Goal: Task Accomplishment & Management: Complete application form

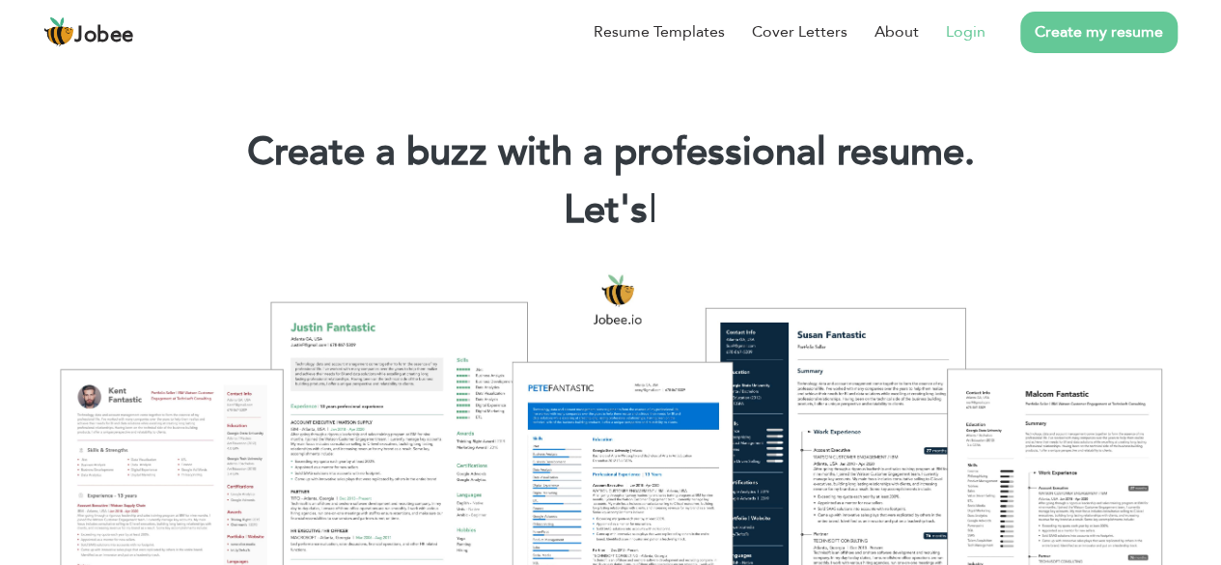
click at [975, 33] on link "Login" at bounding box center [966, 31] width 40 height 23
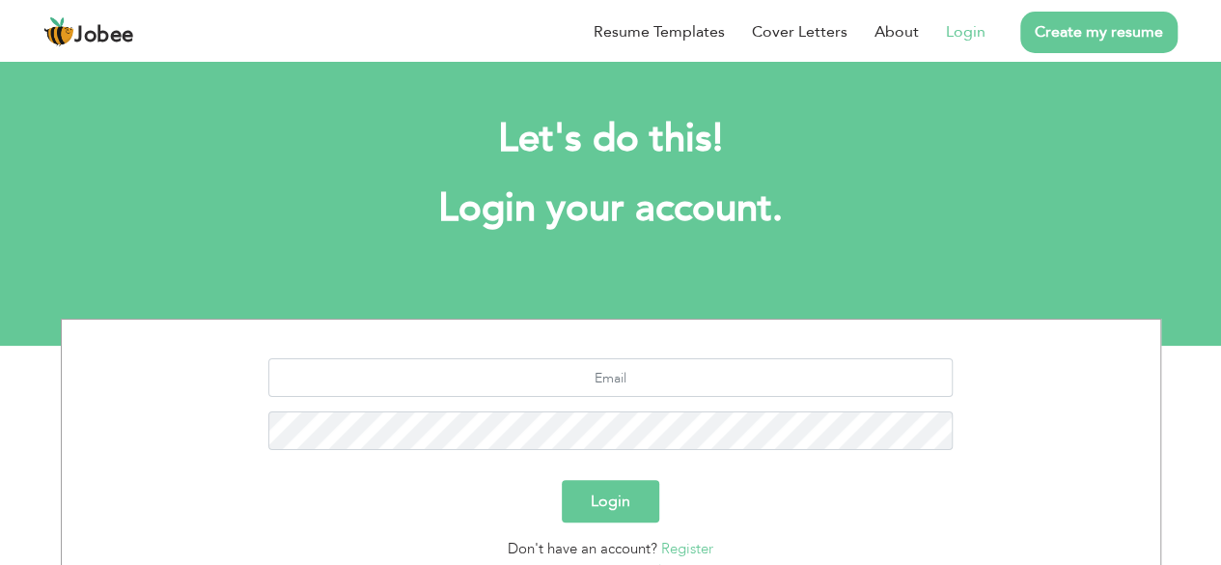
click at [1068, 26] on link "Create my resume" at bounding box center [1098, 33] width 157 height 42
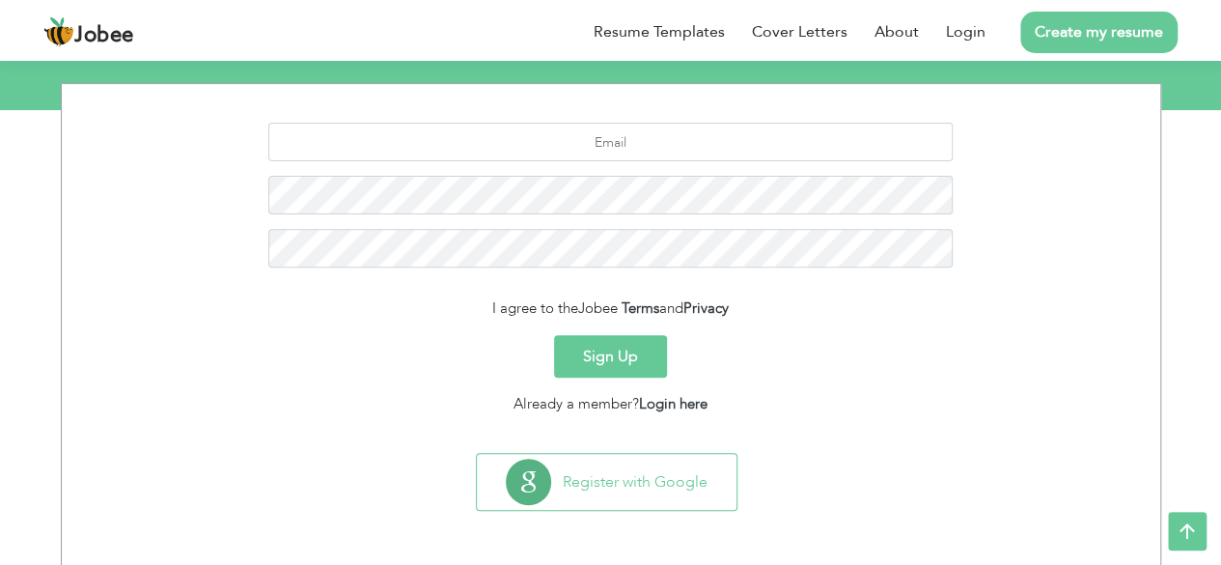
scroll to position [236, 0]
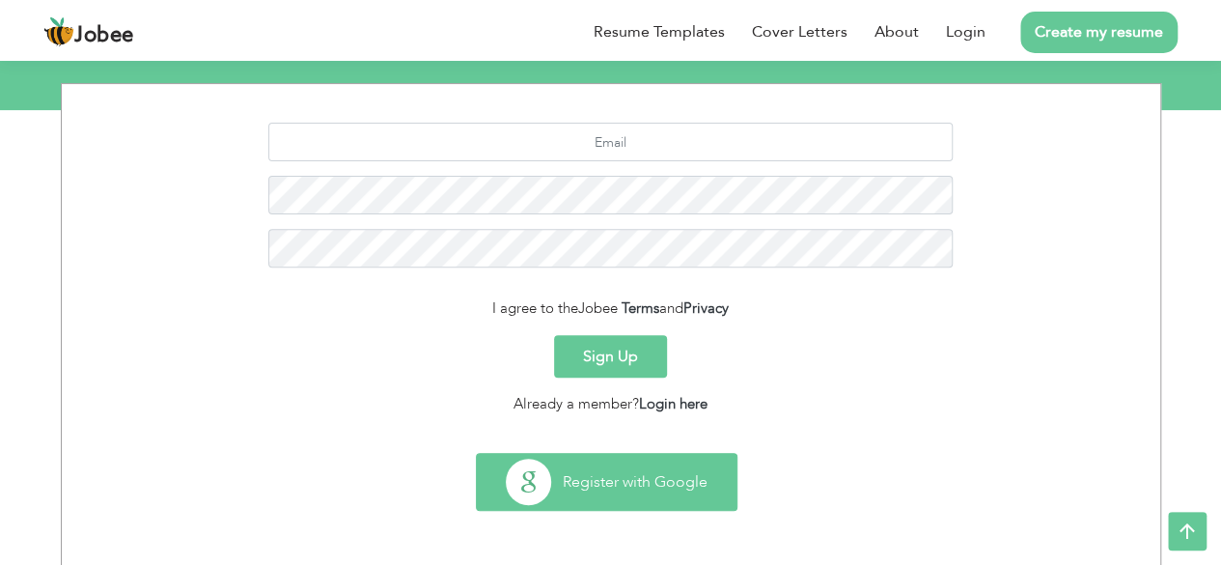
click at [638, 493] on button "Register with Google" at bounding box center [607, 482] width 260 height 56
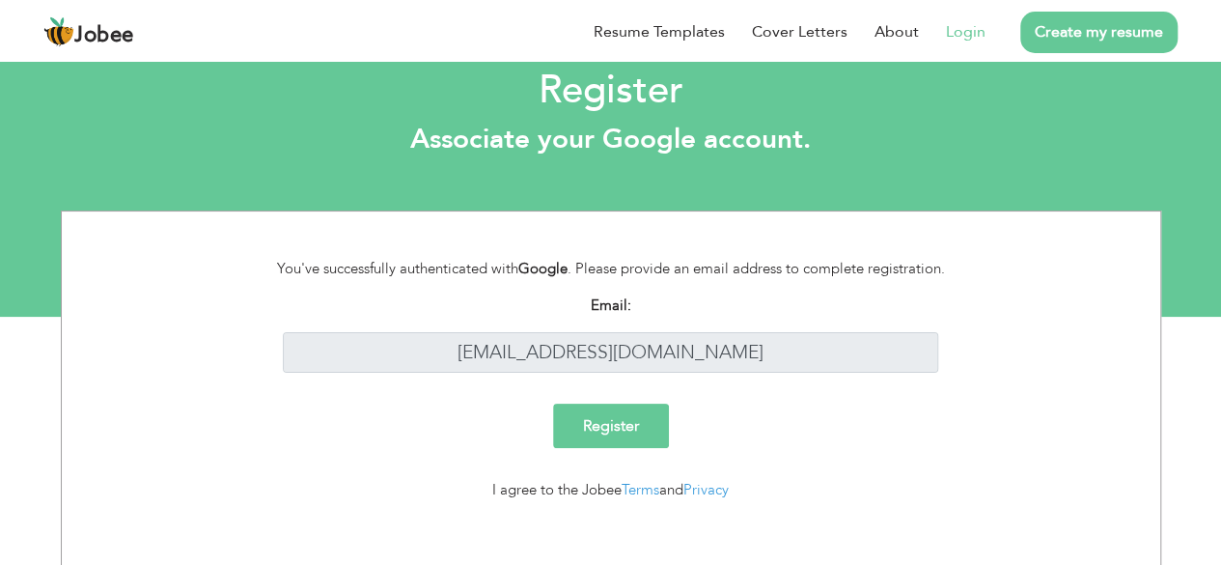
scroll to position [36, 0]
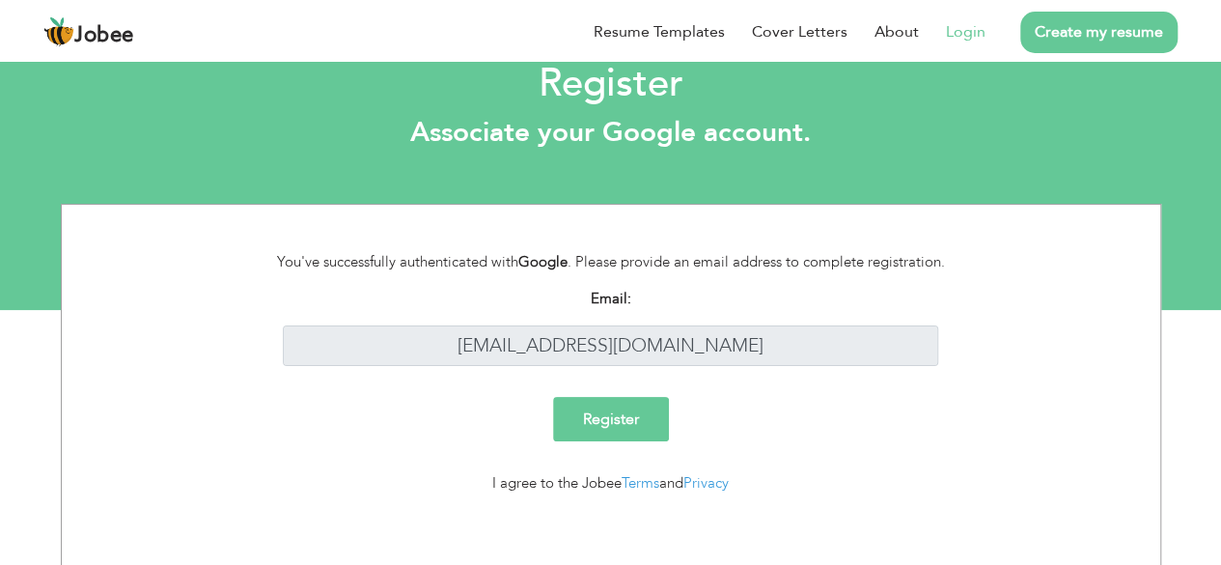
click at [623, 417] on input "Register" at bounding box center [611, 419] width 116 height 44
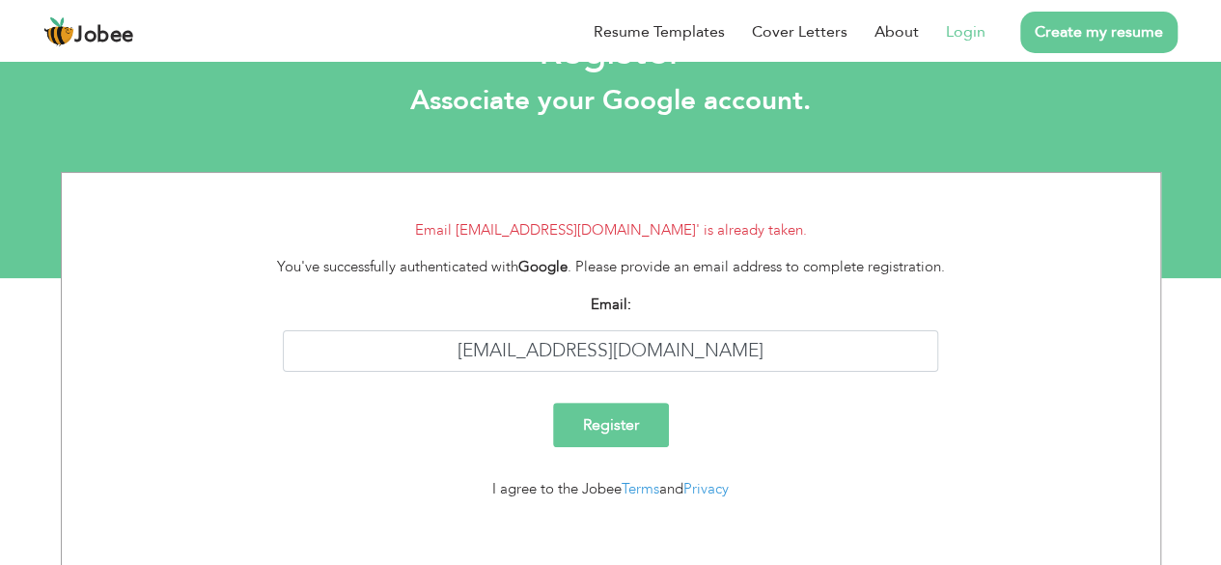
scroll to position [80, 0]
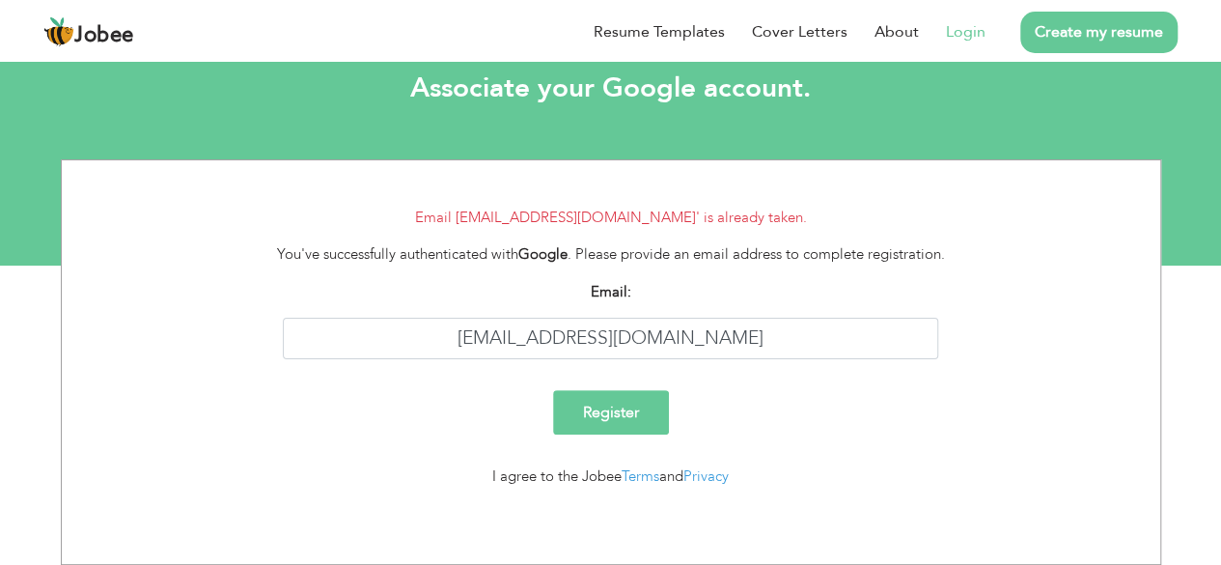
click at [973, 35] on link "Login" at bounding box center [966, 31] width 40 height 23
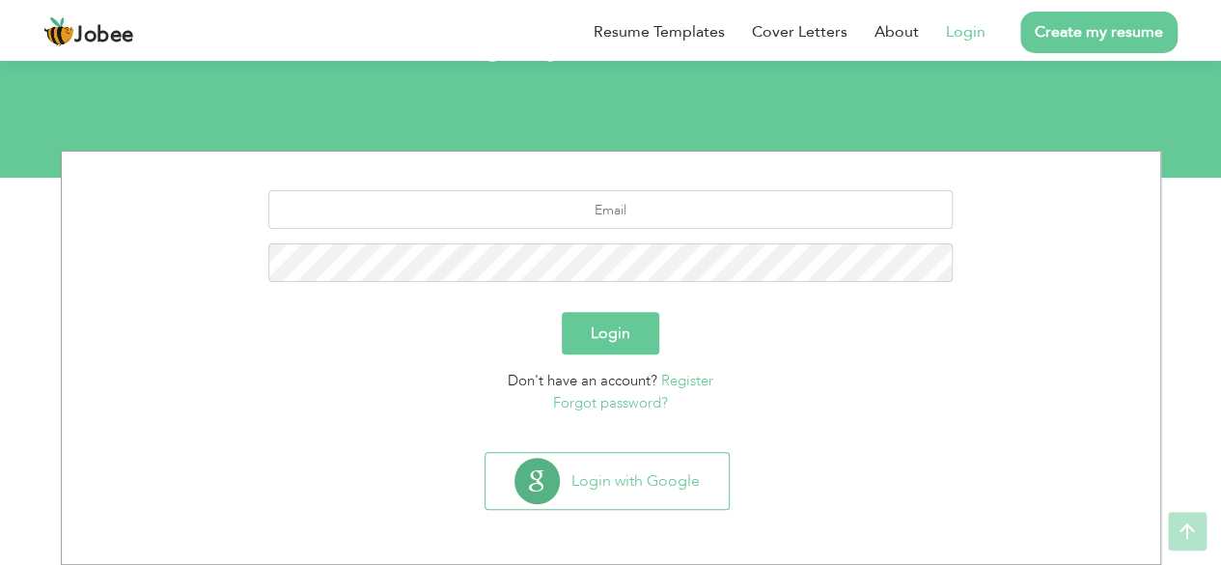
scroll to position [167, 0]
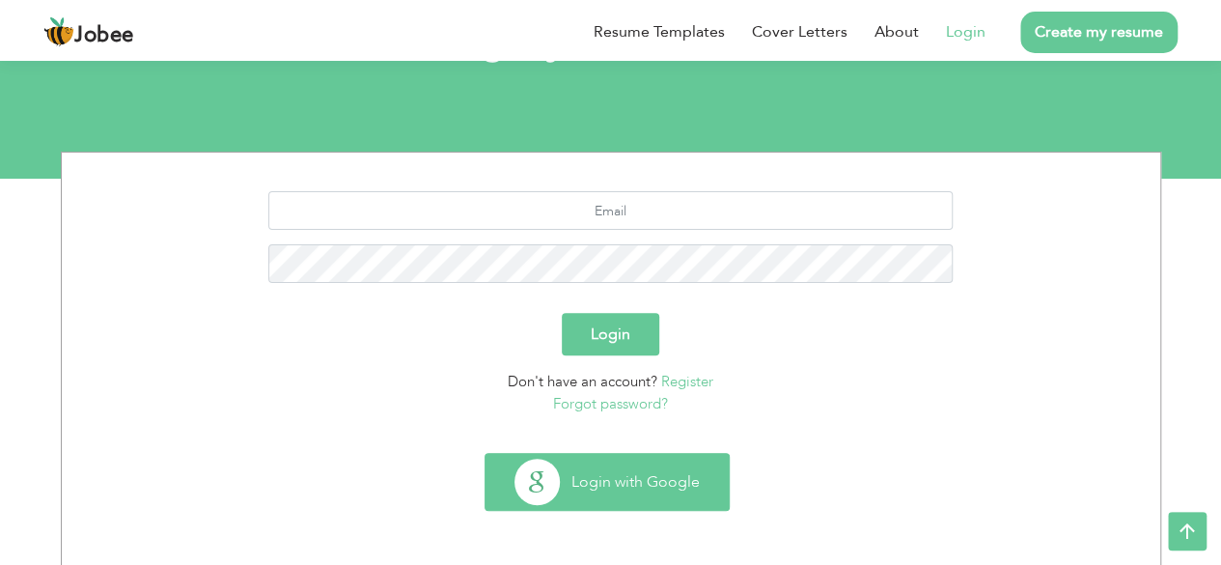
click at [637, 476] on button "Login with Google" at bounding box center [607, 482] width 243 height 56
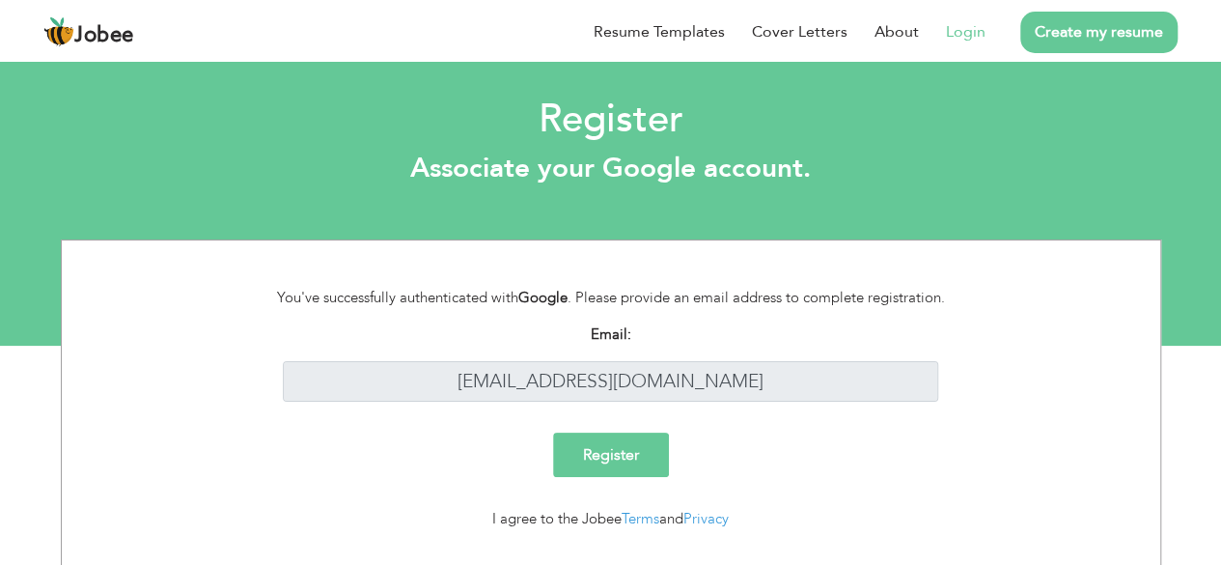
scroll to position [42, 0]
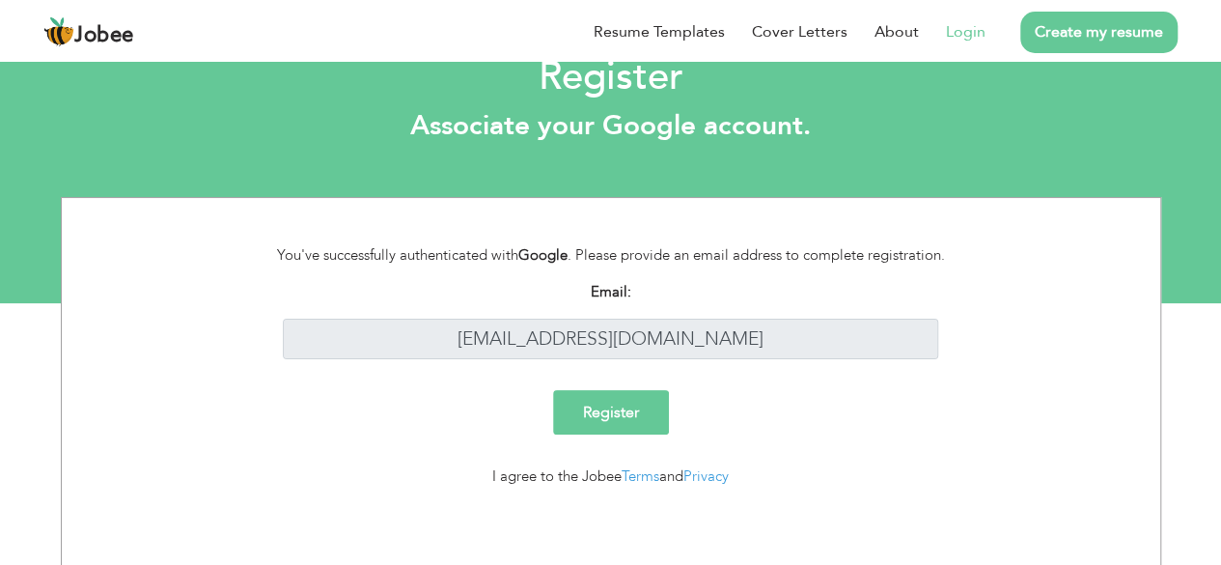
click at [960, 39] on link "Login" at bounding box center [966, 31] width 40 height 23
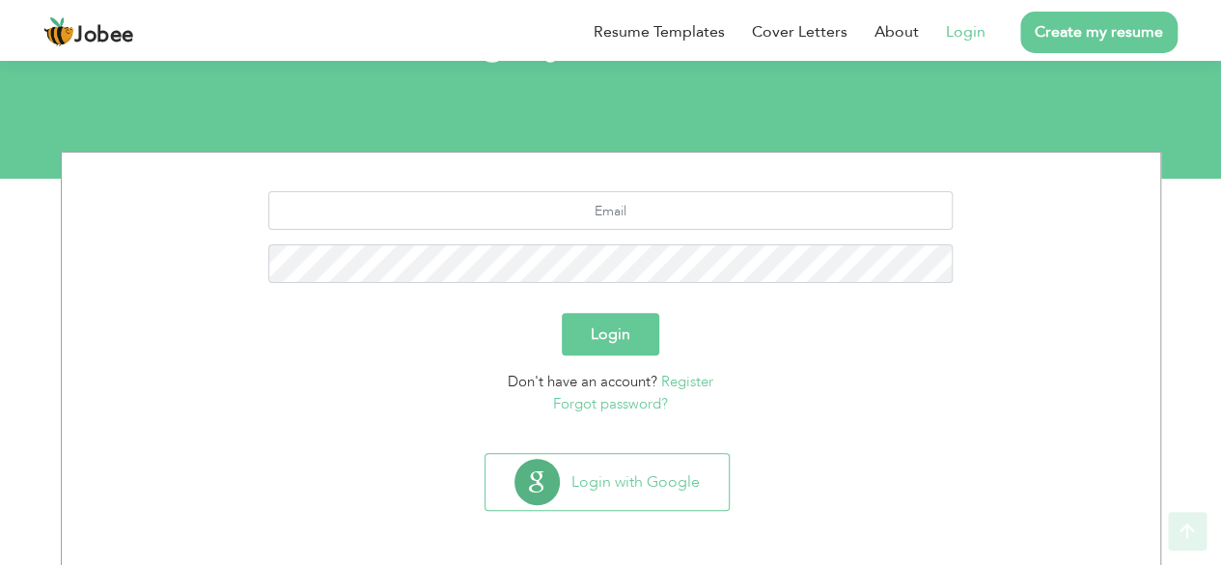
scroll to position [168, 0]
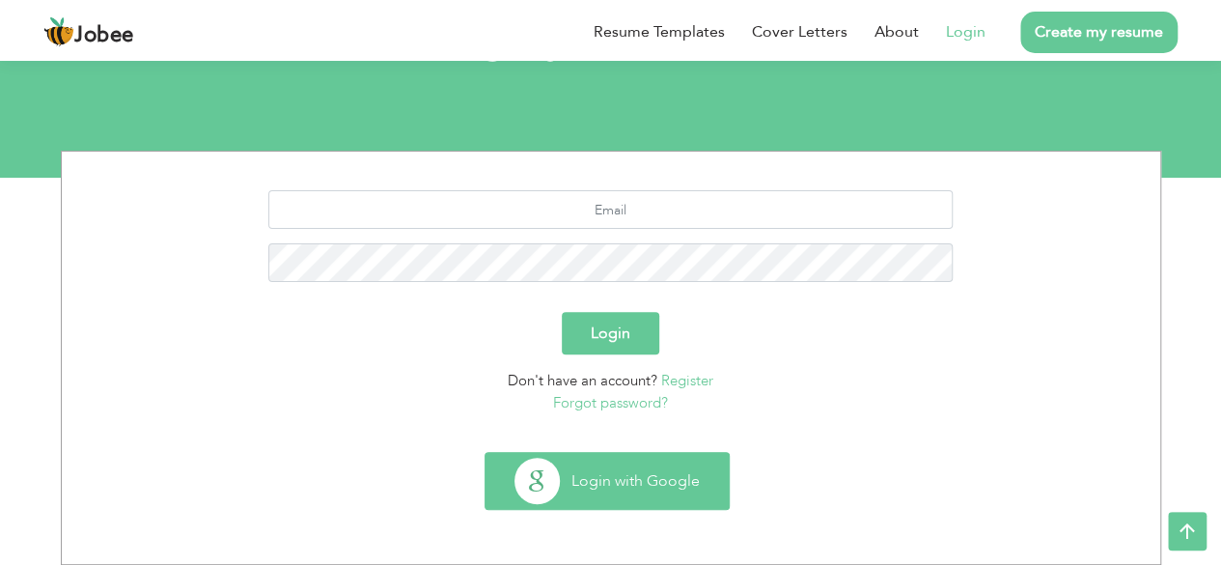
click at [603, 476] on button "Login with Google" at bounding box center [607, 481] width 243 height 56
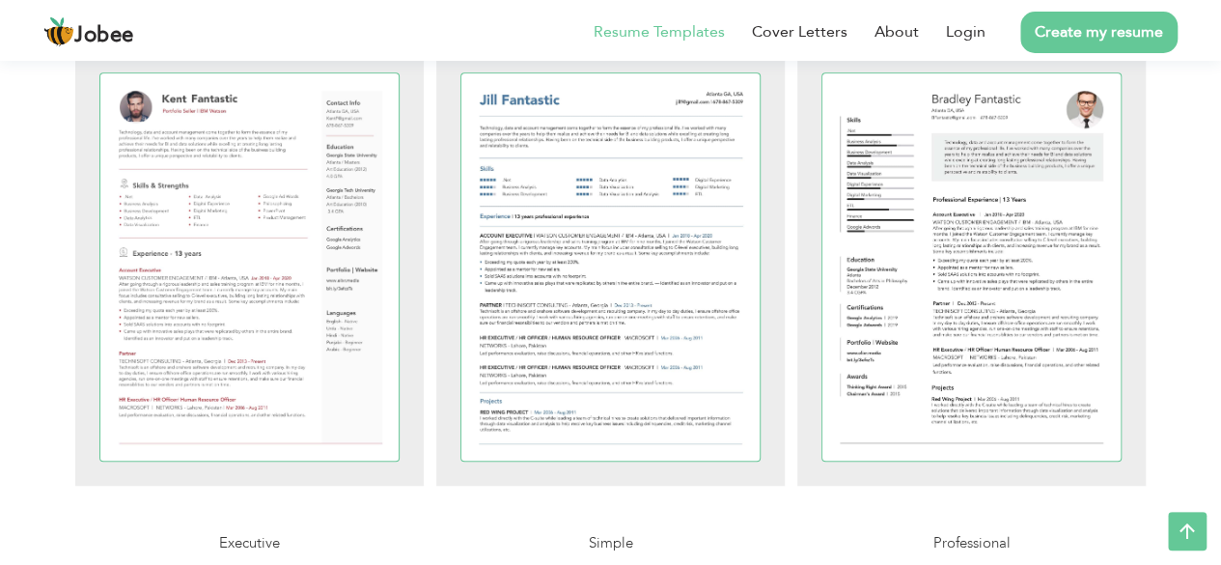
scroll to position [526, 0]
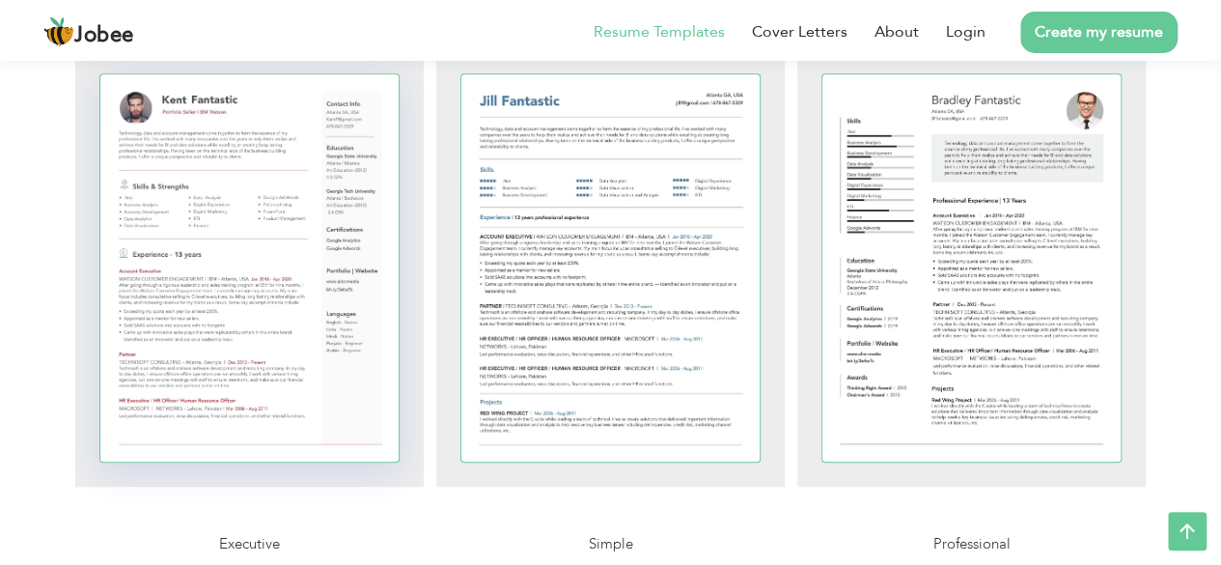
click at [254, 237] on div at bounding box center [249, 267] width 299 height 387
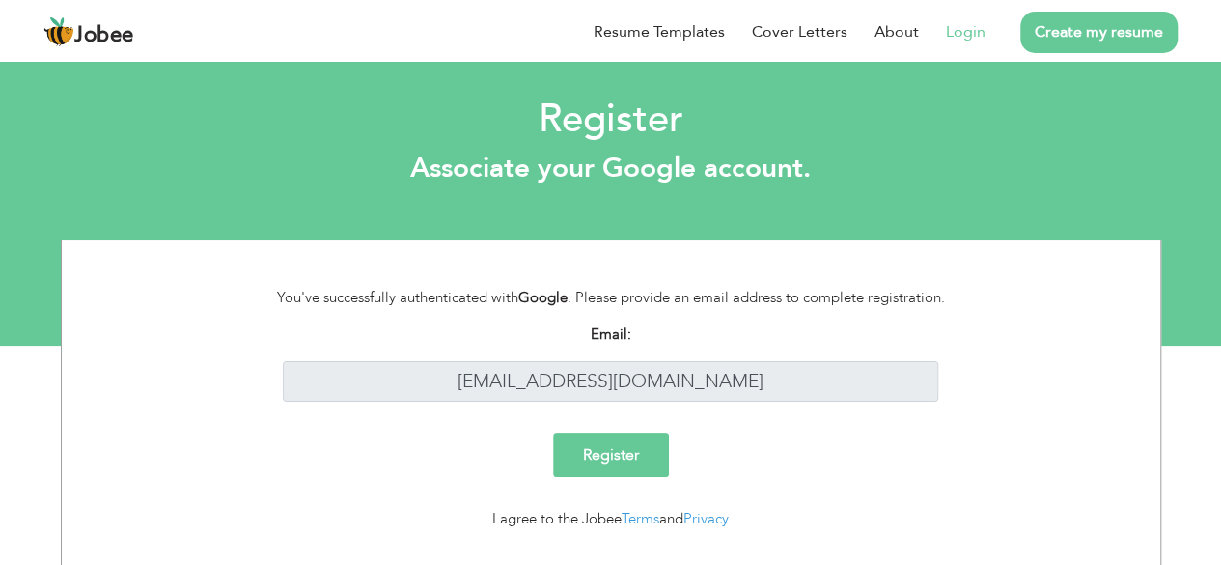
scroll to position [42, 0]
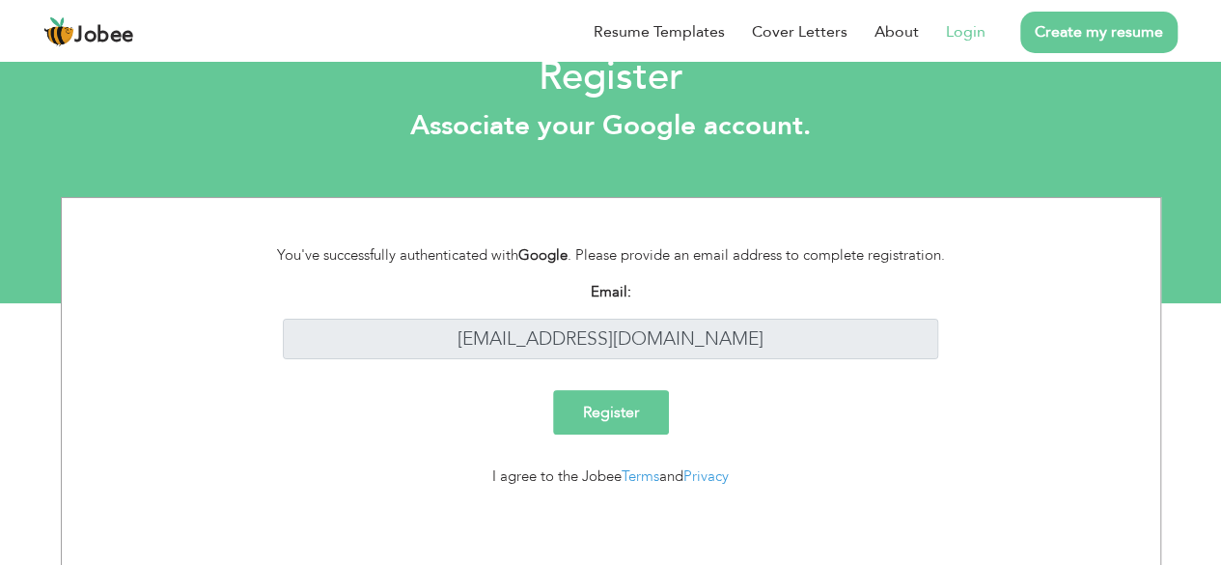
click at [606, 412] on input "Register" at bounding box center [611, 412] width 116 height 44
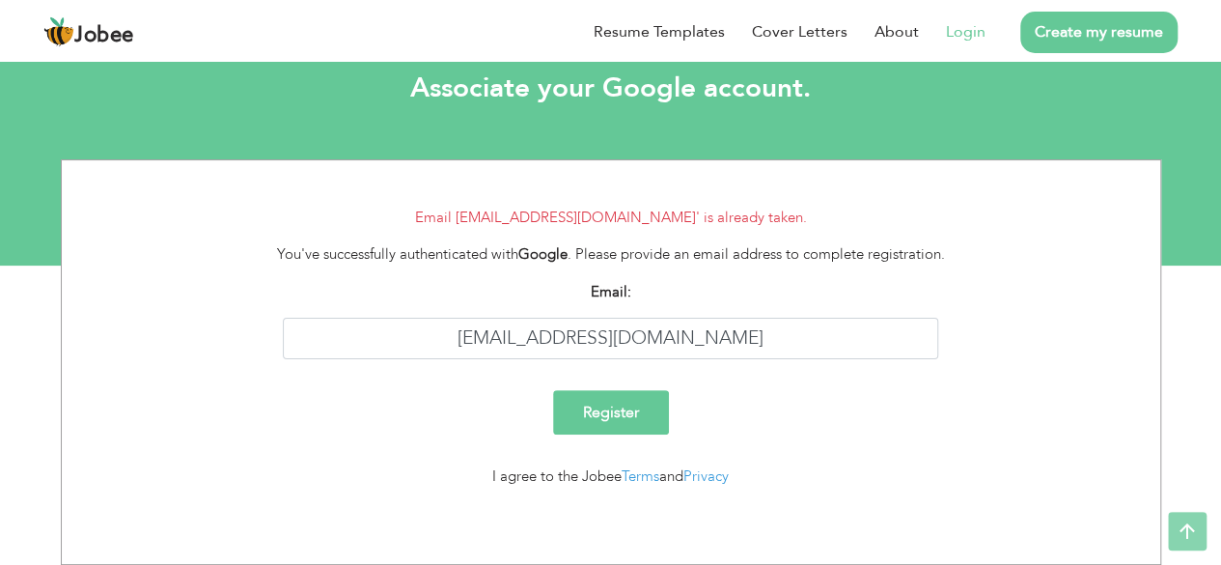
scroll to position [80, 0]
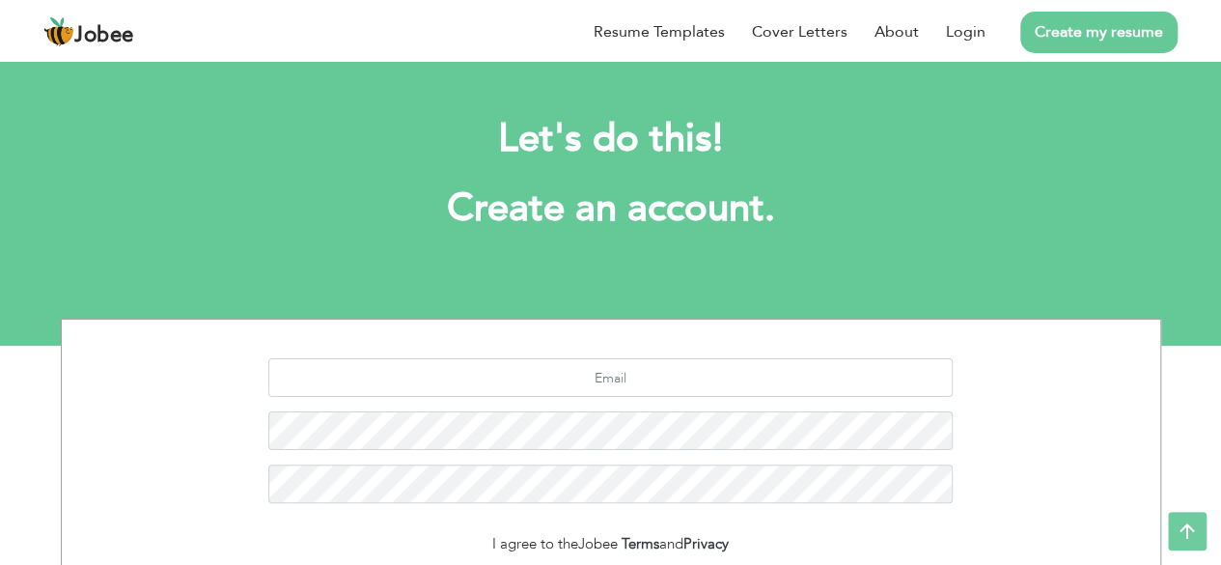
scroll to position [236, 0]
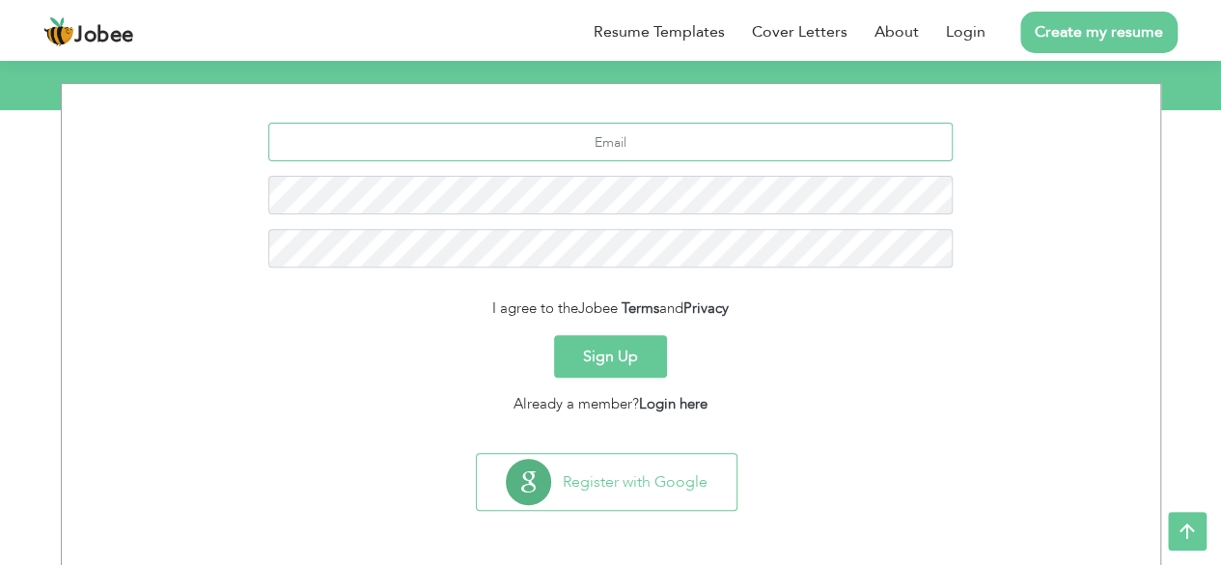
click at [691, 145] on input "text" at bounding box center [610, 142] width 684 height 39
type input "[EMAIL_ADDRESS][DOMAIN_NAME]"
click at [633, 341] on button "Sign Up" at bounding box center [610, 356] width 113 height 42
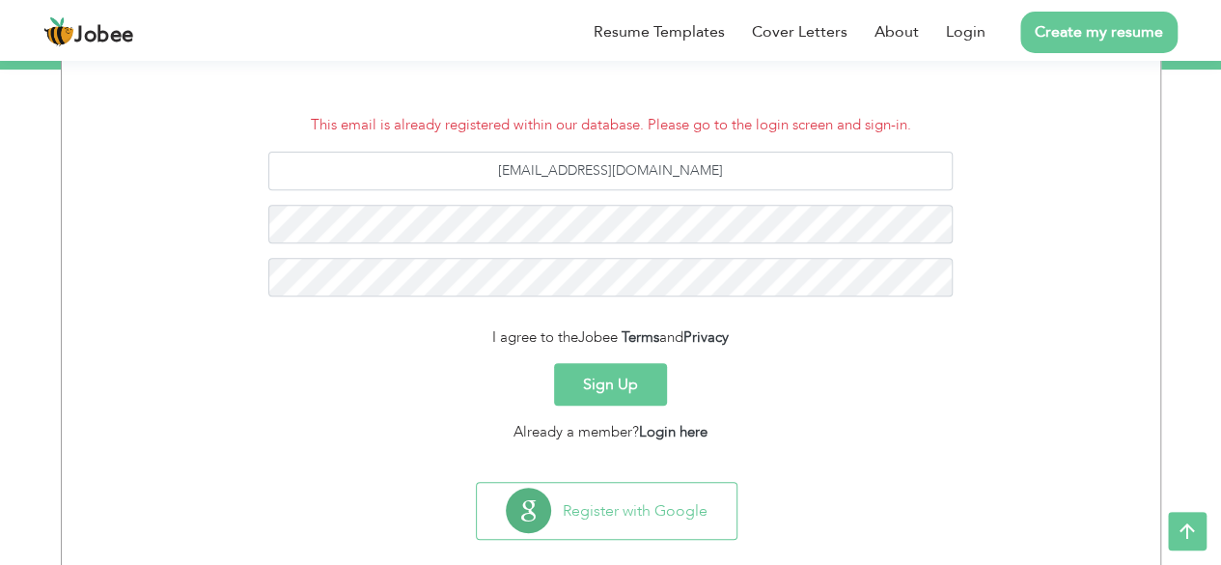
scroll to position [305, 0]
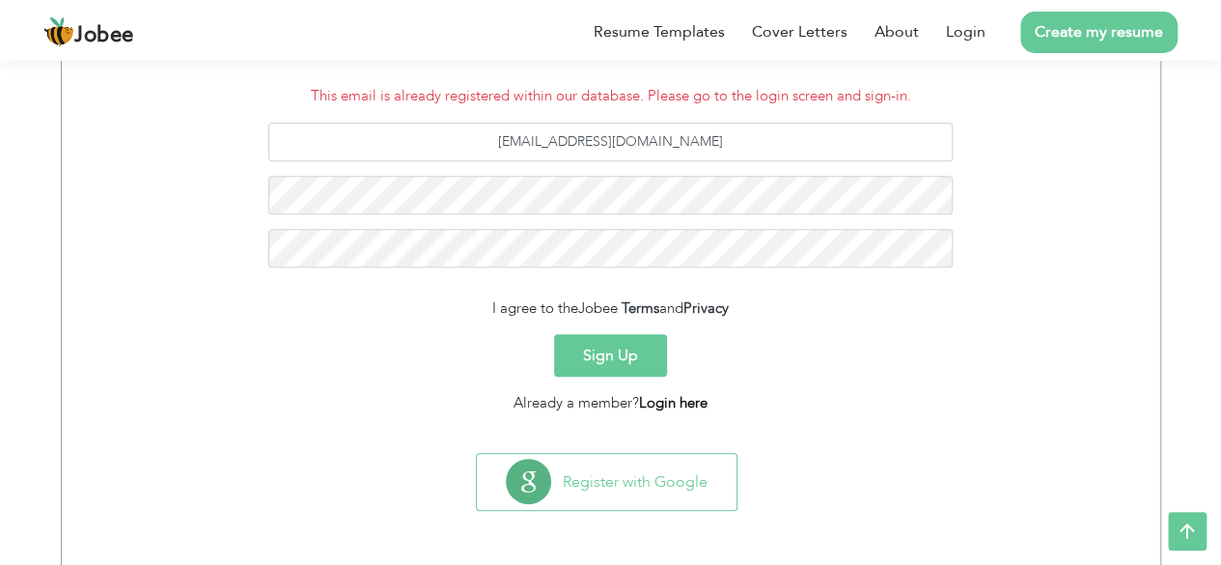
click at [687, 403] on link "Login here" at bounding box center [673, 402] width 69 height 19
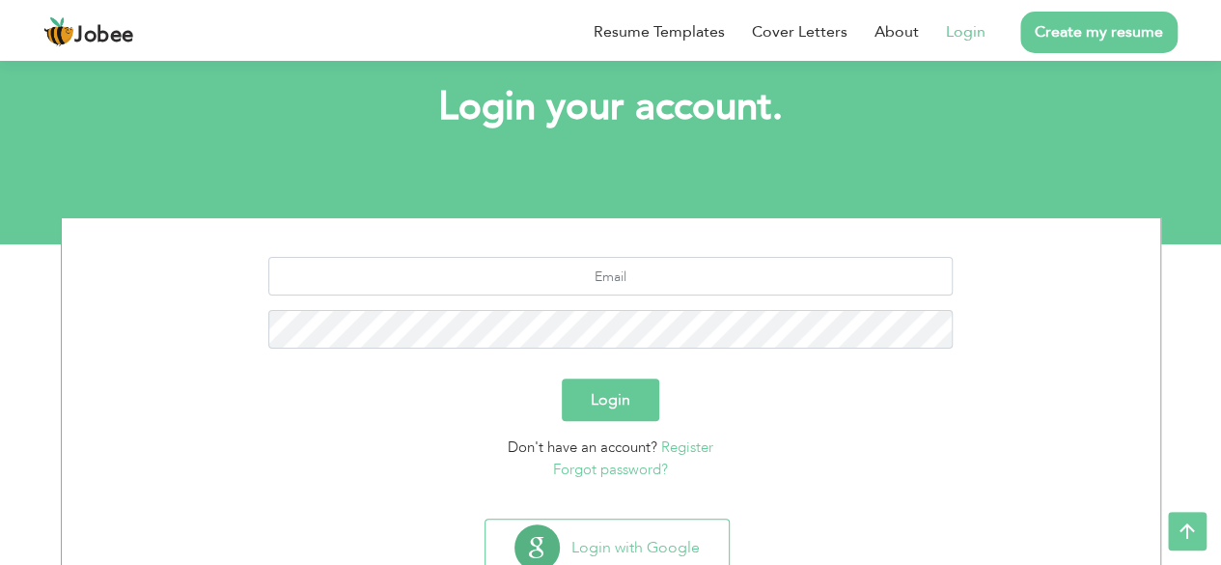
scroll to position [168, 0]
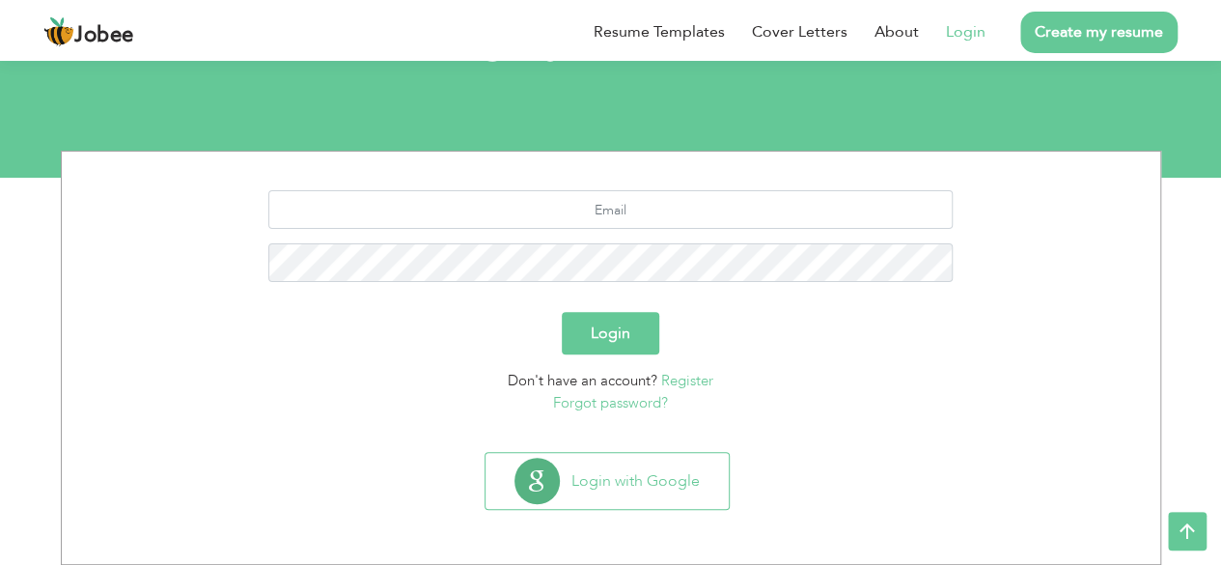
click at [633, 403] on link "Forgot password?" at bounding box center [610, 402] width 115 height 19
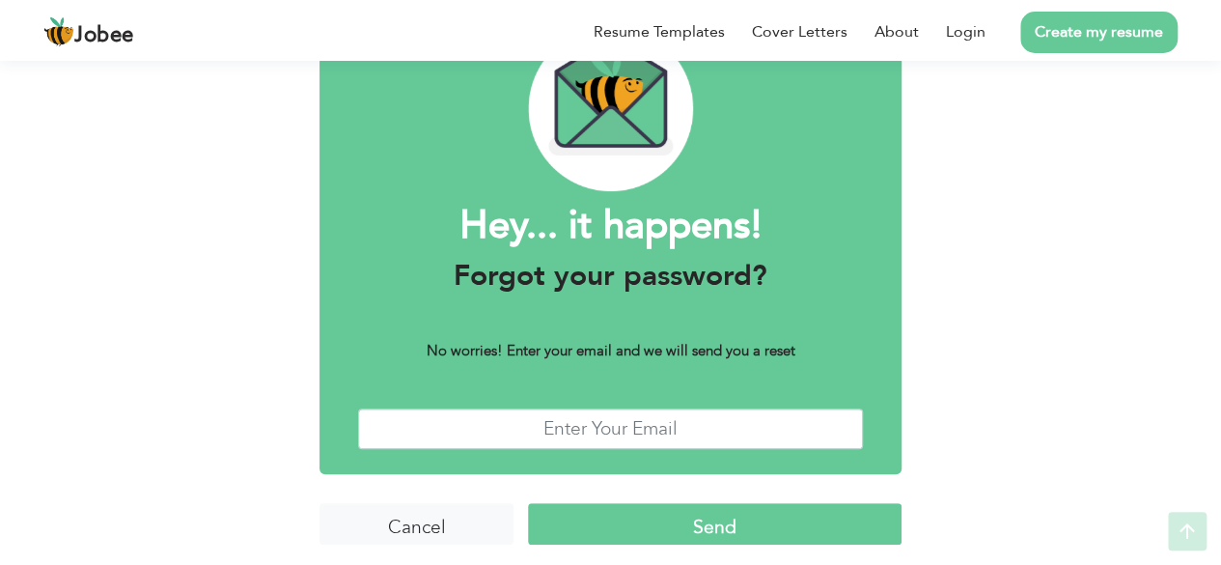
scroll to position [118, 0]
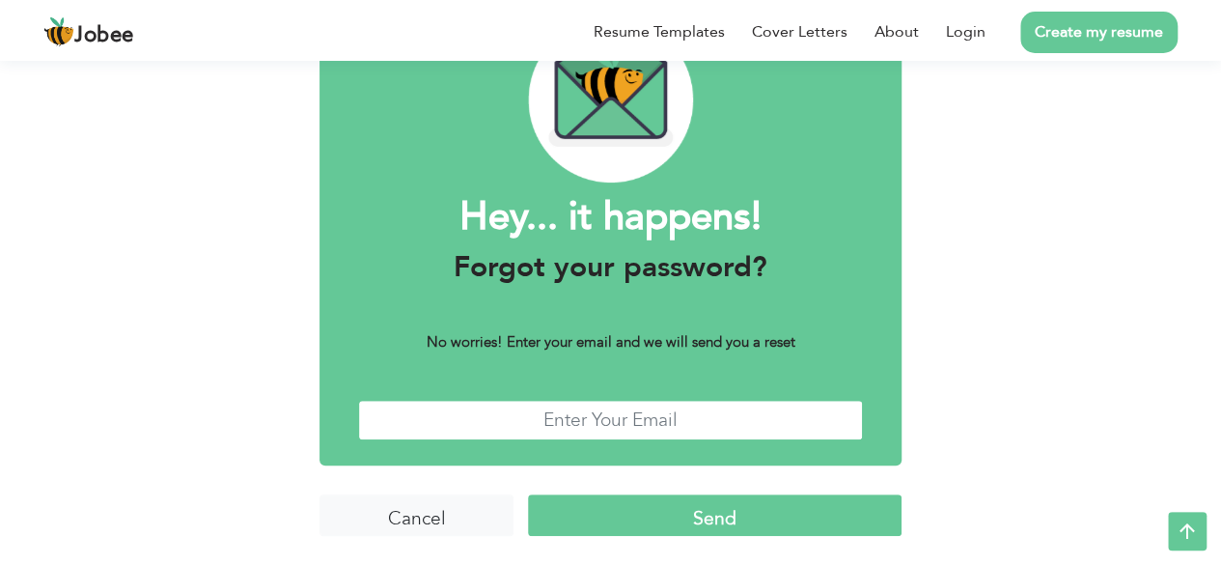
click at [627, 404] on input "text" at bounding box center [610, 421] width 505 height 42
type input "[EMAIL_ADDRESS][DOMAIN_NAME]"
click at [726, 526] on input "Send" at bounding box center [715, 515] width 374 height 42
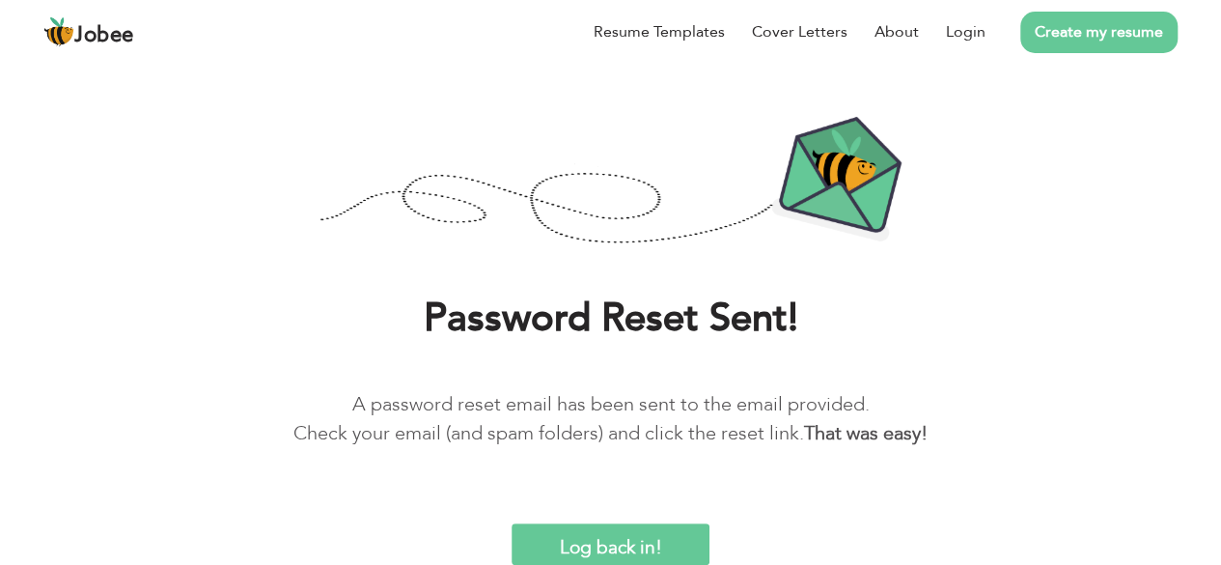
scroll to position [80, 0]
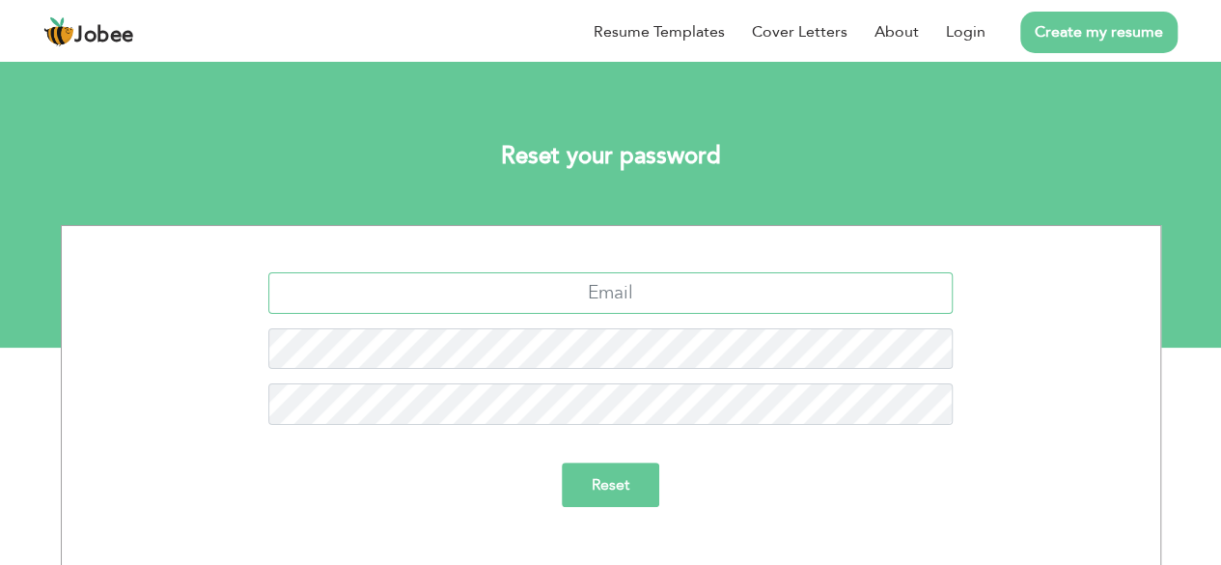
click at [637, 285] on input "text" at bounding box center [610, 293] width 684 height 42
type input "ufarooq2624@gmail.com"
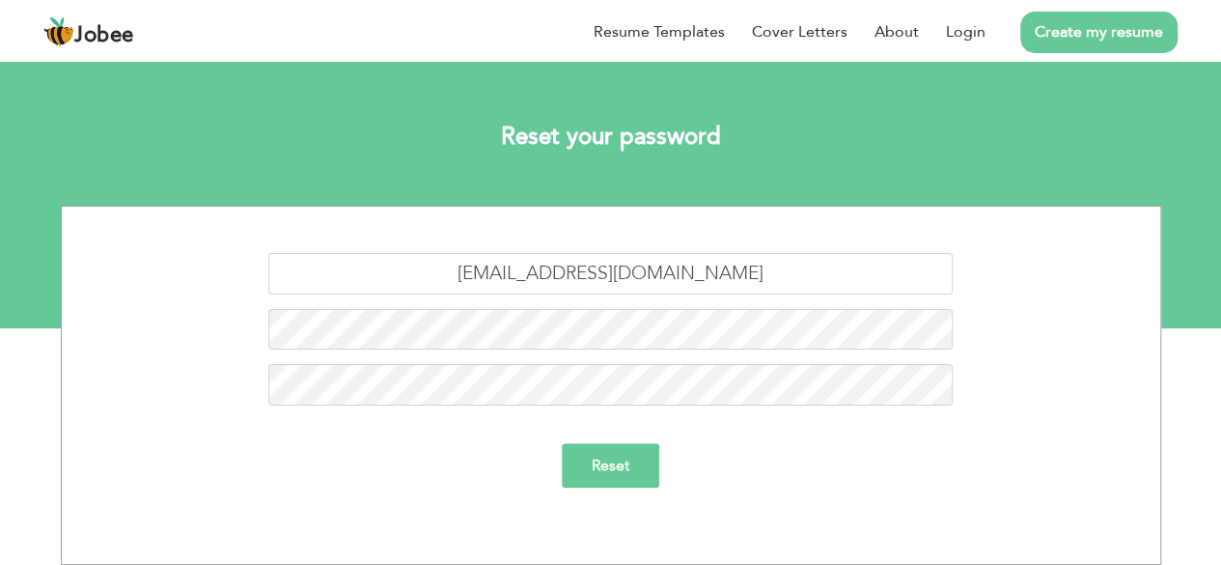
click at [606, 460] on input "Reset" at bounding box center [611, 465] width 98 height 44
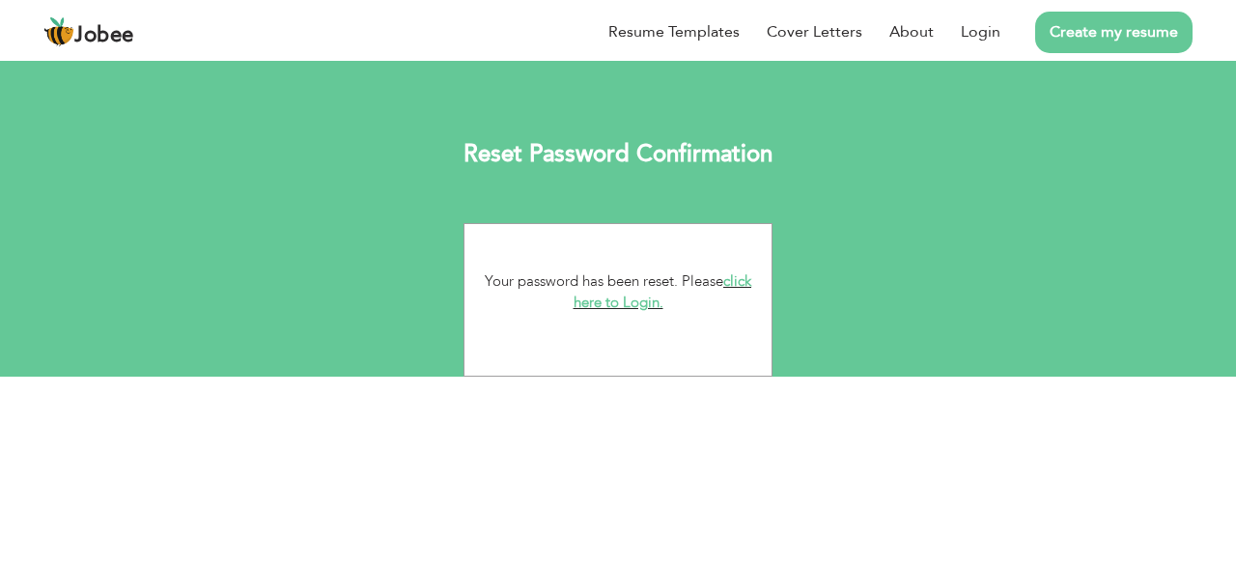
click at [741, 285] on link "click here to Login." at bounding box center [662, 292] width 179 height 42
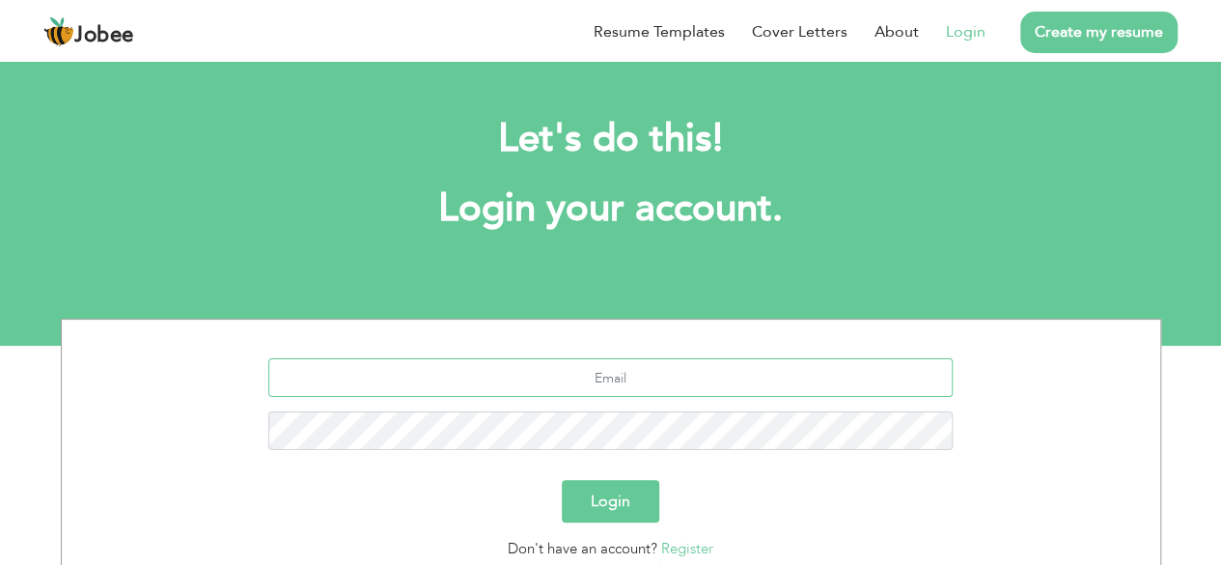
click at [636, 383] on input "text" at bounding box center [610, 377] width 684 height 39
type input "[EMAIL_ADDRESS][DOMAIN_NAME]"
click at [562, 480] on button "Login" at bounding box center [611, 501] width 98 height 42
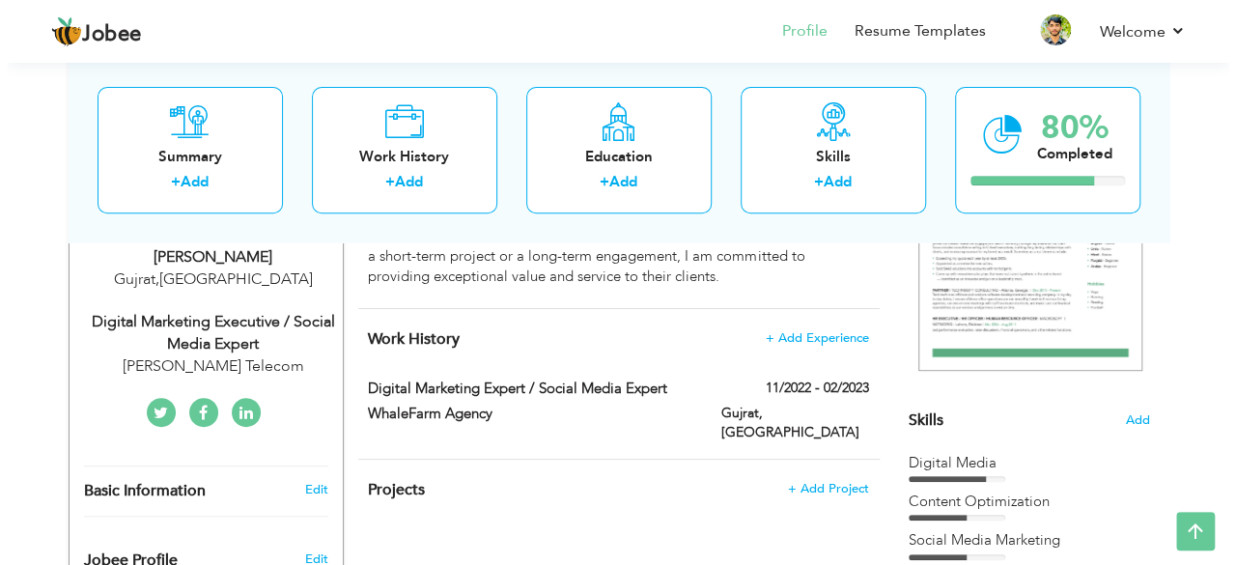
scroll to position [337, 0]
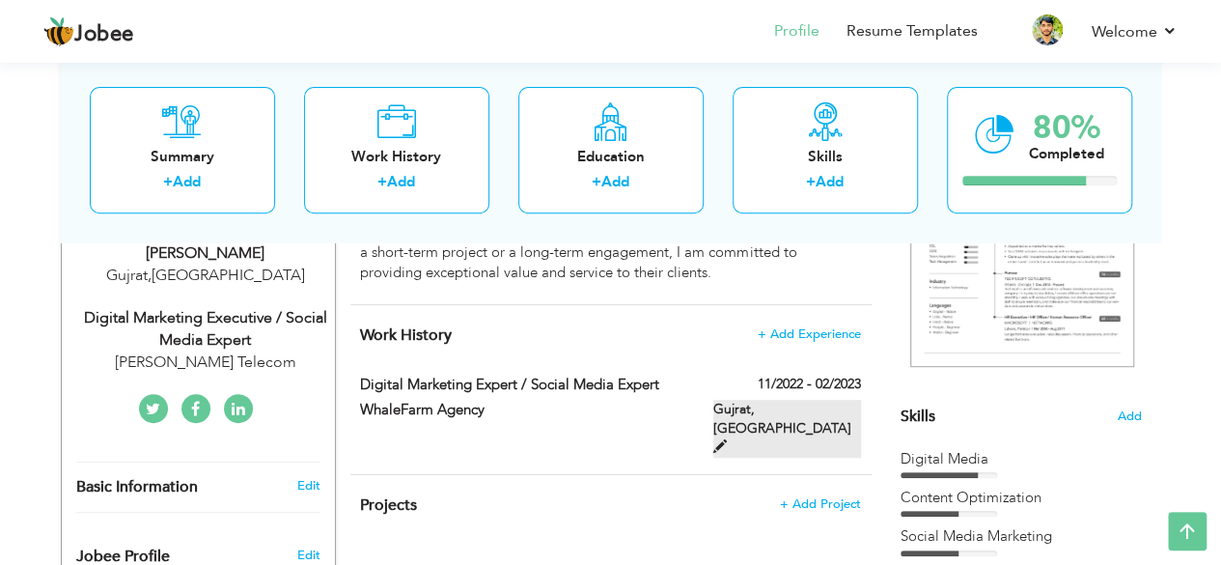
click at [727, 439] on span at bounding box center [720, 446] width 14 height 14
type input "Digital Marketing Expert / Social Media Expert"
type input "WhaleFarm Agency"
type input "11/2022"
type input "02/2023"
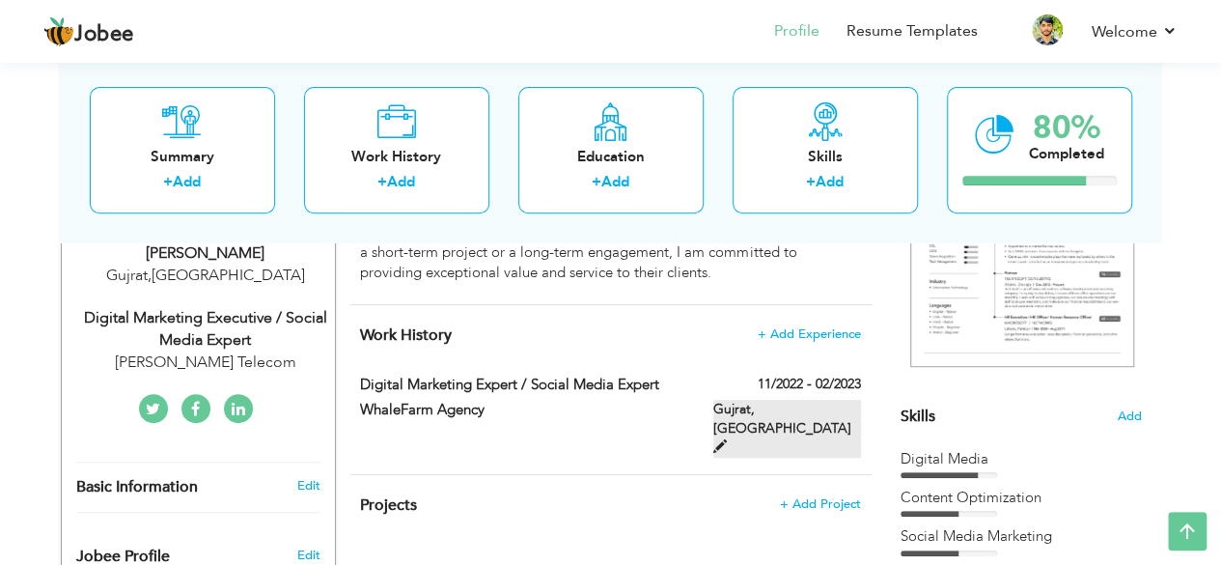
type input "[GEOGRAPHIC_DATA]"
type input "Gujrat"
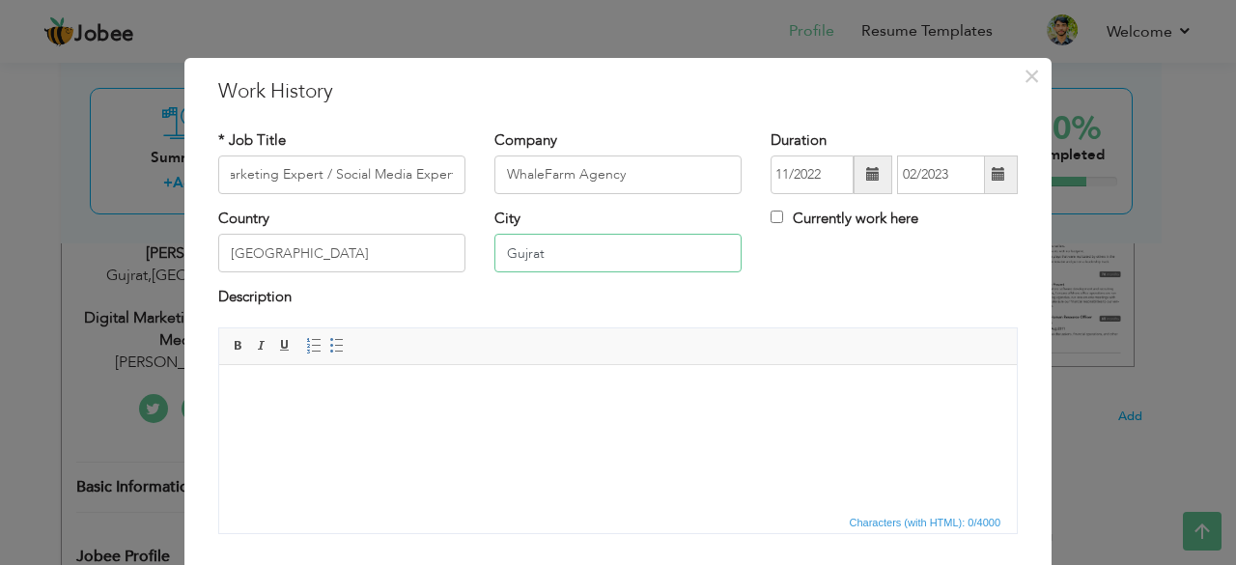
scroll to position [0, 0]
drag, startPoint x: 572, startPoint y: 254, endPoint x: 372, endPoint y: 270, distance: 201.5
click at [372, 270] on div "Country USA City Gujrat Currently work here" at bounding box center [618, 248] width 828 height 78
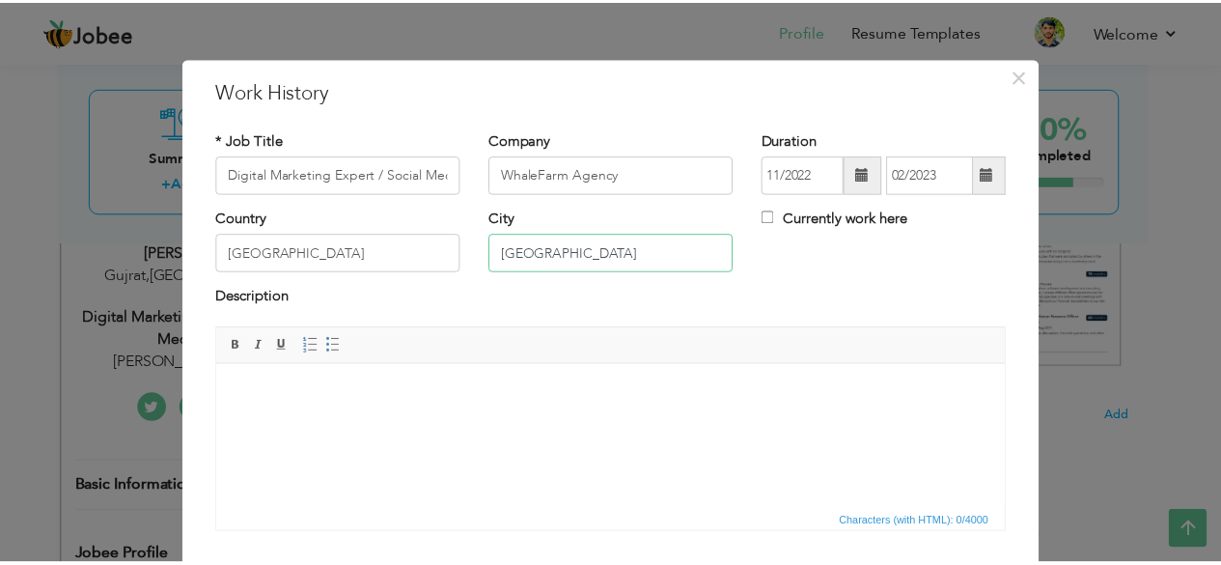
scroll to position [124, 0]
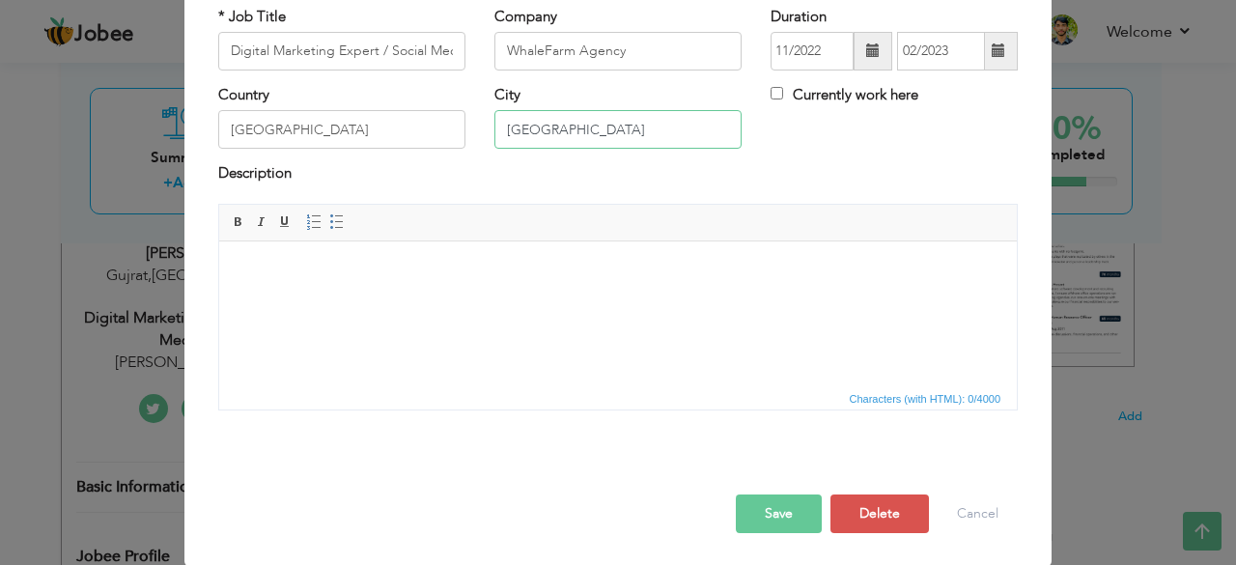
type input "[GEOGRAPHIC_DATA]"
click at [757, 515] on button "Save" at bounding box center [779, 513] width 86 height 39
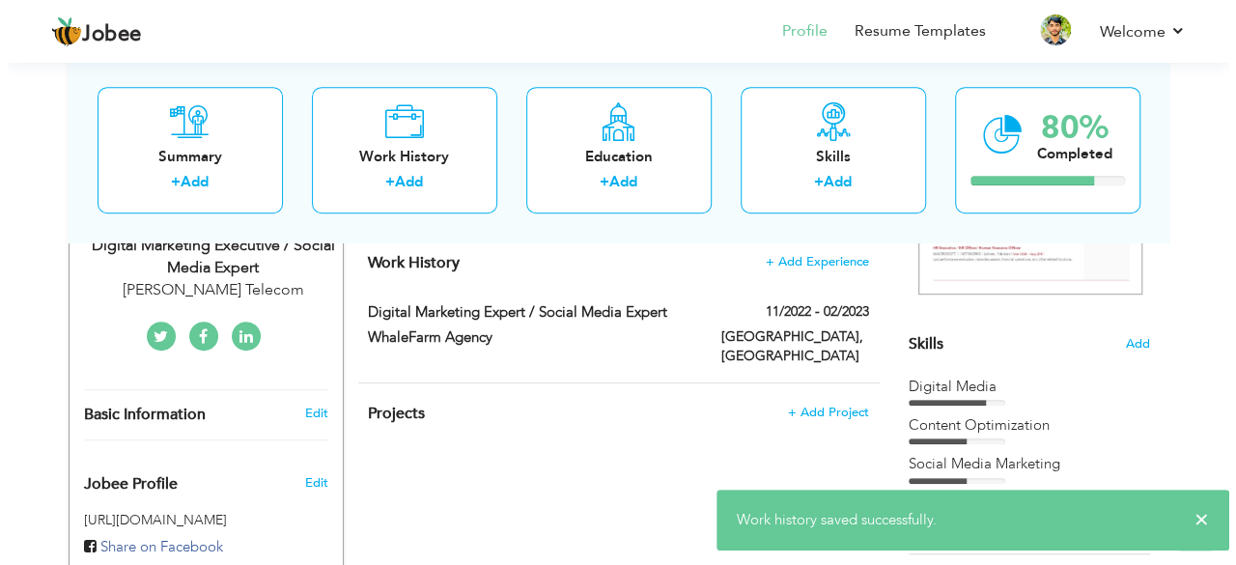
scroll to position [408, 0]
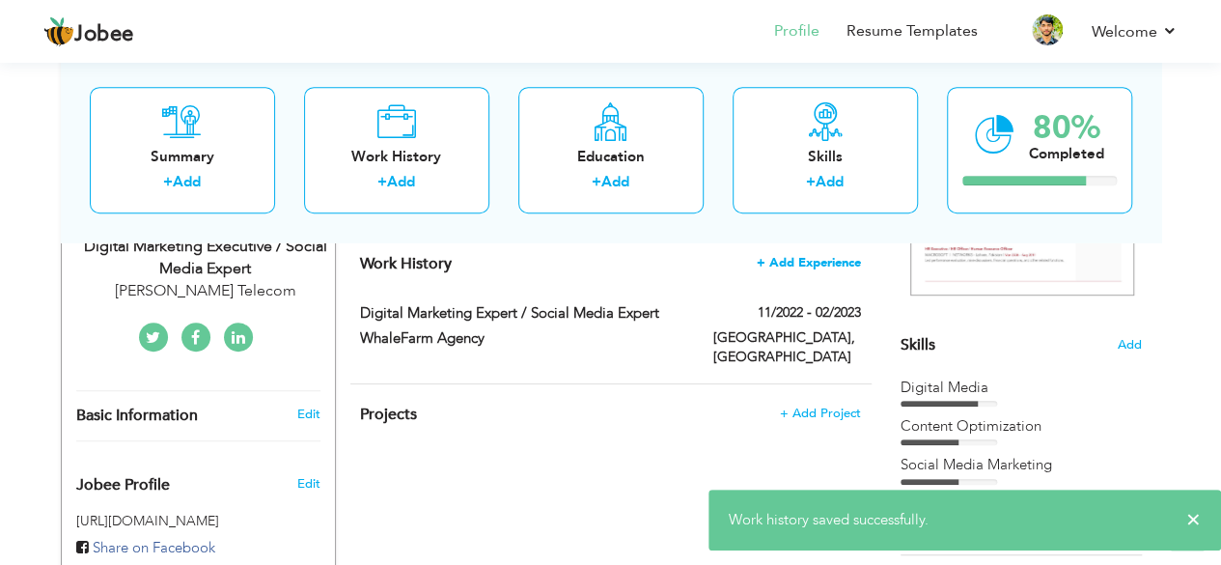
click at [827, 265] on span "+ Add Experience" at bounding box center [809, 263] width 104 height 14
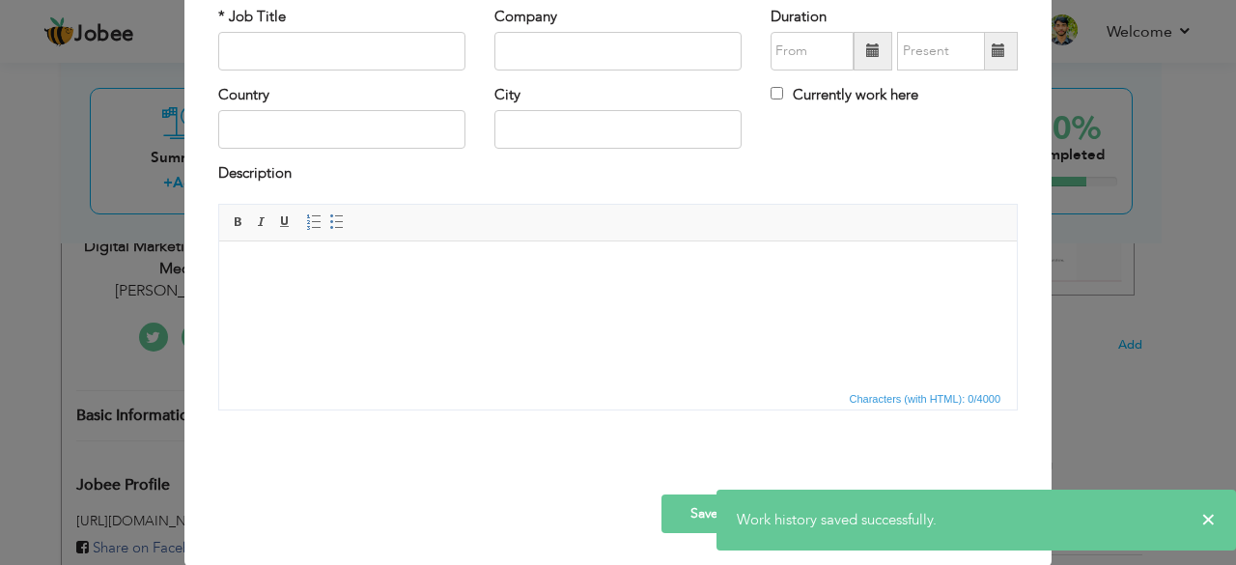
scroll to position [0, 0]
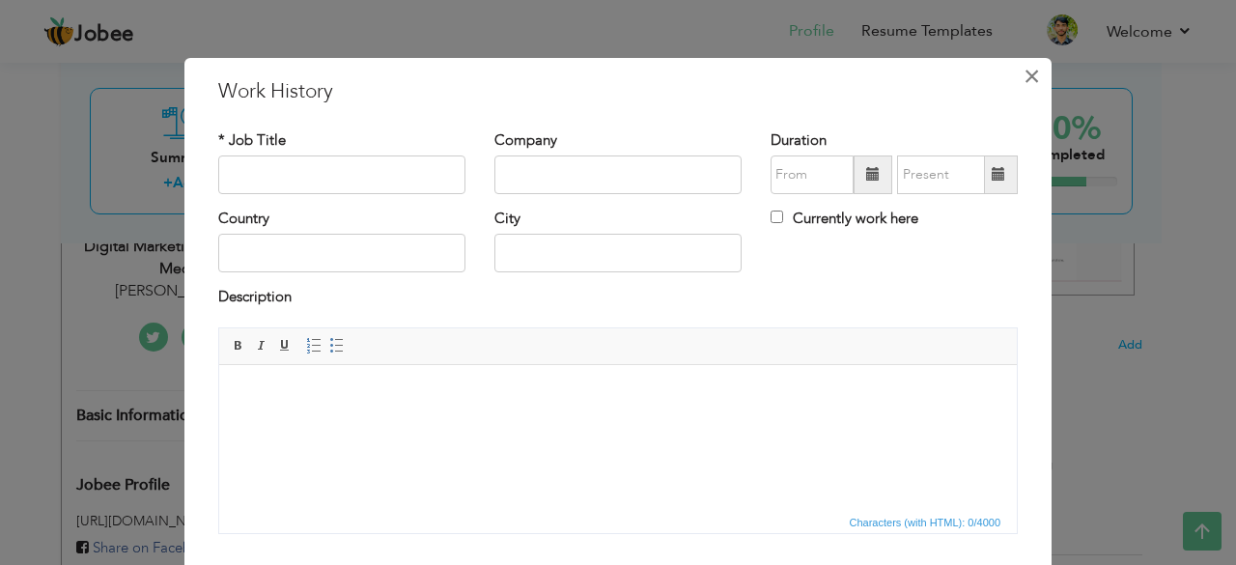
click at [1023, 80] on span "×" at bounding box center [1031, 76] width 16 height 35
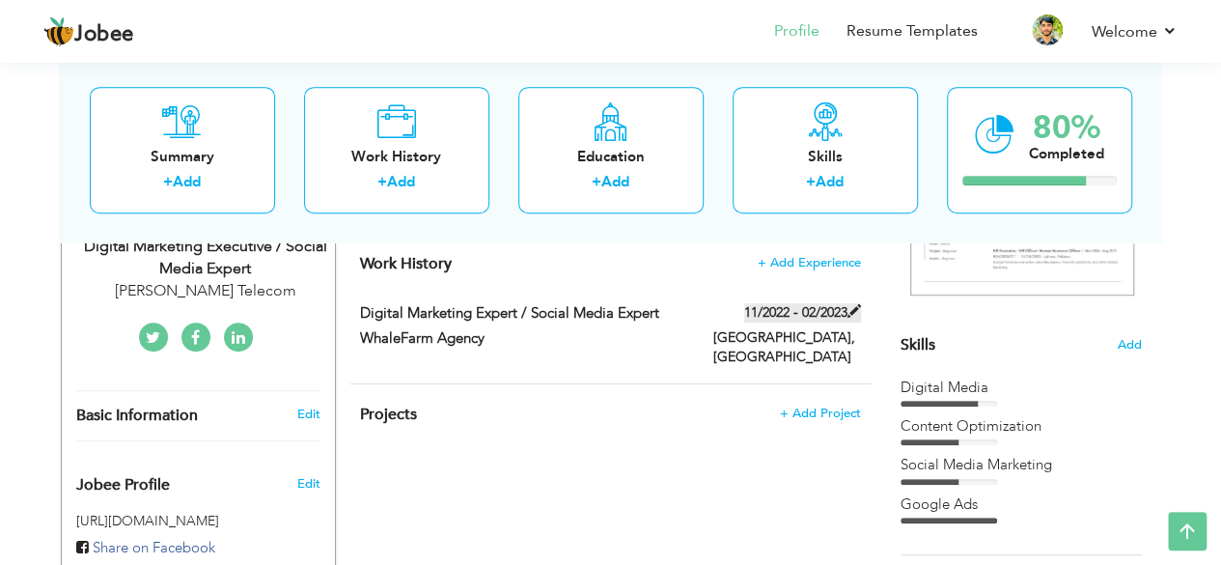
click at [853, 313] on span at bounding box center [855, 311] width 14 height 14
type input "Digital Marketing Expert / Social Media Expert"
type input "WhaleFarm Agency"
type input "11/2022"
type input "02/2023"
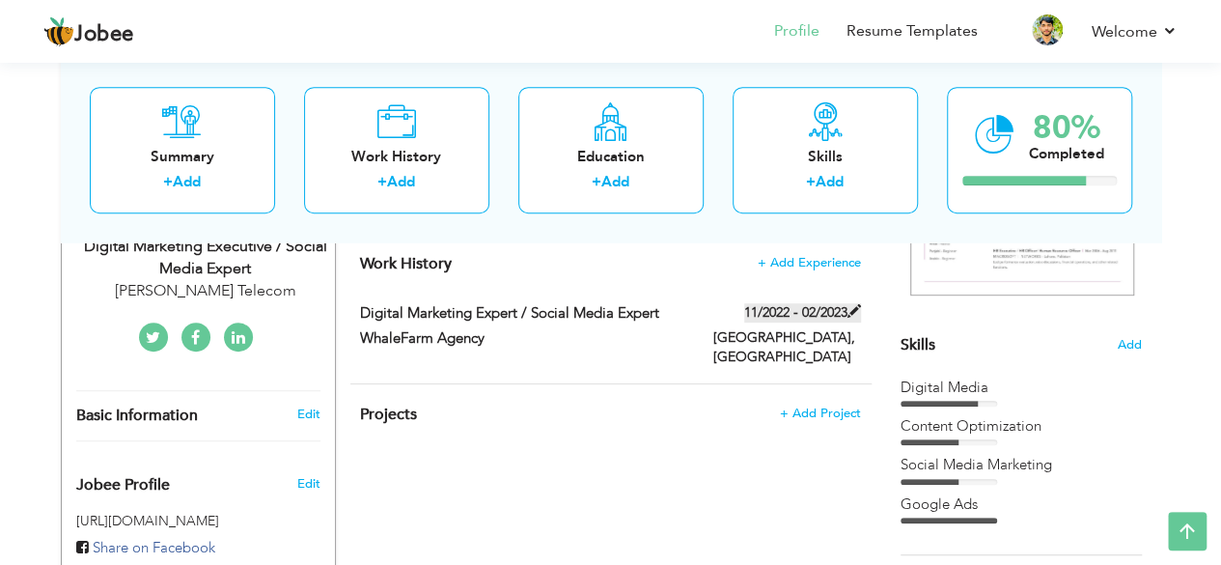
type input "[GEOGRAPHIC_DATA]"
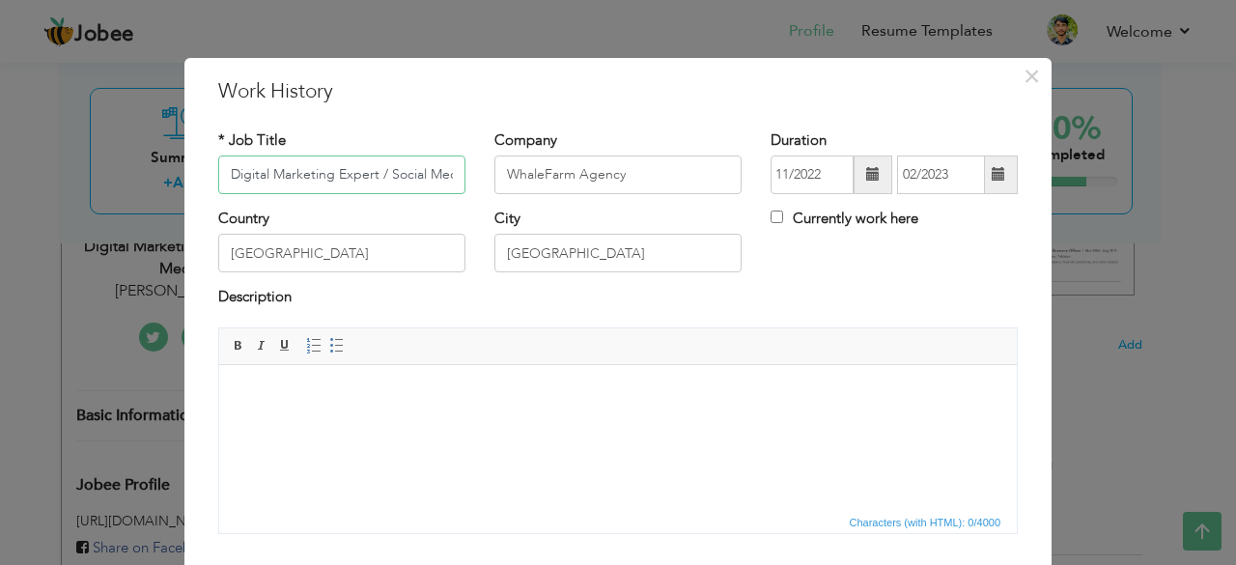
scroll to position [0, 56]
drag, startPoint x: 453, startPoint y: 179, endPoint x: 313, endPoint y: 168, distance: 140.4
click at [313, 168] on input "Digital Marketing Expert / Social Media Expert" at bounding box center [341, 174] width 247 height 39
type input "Digital Marketing Expert"
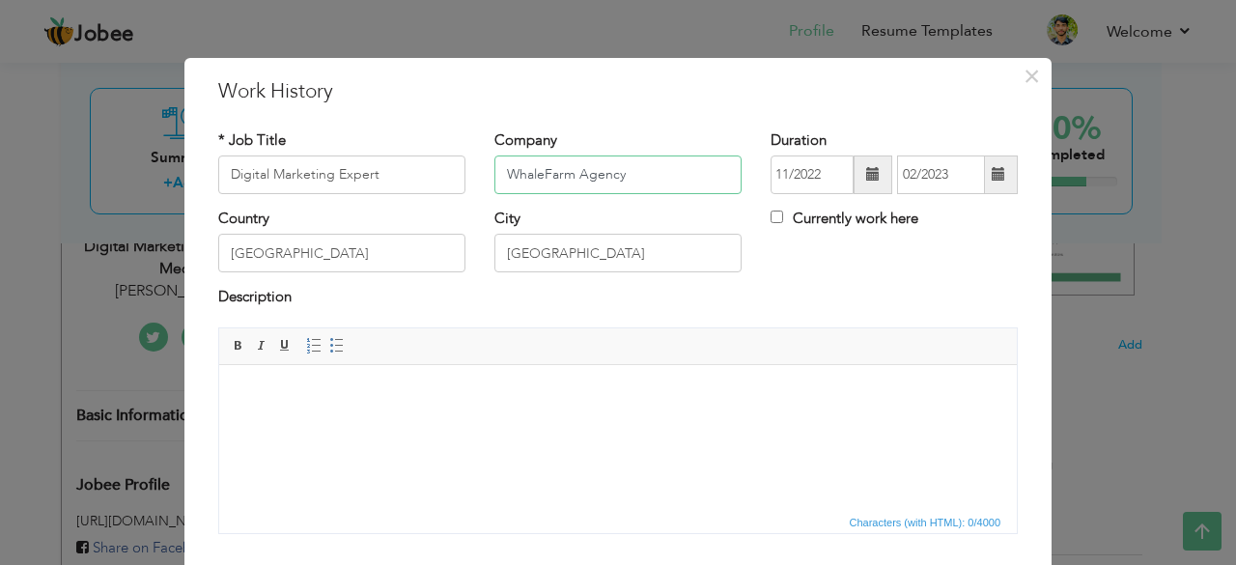
click at [627, 173] on input "WhaleFarm Agency" at bounding box center [617, 174] width 247 height 39
click at [419, 260] on input "[GEOGRAPHIC_DATA]" at bounding box center [341, 253] width 247 height 39
click at [597, 262] on input "[GEOGRAPHIC_DATA]" at bounding box center [617, 253] width 247 height 39
click at [863, 186] on span at bounding box center [872, 174] width 39 height 39
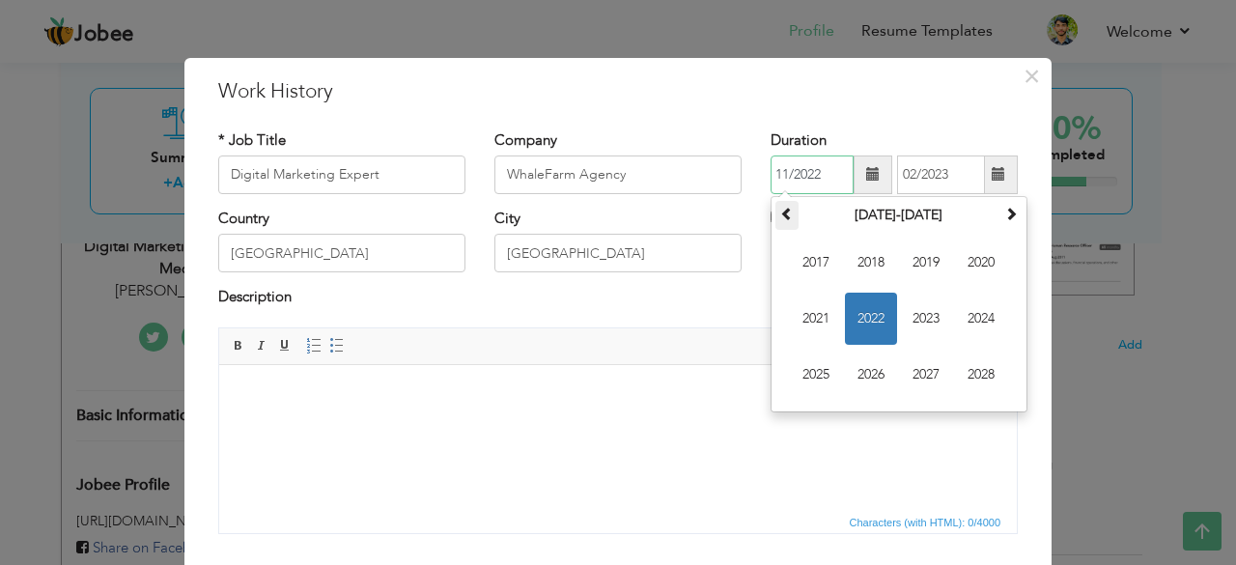
click at [780, 209] on span at bounding box center [787, 214] width 14 height 14
click at [1002, 202] on th at bounding box center [1010, 215] width 23 height 29
click at [867, 312] on span "2022" at bounding box center [871, 319] width 52 height 52
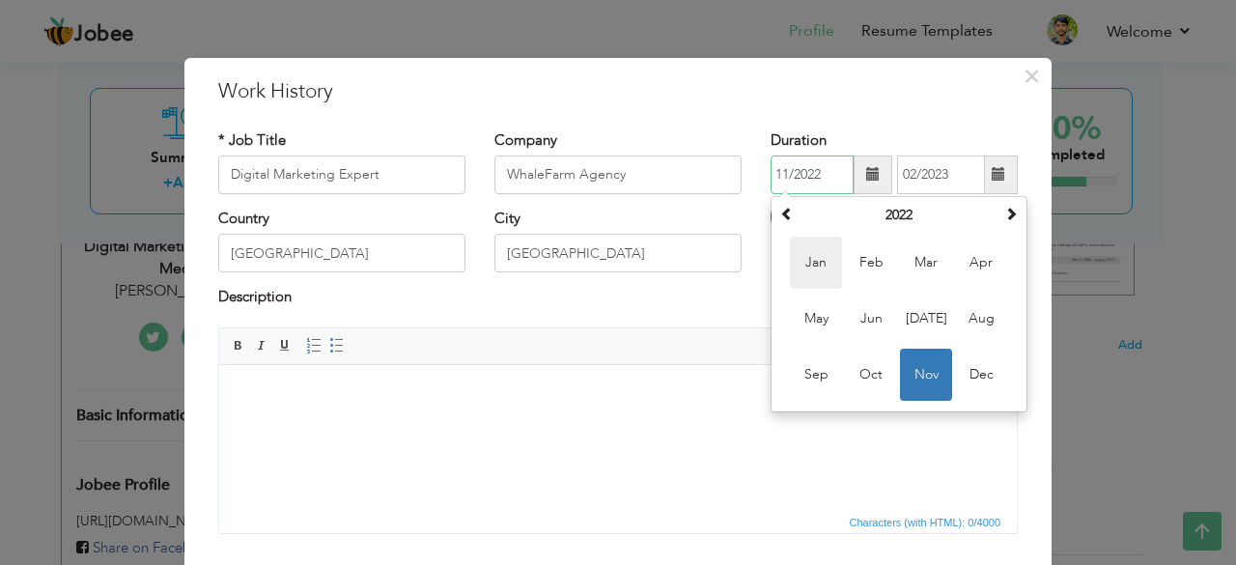
click at [824, 271] on span "Jan" at bounding box center [816, 263] width 52 height 52
type input "01/2022"
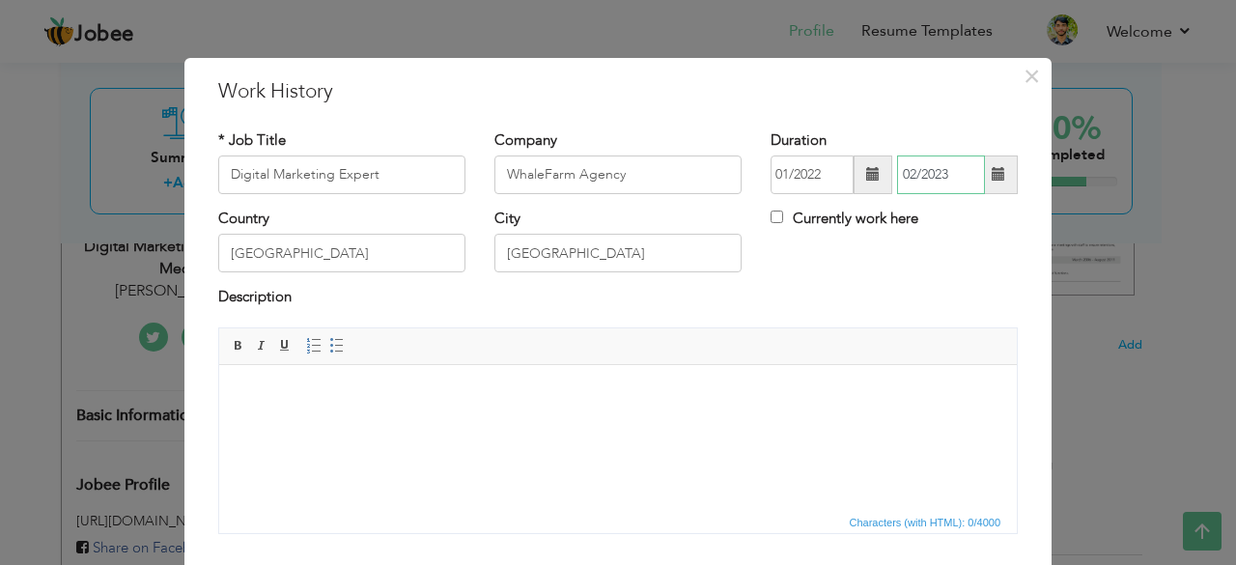
click at [961, 173] on input "02/2023" at bounding box center [941, 174] width 88 height 39
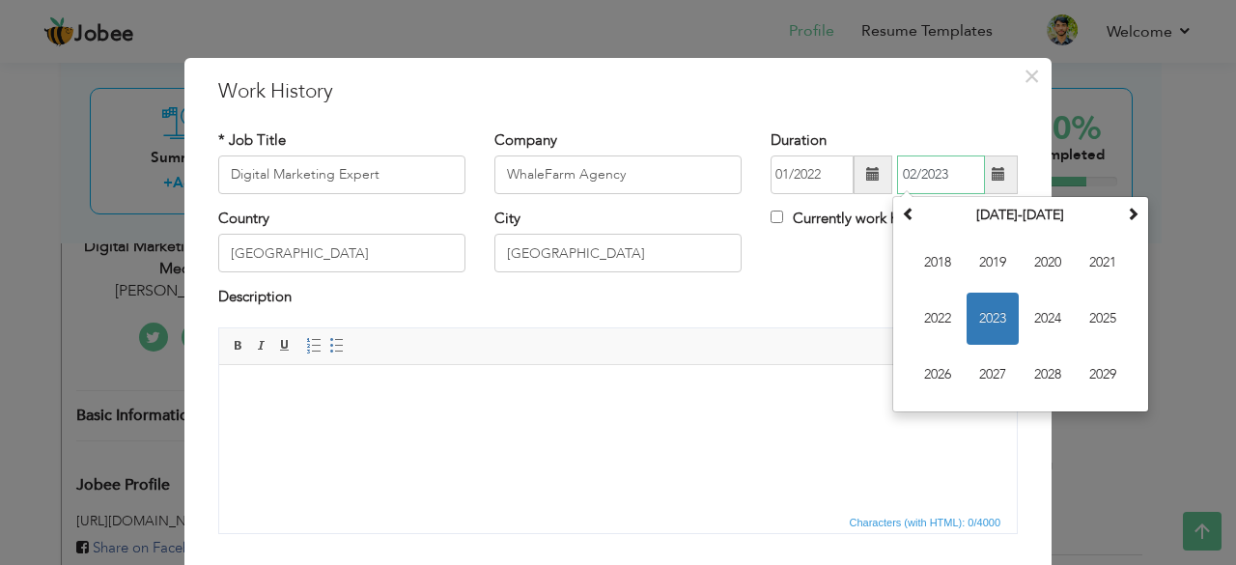
click at [996, 316] on span "2023" at bounding box center [992, 319] width 52 height 52
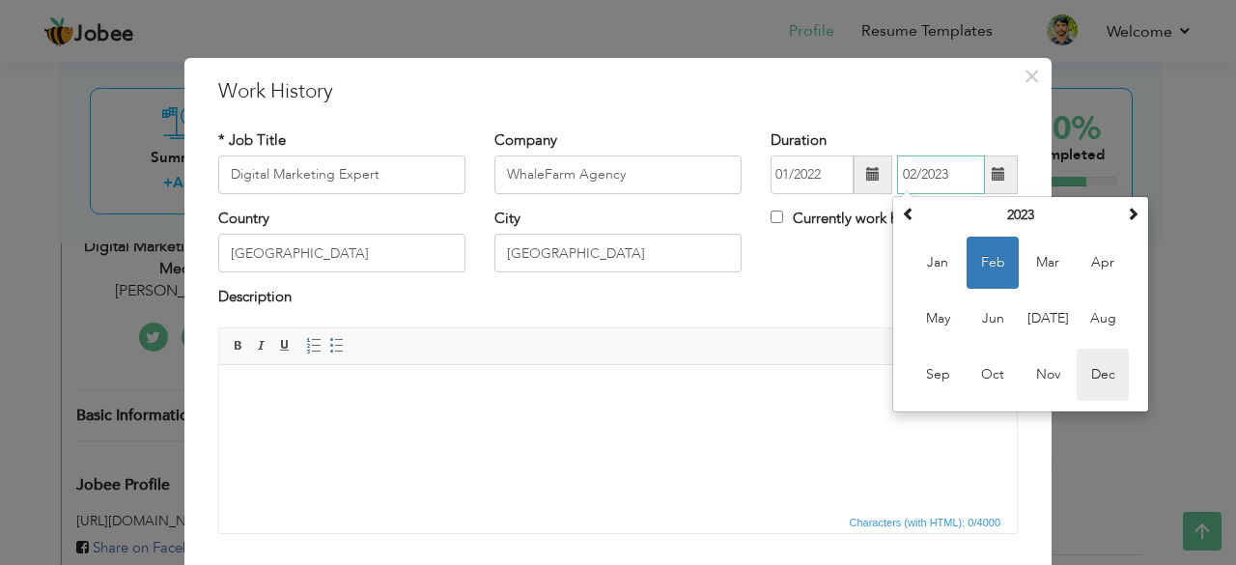
click at [1081, 383] on span "Dec" at bounding box center [1102, 374] width 52 height 52
type input "12/2023"
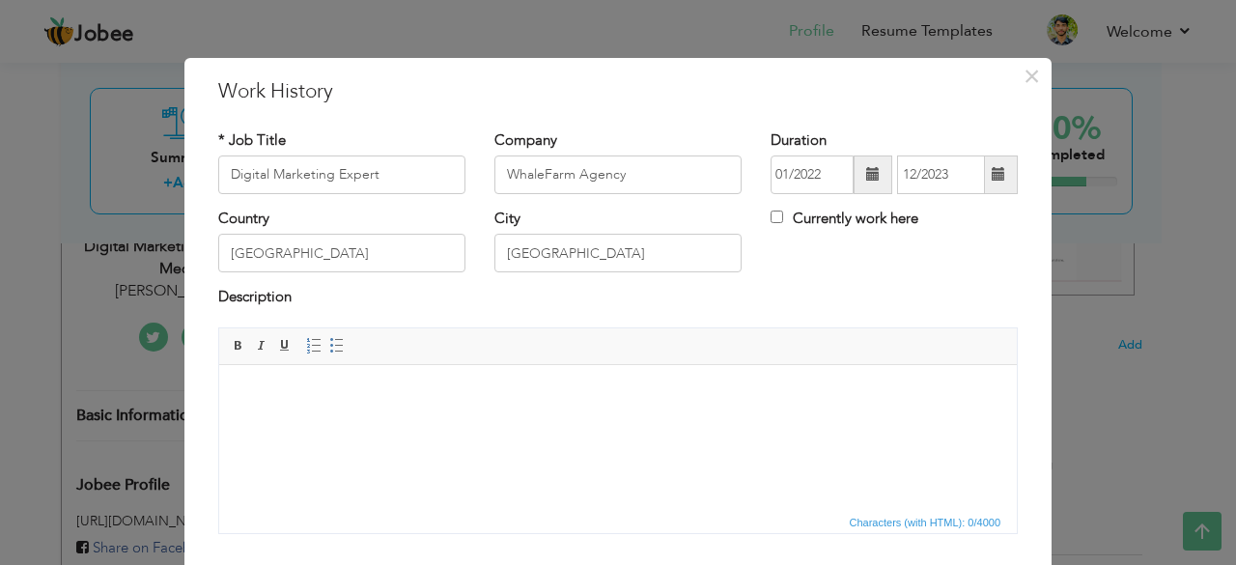
scroll to position [124, 0]
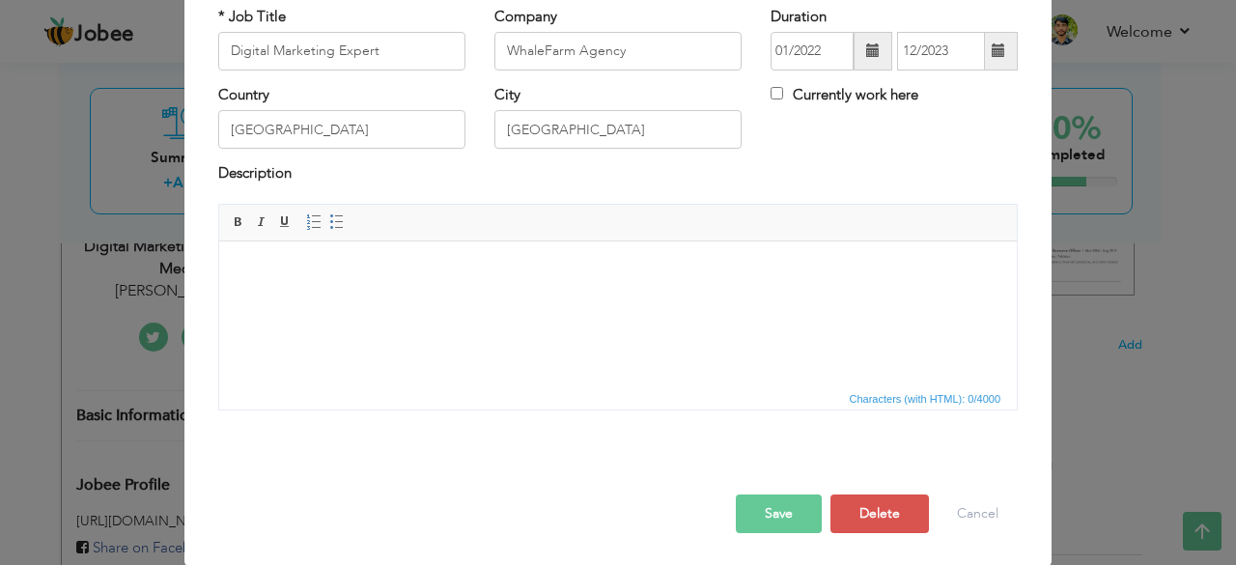
click at [417, 291] on html at bounding box center [617, 269] width 797 height 59
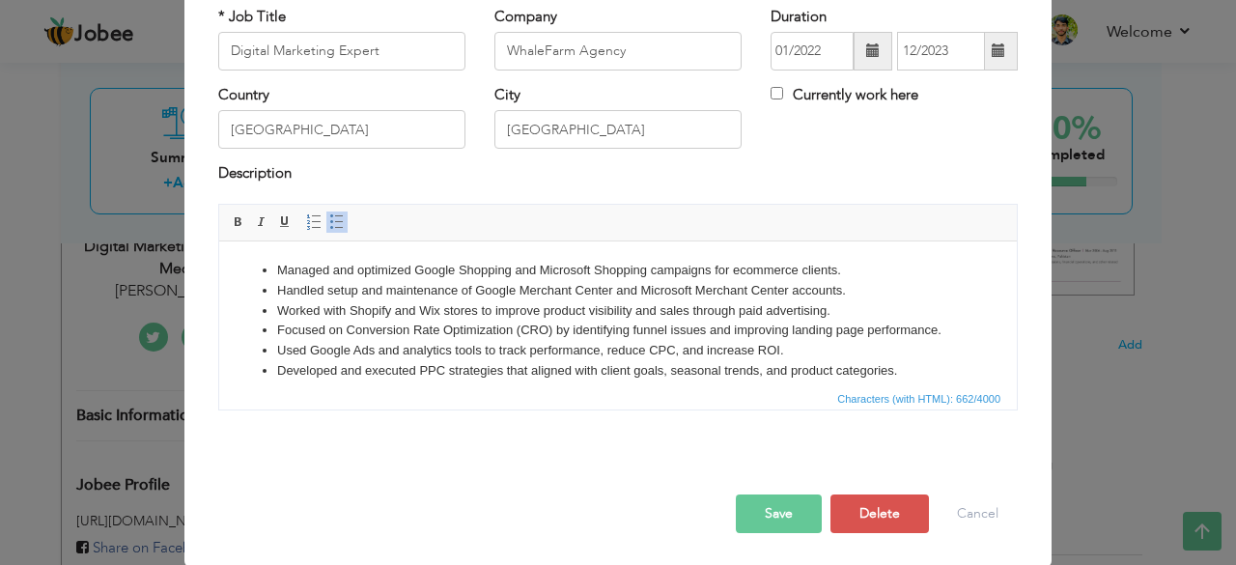
click at [786, 511] on button "Save" at bounding box center [779, 513] width 86 height 39
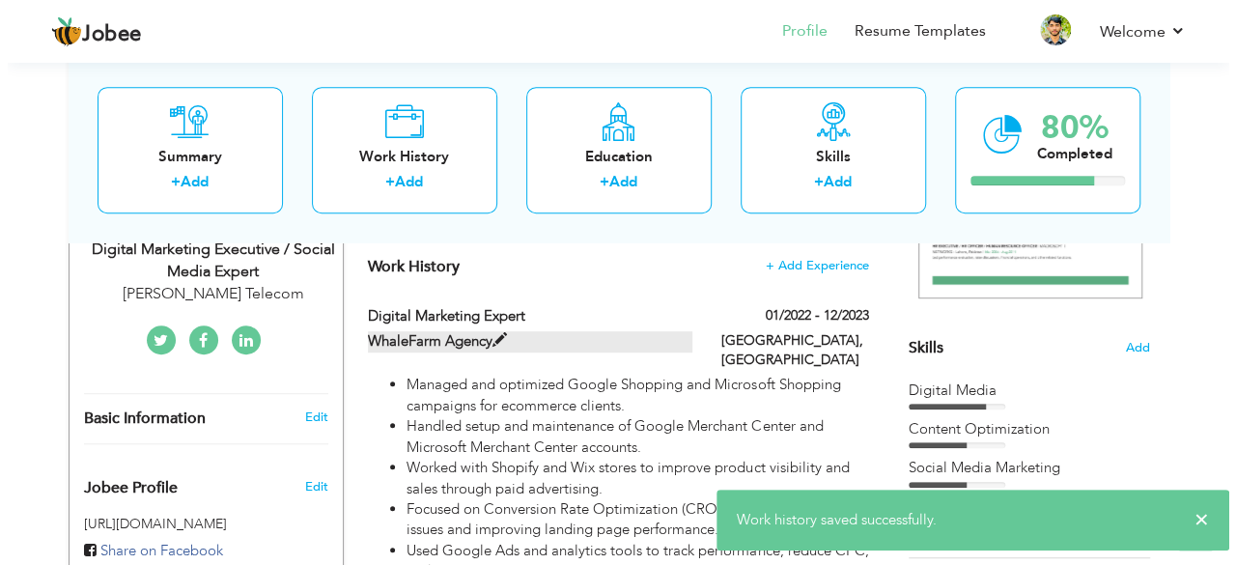
scroll to position [404, 0]
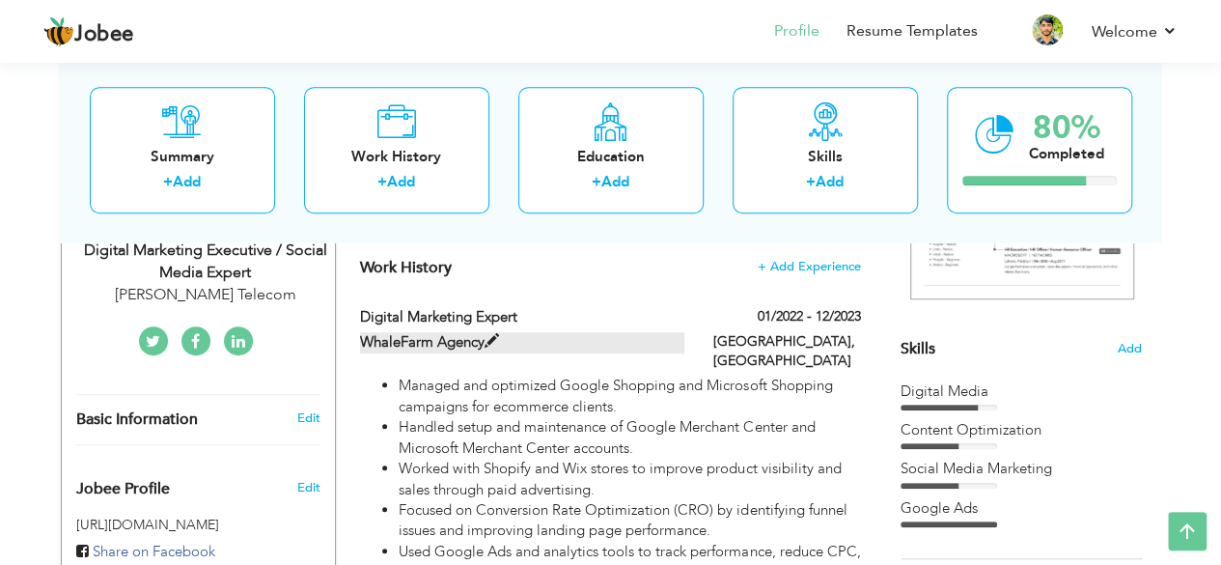
click at [492, 338] on span at bounding box center [492, 341] width 14 height 14
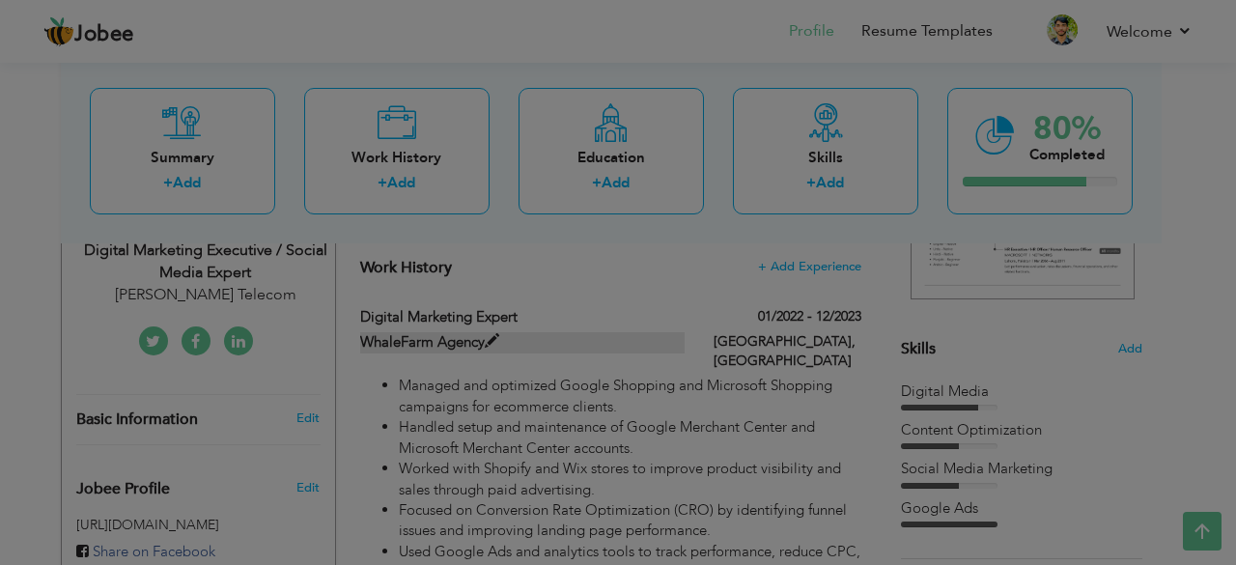
scroll to position [0, 0]
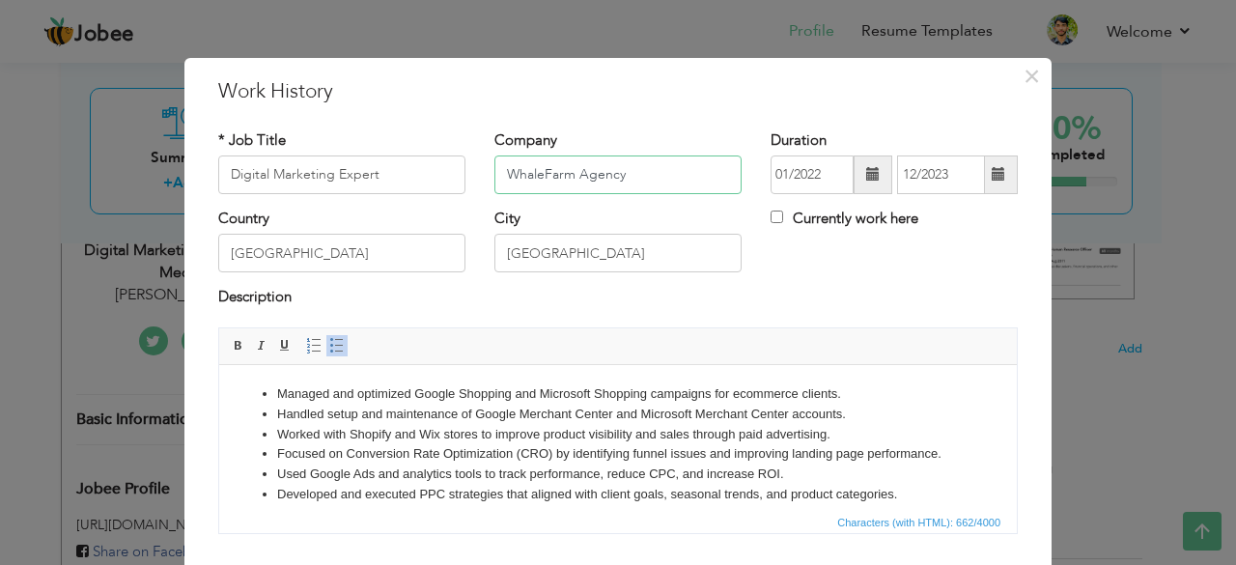
drag, startPoint x: 659, startPoint y: 178, endPoint x: 427, endPoint y: 177, distance: 232.7
click at [427, 177] on div "* Job Title Digital Marketing Expert Company WhaleFarm Agency Duration 01/2022 …" at bounding box center [618, 169] width 828 height 78
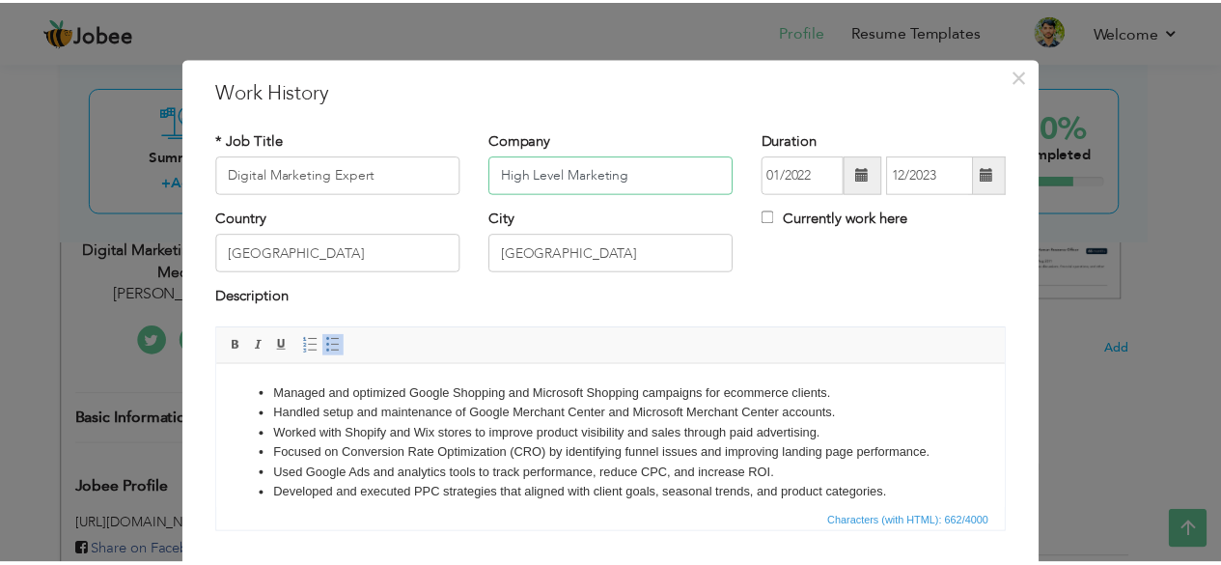
scroll to position [124, 0]
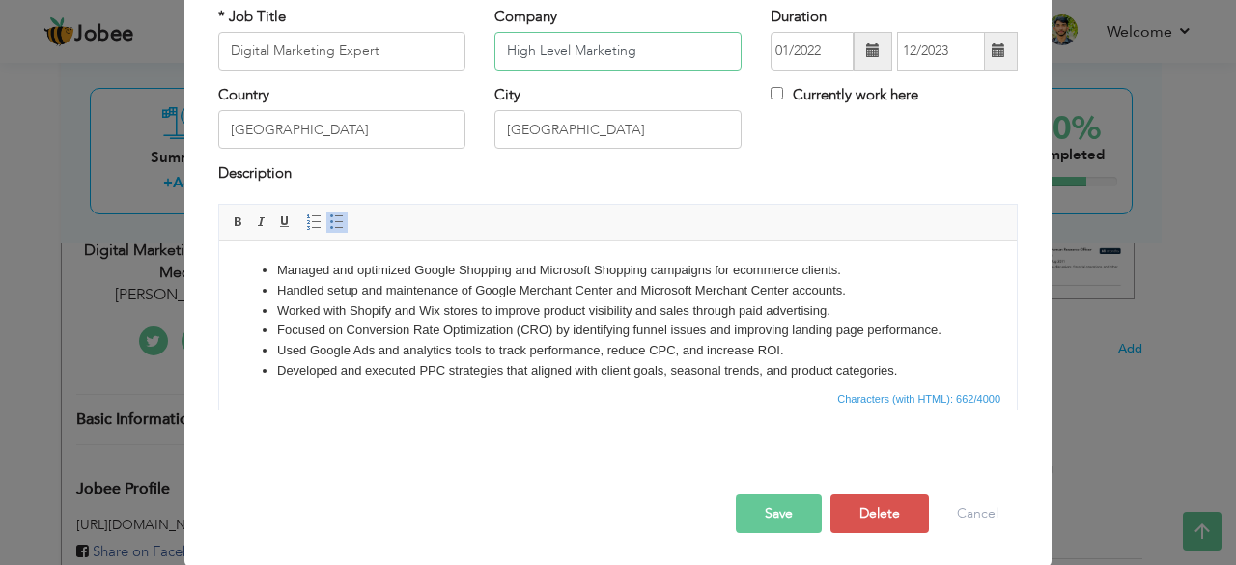
type input "High Level Marketing"
click at [780, 508] on button "Save" at bounding box center [779, 513] width 86 height 39
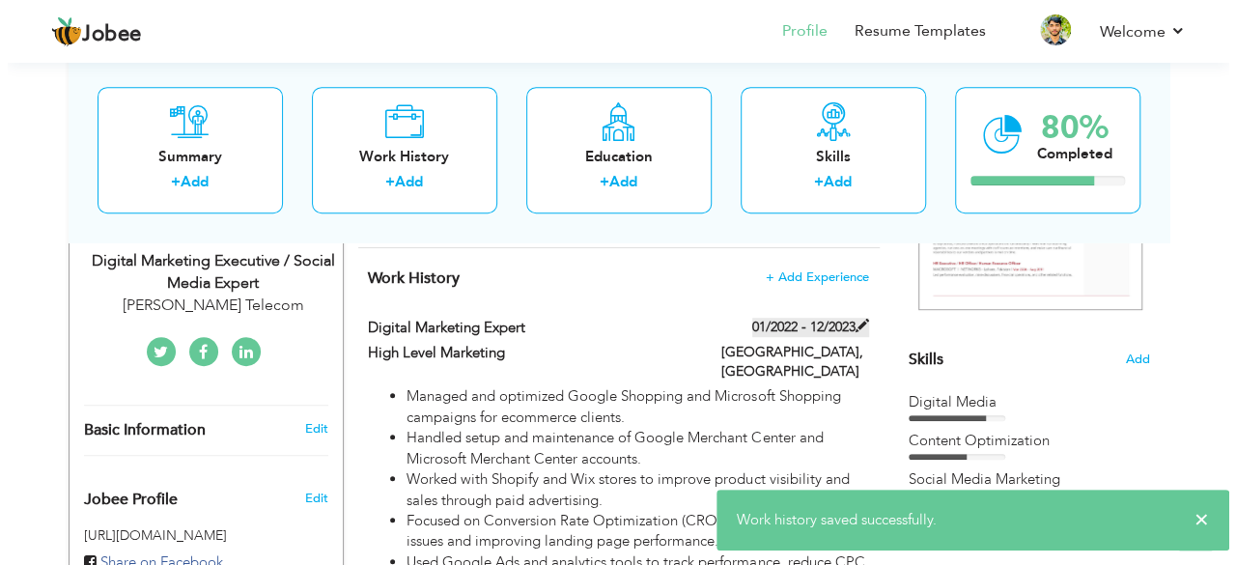
scroll to position [392, 0]
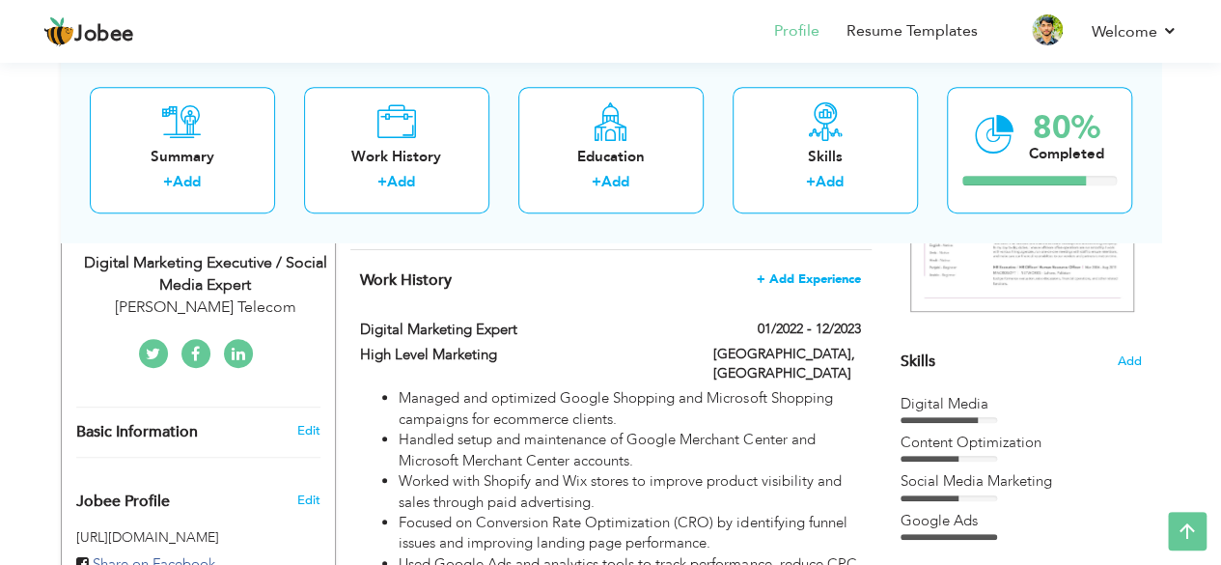
click at [817, 272] on span "+ Add Experience" at bounding box center [809, 279] width 104 height 14
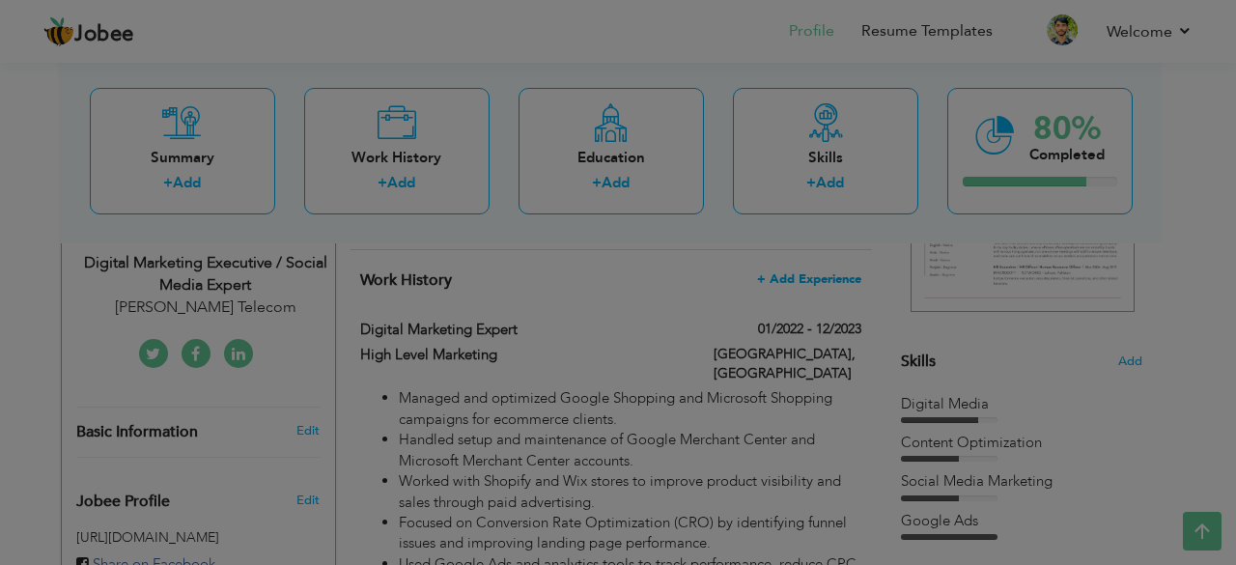
scroll to position [0, 0]
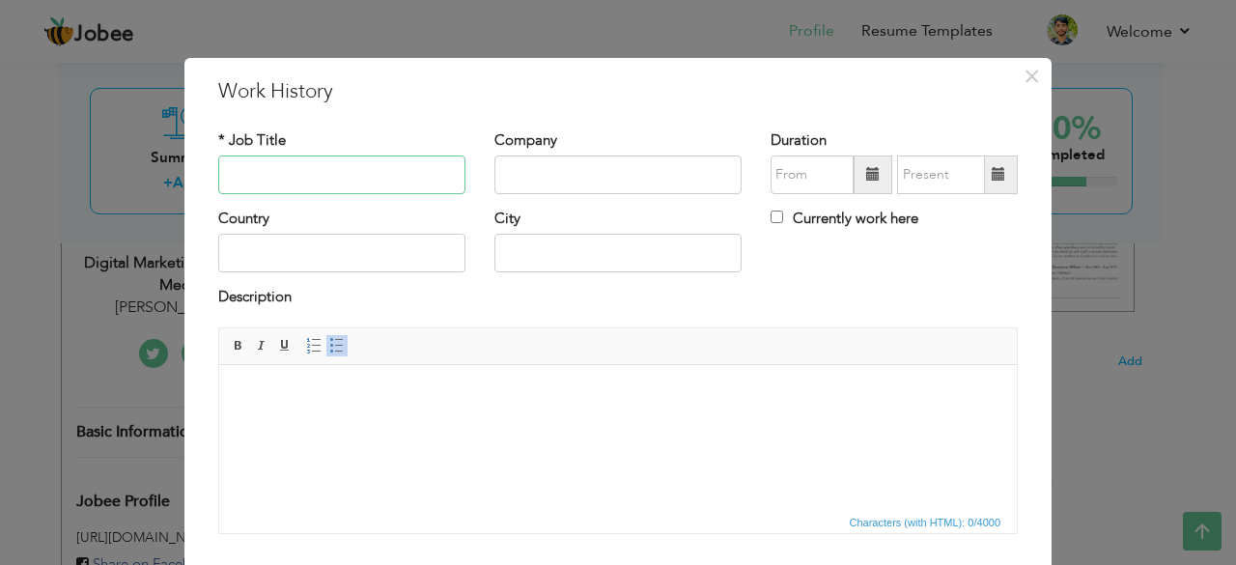
paste input "Profida LLC"
type input "Profida LLC"
drag, startPoint x: 421, startPoint y: 191, endPoint x: 164, endPoint y: 199, distance: 256.9
click at [164, 199] on div "× Work History * Job Title Profida LLC Company Duration Country City" at bounding box center [618, 282] width 1236 height 565
click at [524, 153] on div "Company" at bounding box center [617, 162] width 247 height 64
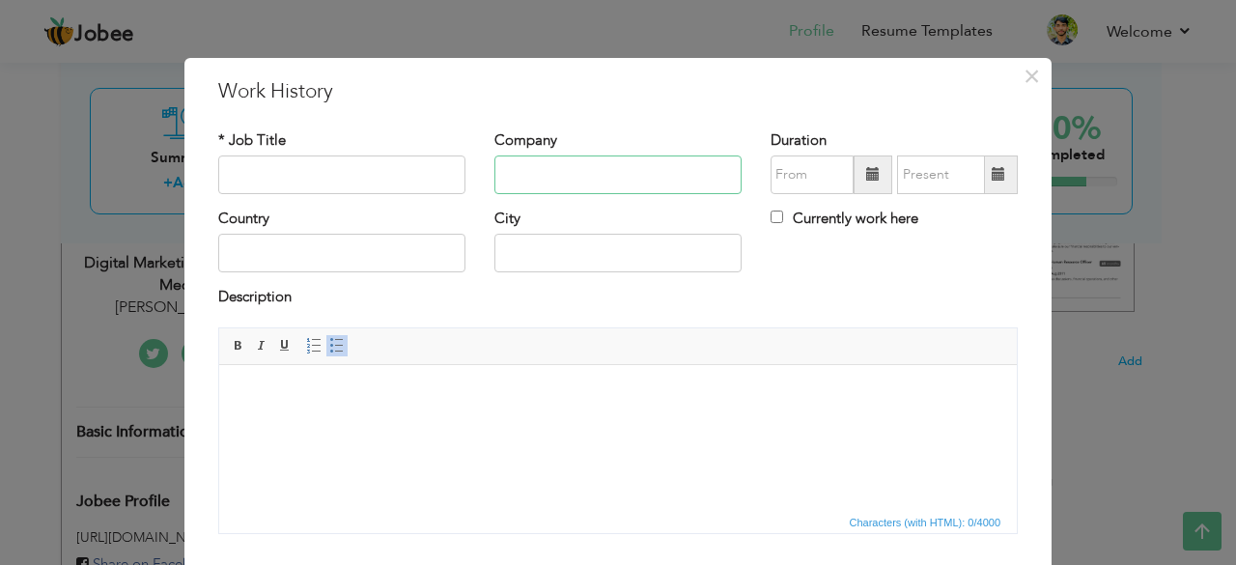
click at [523, 159] on input "text" at bounding box center [617, 174] width 247 height 39
paste input "Profida LLC"
type input "Profida LLC"
click at [392, 175] on input "text" at bounding box center [341, 174] width 247 height 39
paste input "Digital Marketing Expert"
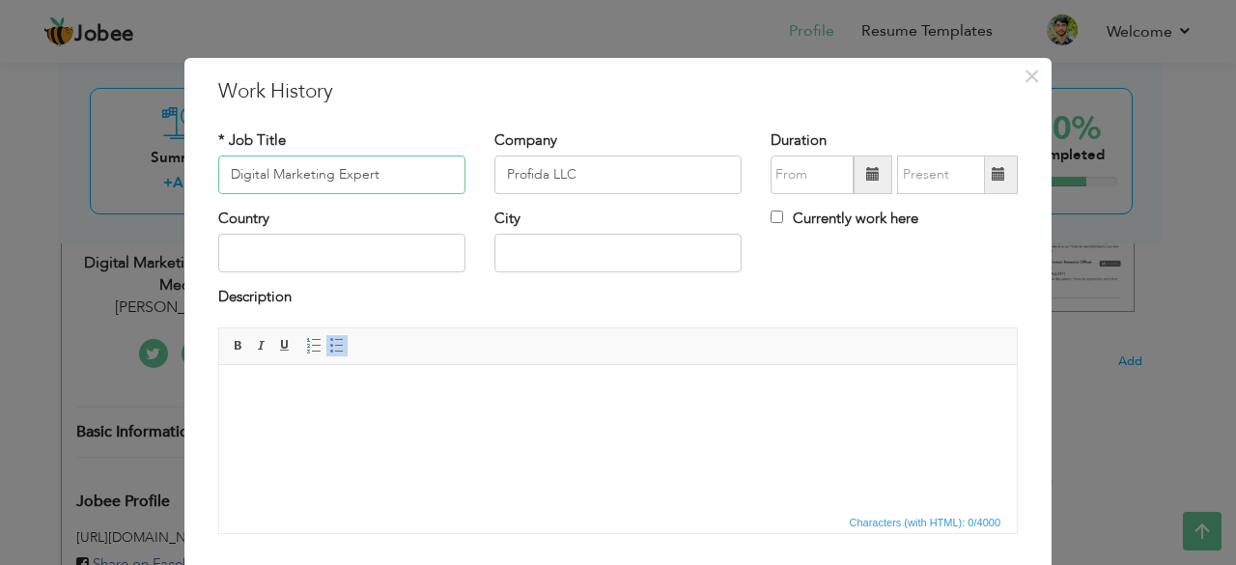
type input "Digital Marketing Expert"
click at [346, 257] on input "text" at bounding box center [341, 253] width 247 height 39
type input "[GEOGRAPHIC_DATA]"
click at [563, 253] on input "text" at bounding box center [617, 253] width 247 height 39
type input "[US_STATE]"
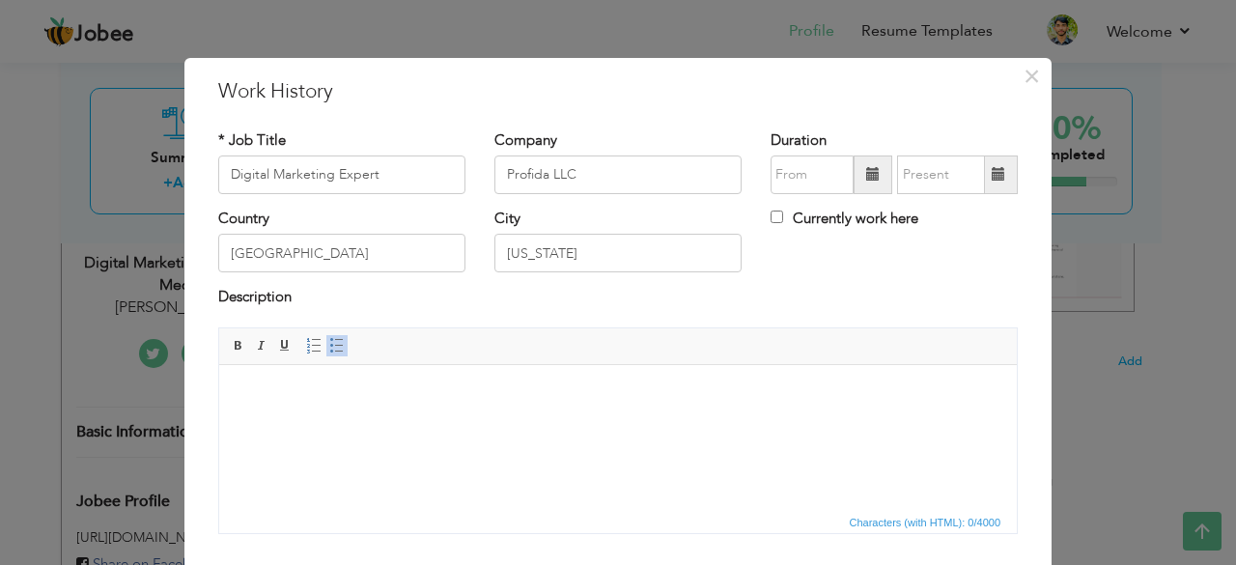
click at [553, 411] on html at bounding box center [617, 393] width 797 height 59
click at [541, 416] on html at bounding box center [617, 393] width 797 height 59
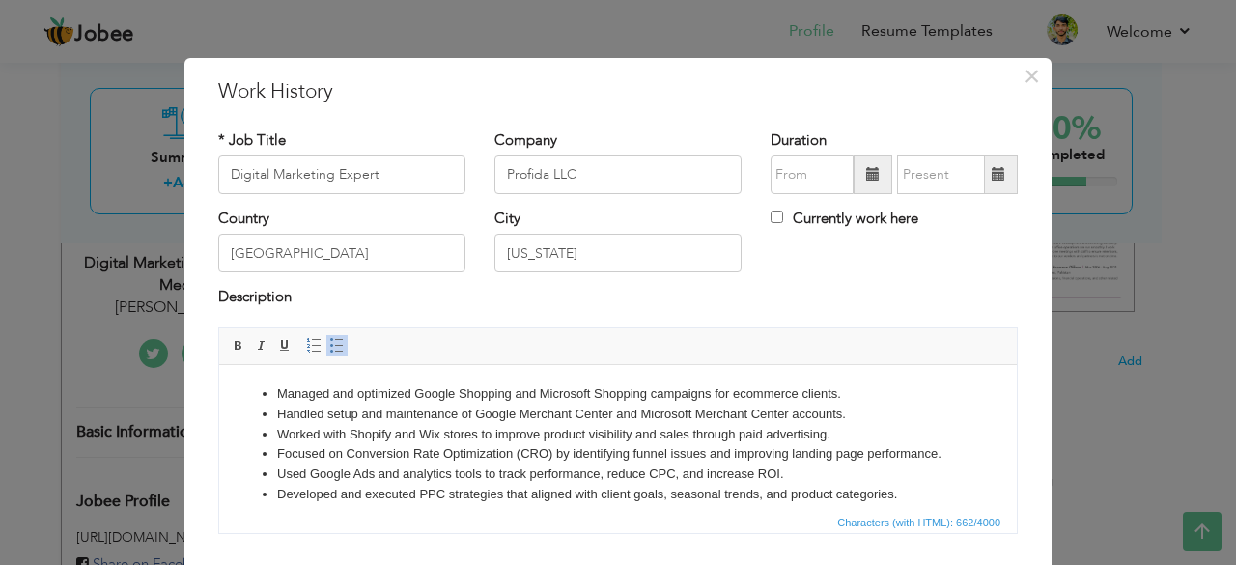
click at [853, 173] on span at bounding box center [872, 174] width 39 height 39
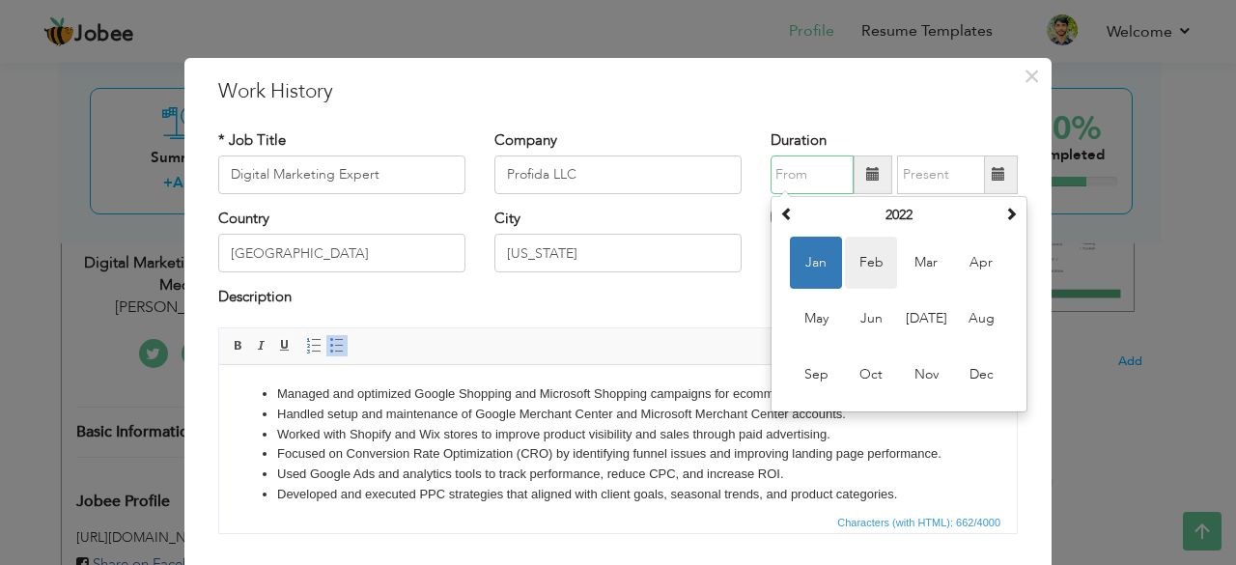
click at [845, 266] on span "Feb" at bounding box center [871, 263] width 52 height 52
type input "02/2022"
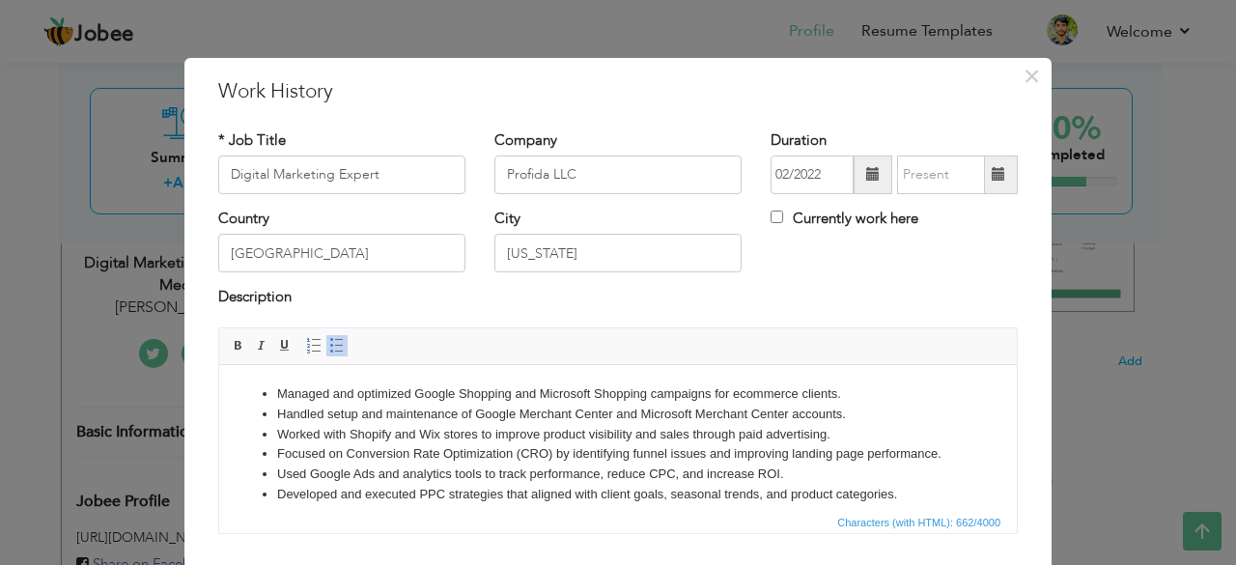
click at [996, 179] on span at bounding box center [998, 174] width 14 height 14
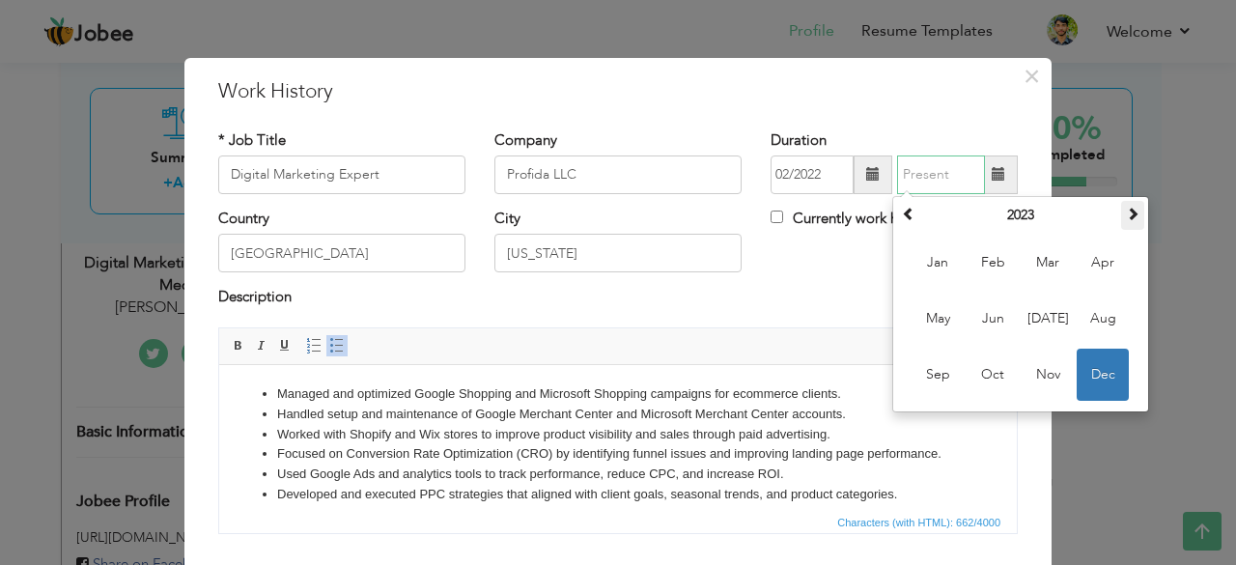
click at [1126, 207] on span at bounding box center [1133, 214] width 14 height 14
click at [1028, 326] on span "Jul" at bounding box center [1047, 319] width 52 height 52
type input "07/2025"
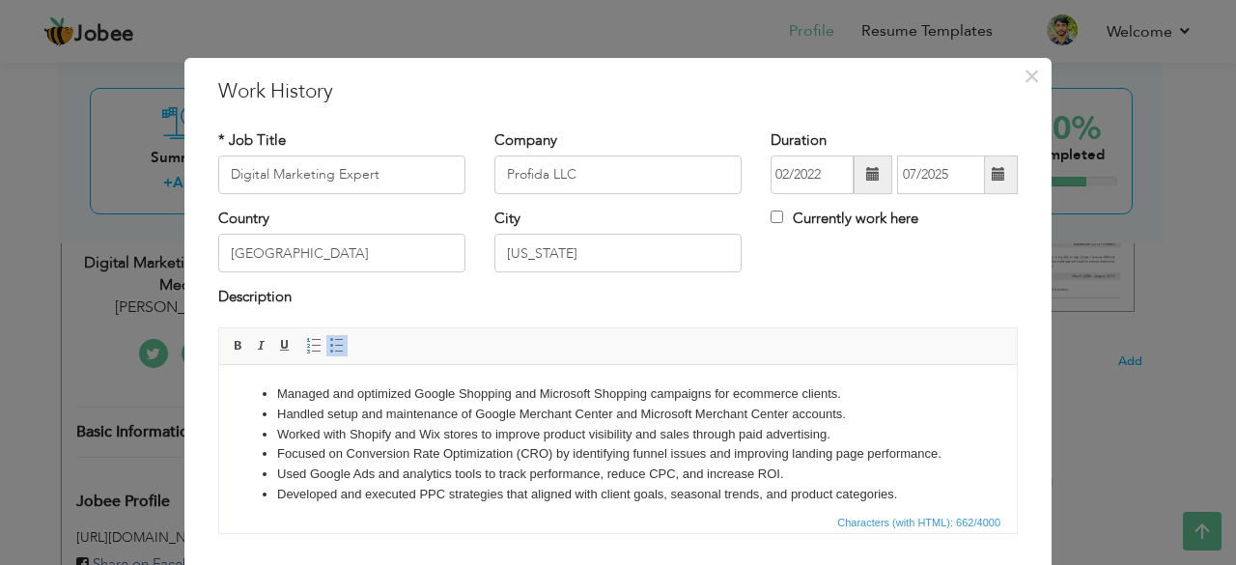
click at [866, 185] on span at bounding box center [872, 174] width 39 height 39
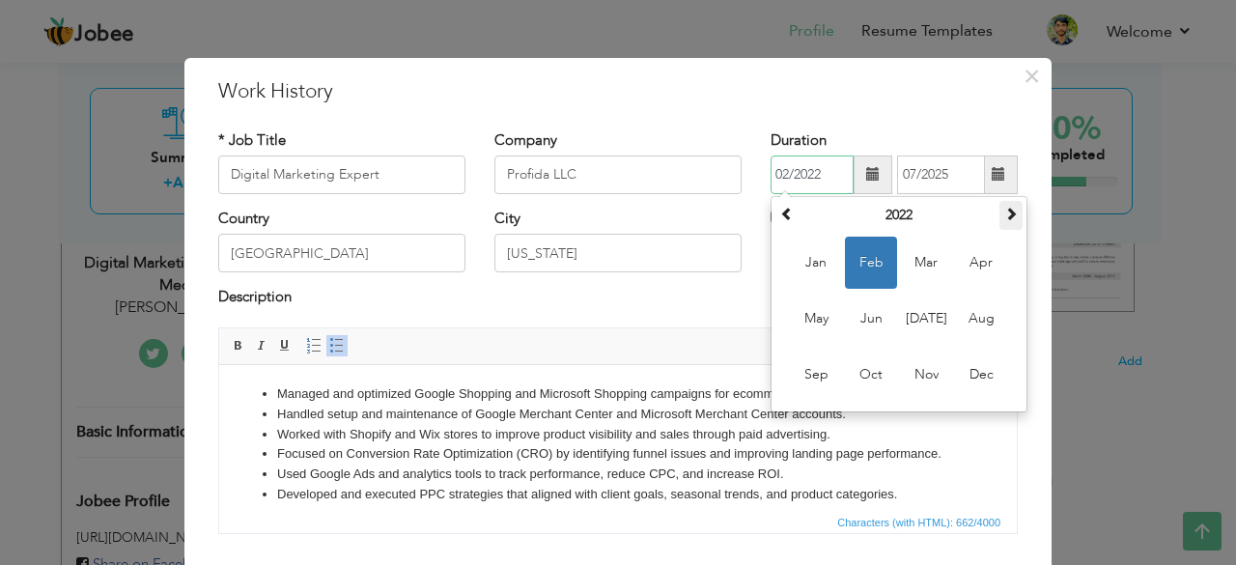
click at [1004, 217] on span at bounding box center [1011, 214] width 14 height 14
click at [1095, 386] on div "× Work History * Job Title Digital Marketing Expert Company Profida LLC 1" at bounding box center [618, 282] width 1236 height 565
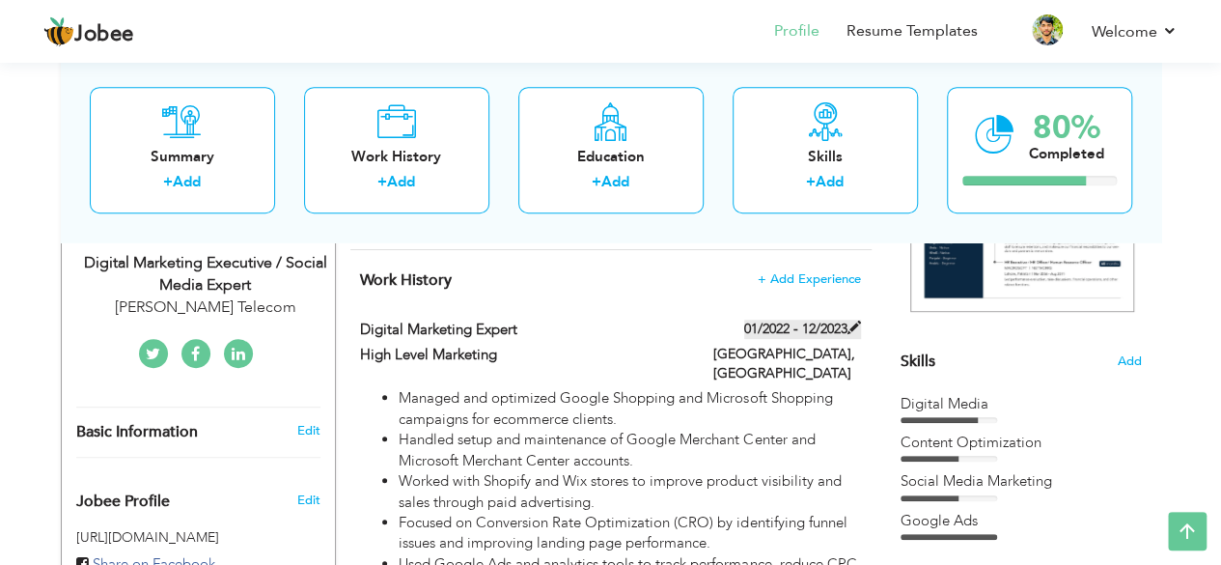
click at [769, 326] on label "01/2022 - 12/2023" at bounding box center [802, 329] width 117 height 19
type input "High Level Marketing"
type input "01/2022"
type input "12/2023"
type input "[GEOGRAPHIC_DATA]"
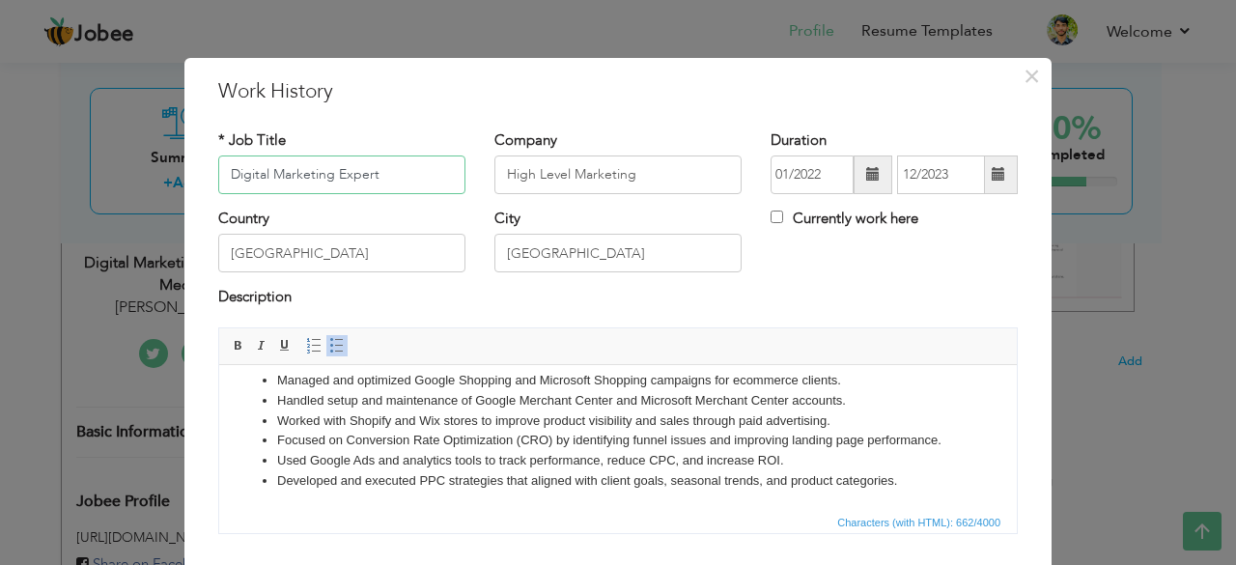
scroll to position [124, 0]
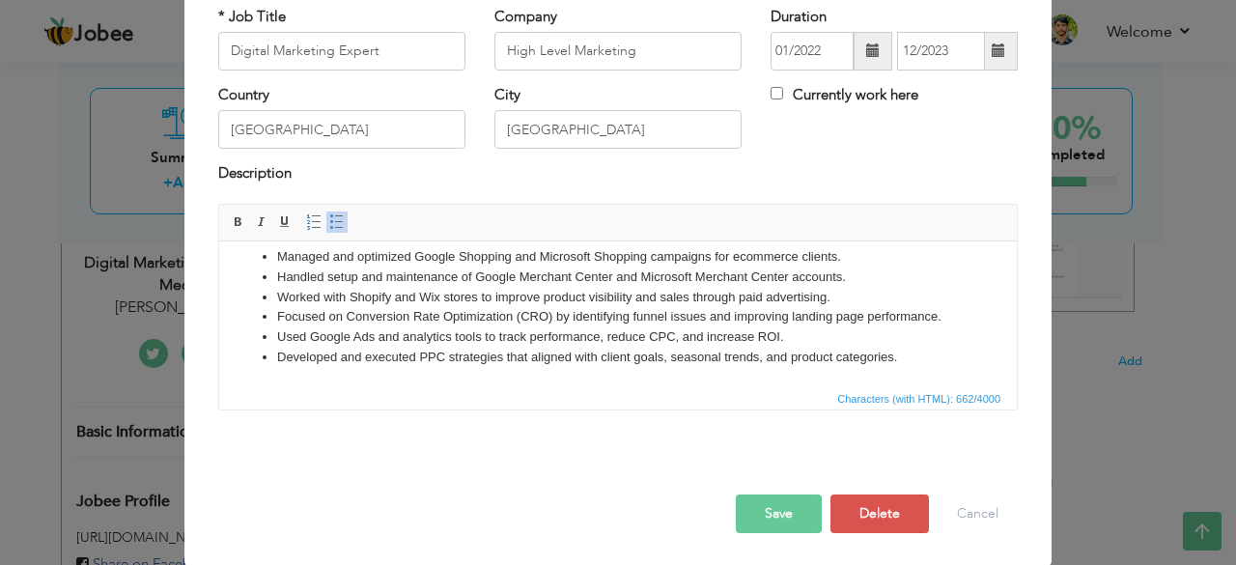
click at [755, 506] on button "Save" at bounding box center [779, 513] width 86 height 39
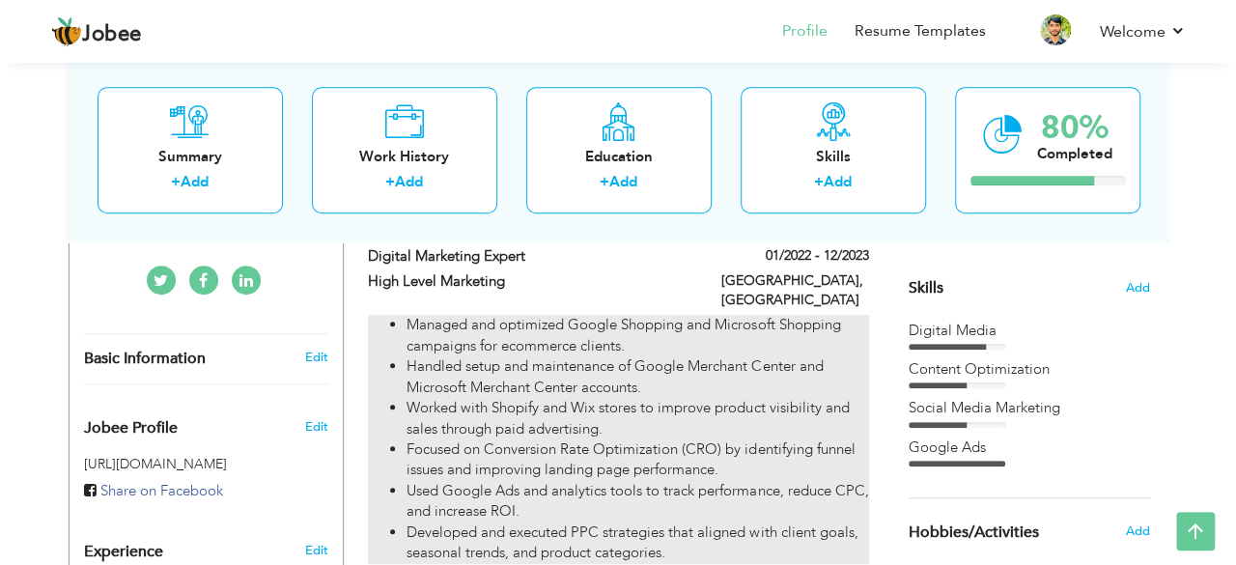
scroll to position [371, 0]
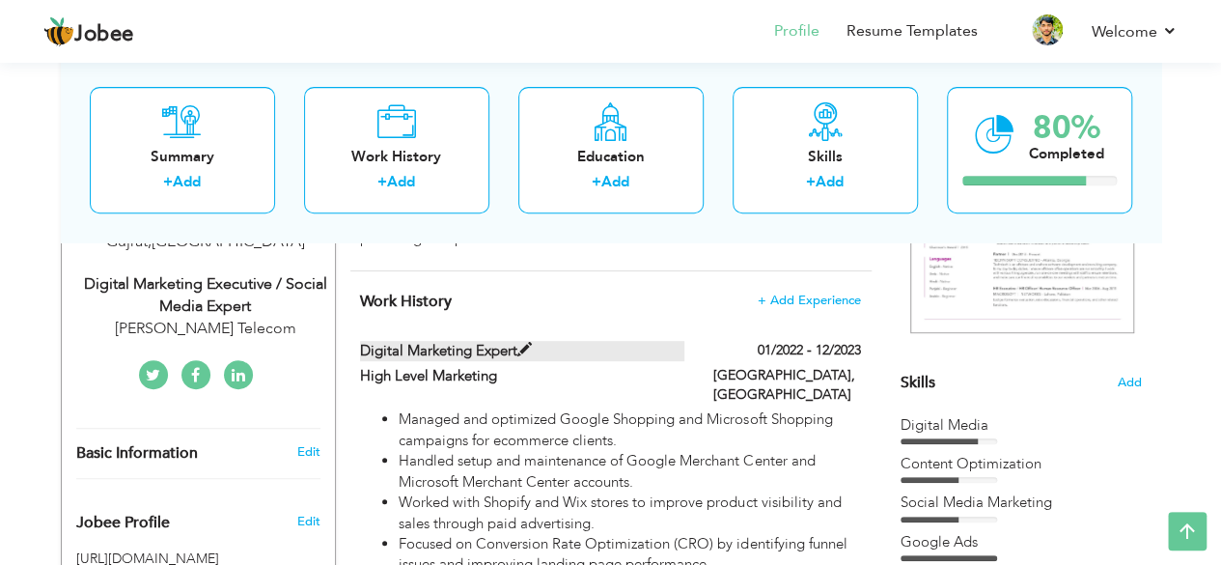
click at [585, 349] on label "Digital Marketing Expert" at bounding box center [522, 351] width 324 height 20
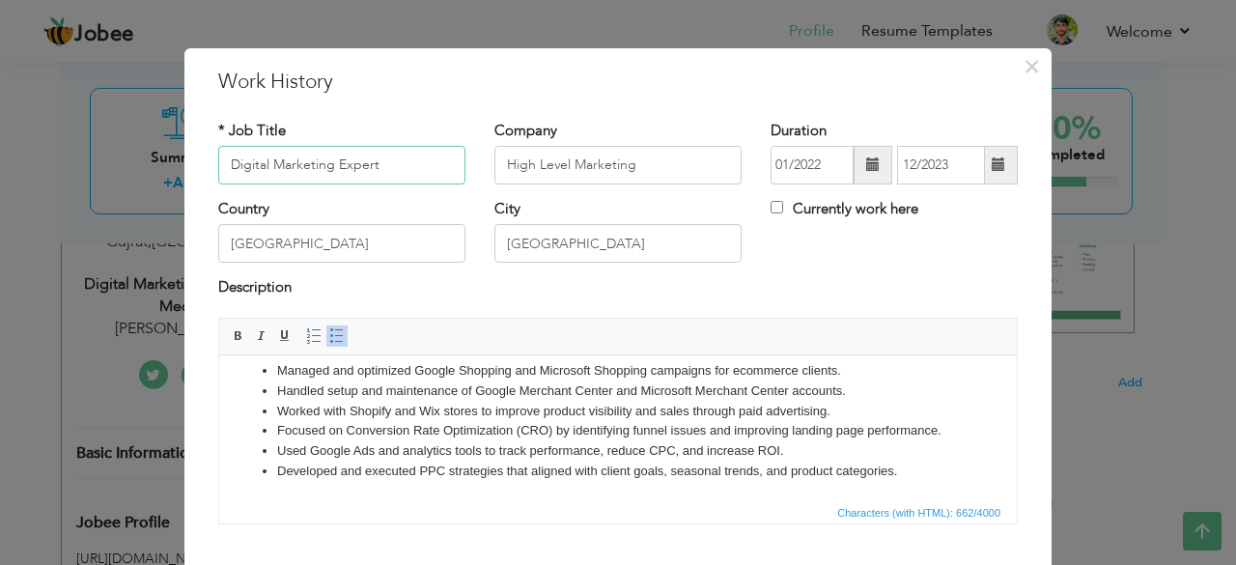
scroll to position [124, 0]
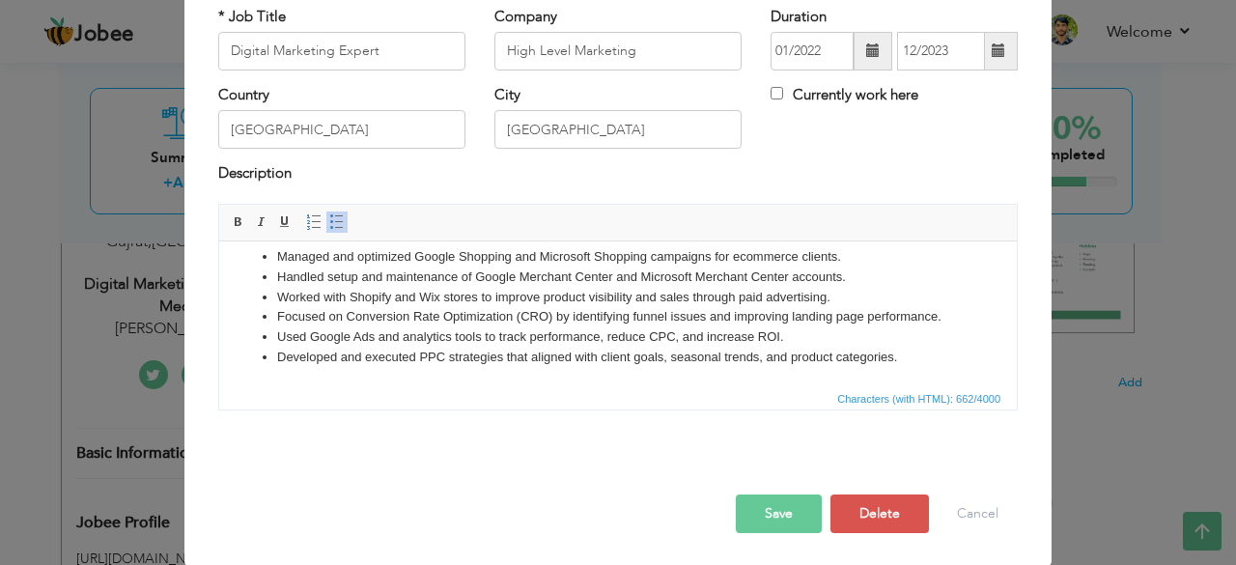
click at [767, 504] on button "Save" at bounding box center [779, 513] width 86 height 39
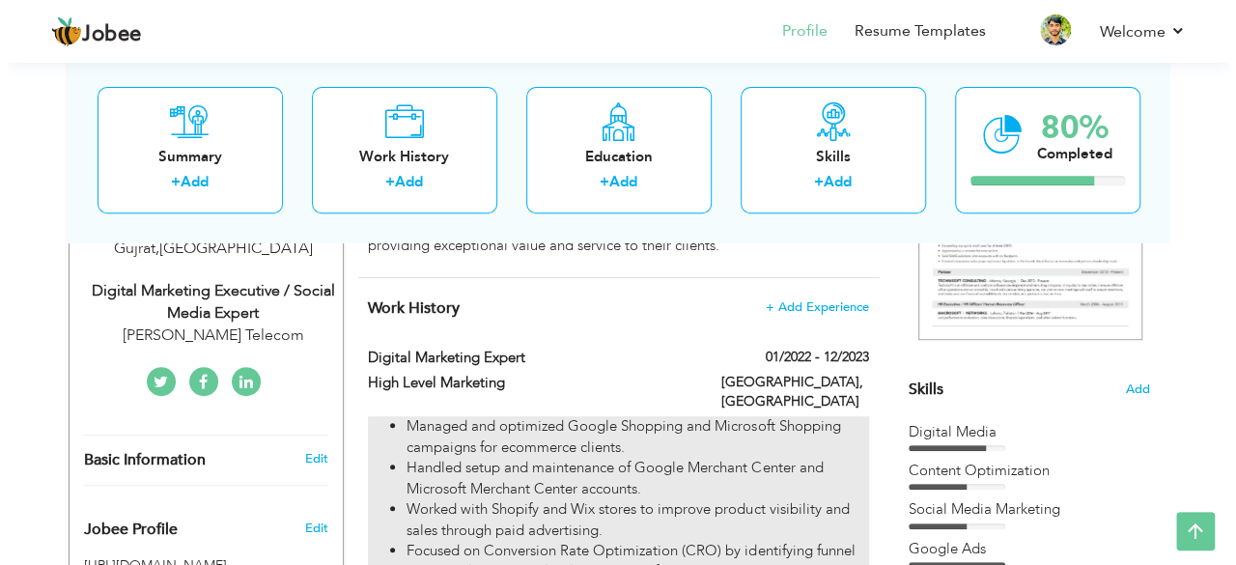
scroll to position [371, 0]
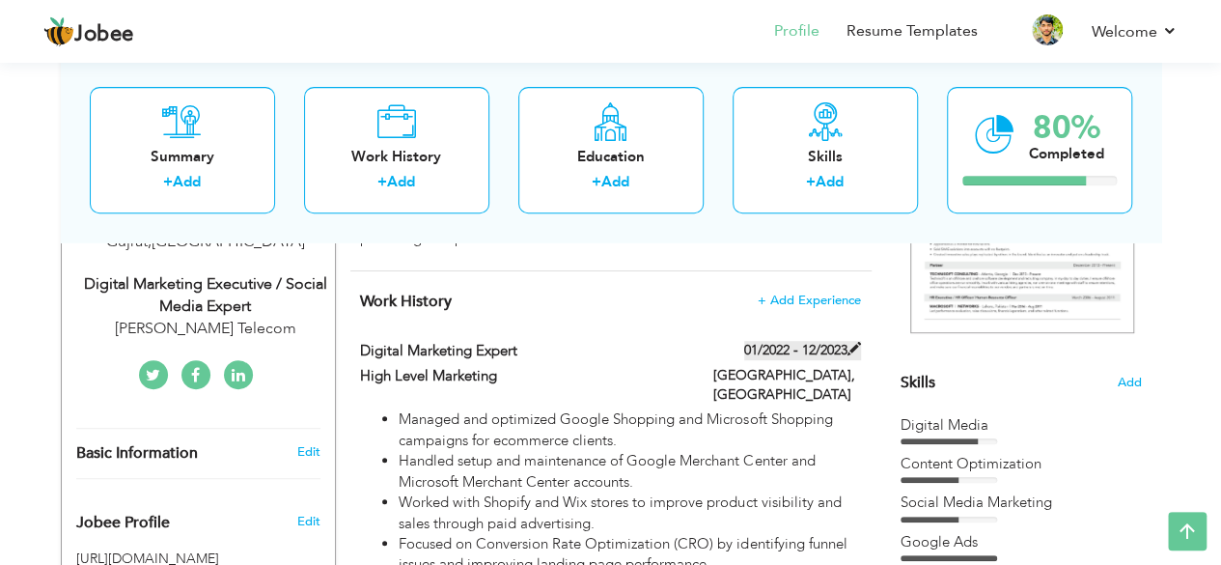
click at [799, 343] on label "01/2022 - 12/2023" at bounding box center [802, 350] width 117 height 19
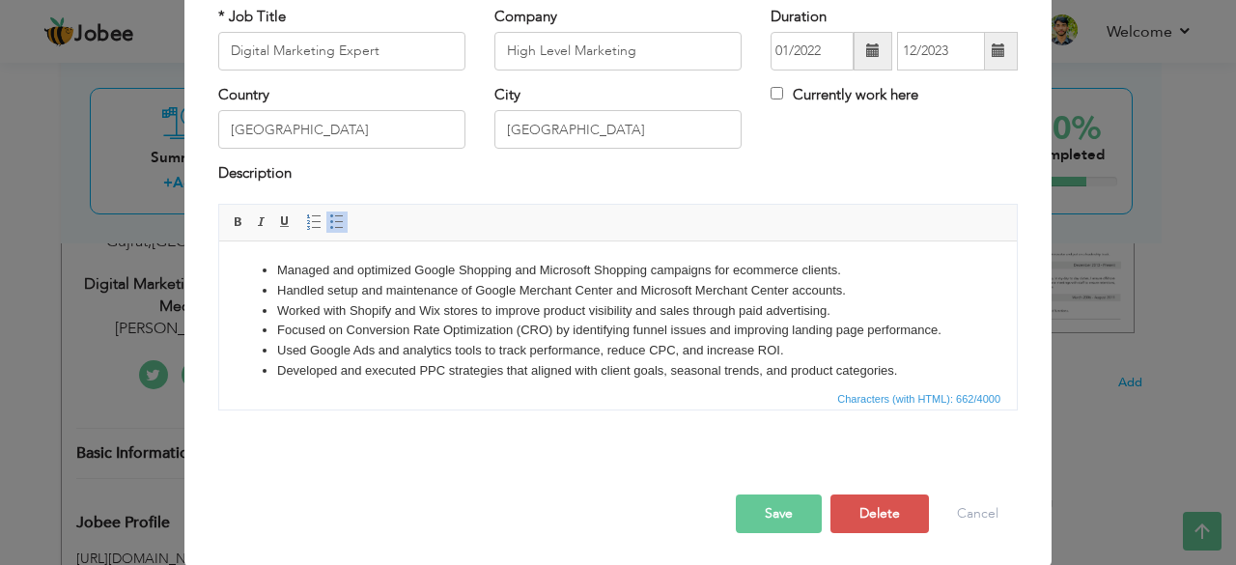
scroll to position [0, 0]
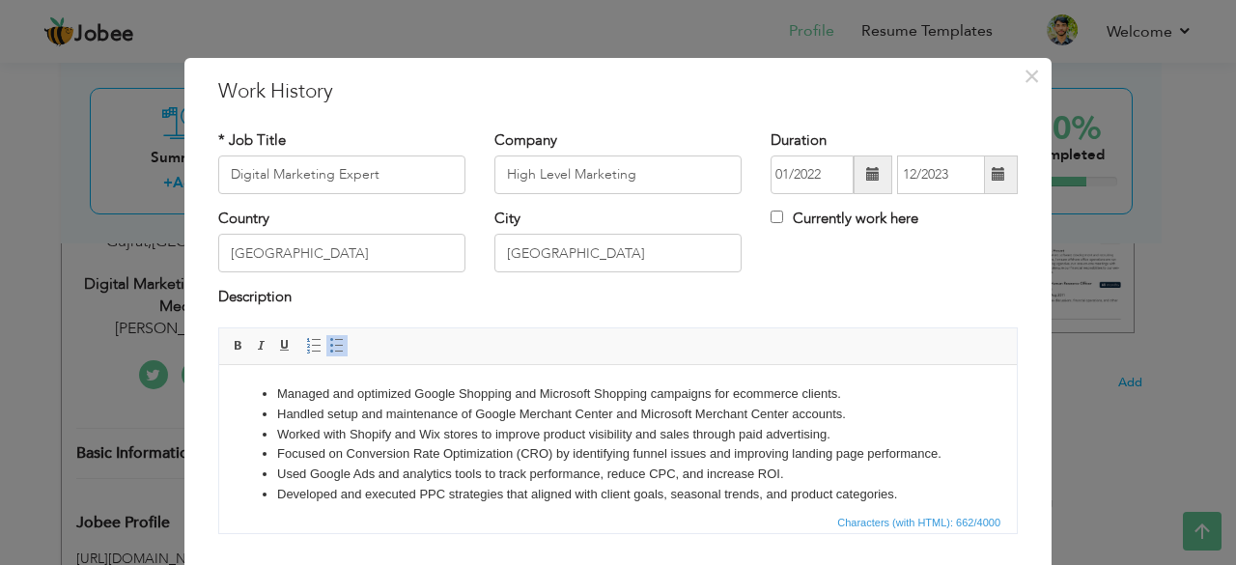
click at [10, 339] on div "× Work History * Job Title Digital Marketing Expert Company High Level Marketin…" at bounding box center [618, 282] width 1236 height 565
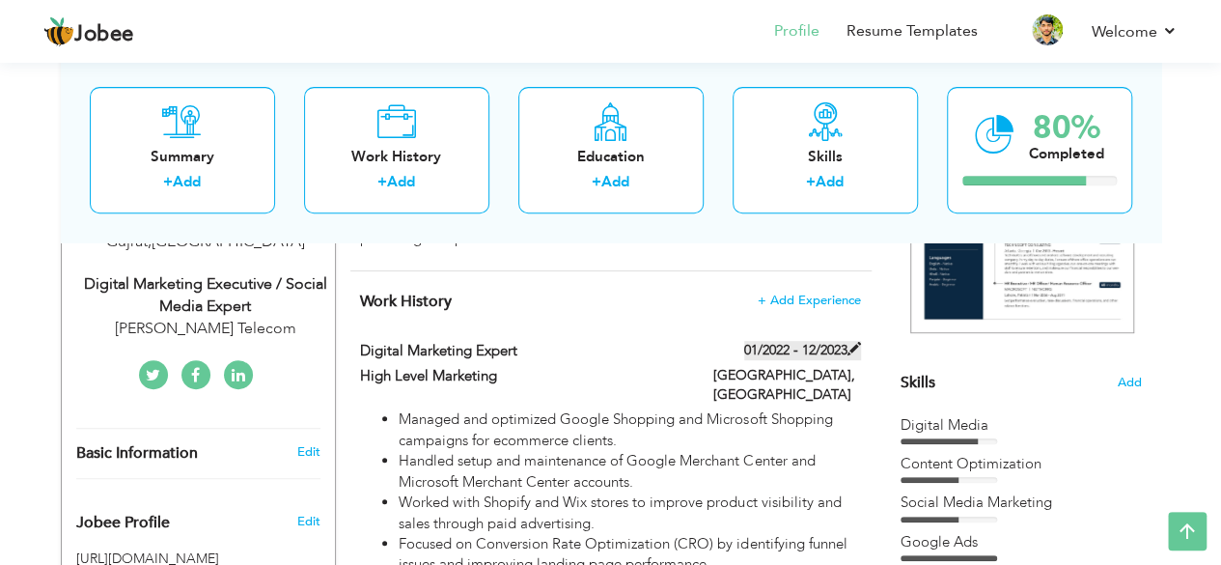
click at [819, 348] on label "01/2022 - 12/2023" at bounding box center [802, 350] width 117 height 19
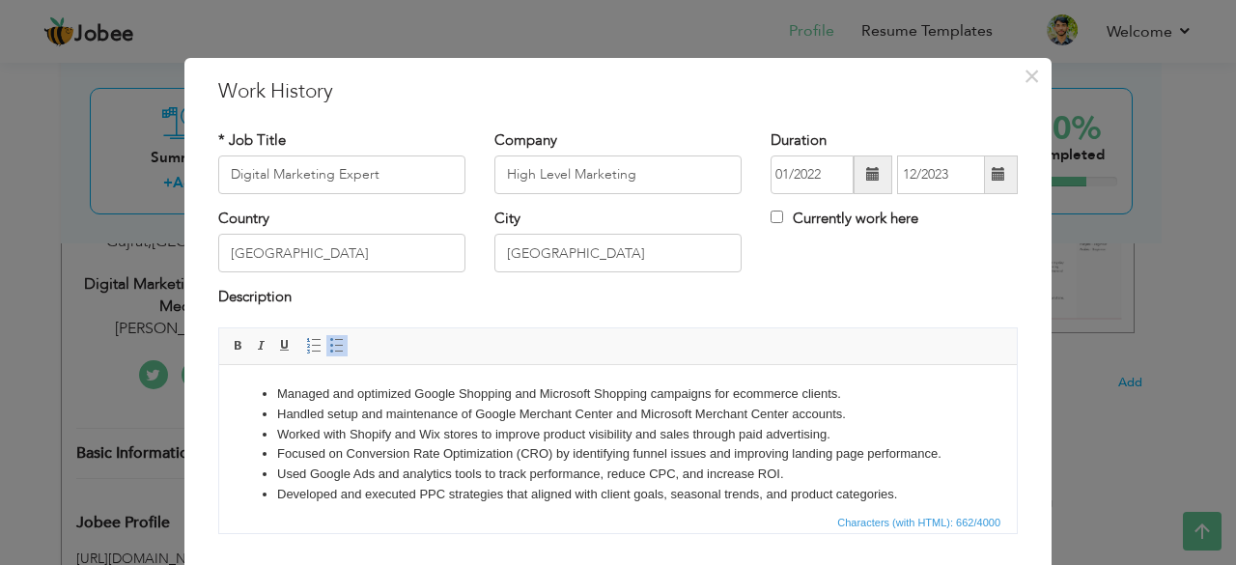
click at [1, 266] on div "× Work History * Job Title Digital Marketing Expert Company High Level Marketin…" at bounding box center [618, 282] width 1236 height 565
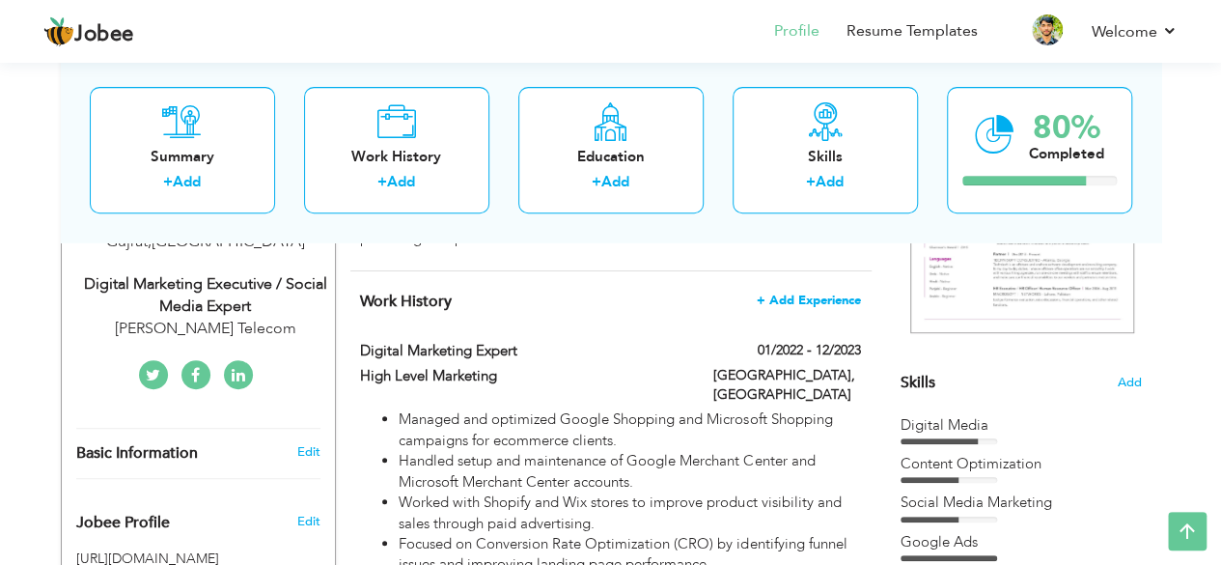
click at [829, 293] on span "+ Add Experience" at bounding box center [809, 300] width 104 height 14
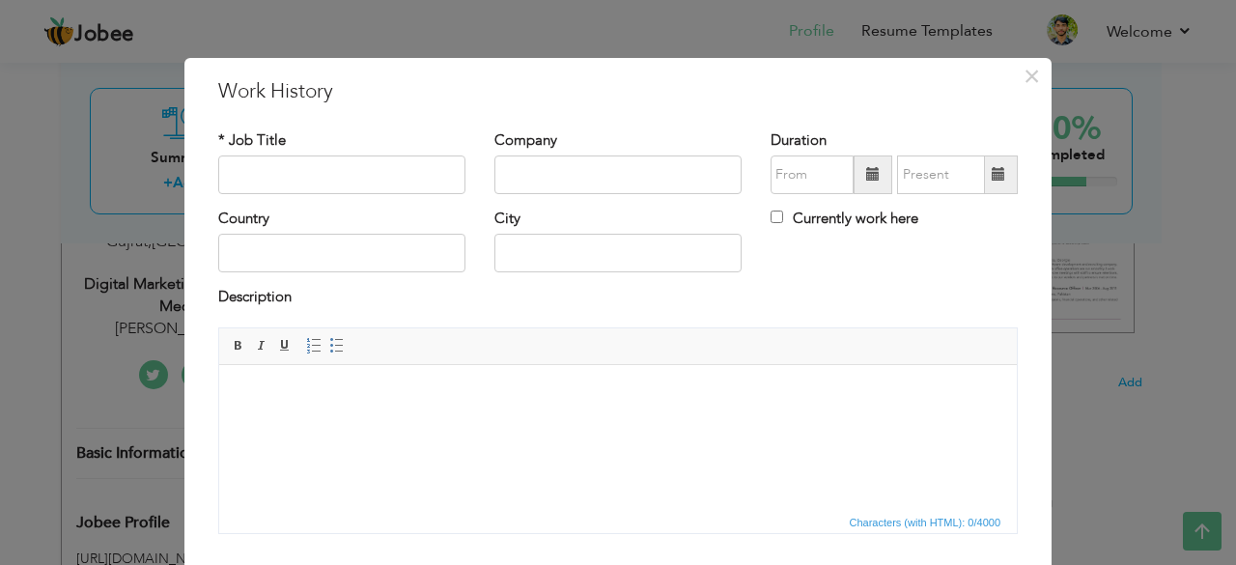
click at [475, 404] on html at bounding box center [617, 393] width 797 height 59
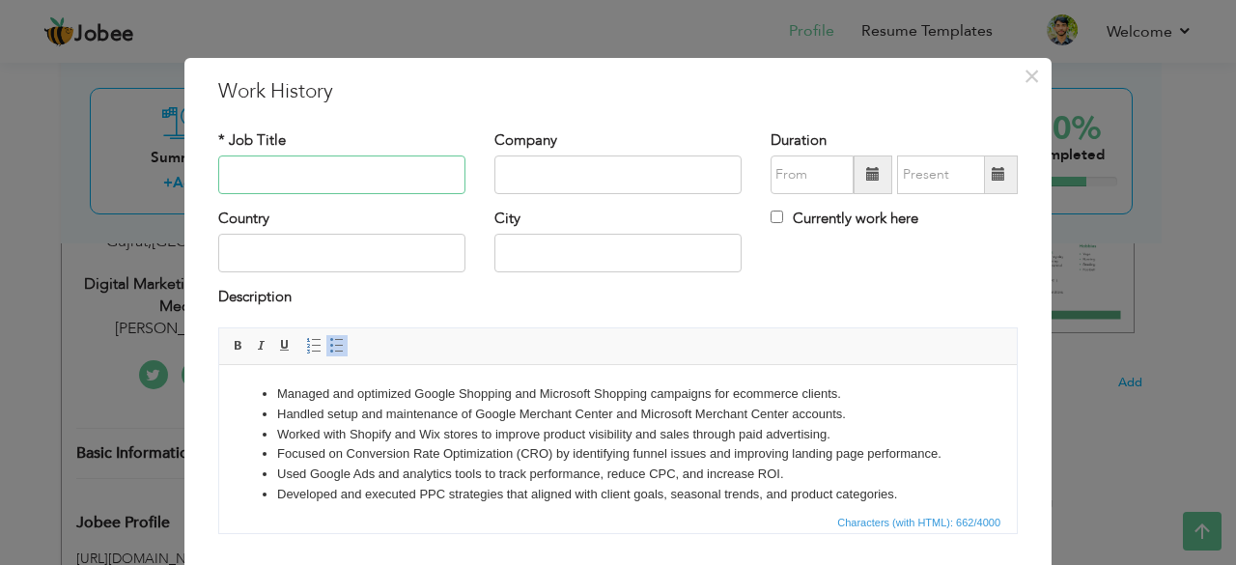
click at [316, 181] on input "text" at bounding box center [341, 174] width 247 height 39
paste input "Digital Marketing Expert"
type input "Digital Marketing Expert"
click at [535, 174] on input "text" at bounding box center [617, 174] width 247 height 39
paste input "Profida LLC"
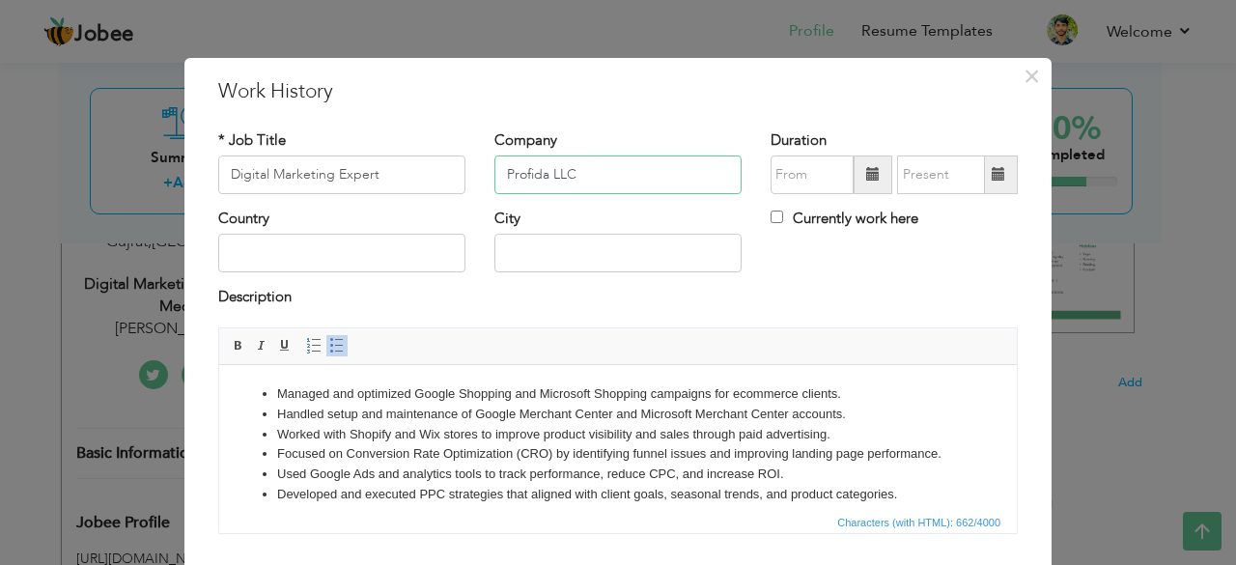
type input "Profida LLC"
click at [367, 246] on input "text" at bounding box center [341, 253] width 247 height 39
type input "[GEOGRAPHIC_DATA]"
click at [522, 245] on input "text" at bounding box center [617, 253] width 247 height 39
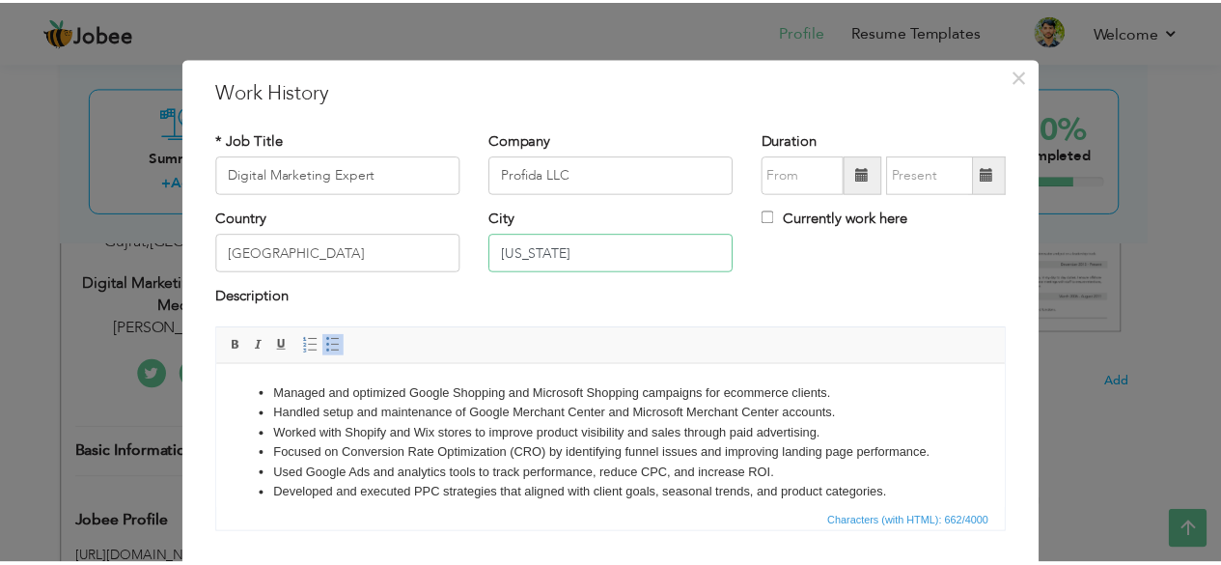
scroll to position [124, 0]
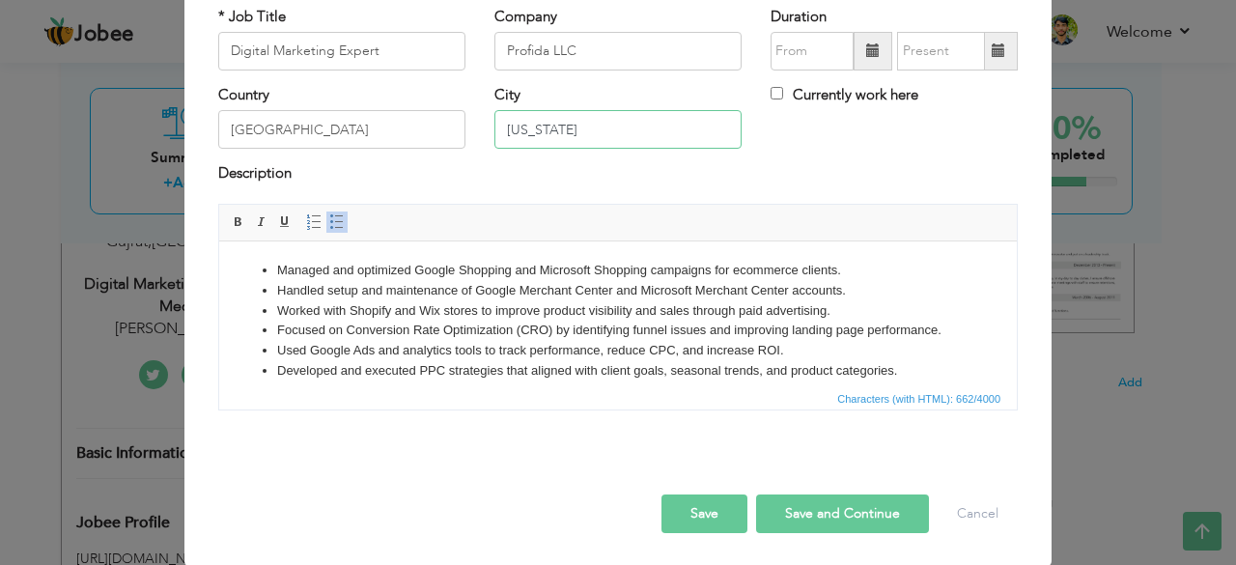
type input "[US_STATE]"
click at [706, 521] on button "Save" at bounding box center [704, 513] width 86 height 39
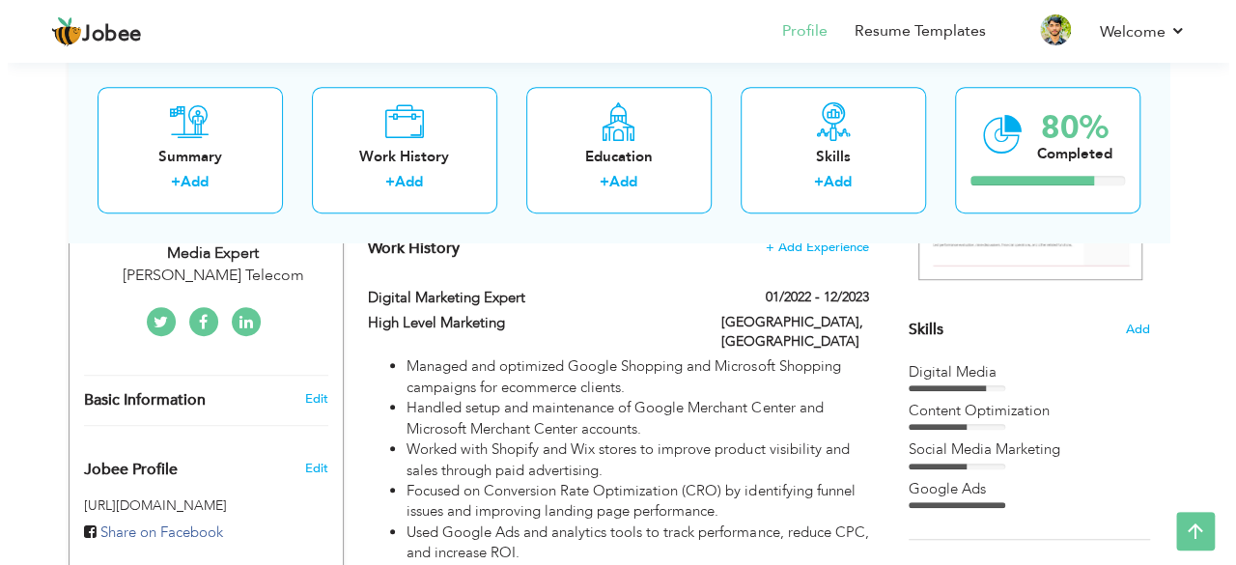
scroll to position [424, 0]
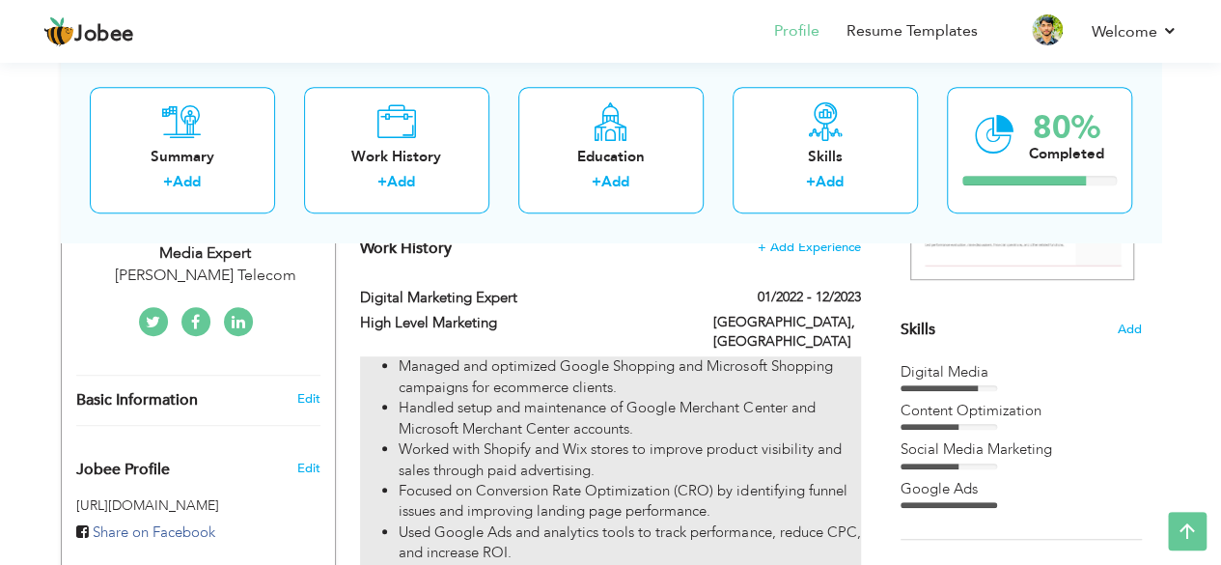
click at [568, 406] on li "Handled setup and maintenance of Google Merchant Center and Microsoft Merchant …" at bounding box center [629, 419] width 461 height 42
type input "High Level Marketing"
type input "01/2022"
type input "12/2023"
type input "[GEOGRAPHIC_DATA]"
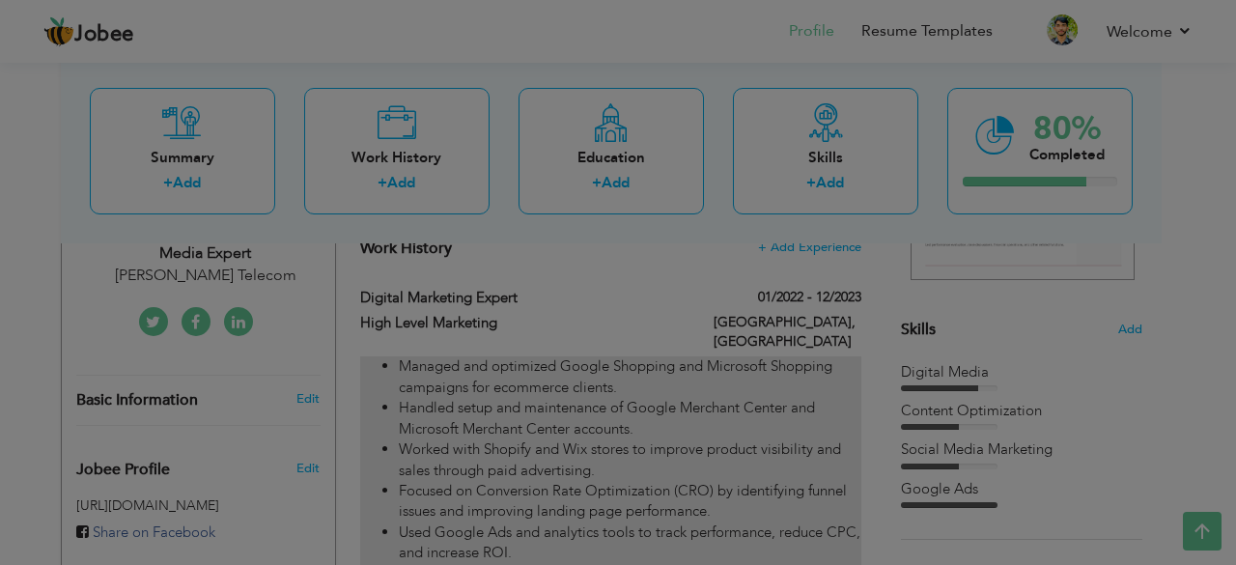
scroll to position [0, 0]
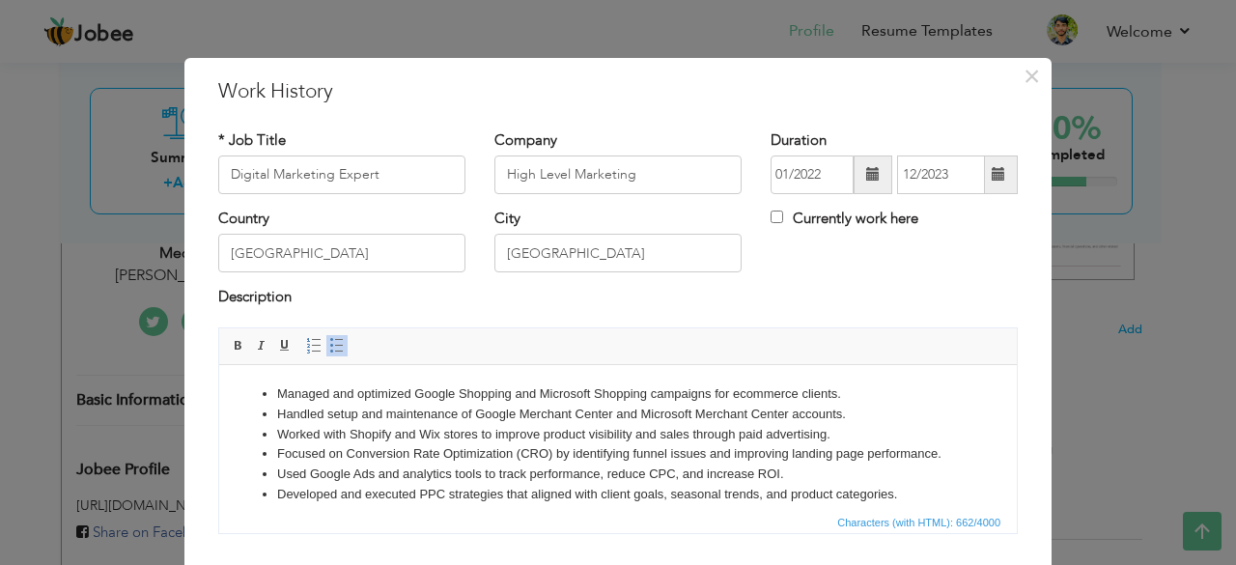
click at [579, 397] on li "Managed and optimized Google Shopping and Microsoft Shopping campaigns for ecom…" at bounding box center [618, 393] width 682 height 20
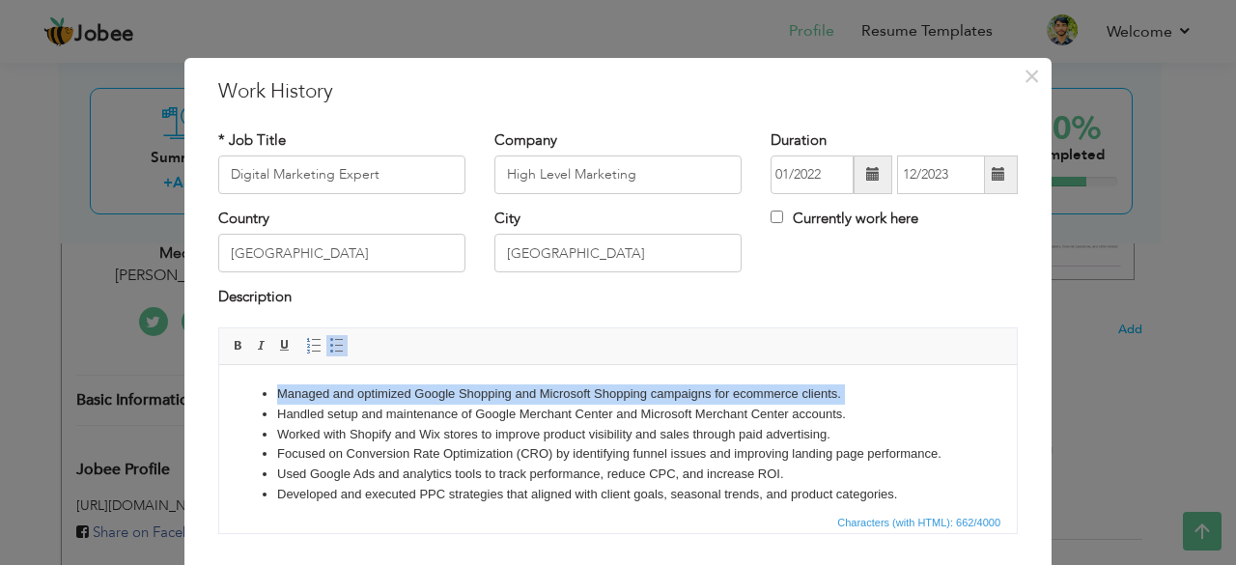
click at [579, 397] on li "Managed and optimized Google Shopping and Microsoft Shopping campaigns for ecom…" at bounding box center [618, 393] width 682 height 20
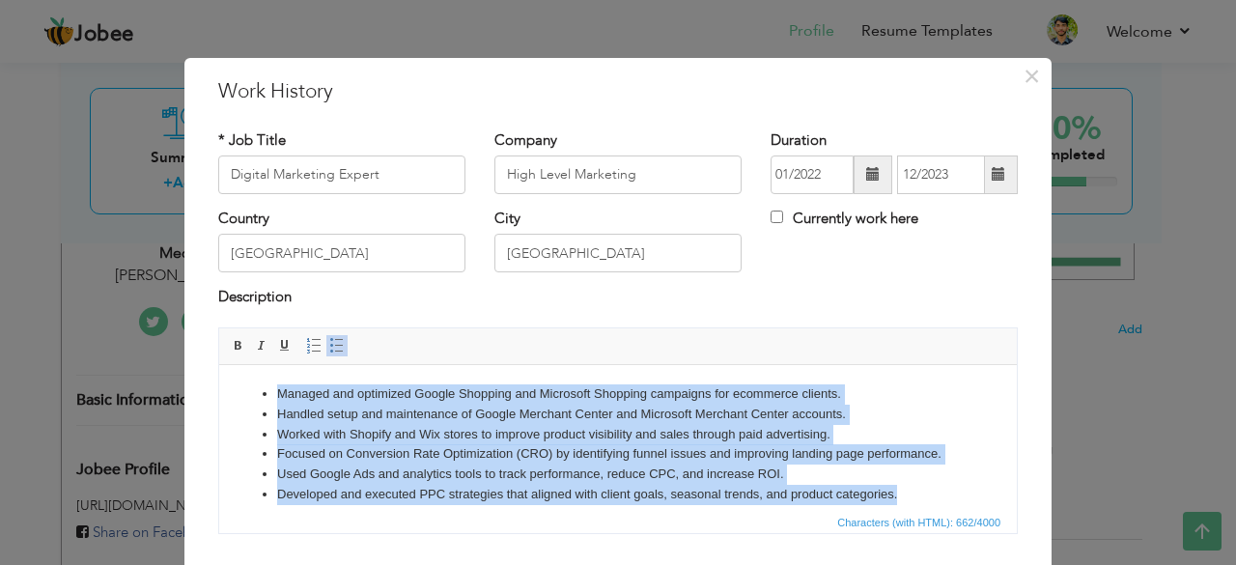
drag, startPoint x: 916, startPoint y: 497, endPoint x: 130, endPoint y: 359, distance: 797.8
click at [219, 364] on html "Managed and optimized Google Shopping and Microsoft Shopping campaigns for ecom…" at bounding box center [617, 443] width 797 height 159
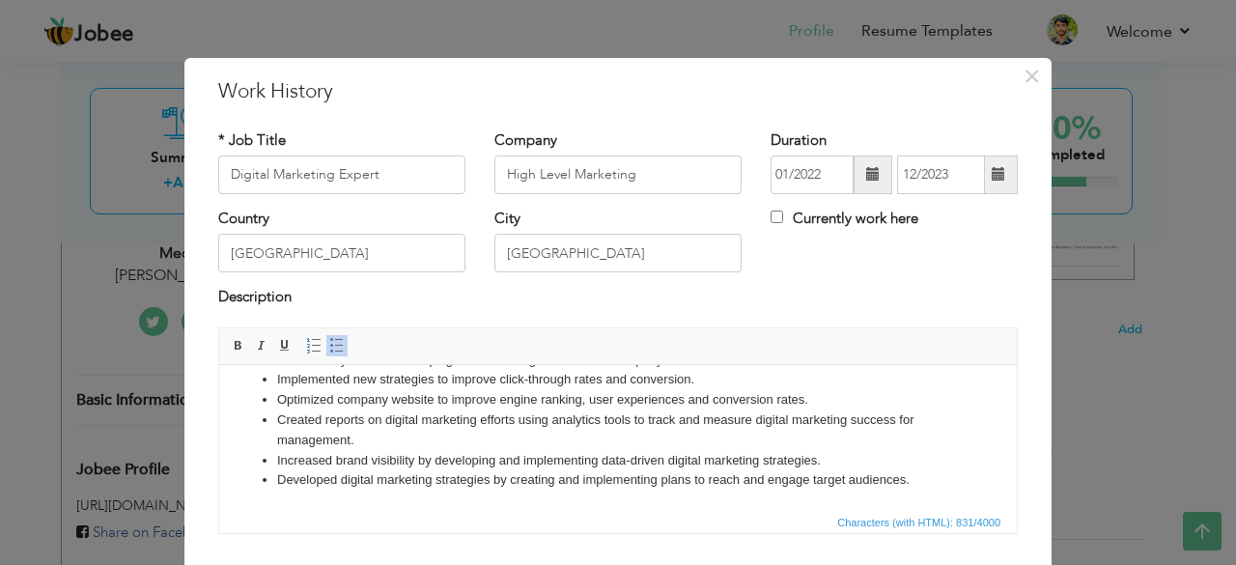
scroll to position [124, 0]
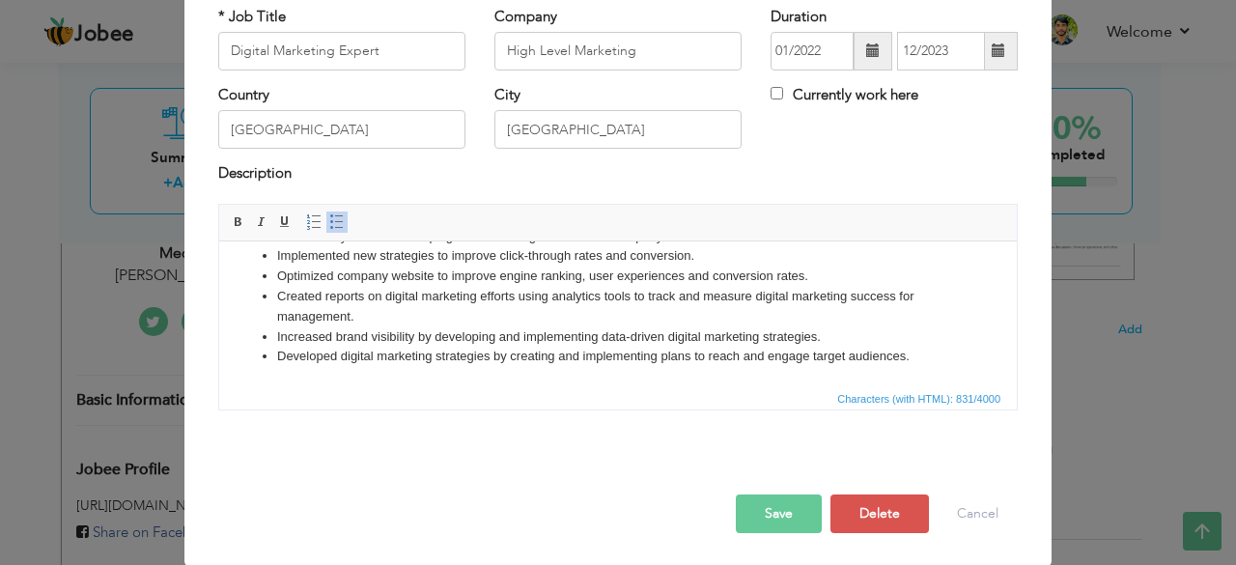
click at [763, 506] on button "Save" at bounding box center [779, 513] width 86 height 39
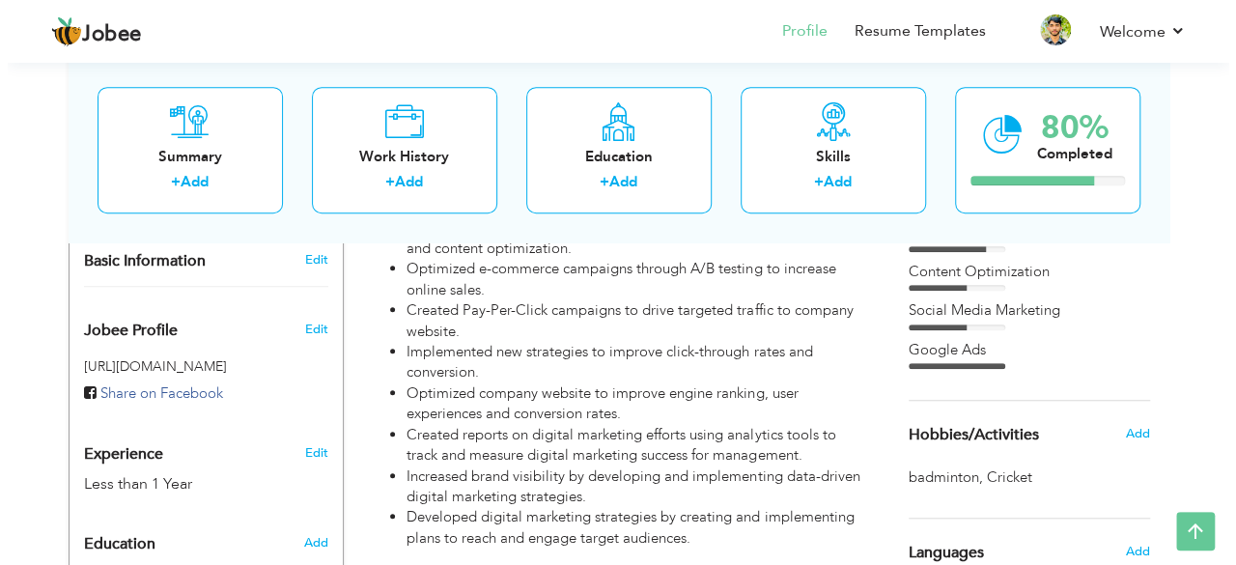
scroll to position [573, 0]
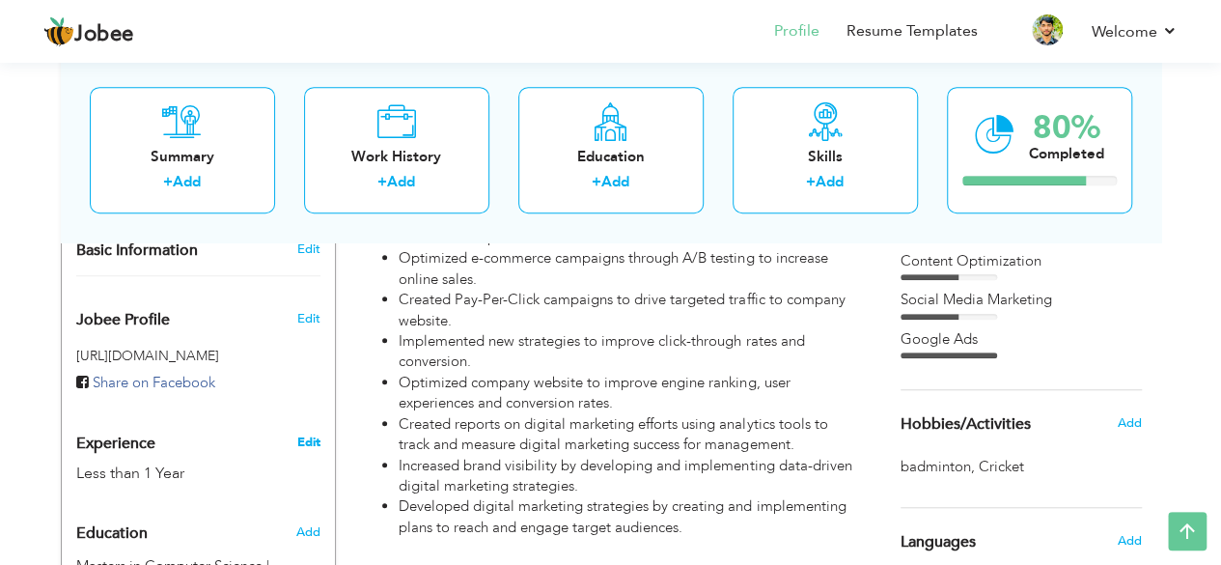
click at [304, 433] on link "Edit" at bounding box center [307, 441] width 23 height 17
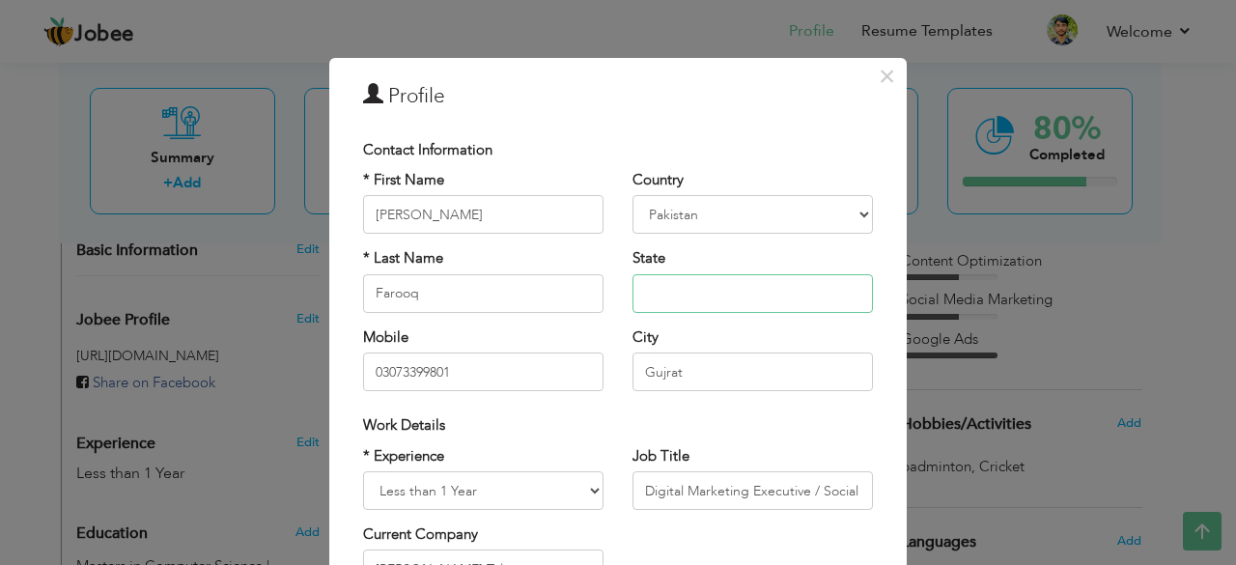
click at [720, 289] on input "text" at bounding box center [752, 293] width 240 height 39
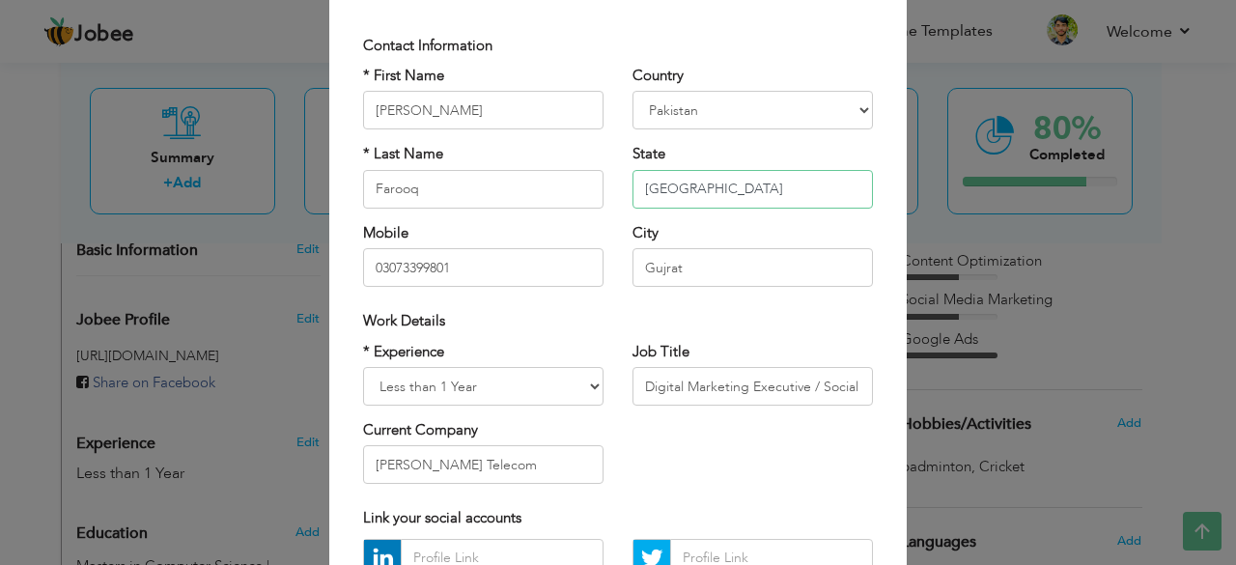
scroll to position [105, 0]
type input "[GEOGRAPHIC_DATA]"
click at [376, 263] on input "03073399801" at bounding box center [483, 266] width 240 height 39
type input "[PHONE_NUMBER]"
click at [546, 391] on select "Entry Level Less than 1 Year 1 Year 2 Years 3 Years 4 Years 5 Years 6 Years 7 Y…" at bounding box center [483, 385] width 240 height 39
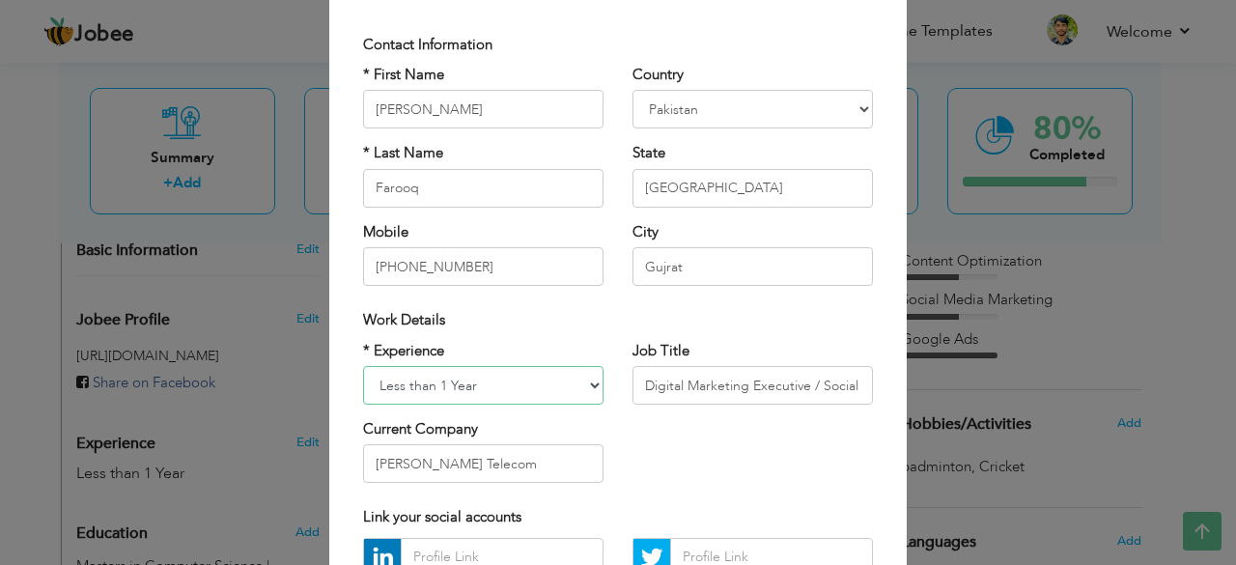
select select "number:6"
click at [363, 366] on select "Entry Level Less than 1 Year 1 Year 2 Years 3 Years 4 Years 5 Years 6 Years 7 Y…" at bounding box center [483, 385] width 240 height 39
click at [693, 380] on input "Digital Marketing Executive / Social Media Expert" at bounding box center [752, 385] width 240 height 39
click at [850, 377] on input "Digital Marketing Executive / Social Media Expert" at bounding box center [752, 385] width 240 height 39
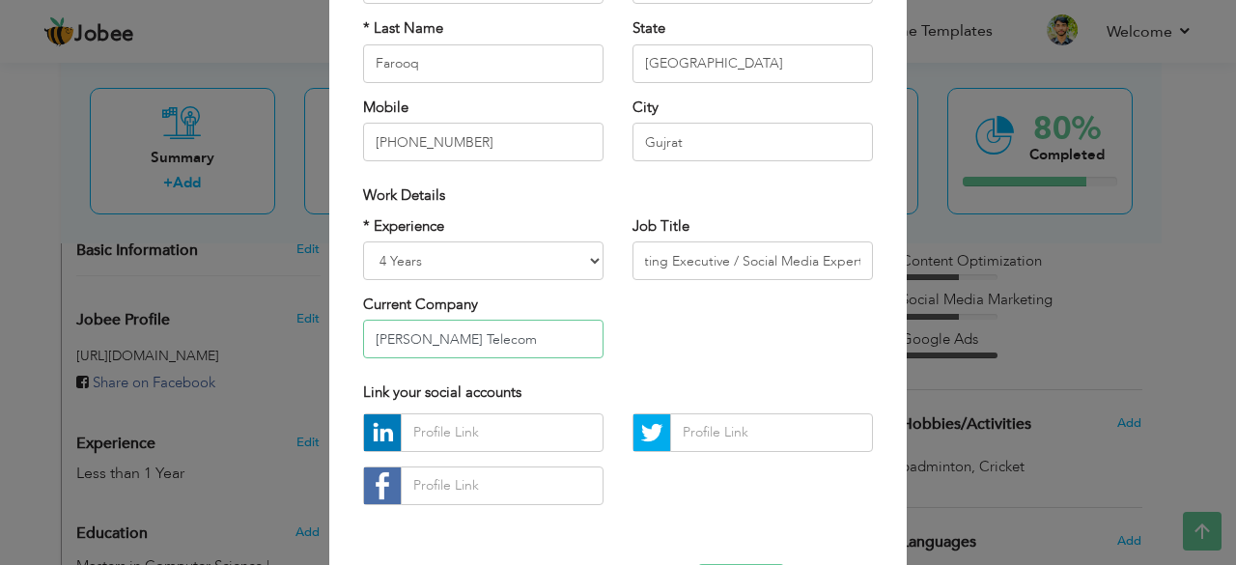
scroll to position [0, 0]
drag, startPoint x: 468, startPoint y: 329, endPoint x: 145, endPoint y: 355, distance: 324.4
click at [145, 355] on div "× Profile Contact Information * First Name Umar * Last Name Farooq" at bounding box center [618, 282] width 1236 height 565
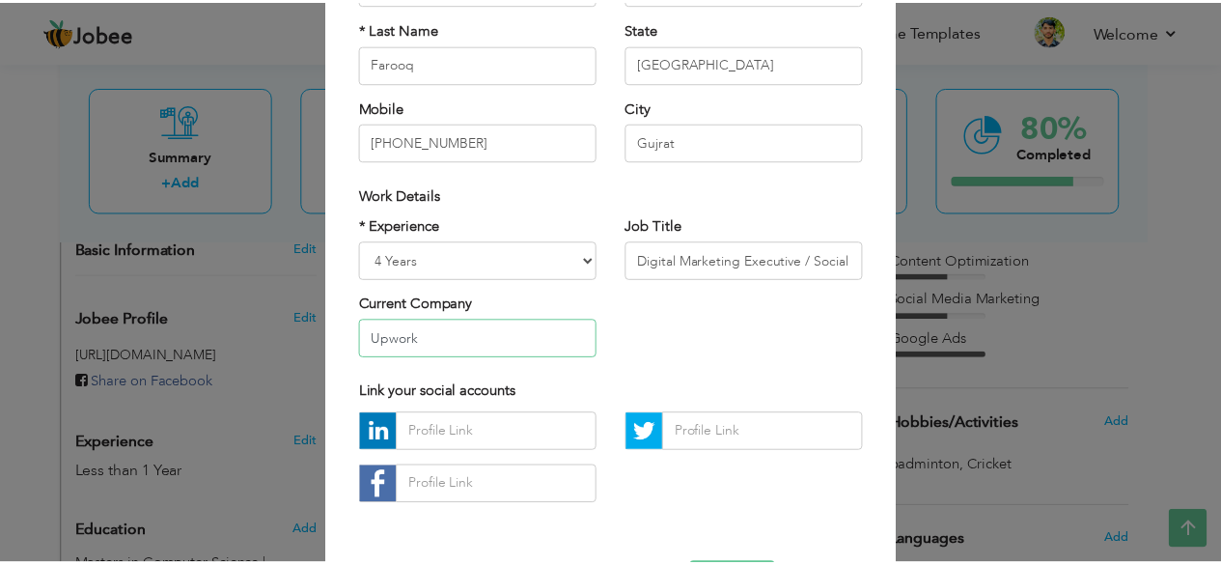
scroll to position [300, 0]
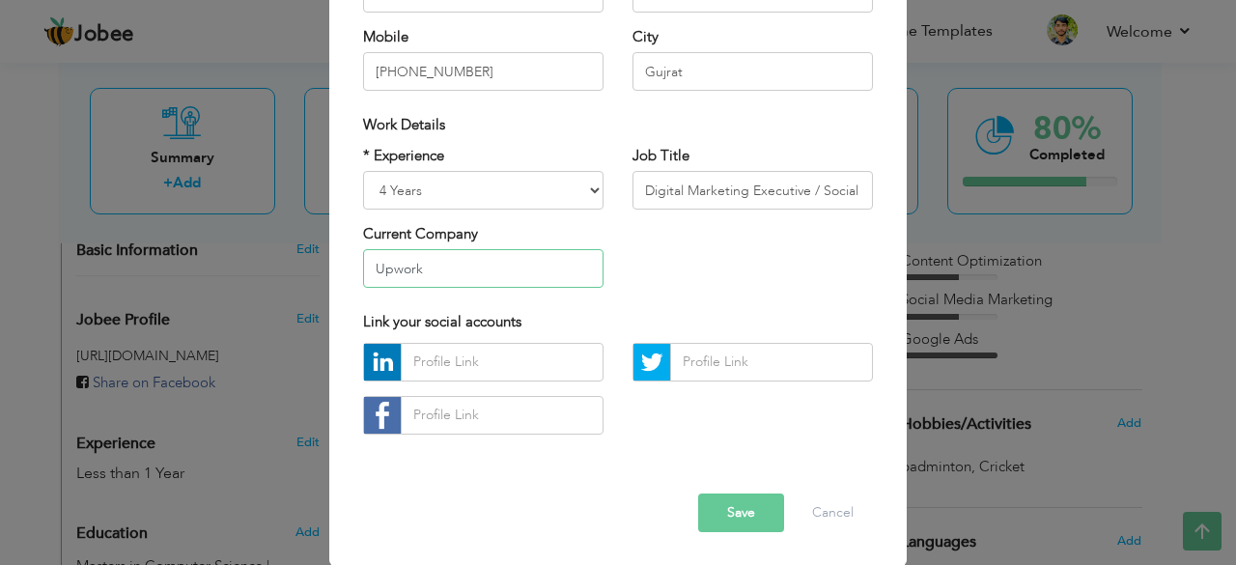
type input "Upwork"
click at [742, 507] on button "Save" at bounding box center [741, 512] width 86 height 39
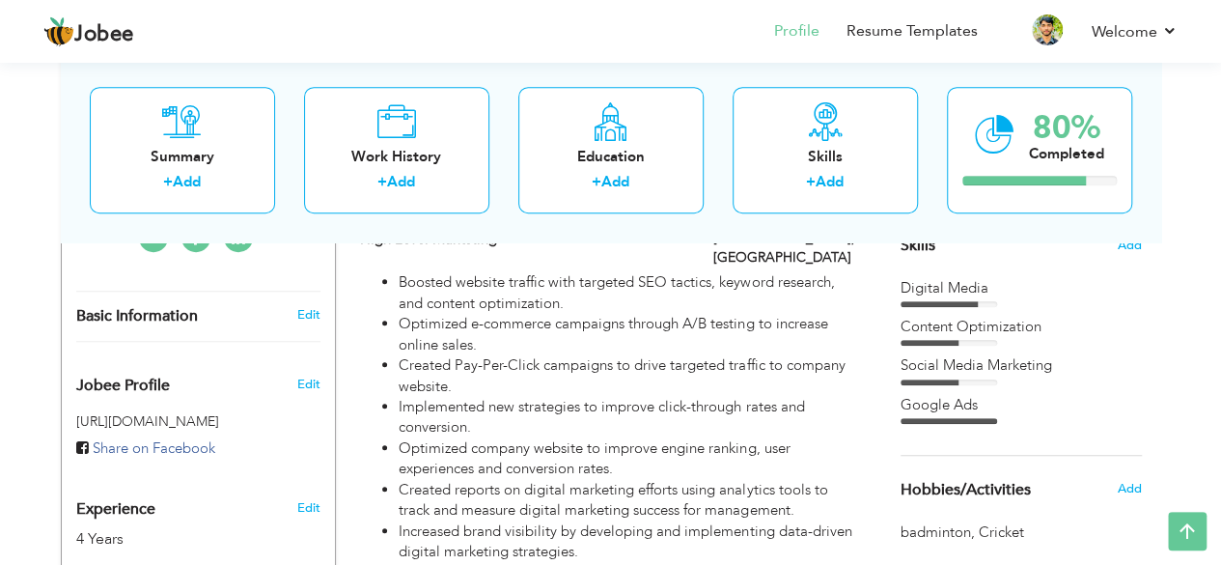
scroll to position [509, 0]
click at [313, 375] on span "Edit" at bounding box center [307, 383] width 23 height 17
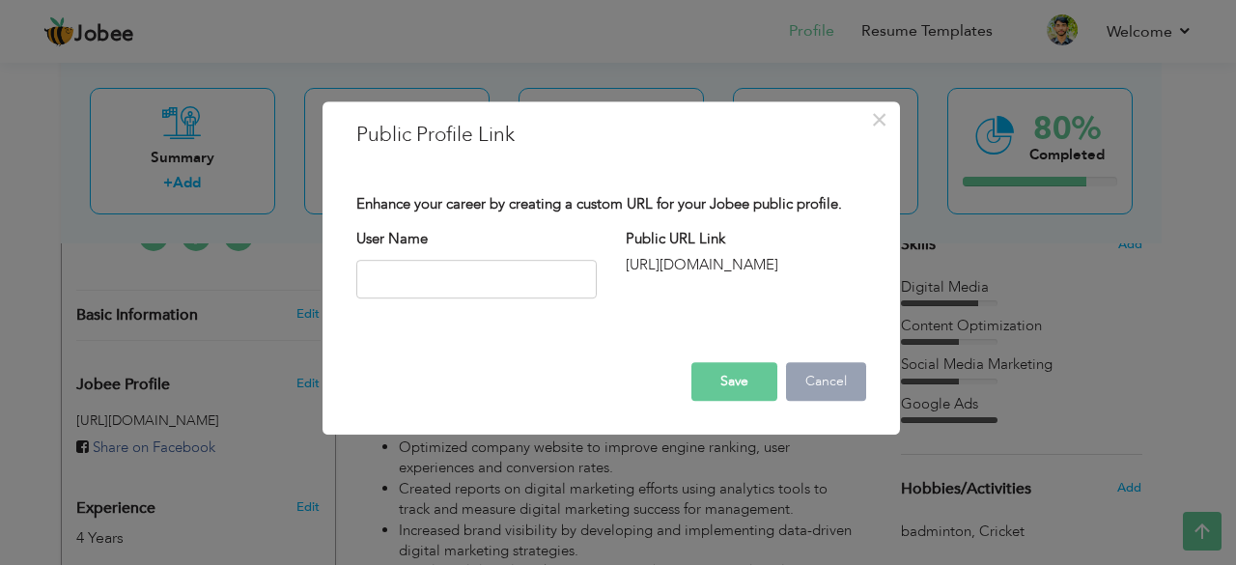
click at [835, 383] on button "Cancel" at bounding box center [826, 381] width 80 height 39
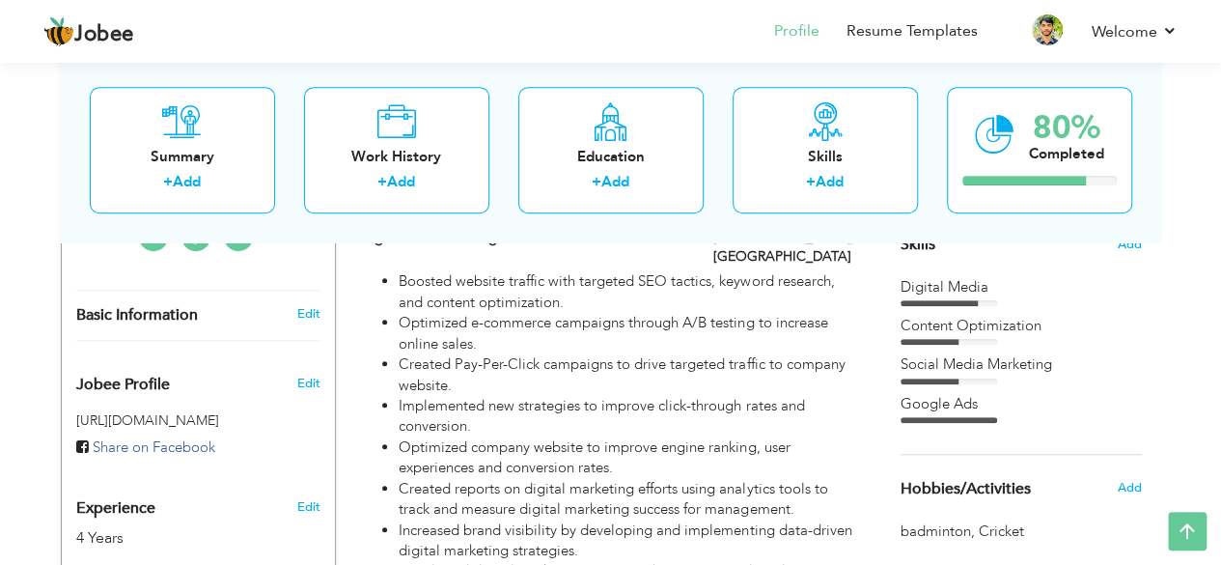
drag, startPoint x: 127, startPoint y: 416, endPoint x: 256, endPoint y: 439, distance: 130.5
click at [256, 445] on div "https://jobee.io/profile/ Share on Facebook × Jobee Profile Link You must creat…" at bounding box center [198, 431] width 273 height 55
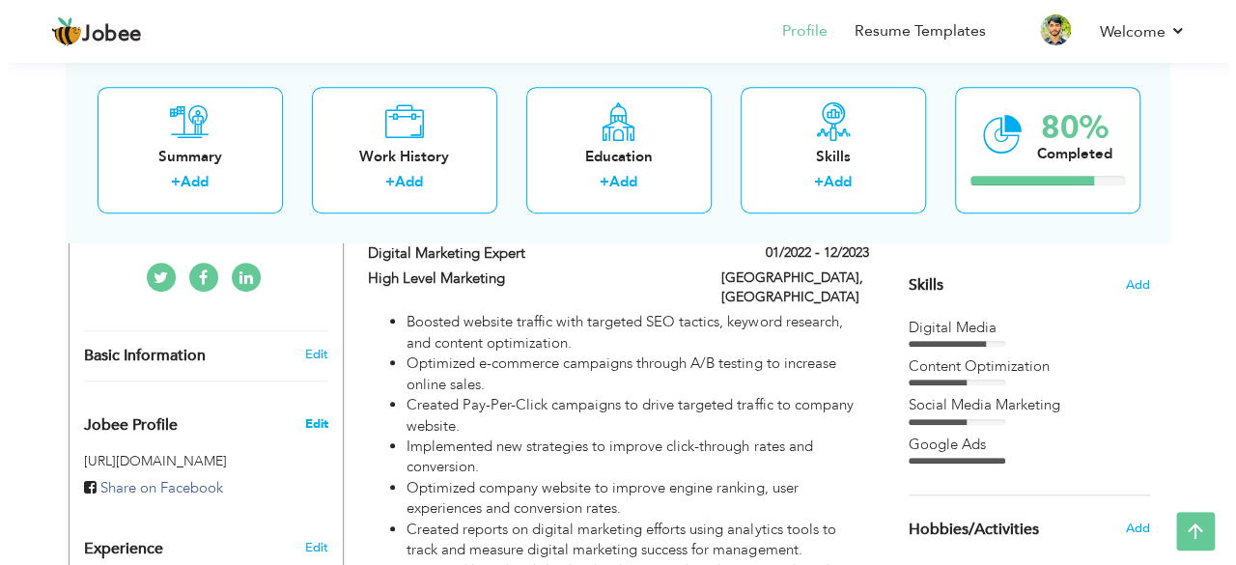
scroll to position [467, 0]
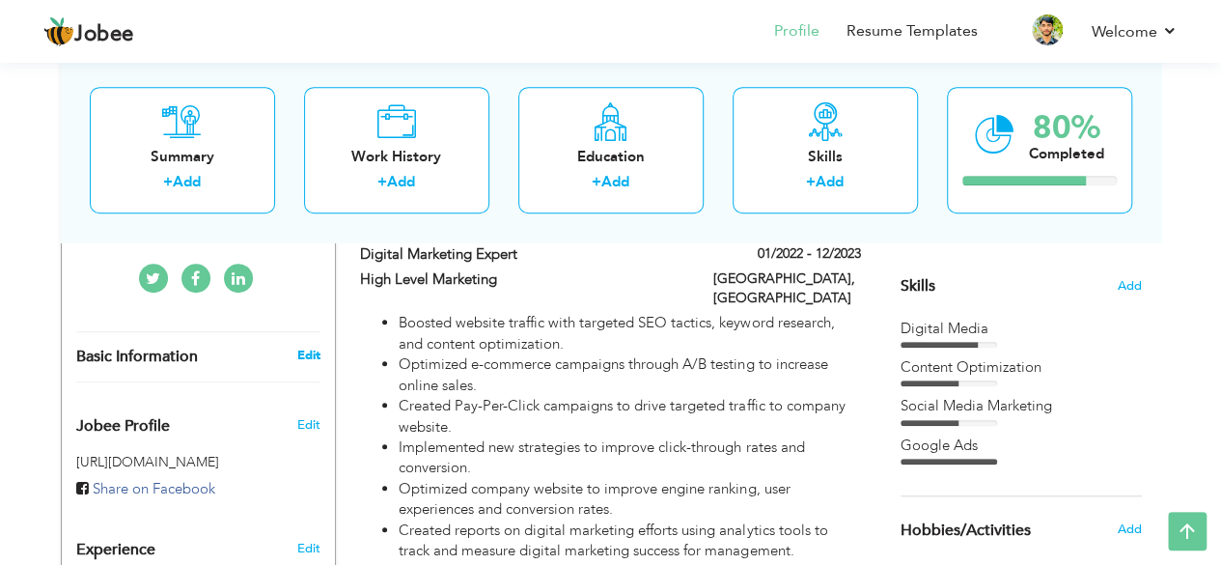
click at [297, 357] on link "Edit" at bounding box center [307, 355] width 23 height 17
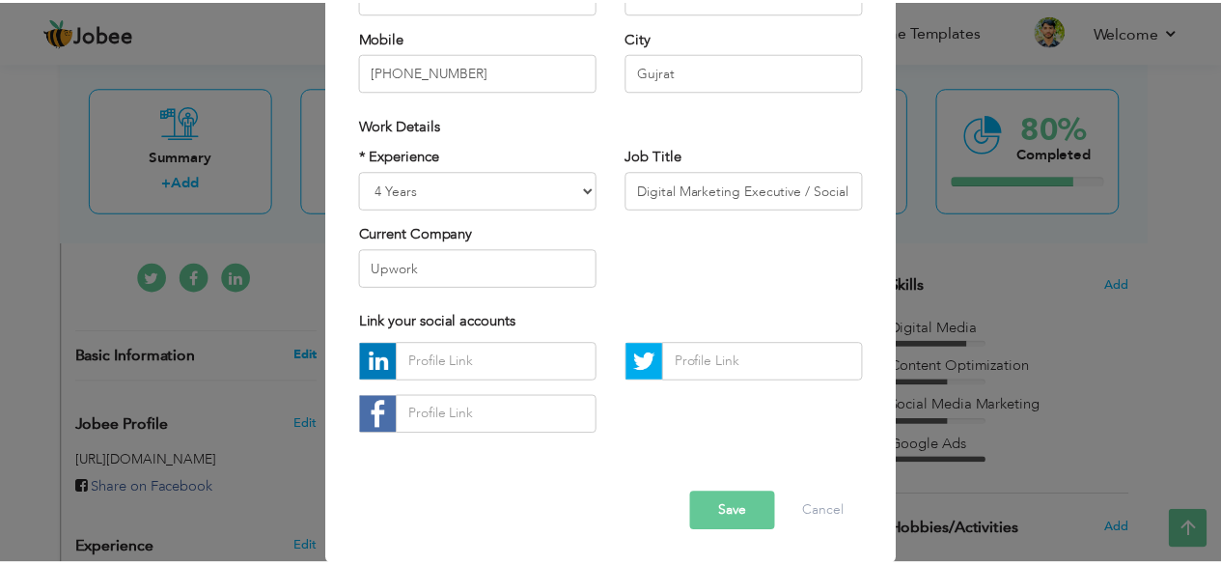
scroll to position [0, 0]
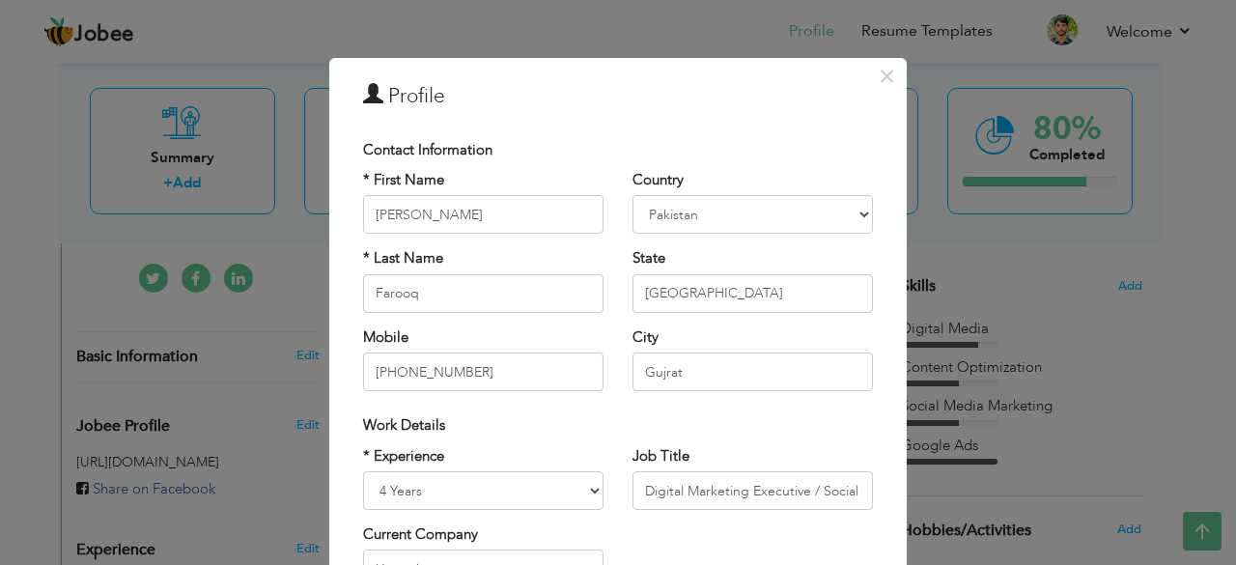
click at [0, 262] on div "× Profile Contact Information * First Name Umar * Last Name Farooq" at bounding box center [618, 282] width 1236 height 565
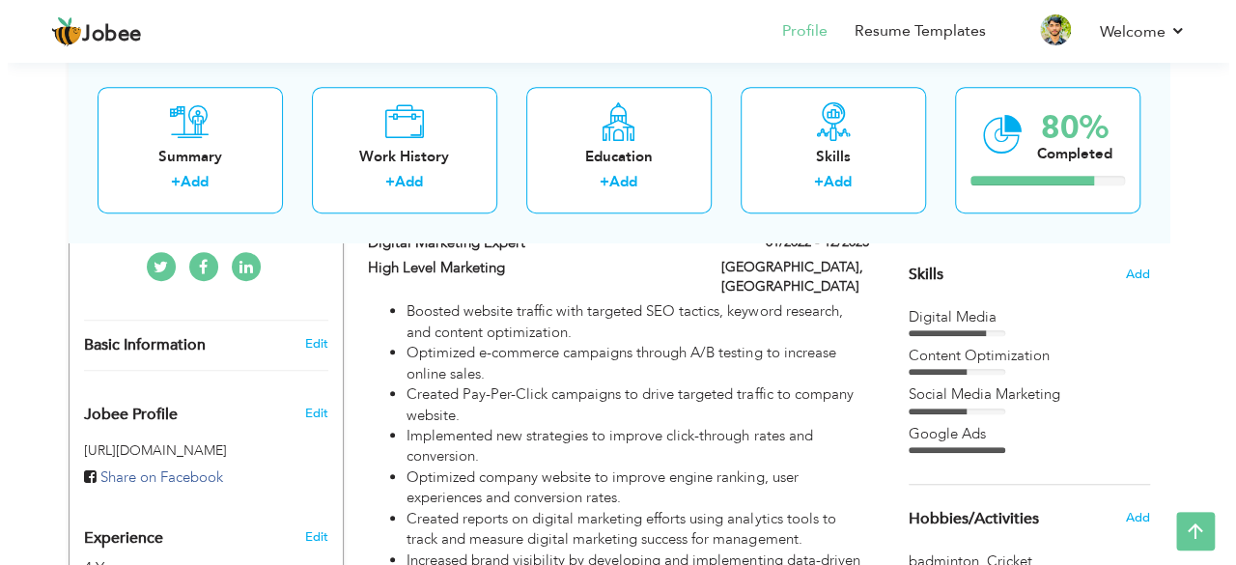
scroll to position [477, 0]
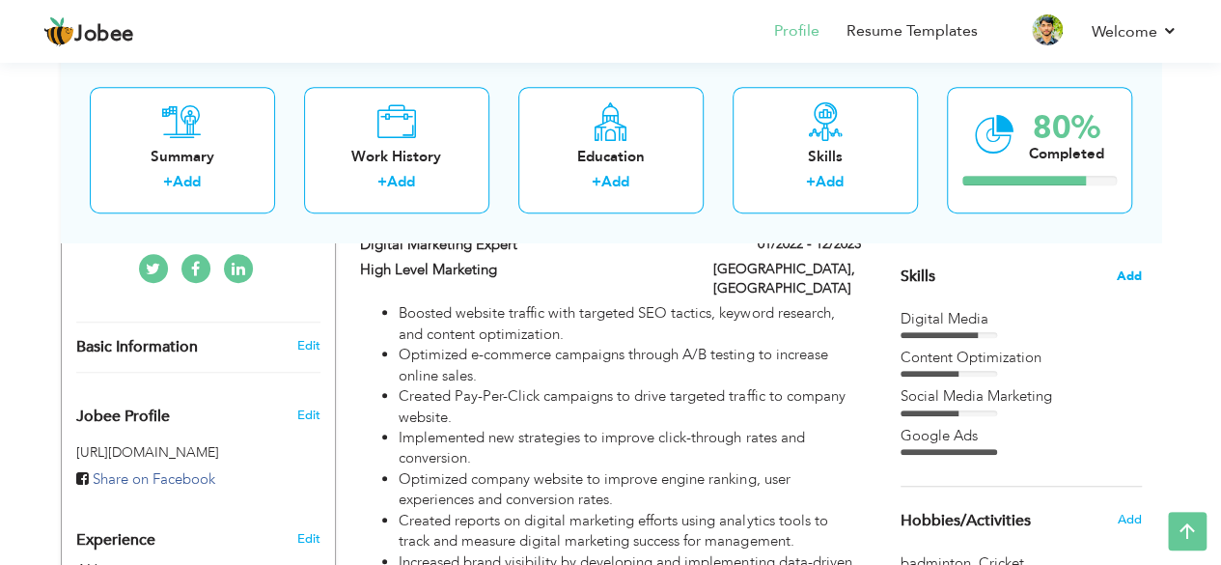
click at [1128, 268] on span "Add" at bounding box center [1129, 276] width 25 height 18
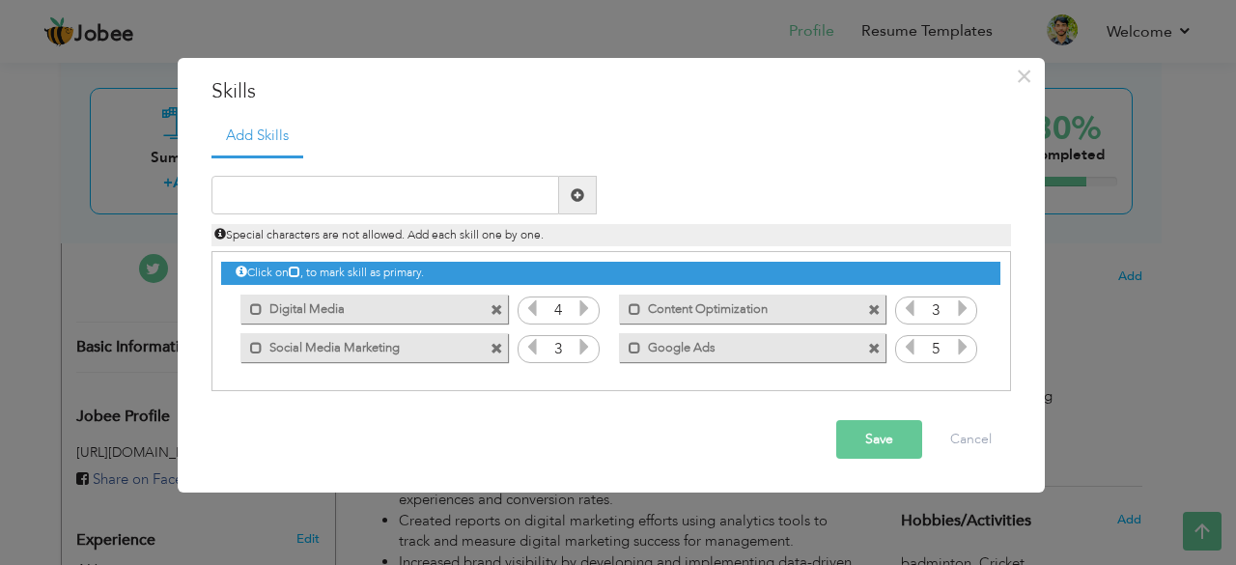
click at [490, 310] on span at bounding box center [496, 310] width 13 height 13
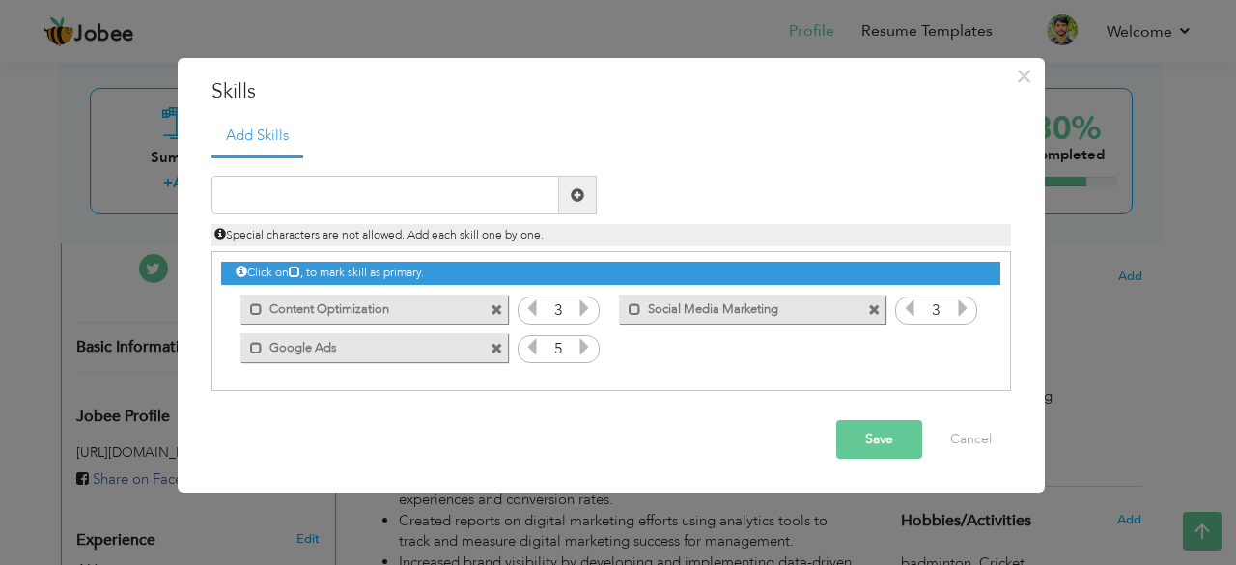
click at [499, 312] on span at bounding box center [496, 310] width 13 height 13
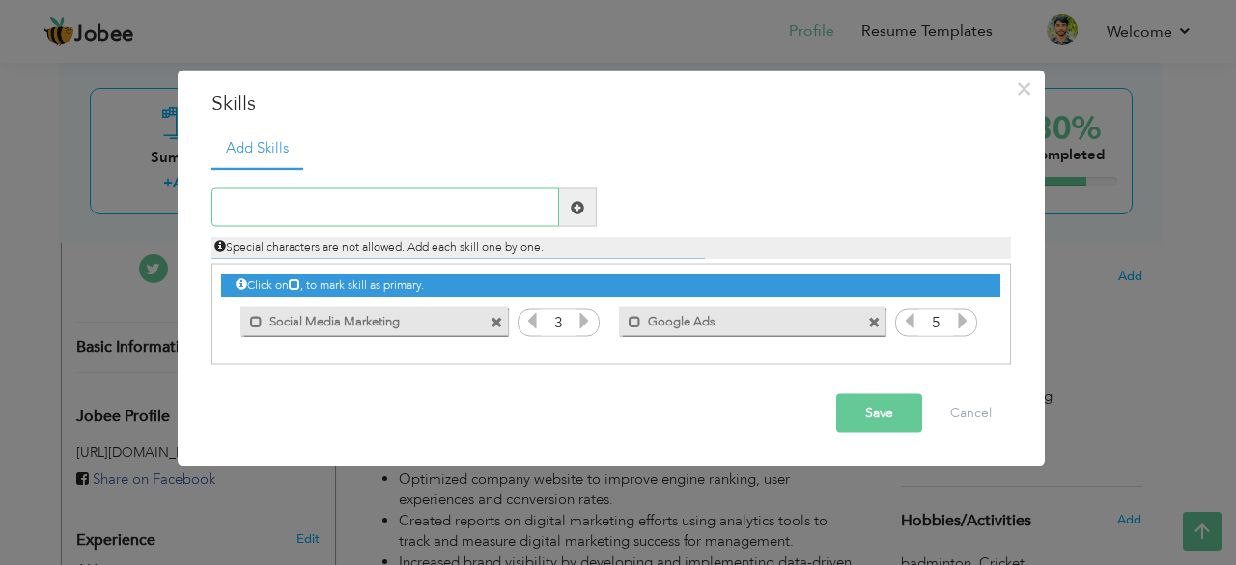
click at [311, 208] on input "text" at bounding box center [385, 207] width 348 height 39
paste input "Digital marketing"
type input "Digital marketing"
click at [587, 203] on span at bounding box center [578, 207] width 38 height 39
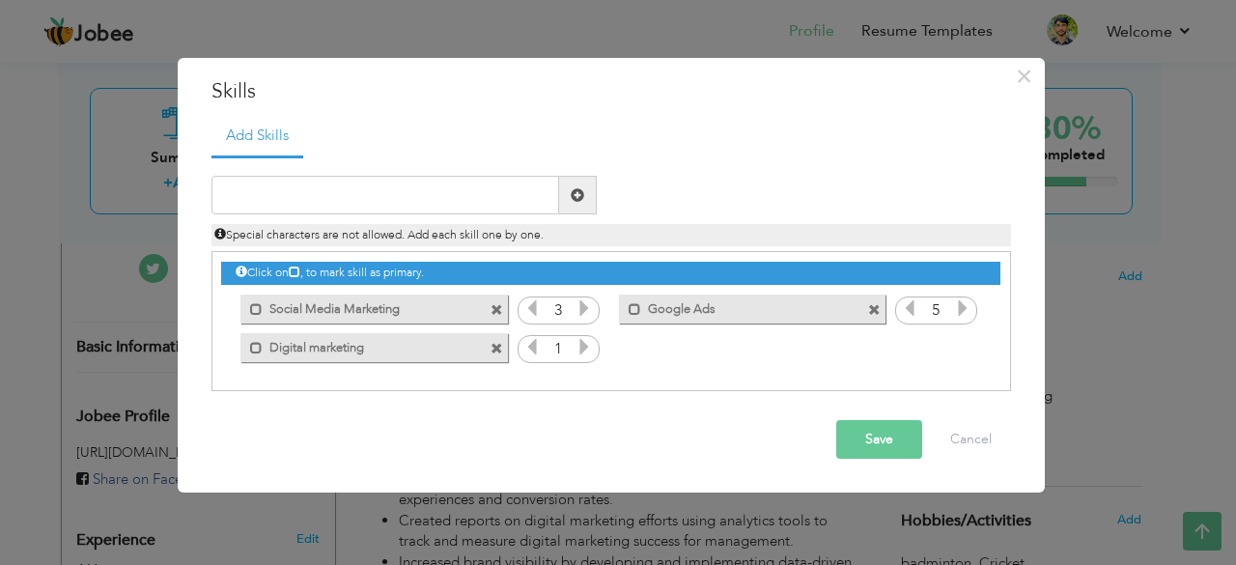
drag, startPoint x: 452, startPoint y: 353, endPoint x: 446, endPoint y: 304, distance: 49.6
click at [446, 304] on div "Click on , to mark skill as primary. Mark as primary skill. Digital Media 4 3 3…" at bounding box center [610, 309] width 778 height 114
click at [538, 345] on icon at bounding box center [531, 346] width 17 height 17
click at [584, 350] on icon at bounding box center [583, 346] width 17 height 17
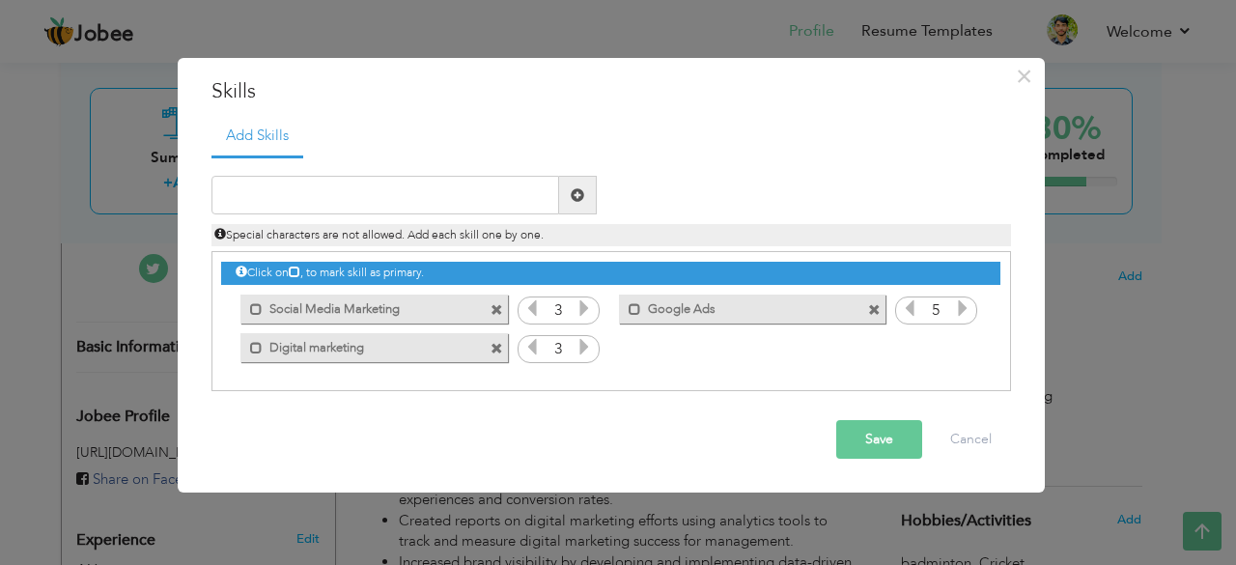
click at [584, 350] on icon at bounding box center [583, 346] width 17 height 17
click at [583, 349] on icon at bounding box center [583, 346] width 17 height 17
click at [655, 354] on div "Click on , to mark skill as primary. Mark as primary skill. Digital Media 4 3 3…" at bounding box center [610, 309] width 778 height 114
drag, startPoint x: 253, startPoint y: 348, endPoint x: 255, endPoint y: 320, distance: 28.1
click at [255, 313] on div "Click on , to mark skill as primary. Mark as primary skill. Digital Media 4 3 3…" at bounding box center [610, 309] width 778 height 114
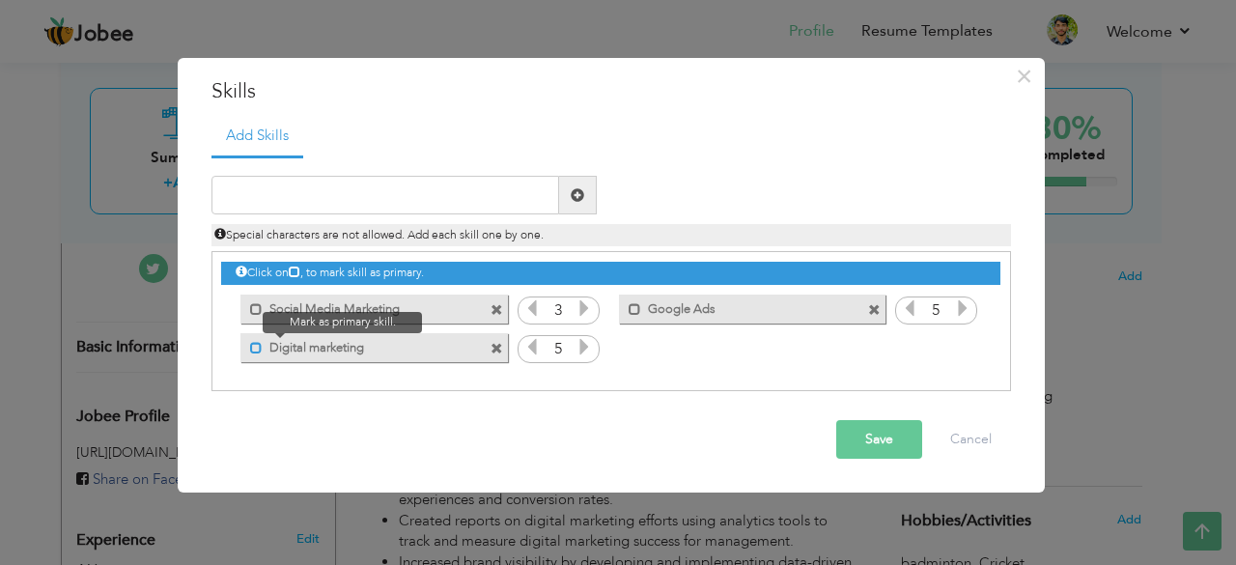
click at [252, 346] on span at bounding box center [256, 348] width 13 height 13
drag, startPoint x: 392, startPoint y: 351, endPoint x: 394, endPoint y: 310, distance: 41.6
click at [394, 310] on div "Click on , to mark skill as primary. Mark as primary skill. Digital Media 4 3 3…" at bounding box center [610, 309] width 778 height 114
click at [873, 305] on span at bounding box center [874, 310] width 13 height 13
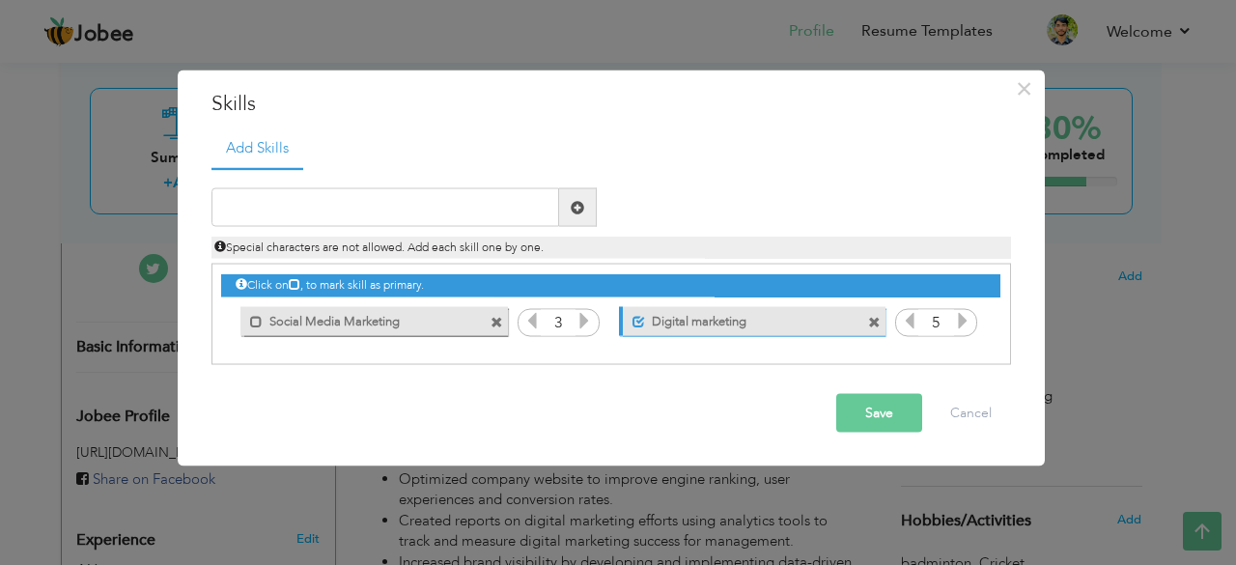
click at [497, 319] on span at bounding box center [496, 322] width 13 height 13
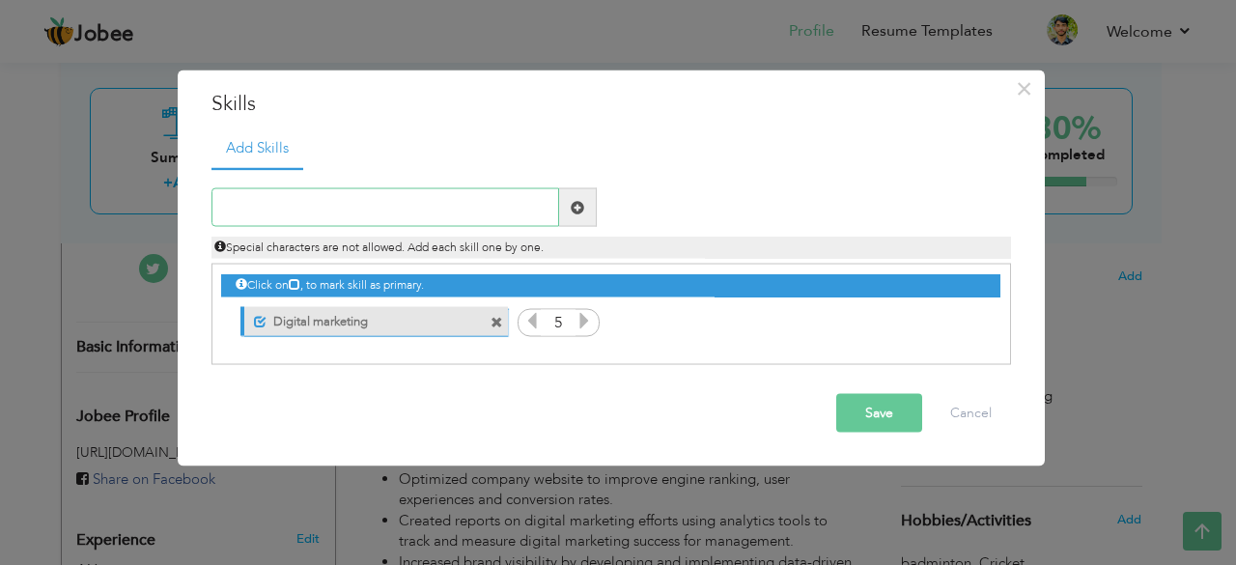
click at [384, 221] on input "text" at bounding box center [385, 207] width 348 height 39
paste input "Google ads expertise"
type input "Google ads expertise"
click at [575, 219] on span at bounding box center [578, 207] width 38 height 39
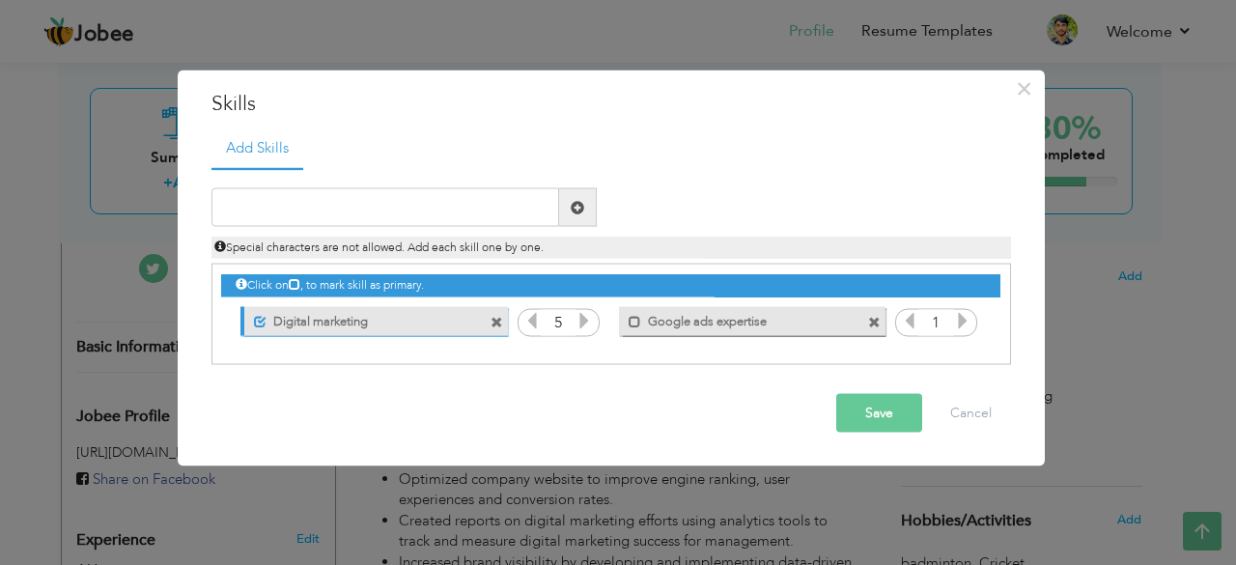
click at [965, 324] on icon at bounding box center [962, 320] width 17 height 17
click at [420, 211] on input "text" at bounding box center [385, 207] width 348 height 39
paste input "Social media advertising"
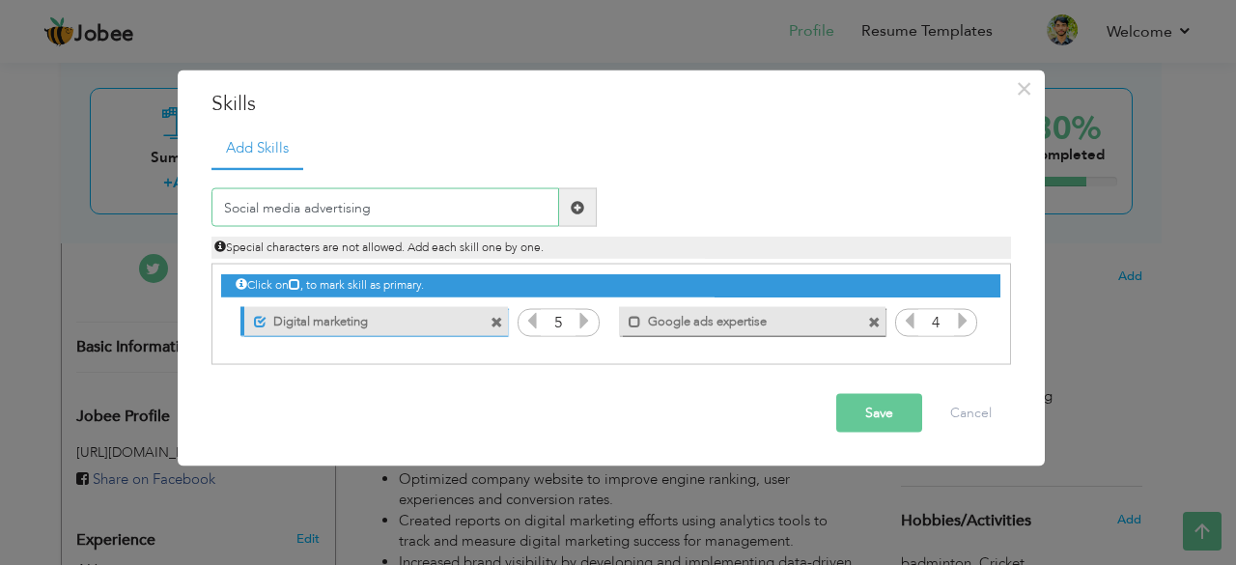
type input "Social media advertising"
click at [577, 204] on span at bounding box center [578, 207] width 14 height 14
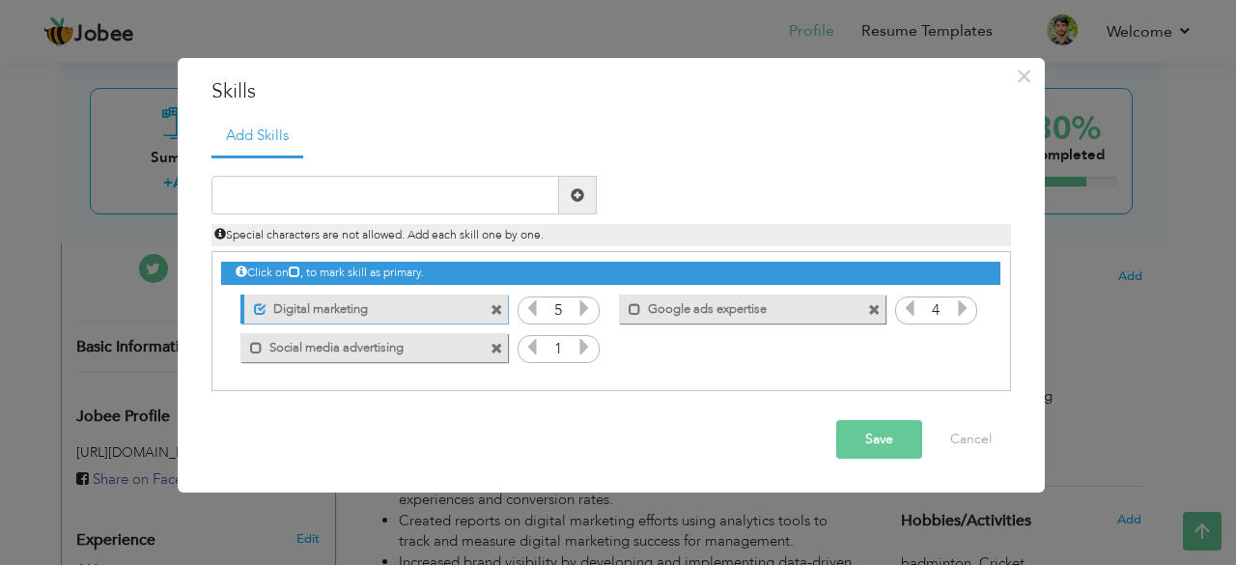
click at [579, 344] on icon at bounding box center [583, 346] width 17 height 17
click at [425, 200] on input "text" at bounding box center [385, 195] width 348 height 39
paste input "Campaign management"
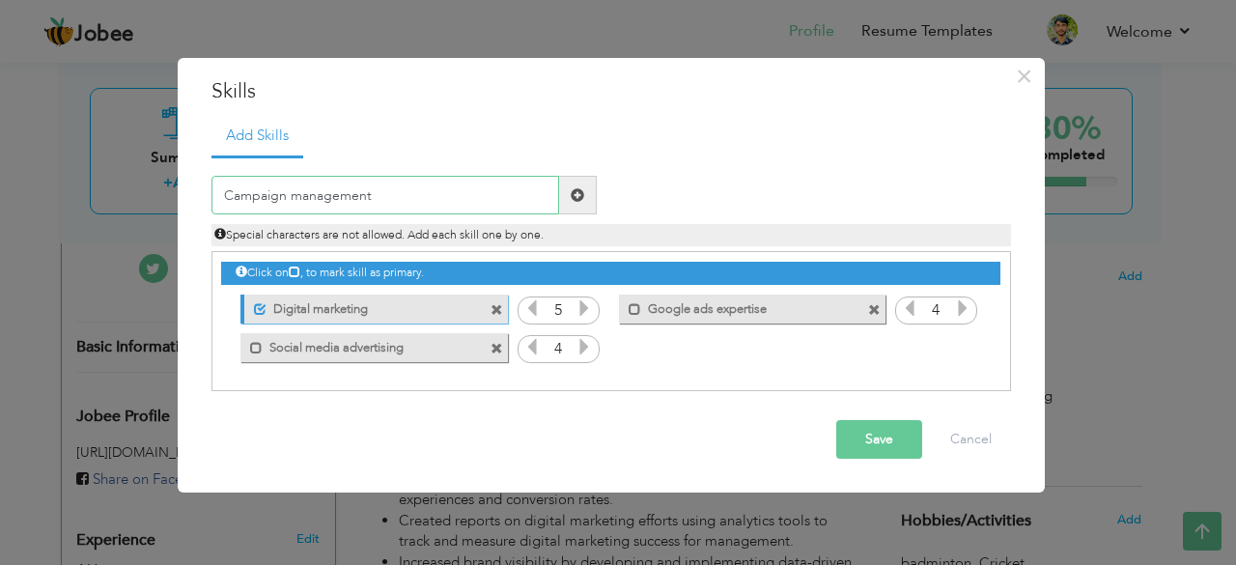
type input "Campaign management"
click at [583, 190] on span at bounding box center [578, 195] width 14 height 14
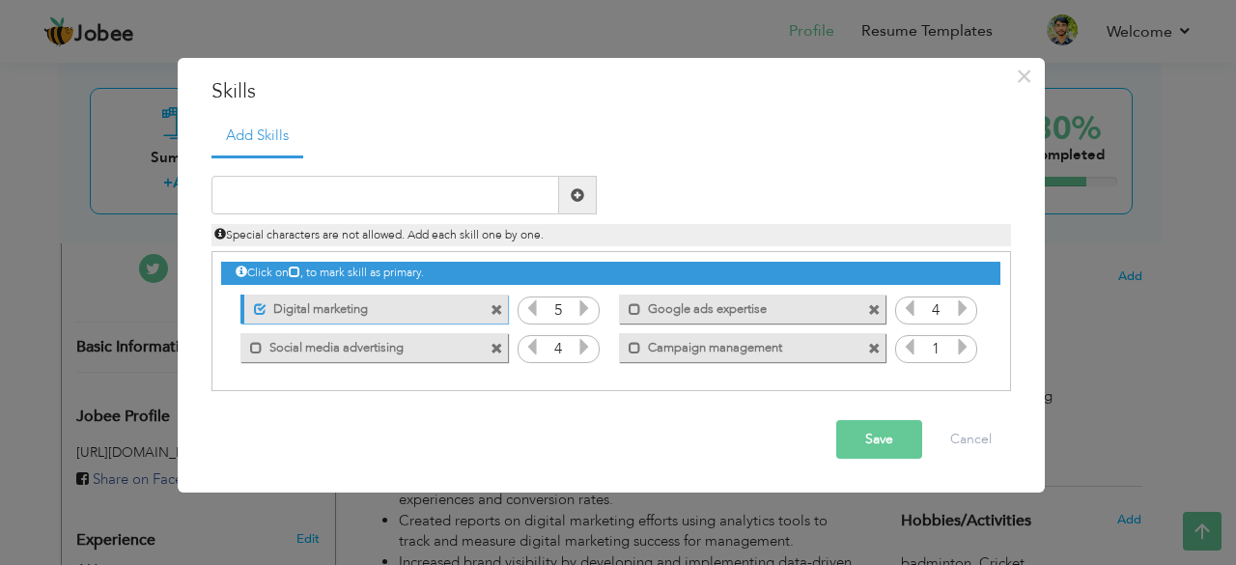
click at [961, 355] on icon at bounding box center [962, 346] width 17 height 17
click at [431, 194] on input "text" at bounding box center [385, 195] width 348 height 39
paste input "Search engine marketing"
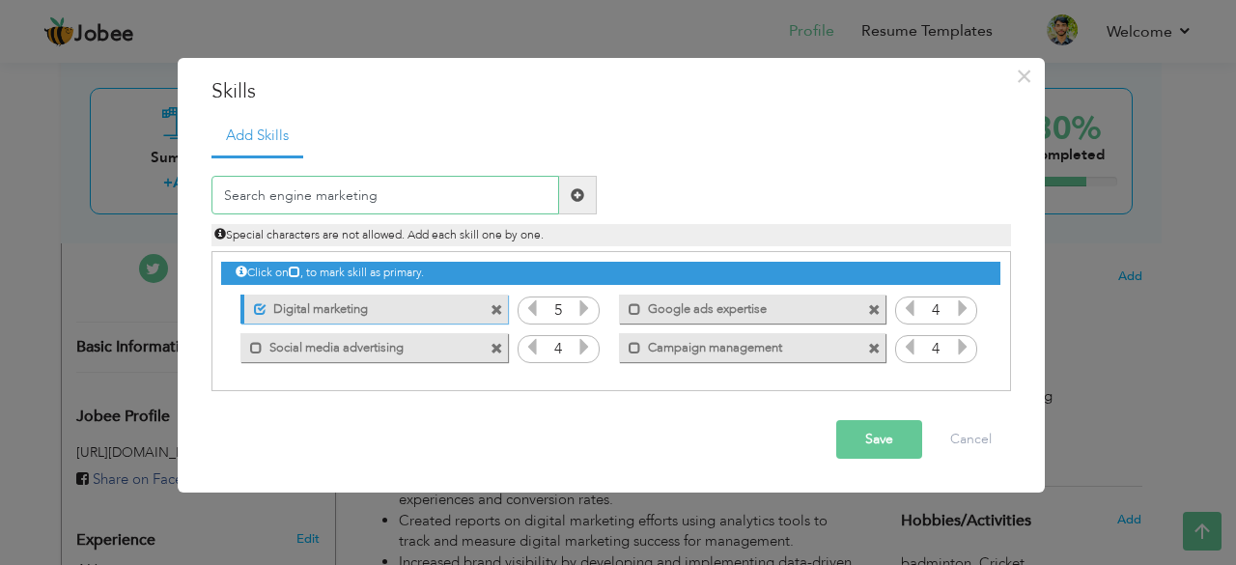
type input "Search engine marketing"
click at [578, 193] on span at bounding box center [578, 195] width 14 height 14
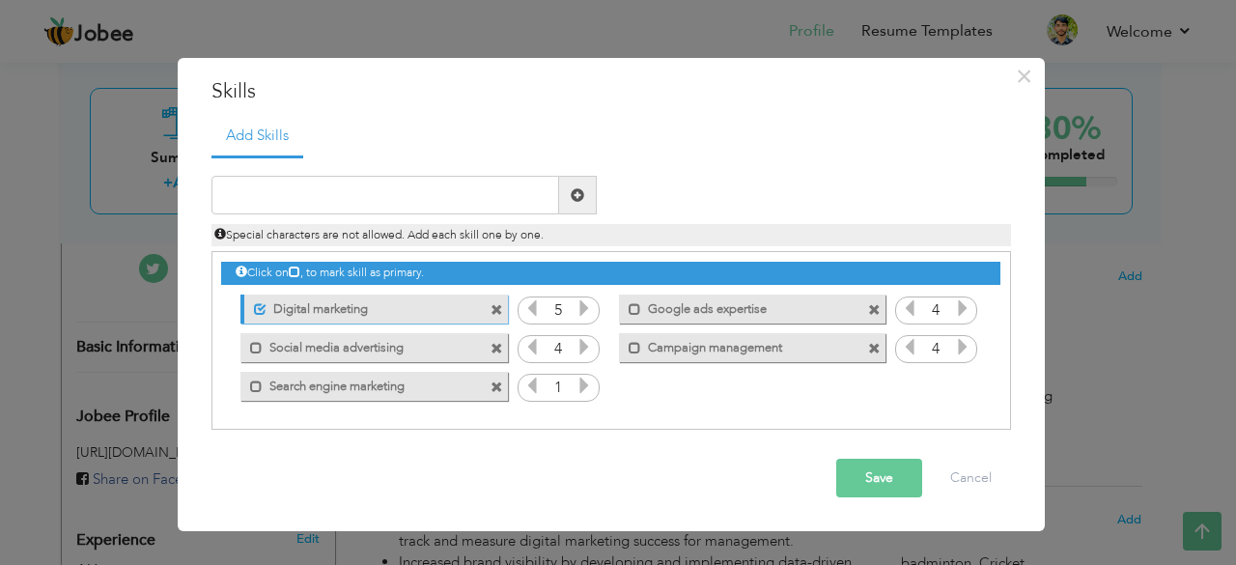
click at [577, 378] on icon at bounding box center [583, 384] width 17 height 17
click at [449, 198] on input "text" at bounding box center [385, 195] width 348 height 39
paste input "Keyword research"
type input "Keyword research"
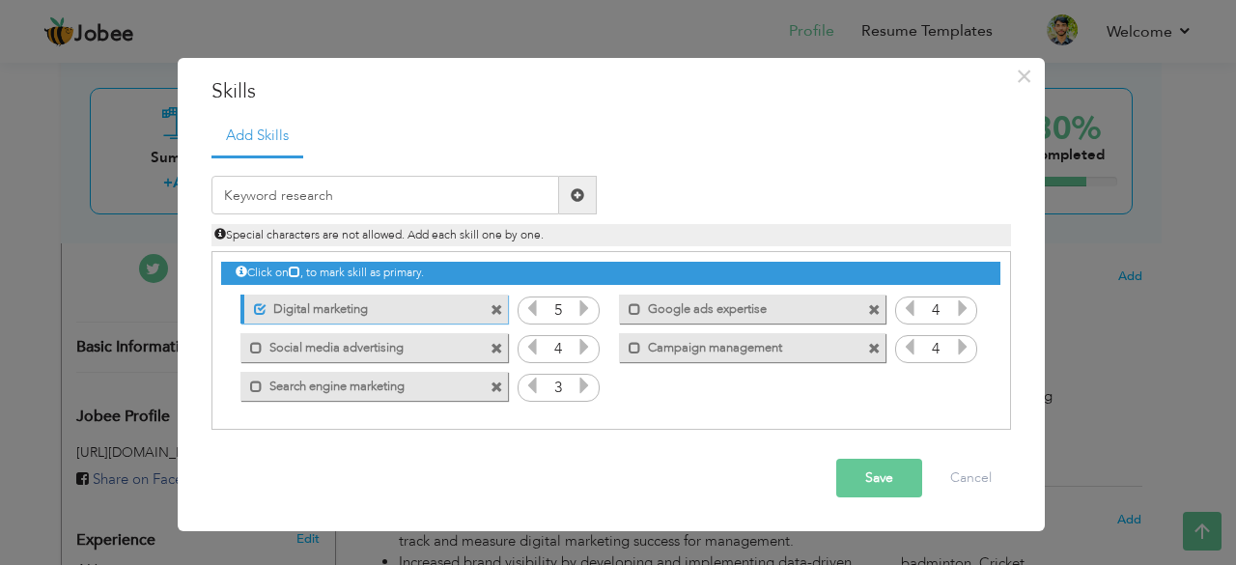
click at [571, 204] on span at bounding box center [578, 195] width 38 height 39
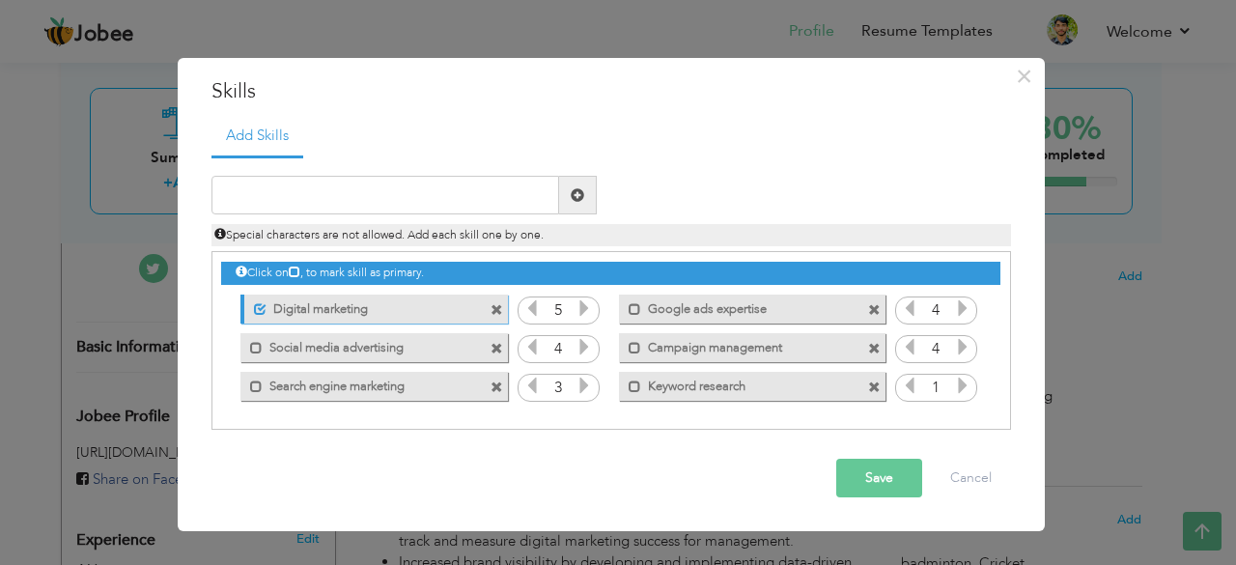
click at [965, 402] on div "Click on , to mark skill as primary. Mark as primary skill. Digital Media 4 3 3…" at bounding box center [610, 328] width 778 height 153
click at [959, 385] on icon at bounding box center [962, 384] width 17 height 17
click at [973, 381] on div "1" at bounding box center [936, 388] width 82 height 29
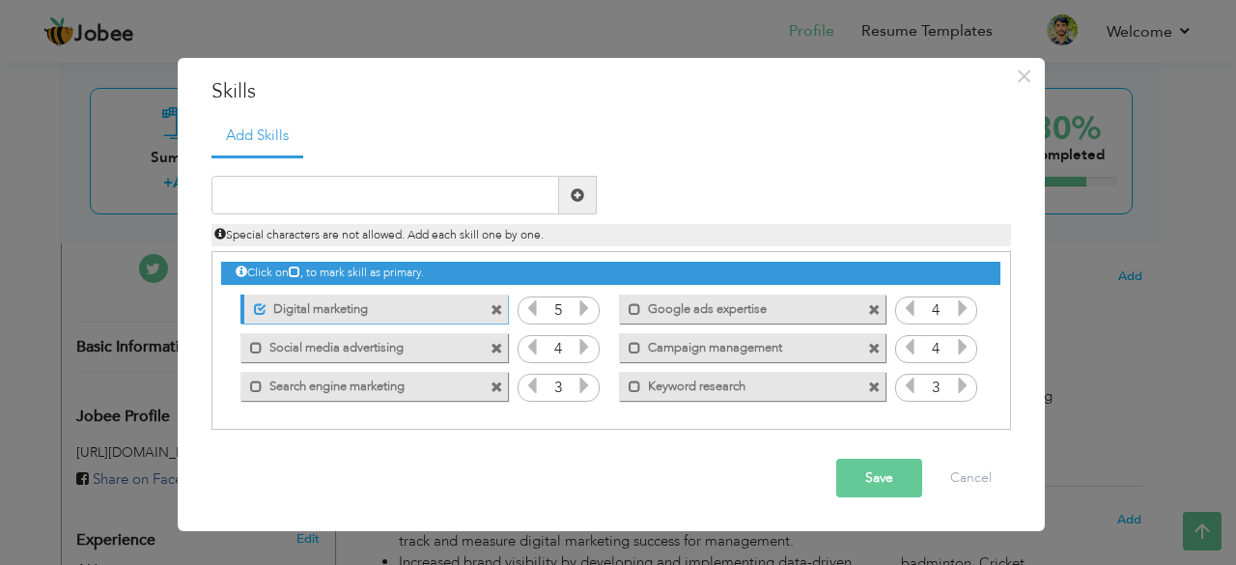
click at [967, 385] on icon at bounding box center [962, 384] width 17 height 17
click at [487, 194] on input "text" at bounding box center [385, 195] width 348 height 39
paste input "Google analytics"
type input "Google analytics"
click at [571, 200] on span at bounding box center [578, 195] width 14 height 14
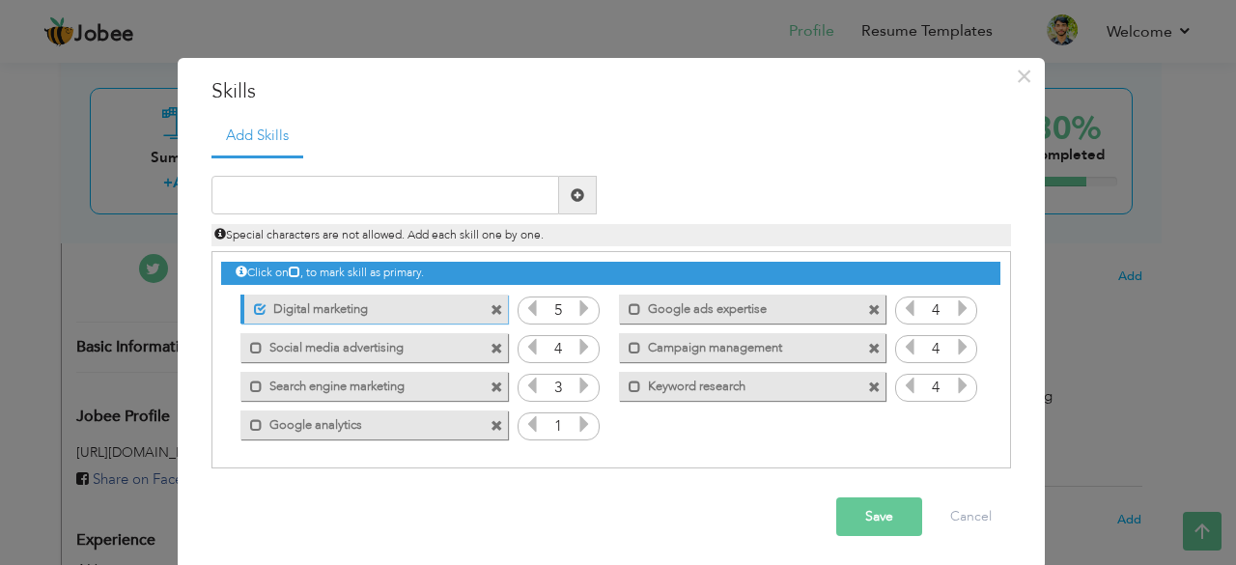
click at [587, 427] on div "1" at bounding box center [558, 426] width 82 height 29
click at [575, 424] on icon at bounding box center [583, 423] width 17 height 17
click at [579, 415] on icon at bounding box center [583, 423] width 17 height 17
click at [444, 197] on input "text" at bounding box center [385, 195] width 348 height 39
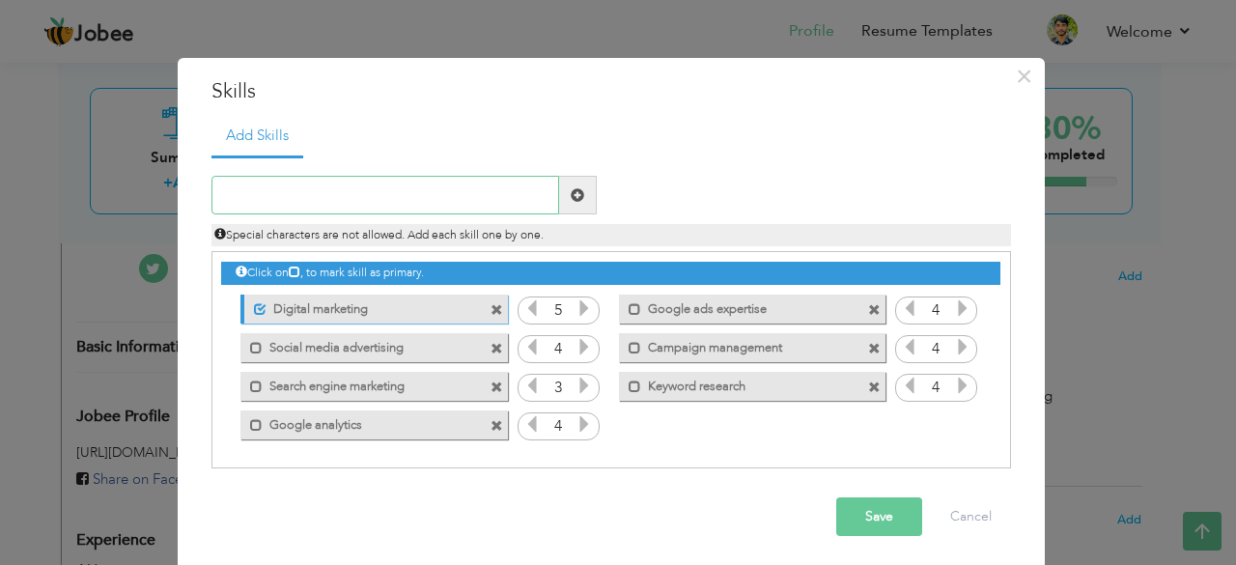
paste input "eCommerce expert"
type input "eCommerce expert"
click at [561, 190] on span at bounding box center [578, 195] width 38 height 39
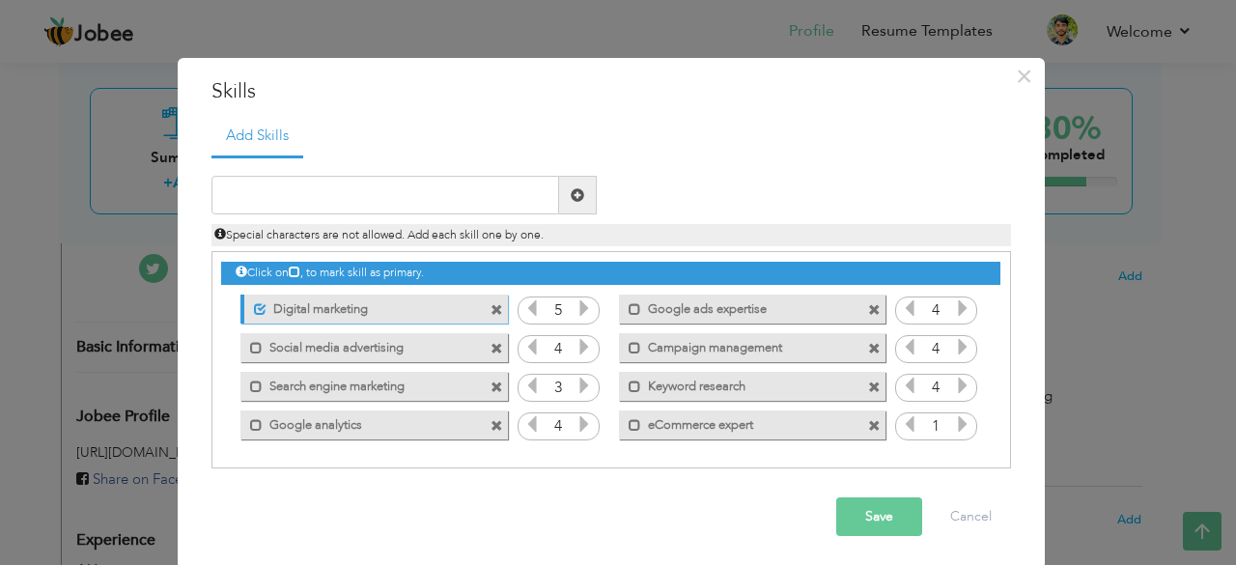
click at [961, 429] on icon at bounding box center [962, 423] width 17 height 17
click at [492, 203] on input "text" at bounding box center [385, 195] width 348 height 39
paste input "Lead Generation"
type input "Lead Generation"
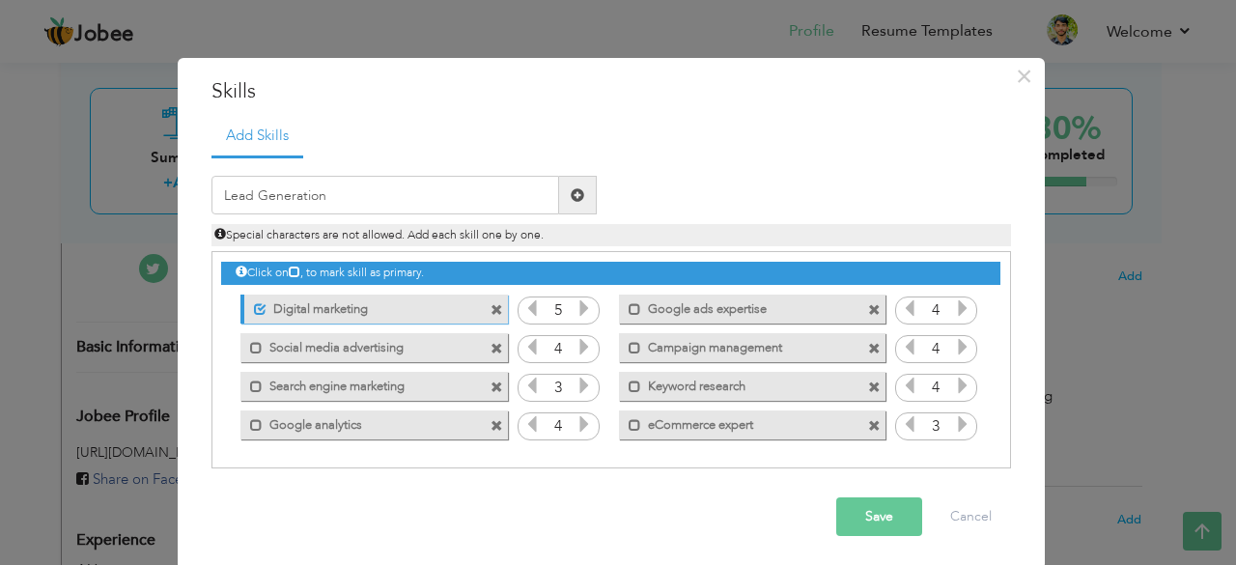
click at [571, 196] on span at bounding box center [578, 195] width 14 height 14
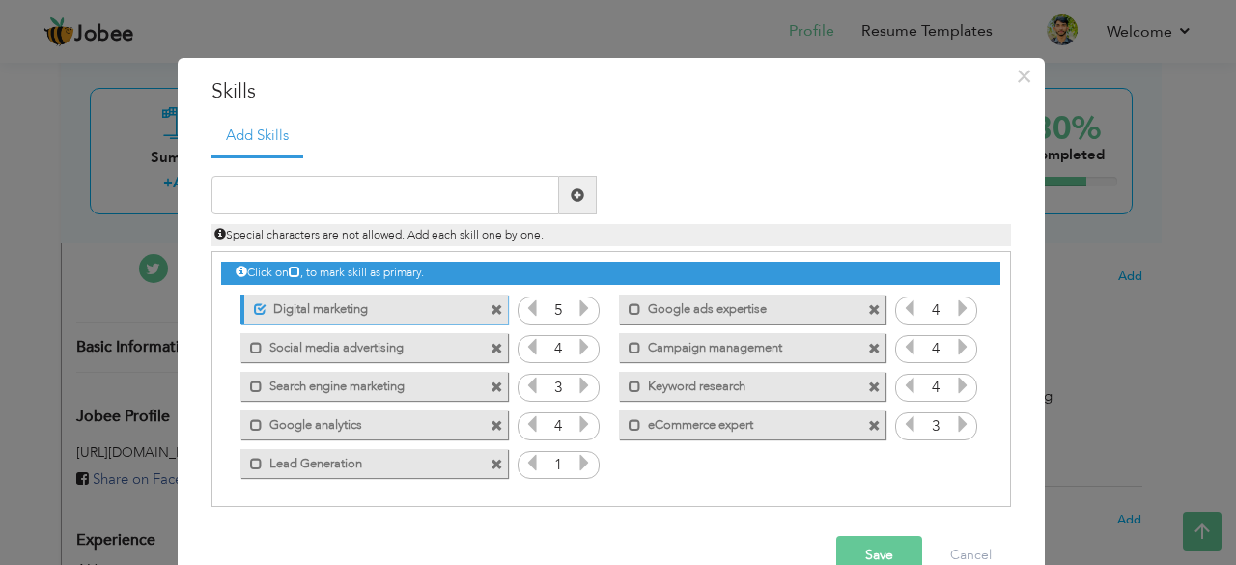
click at [575, 465] on icon at bounding box center [583, 462] width 17 height 17
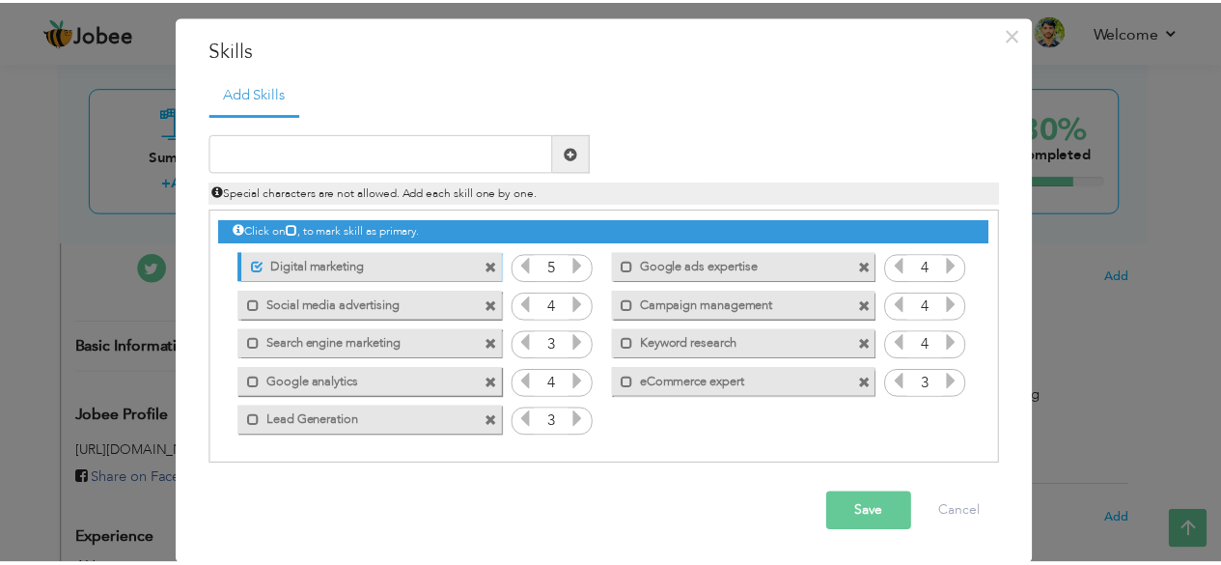
scroll to position [42, 0]
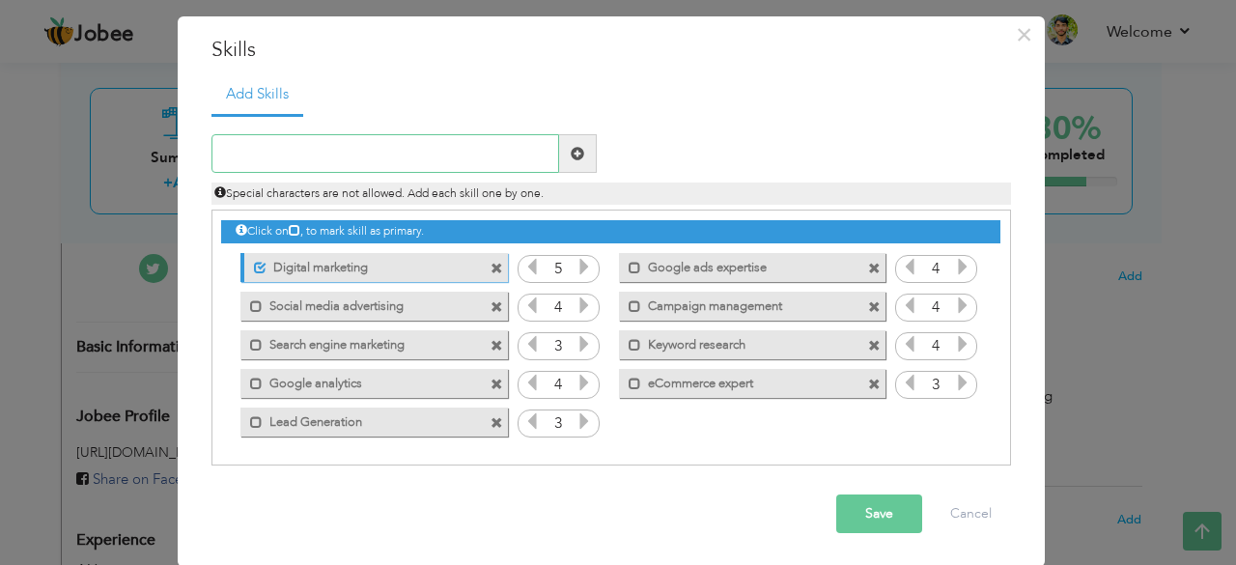
click at [346, 152] on input "text" at bounding box center [385, 153] width 348 height 39
type input "Y"
type input "Display Ads"
click at [559, 145] on span at bounding box center [578, 153] width 38 height 39
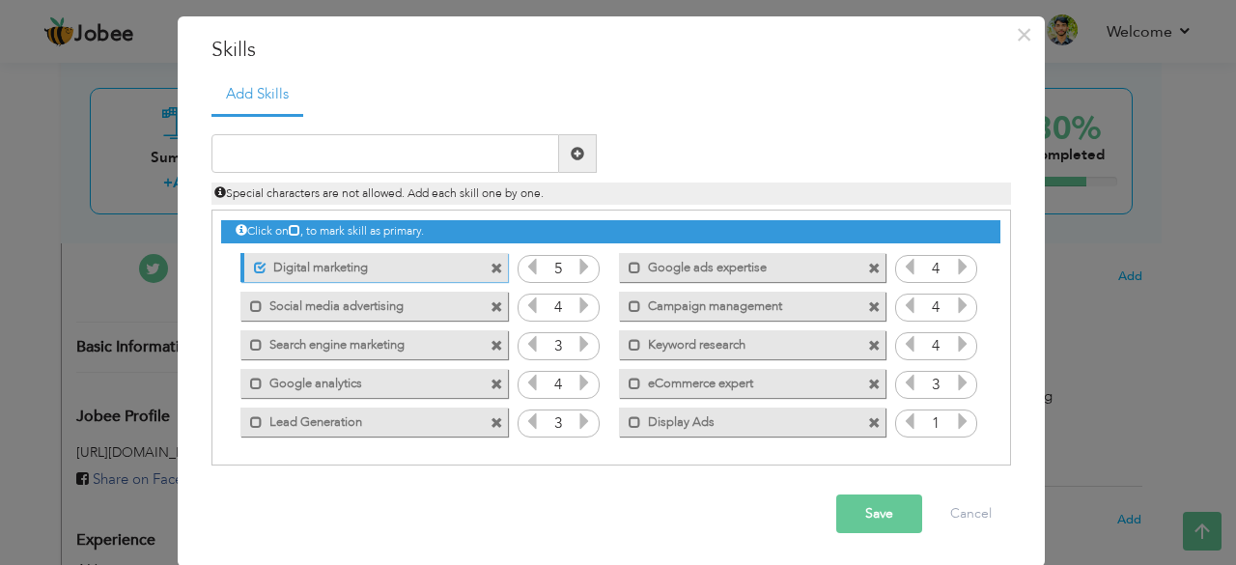
click at [954, 424] on icon at bounding box center [962, 420] width 17 height 17
click at [380, 144] on input "text" at bounding box center [385, 153] width 348 height 39
click at [877, 520] on button "Save" at bounding box center [879, 513] width 86 height 39
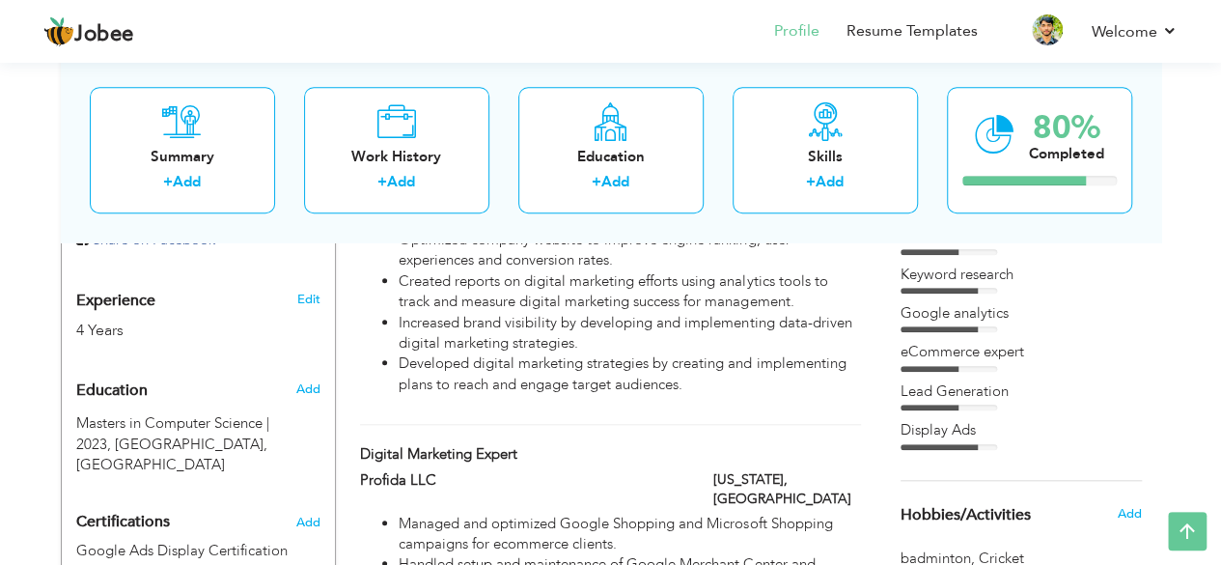
scroll to position [721, 0]
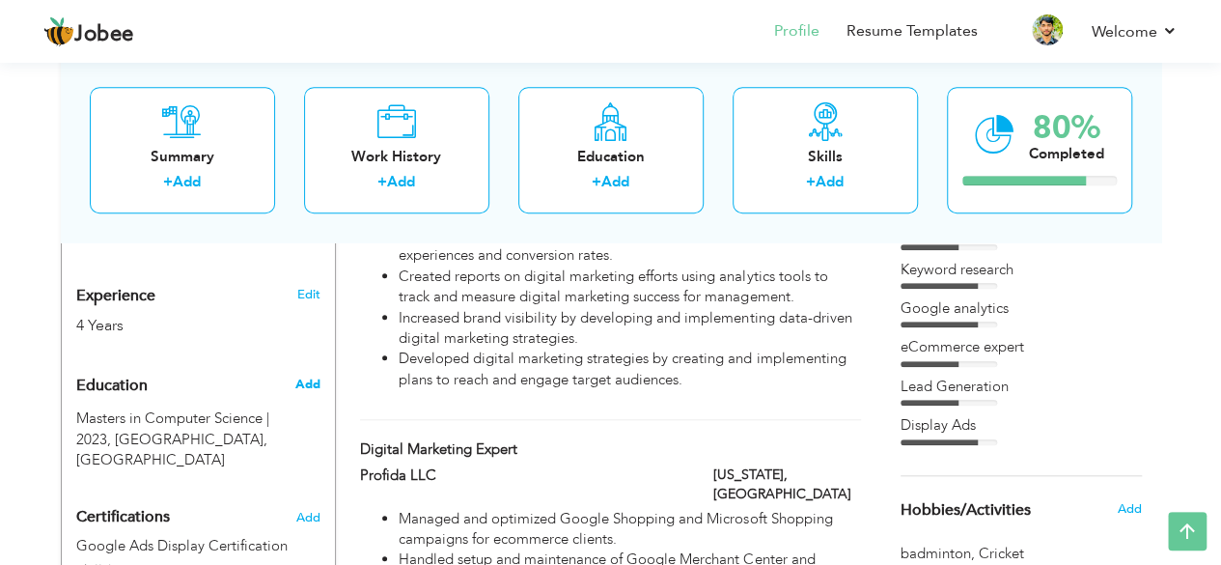
click at [311, 376] on span "Add" at bounding box center [306, 384] width 25 height 17
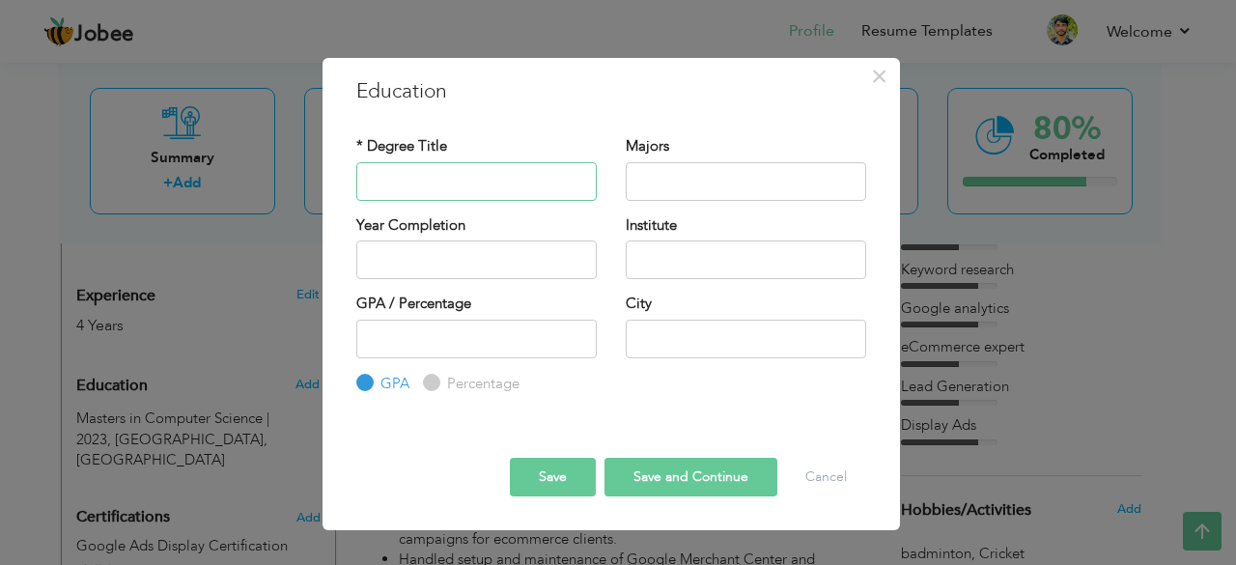
click at [462, 166] on input "text" at bounding box center [476, 181] width 240 height 39
click at [871, 78] on span "×" at bounding box center [879, 76] width 16 height 35
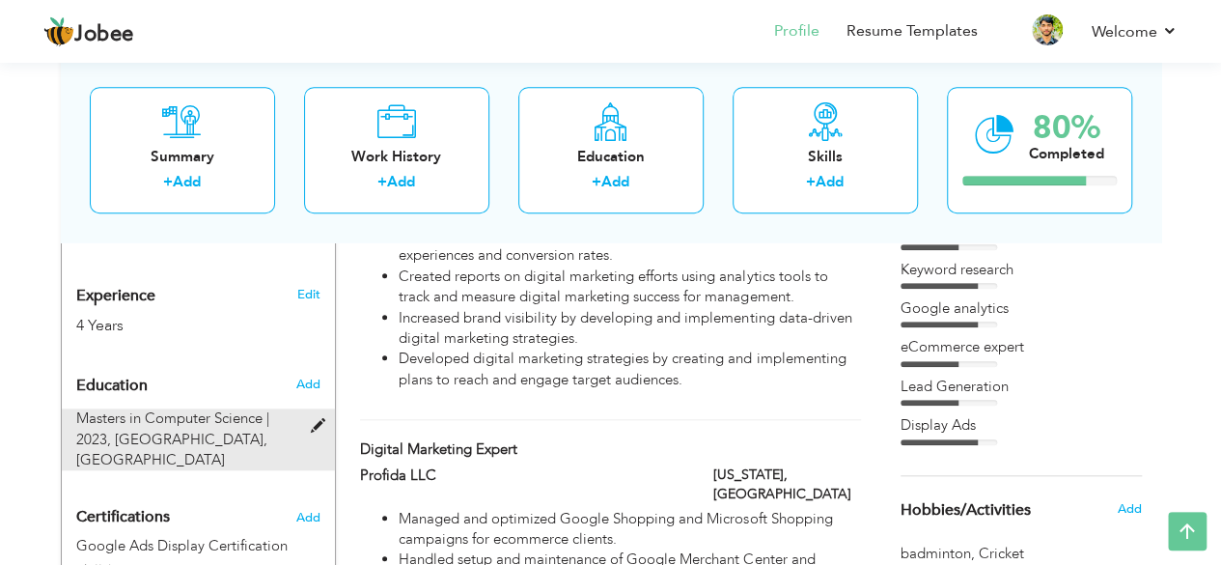
click at [320, 419] on span at bounding box center [322, 426] width 24 height 14
type input "Masters in Computer Science"
type input "2023"
type input "[GEOGRAPHIC_DATA]"
type input "66"
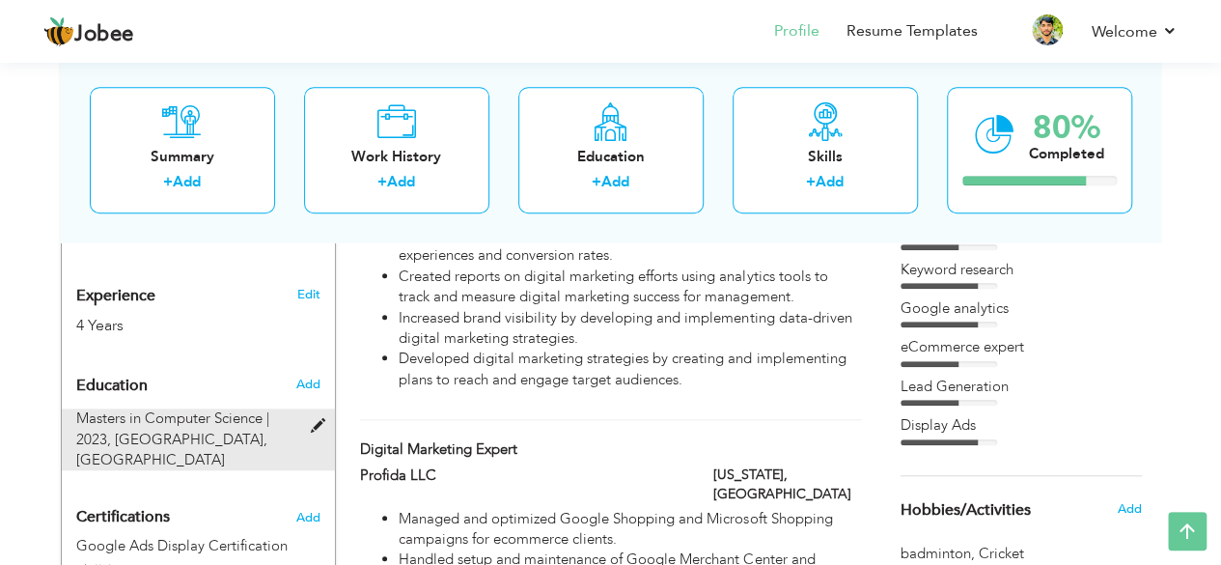
radio input "false"
radio input "true"
type input "Gujrat"
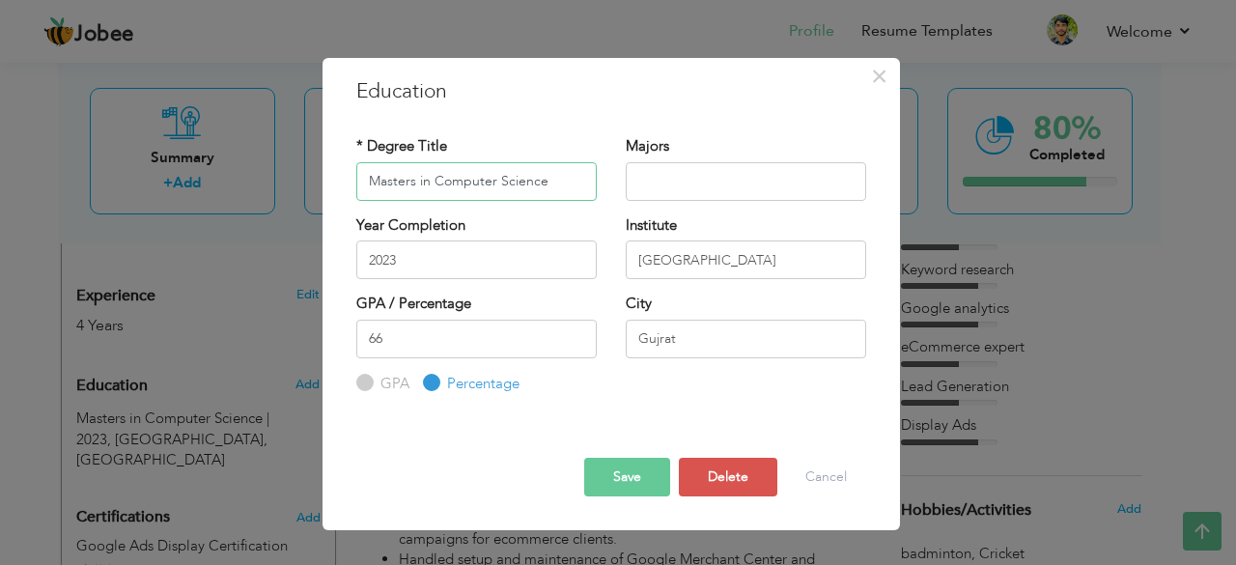
drag, startPoint x: 562, startPoint y: 180, endPoint x: 264, endPoint y: 186, distance: 298.4
click at [264, 186] on div "× Education * Degree Title Masters in Computer Science Majors 2023" at bounding box center [618, 282] width 1236 height 565
type input "Intermediate (ICS)"
click at [655, 187] on input "text" at bounding box center [746, 181] width 240 height 39
type input "Computer Science"
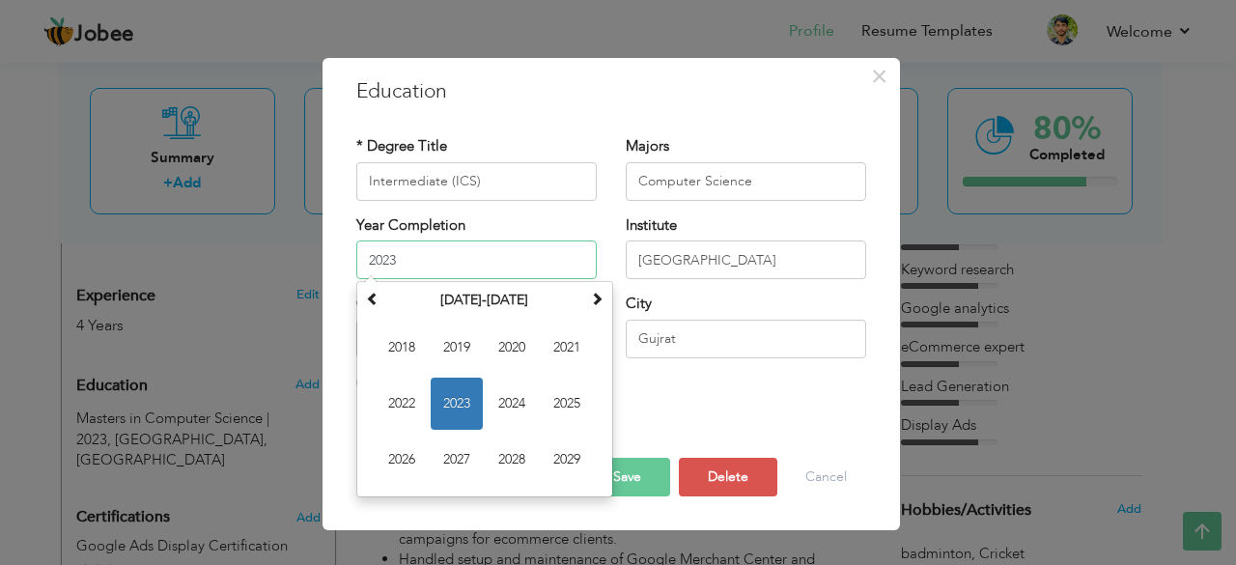
click at [470, 262] on input "2023" at bounding box center [476, 259] width 240 height 39
click at [596, 298] on span at bounding box center [597, 299] width 14 height 14
click at [366, 292] on span at bounding box center [373, 299] width 14 height 14
click at [515, 393] on span "2024" at bounding box center [512, 403] width 52 height 52
type input "2024"
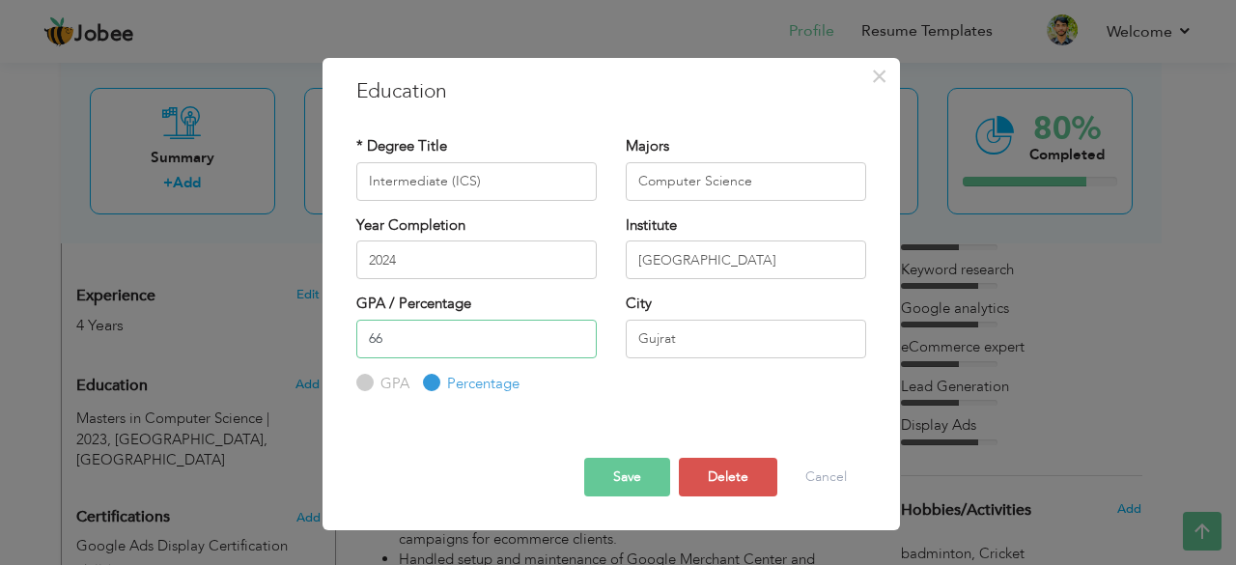
click at [534, 337] on input "66" at bounding box center [476, 339] width 240 height 39
click at [578, 343] on input "65" at bounding box center [476, 339] width 240 height 39
click at [578, 343] on input "64" at bounding box center [476, 339] width 240 height 39
click at [575, 335] on input "65" at bounding box center [476, 339] width 240 height 39
click at [575, 335] on input "66" at bounding box center [476, 339] width 240 height 39
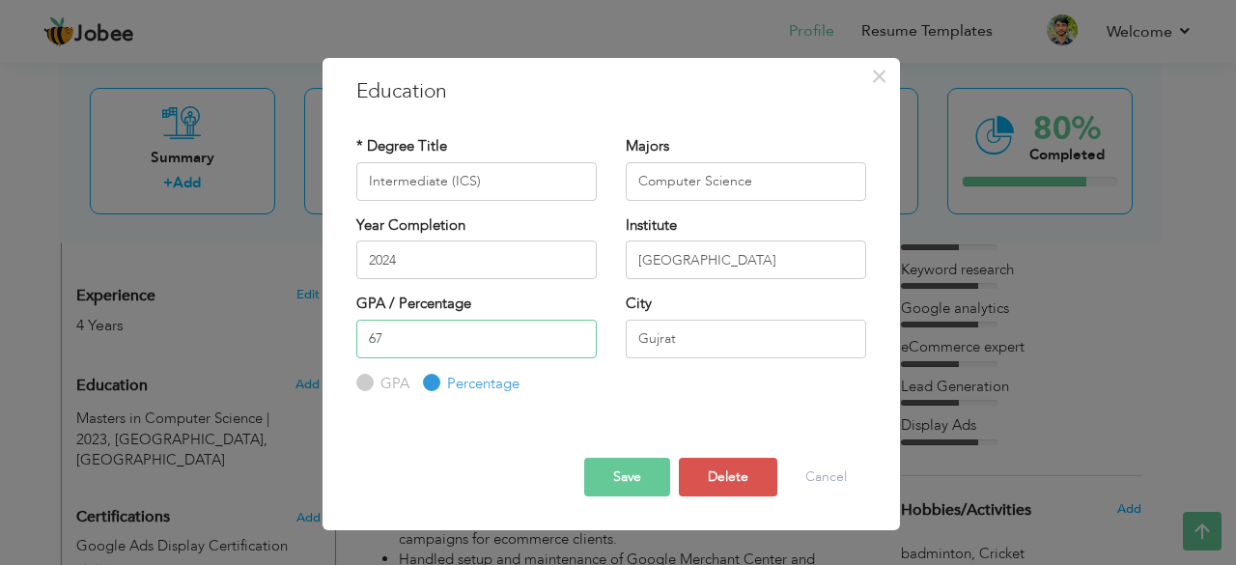
click at [575, 335] on input "67" at bounding box center [476, 339] width 240 height 39
click at [575, 335] on input "68" at bounding box center [476, 339] width 240 height 39
click at [575, 335] on input "69" at bounding box center [476, 339] width 240 height 39
type input "70"
click at [575, 335] on input "70" at bounding box center [476, 339] width 240 height 39
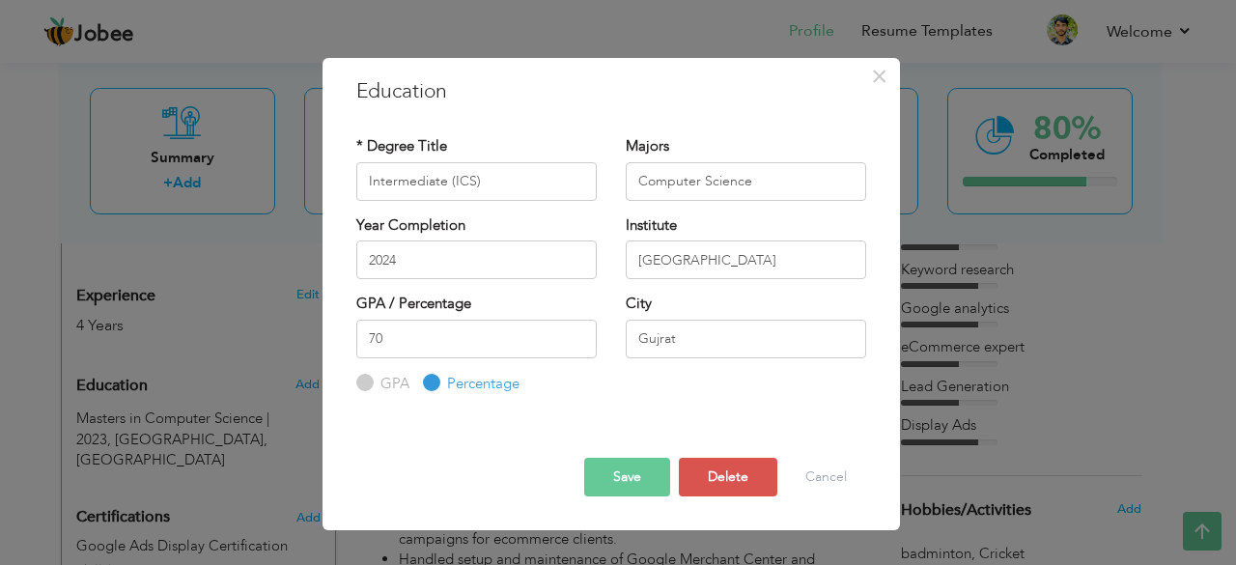
click at [640, 470] on button "Save" at bounding box center [627, 477] width 86 height 39
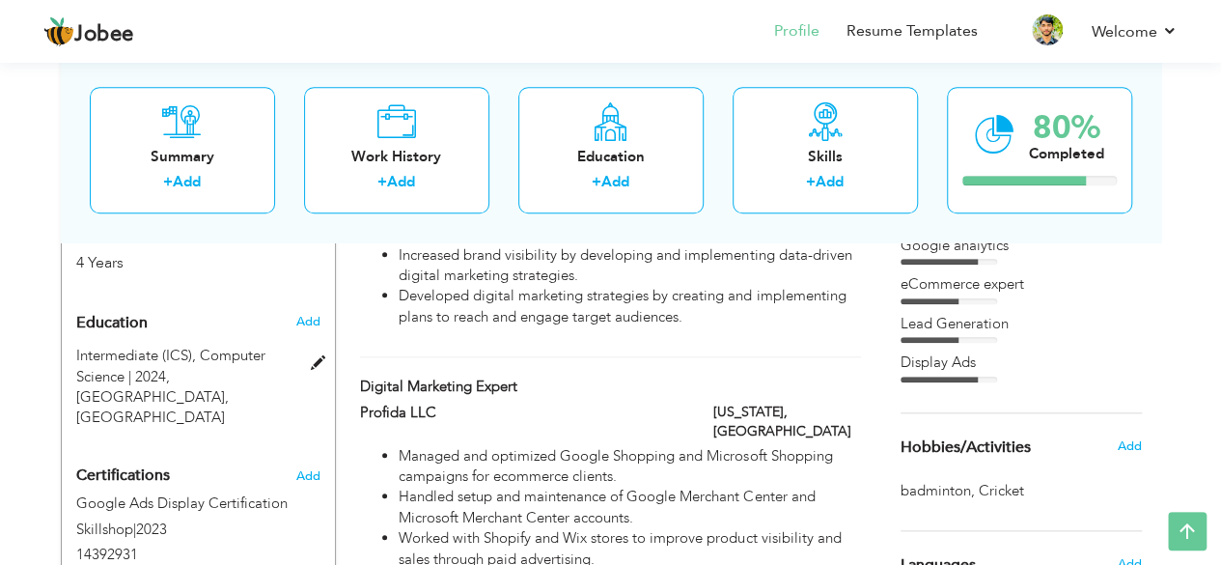
scroll to position [783, 0]
click at [313, 318] on span "Add" at bounding box center [306, 322] width 25 height 17
radio input "true"
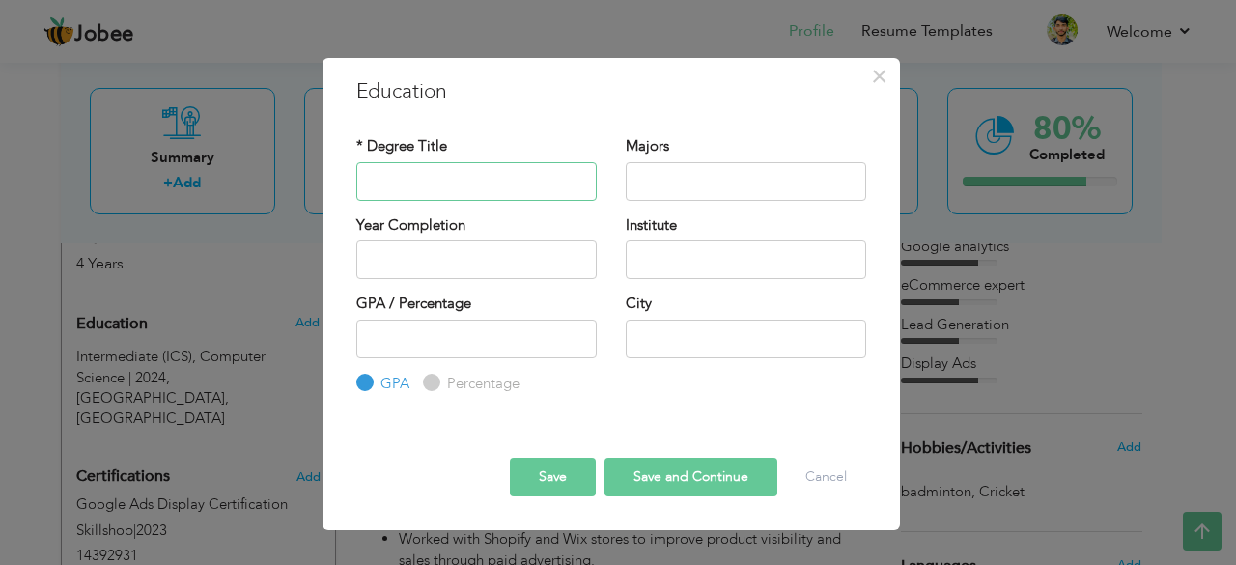
type input "M"
type input "High School Diploma"
click at [705, 163] on div "Majors" at bounding box center [746, 168] width 240 height 64
click at [706, 167] on input "text" at bounding box center [746, 181] width 240 height 39
type input "General Science"
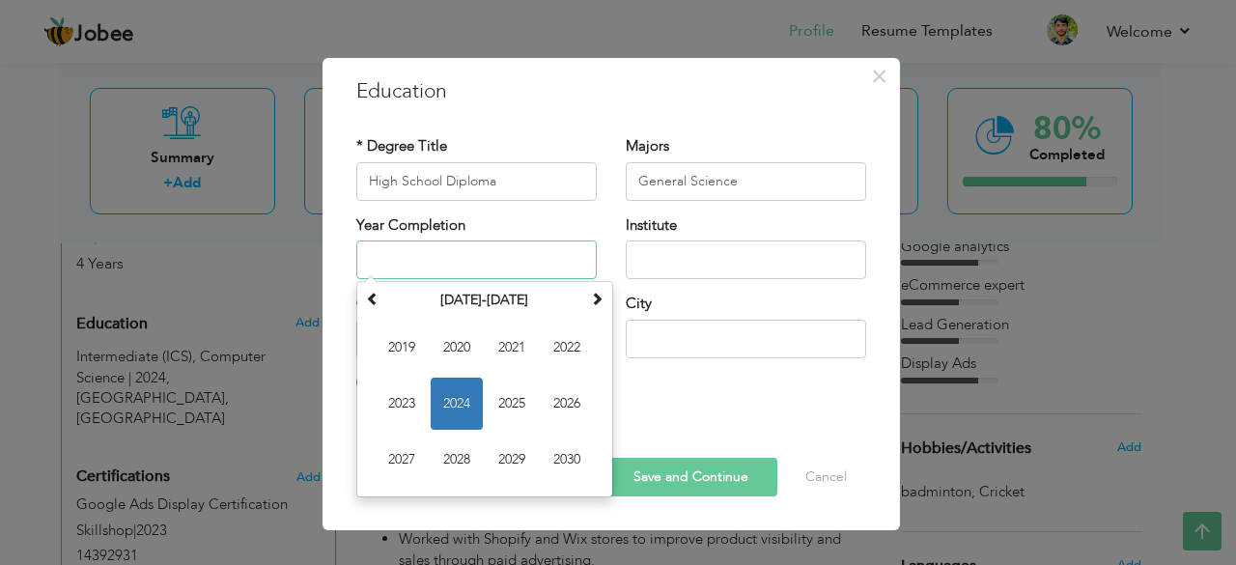
click at [517, 260] on input "text" at bounding box center [476, 259] width 240 height 39
click at [566, 340] on span "2022" at bounding box center [567, 347] width 52 height 52
type input "2022"
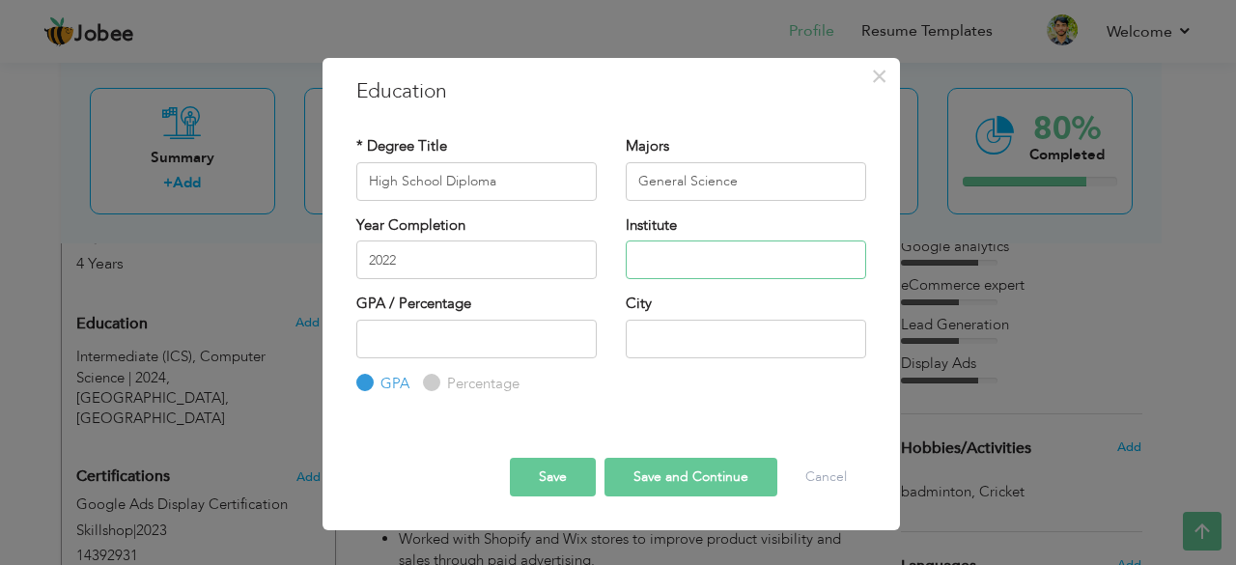
click at [673, 269] on input "text" at bounding box center [746, 259] width 240 height 39
type input "The [GEOGRAPHIC_DATA] Gujrat"
click at [460, 338] on input "number" at bounding box center [476, 339] width 240 height 39
type input "73"
click at [632, 338] on input "text" at bounding box center [746, 339] width 240 height 39
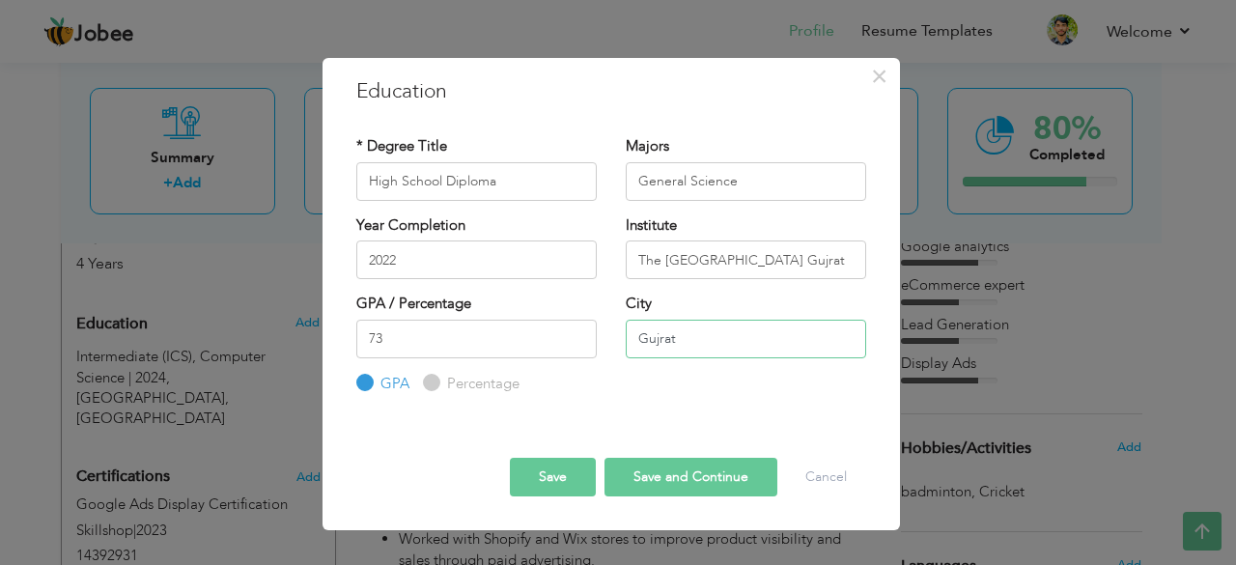
type input "Gujrat"
click at [643, 478] on button "Save and Continue" at bounding box center [690, 477] width 173 height 39
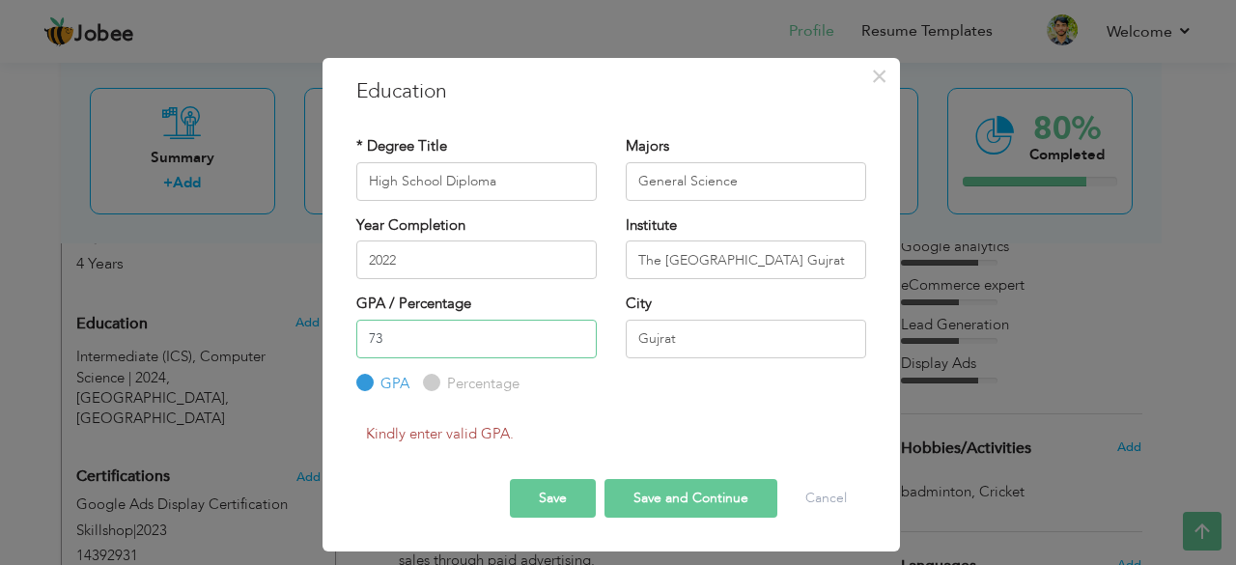
click at [435, 346] on input "73" at bounding box center [476, 339] width 240 height 39
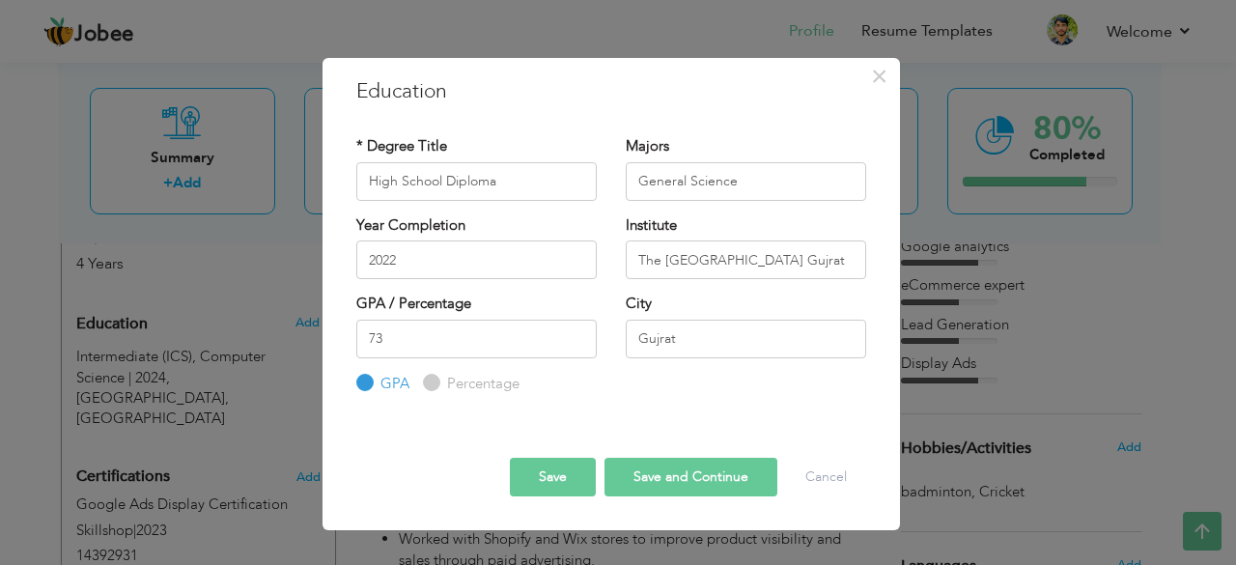
click at [444, 392] on label "Percentage" at bounding box center [480, 384] width 77 height 20
click at [435, 389] on input "Percentage" at bounding box center [429, 382] width 13 height 13
radio input "true"
click at [560, 482] on button "Save" at bounding box center [553, 477] width 86 height 39
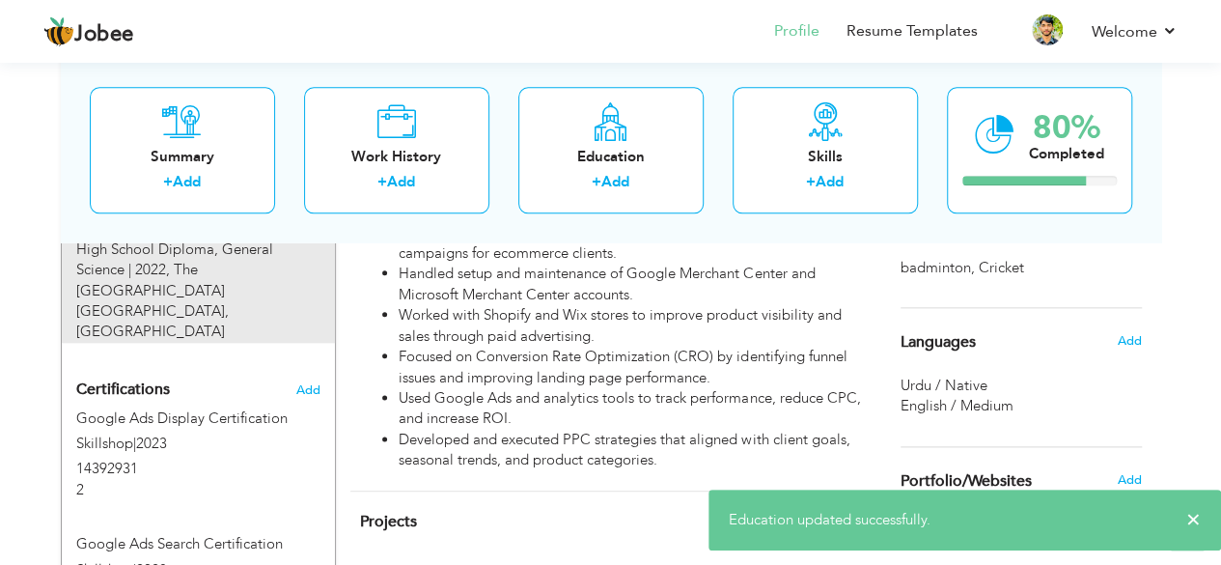
scroll to position [1015, 0]
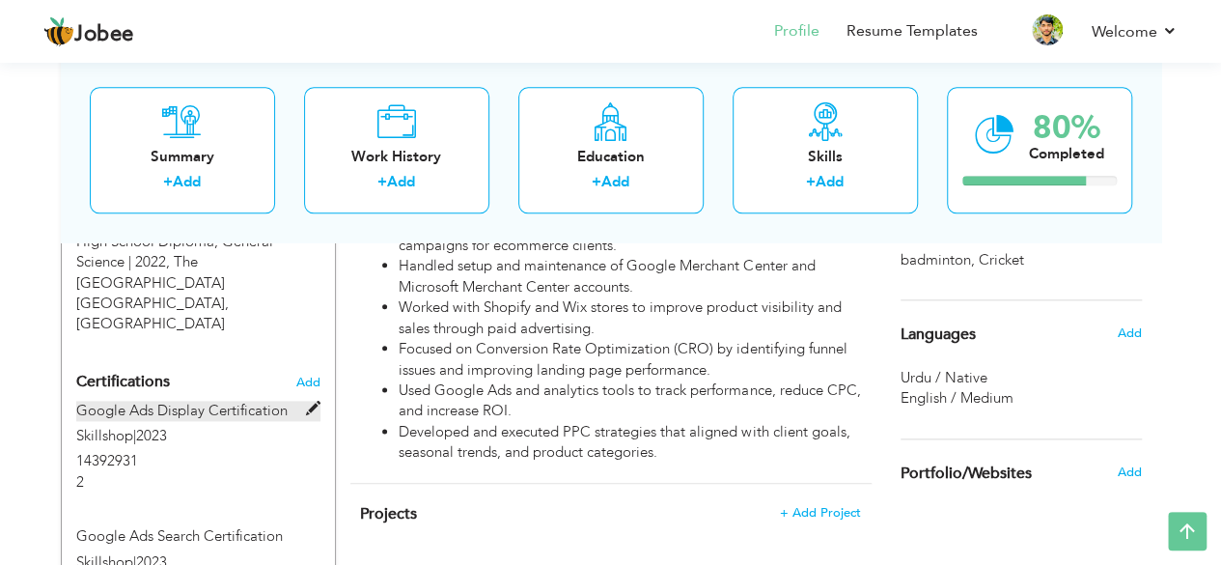
click at [311, 402] on span at bounding box center [313, 409] width 14 height 14
type input "Google Ads Display Certification"
type input "Skillshop"
type input "2023"
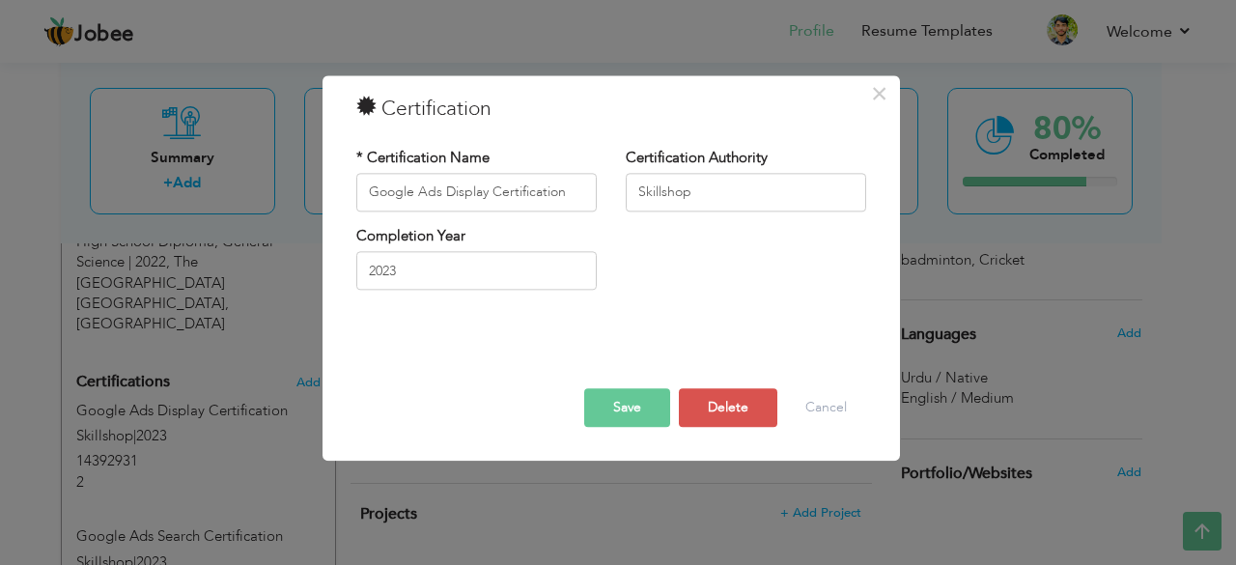
click at [615, 408] on button "Save" at bounding box center [627, 407] width 86 height 39
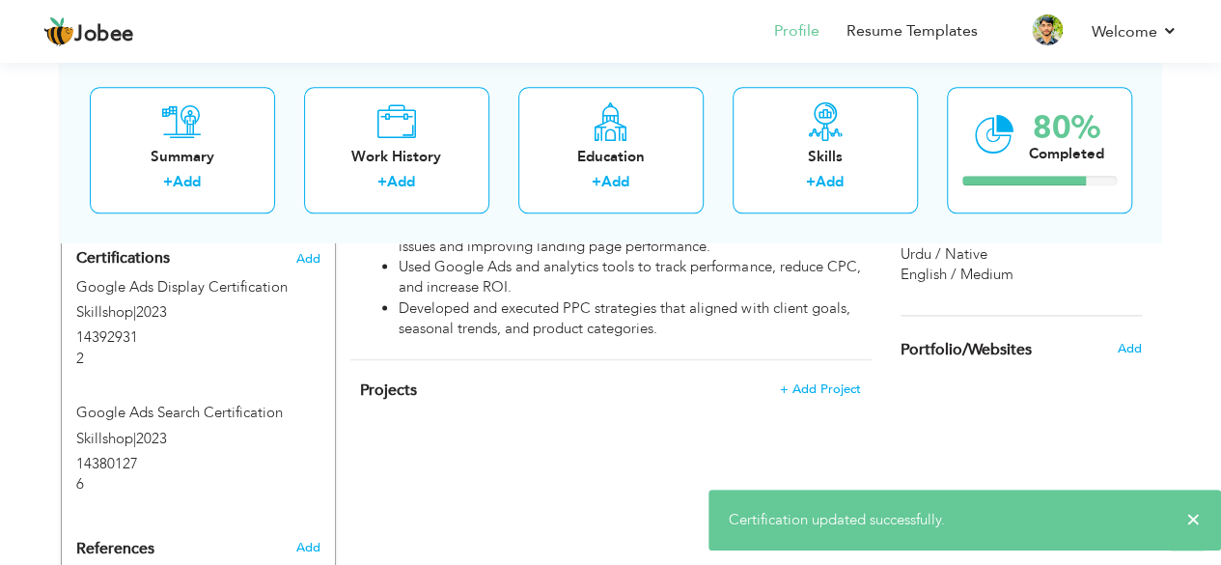
scroll to position [1143, 0]
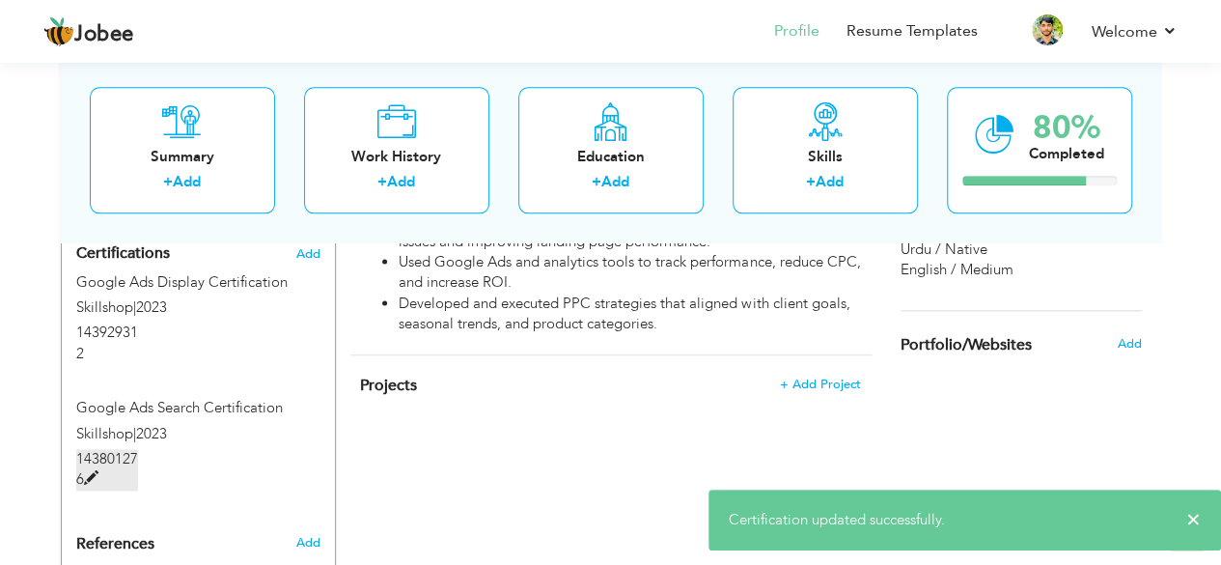
click at [85, 471] on span at bounding box center [91, 478] width 14 height 14
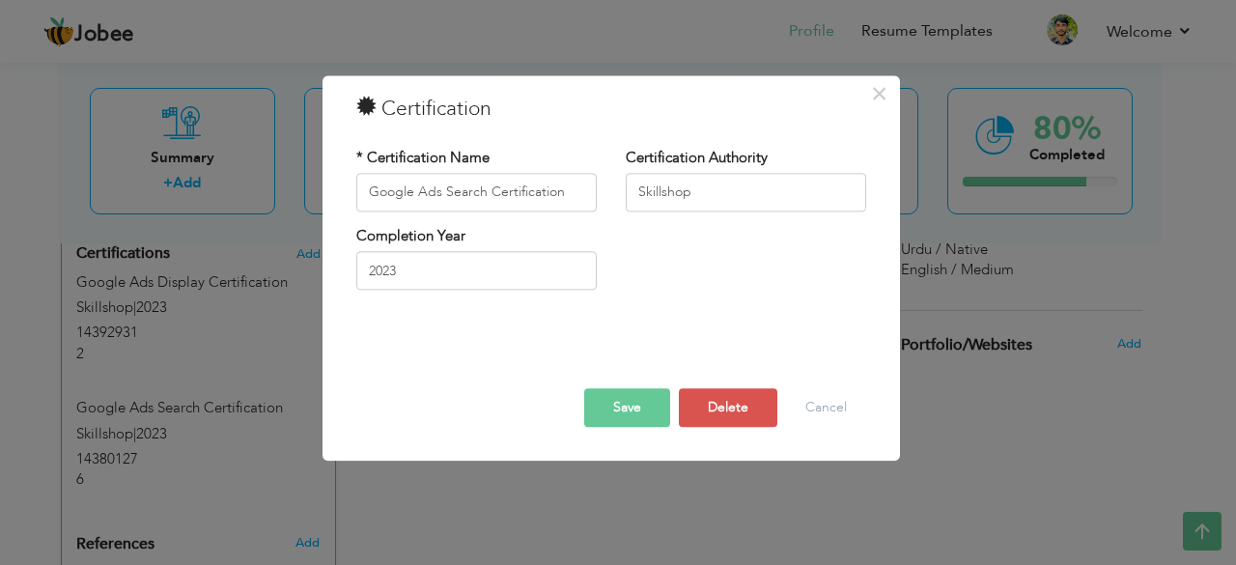
click at [368, 109] on span at bounding box center [366, 106] width 20 height 20
click at [0, 322] on div "× Certification * Certification Name Google Ads Search Certification Certificat…" at bounding box center [618, 282] width 1236 height 565
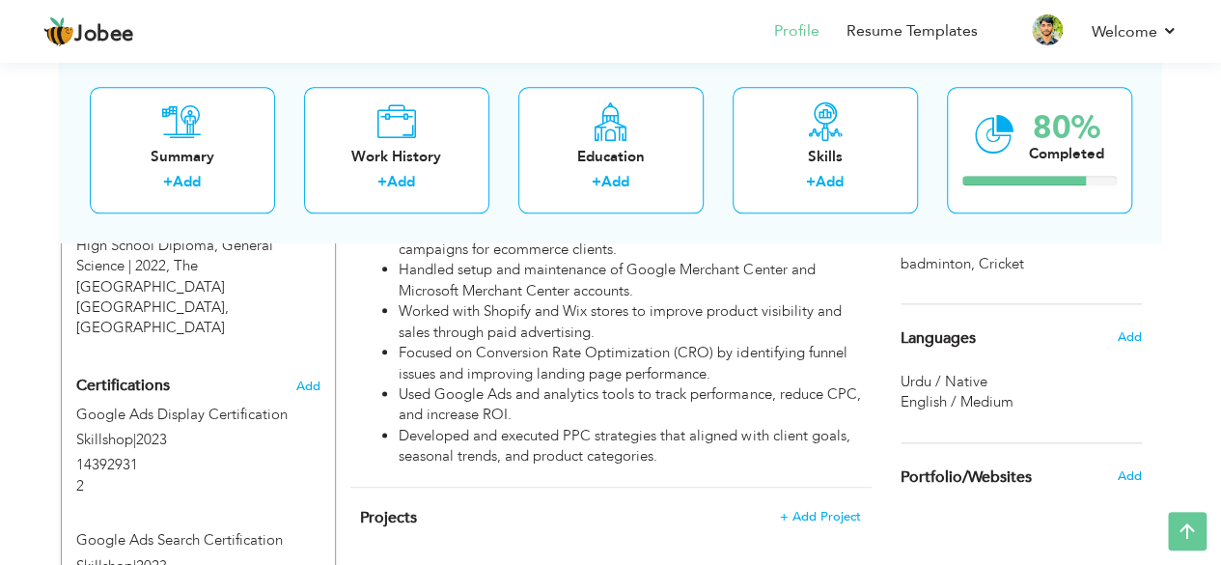
scroll to position [1010, 0]
click at [307, 380] on span "Add" at bounding box center [307, 387] width 25 height 14
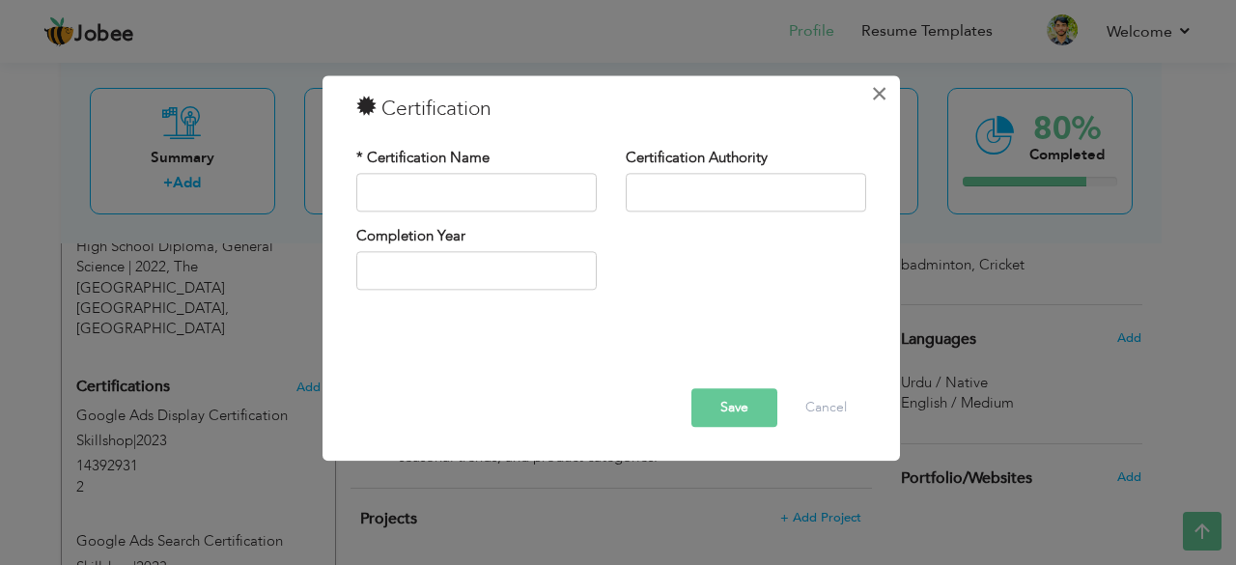
click at [875, 92] on span "×" at bounding box center [879, 93] width 16 height 35
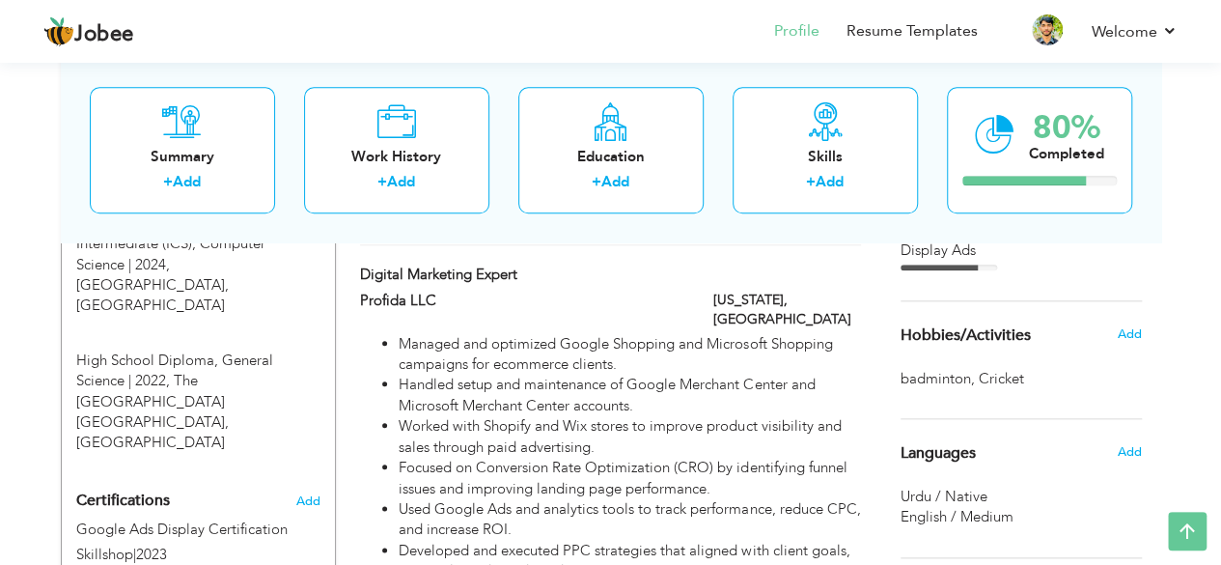
scroll to position [900, 0]
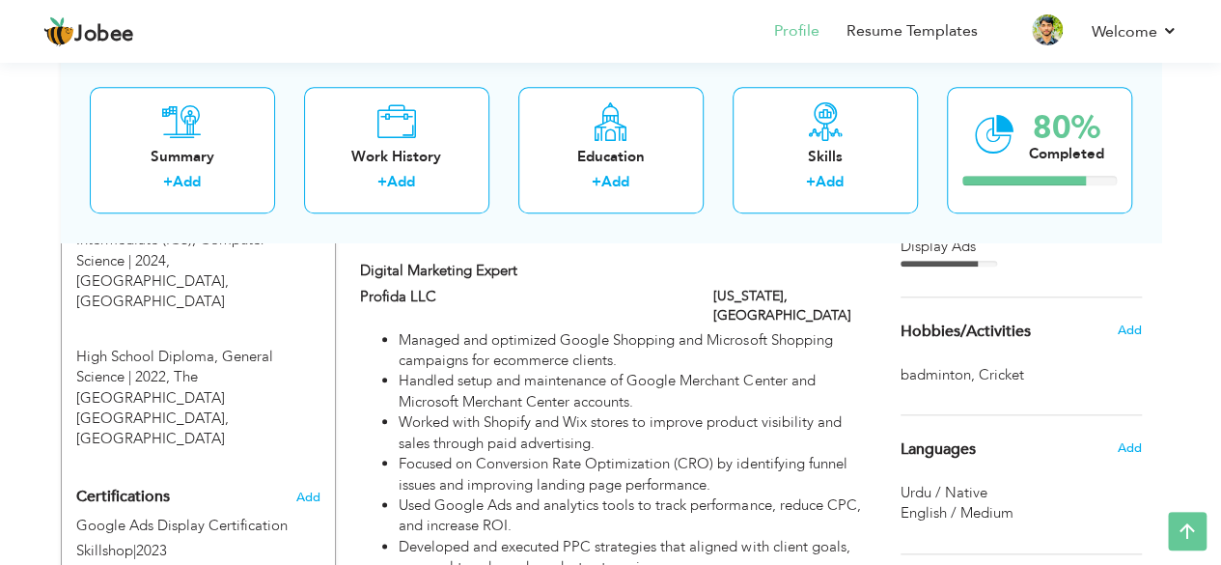
click at [1006, 385] on div "Choose a Template ‹" at bounding box center [1023, 186] width 275 height 1444
click at [1014, 373] on span "Cricket ," at bounding box center [1003, 375] width 49 height 20
click at [1014, 374] on span "Cricket ," at bounding box center [1003, 375] width 49 height 20
click at [1131, 321] on h6 "Add" at bounding box center [1129, 329] width 24 height 17
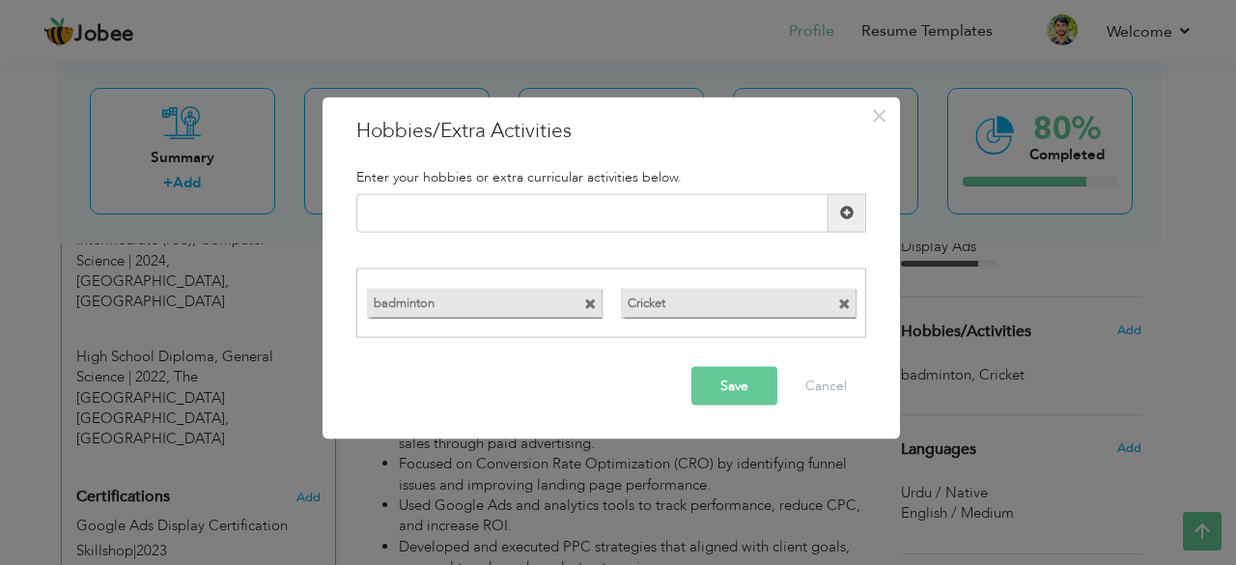
click at [838, 296] on span at bounding box center [846, 299] width 17 height 20
click at [587, 302] on span at bounding box center [590, 304] width 13 height 13
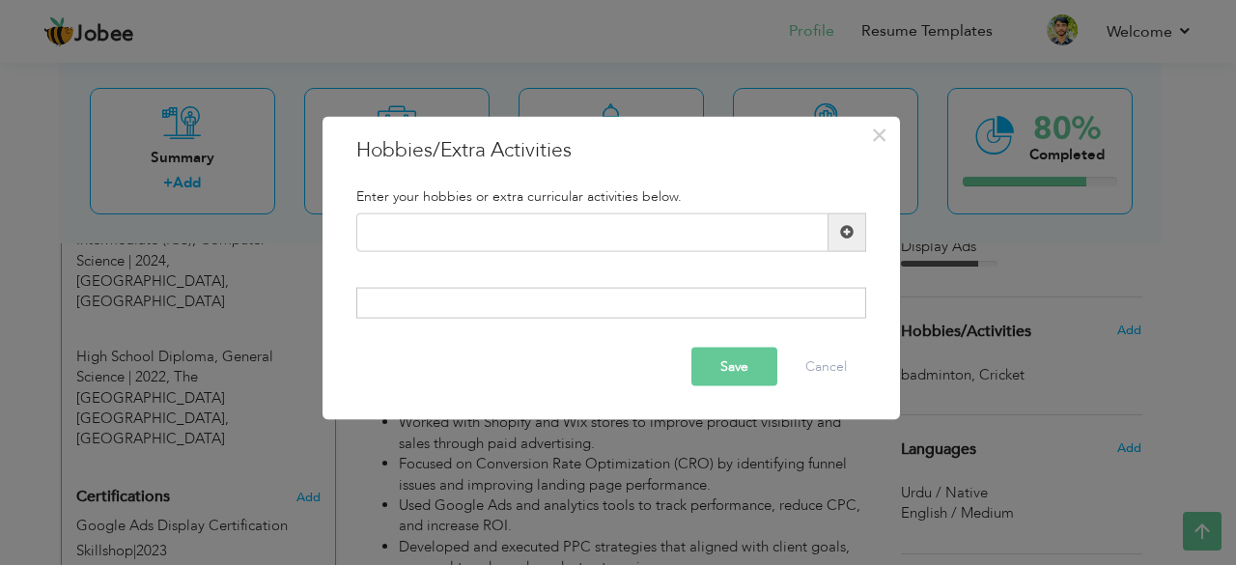
click at [749, 362] on button "Save" at bounding box center [734, 367] width 86 height 39
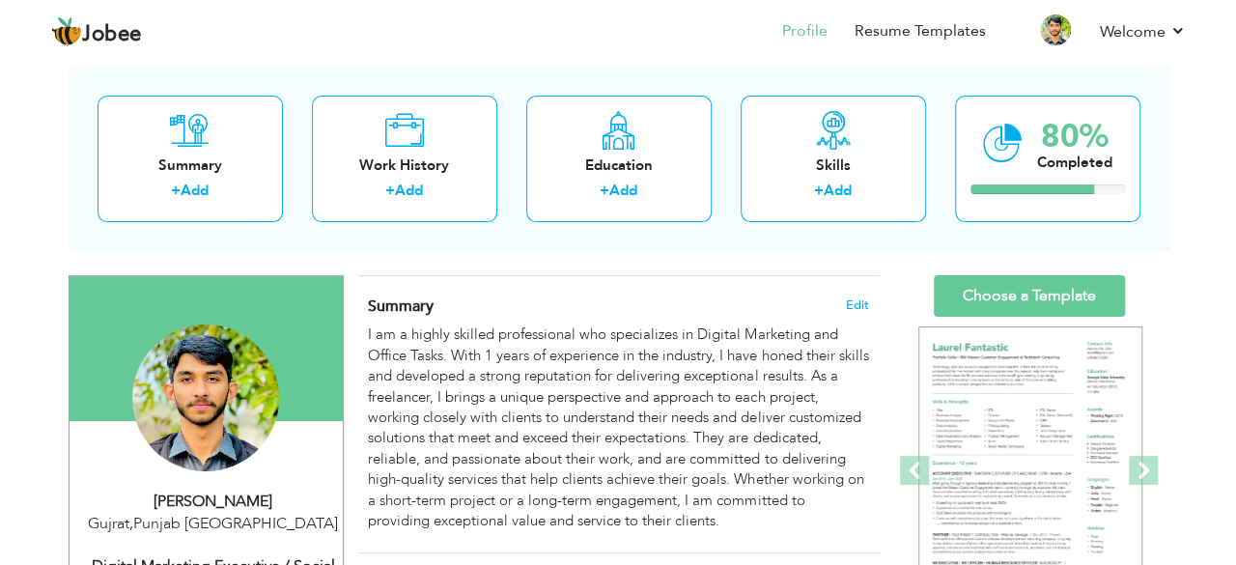
scroll to position [95, 0]
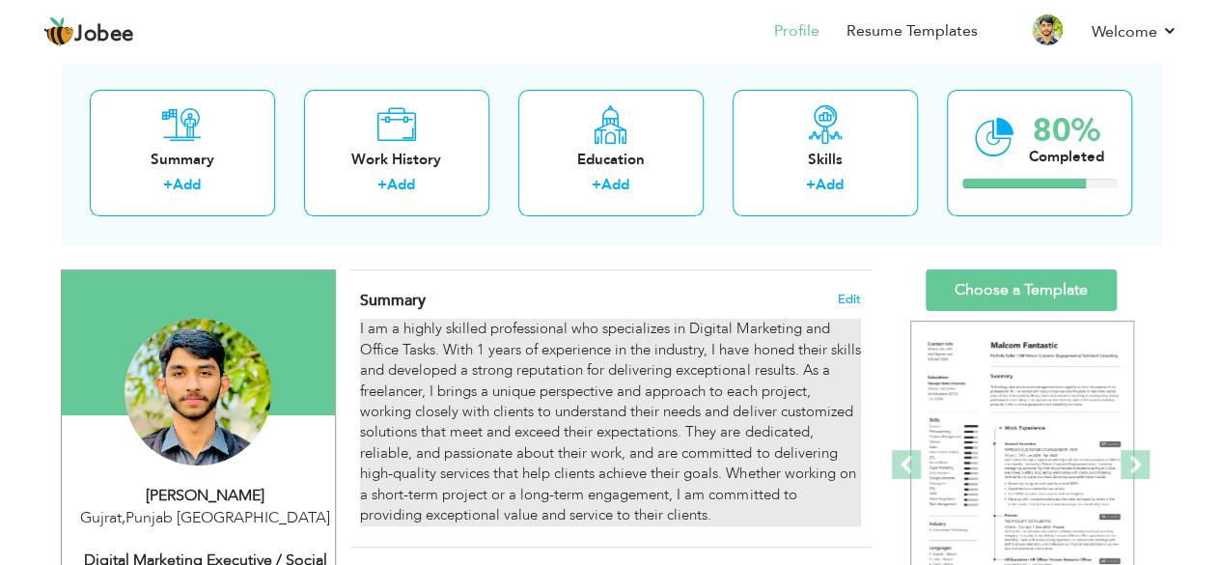
click at [483, 338] on div "I am a highly skilled professional who specializes in Digital Marketing and Off…" at bounding box center [610, 422] width 500 height 207
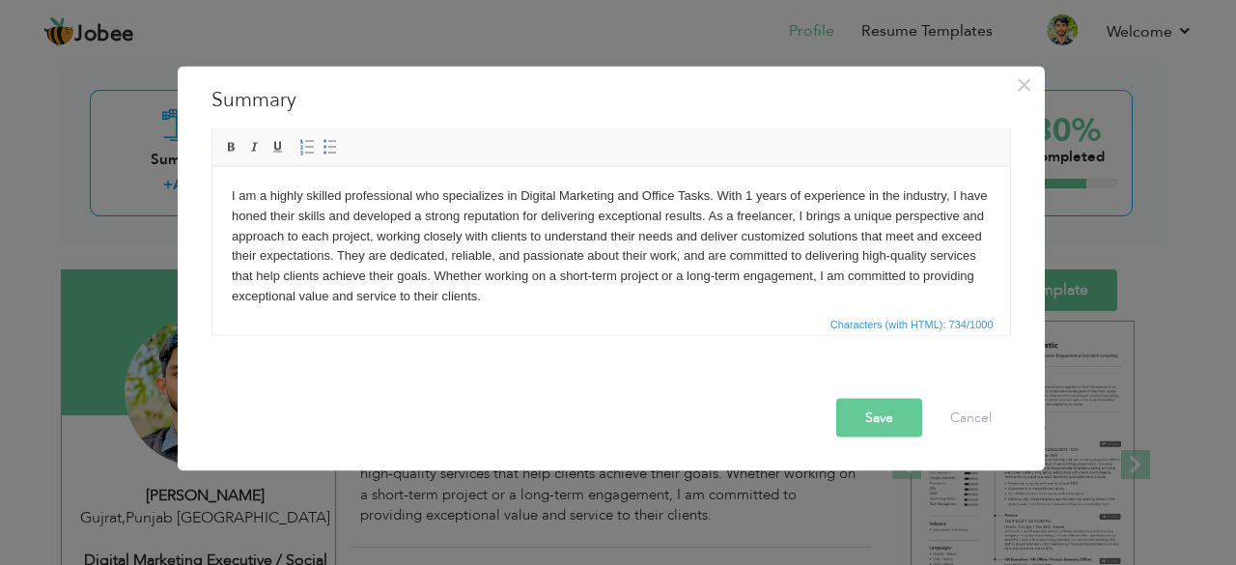
click at [750, 194] on body "I am a highly skilled professional who specializes in Digital Marketing and Off…" at bounding box center [610, 245] width 759 height 121
click at [639, 298] on body "I am a highly skilled professional who specializes in Digital Marketing and Off…" at bounding box center [610, 245] width 759 height 121
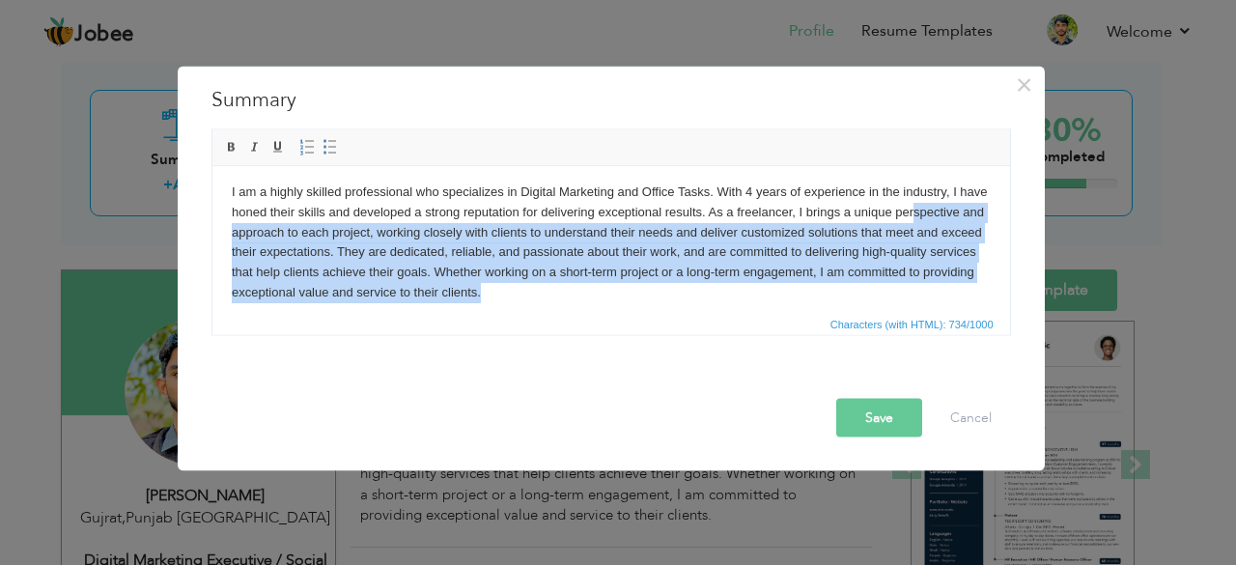
scroll to position [0, 0]
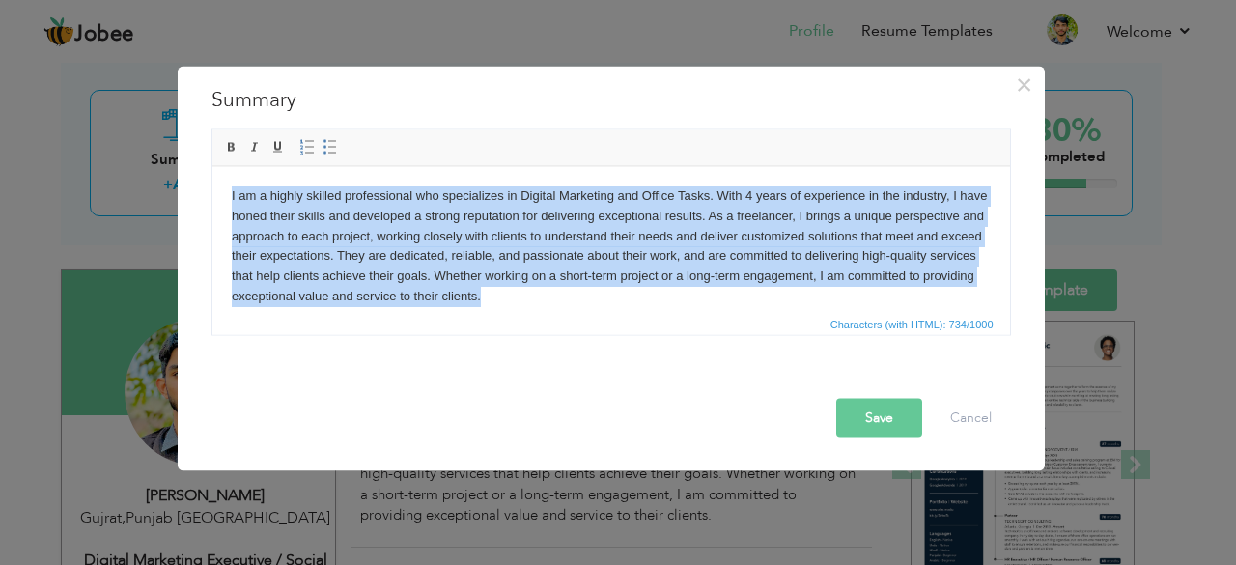
drag, startPoint x: 627, startPoint y: 303, endPoint x: 26, endPoint y: 93, distance: 637.2
click at [211, 166] on html "I am a highly skilled professional who specializes in Digital Marketing and Off…" at bounding box center [609, 245] width 797 height 159
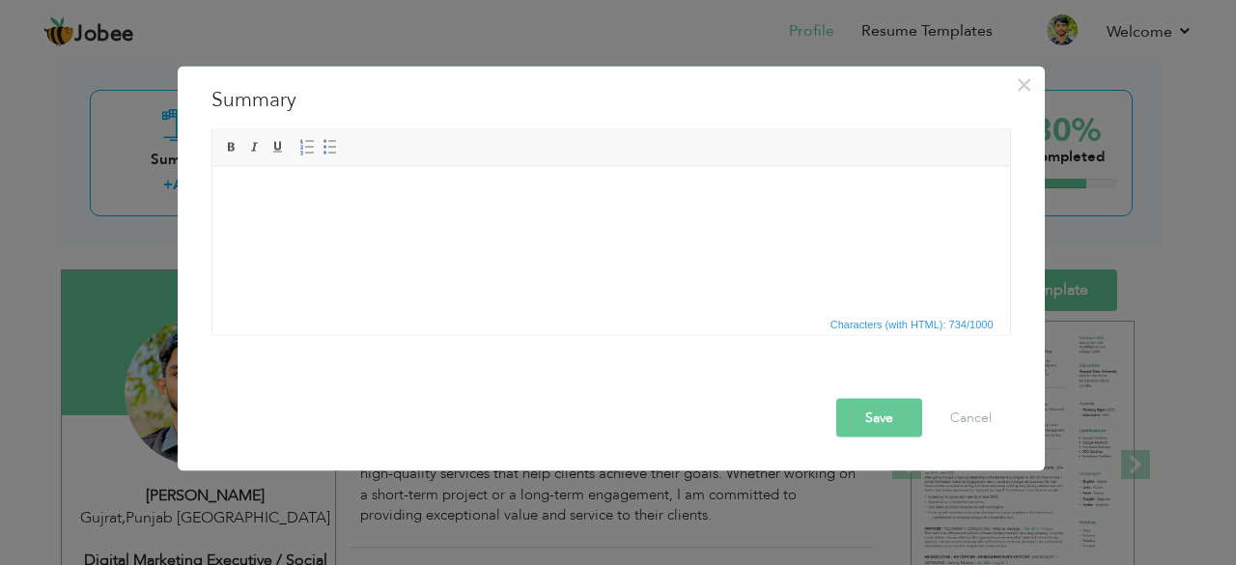
drag, startPoint x: 349, startPoint y: 216, endPoint x: 291, endPoint y: 202, distance: 60.6
click at [304, 211] on span "Context Menu Options" at bounding box center [302, 214] width 15 height 15
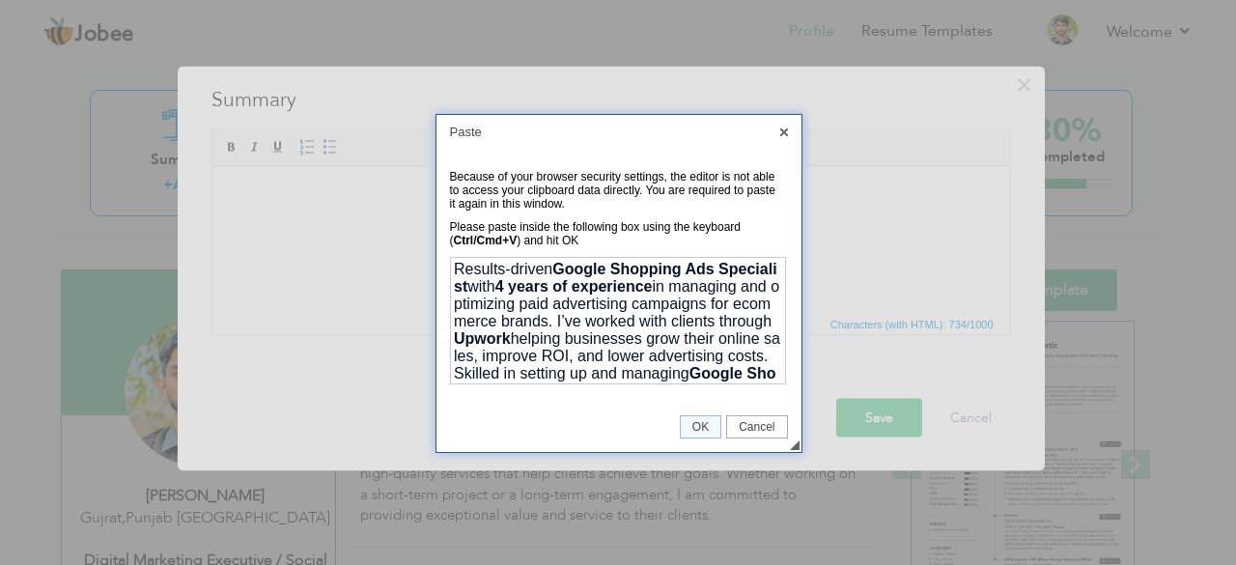
scroll to position [381, 0]
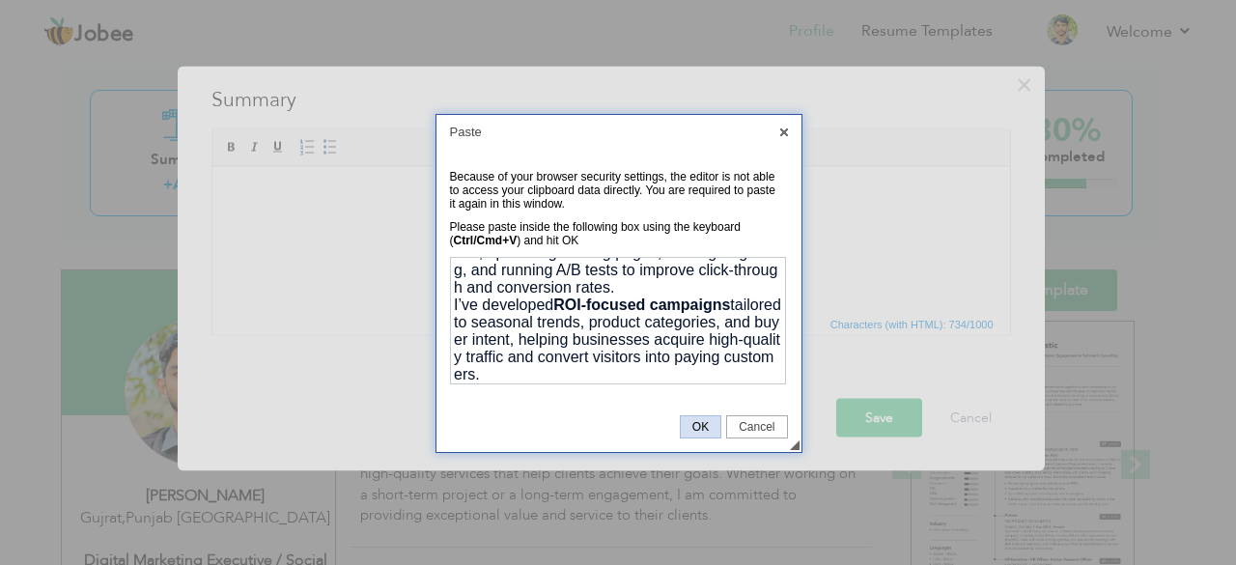
click at [705, 422] on span "OK" at bounding box center [701, 427] width 40 height 14
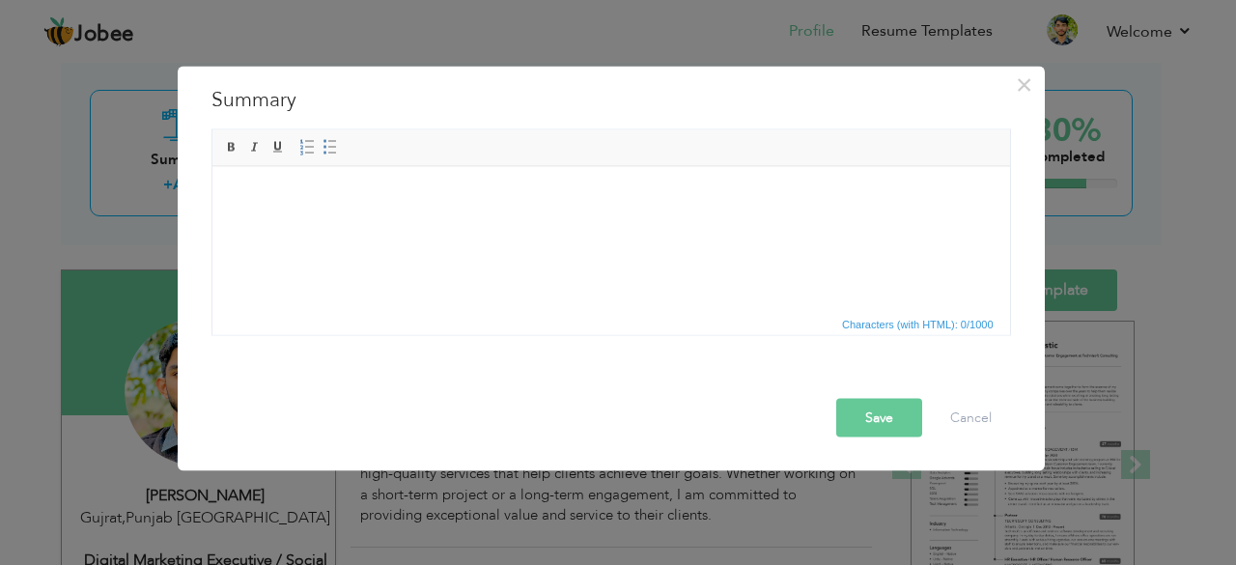
scroll to position [0, 0]
click at [531, 225] on html at bounding box center [609, 195] width 797 height 59
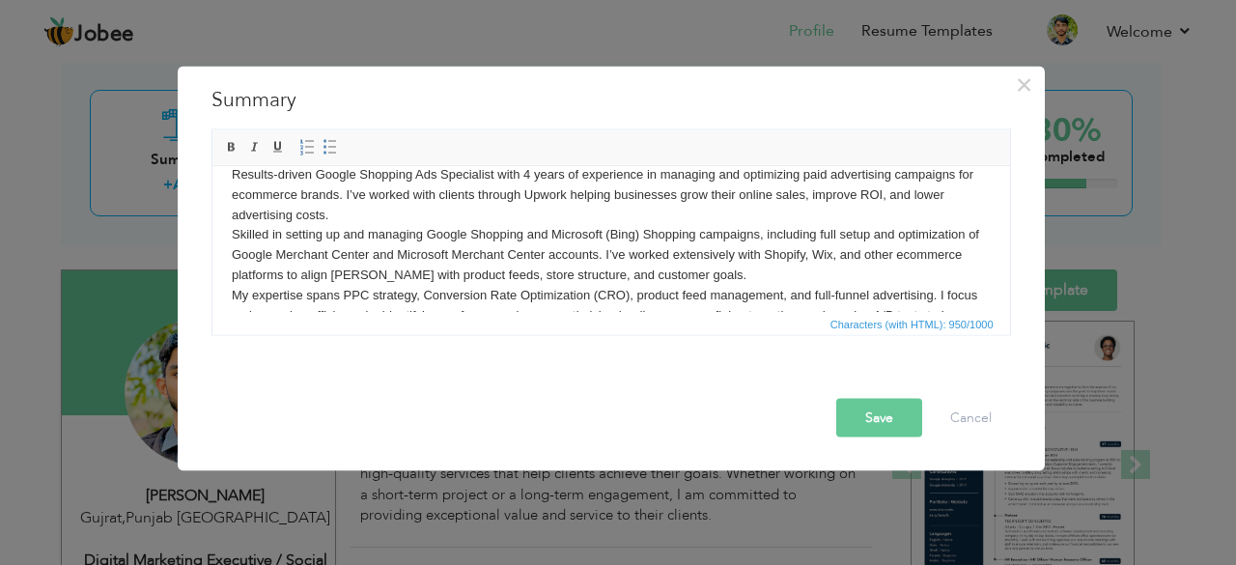
scroll to position [74, 0]
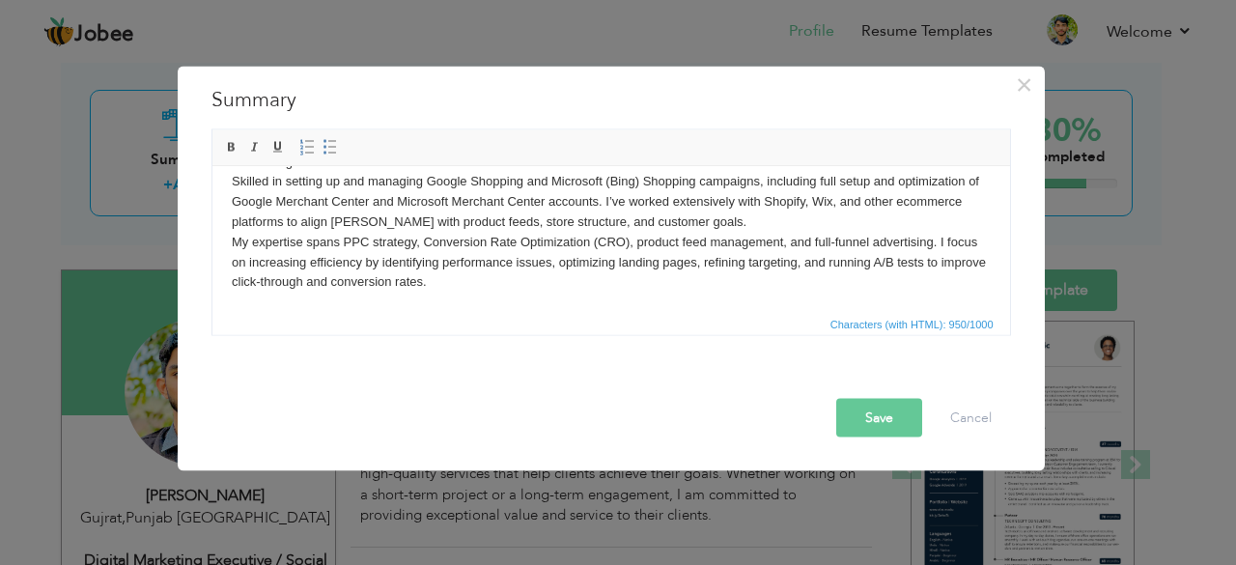
click at [881, 418] on button "Save" at bounding box center [879, 417] width 86 height 39
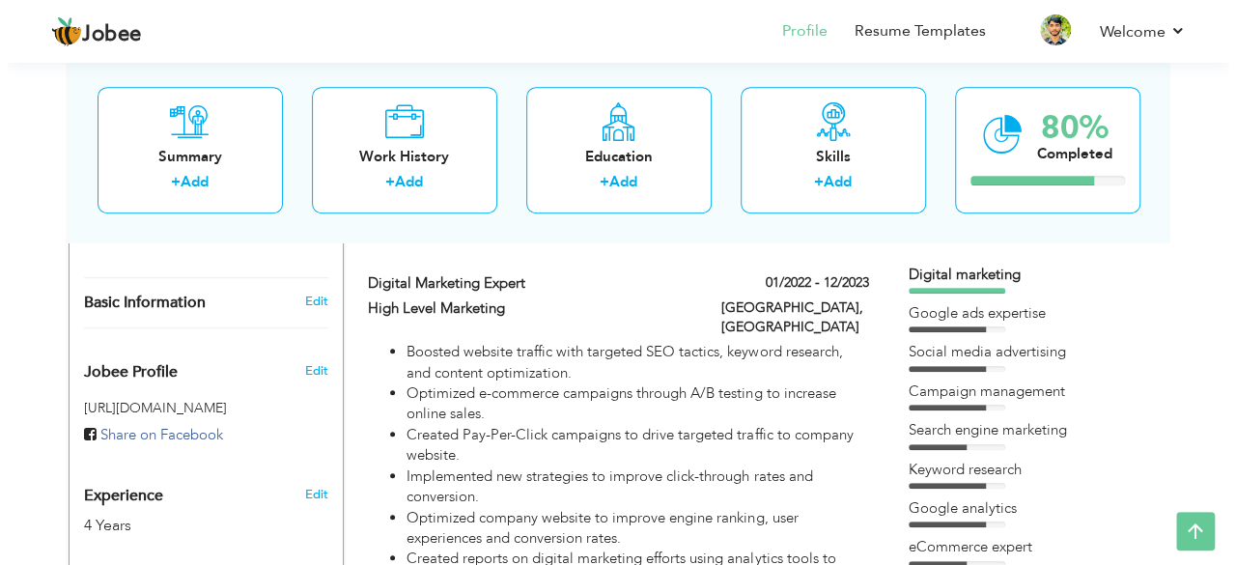
scroll to position [519, 0]
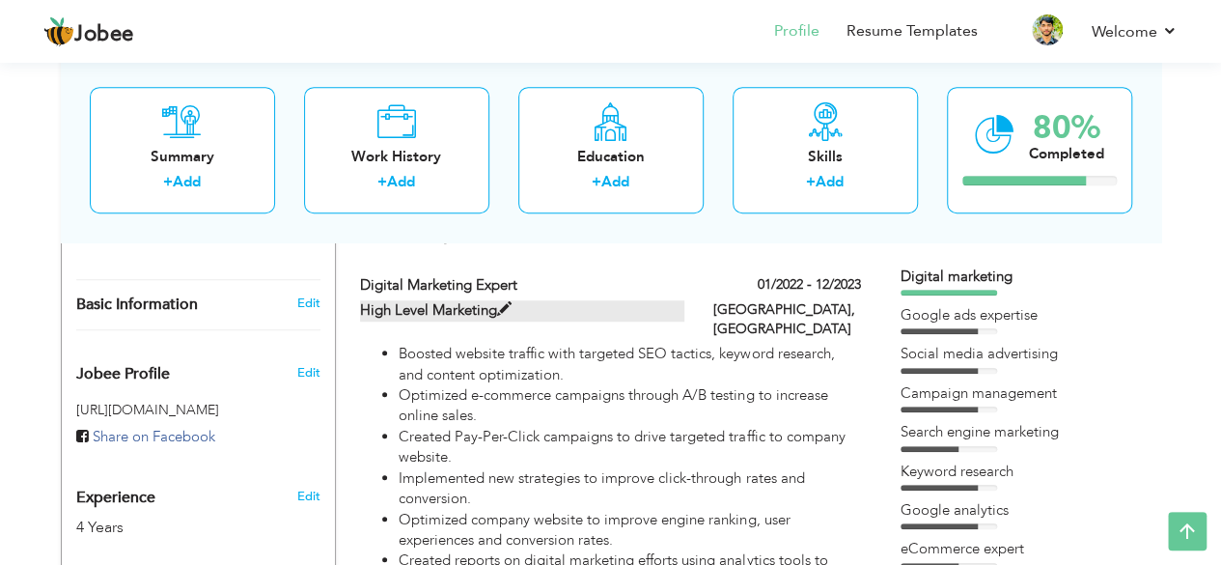
click at [496, 308] on label "High Level Marketing" at bounding box center [522, 310] width 324 height 20
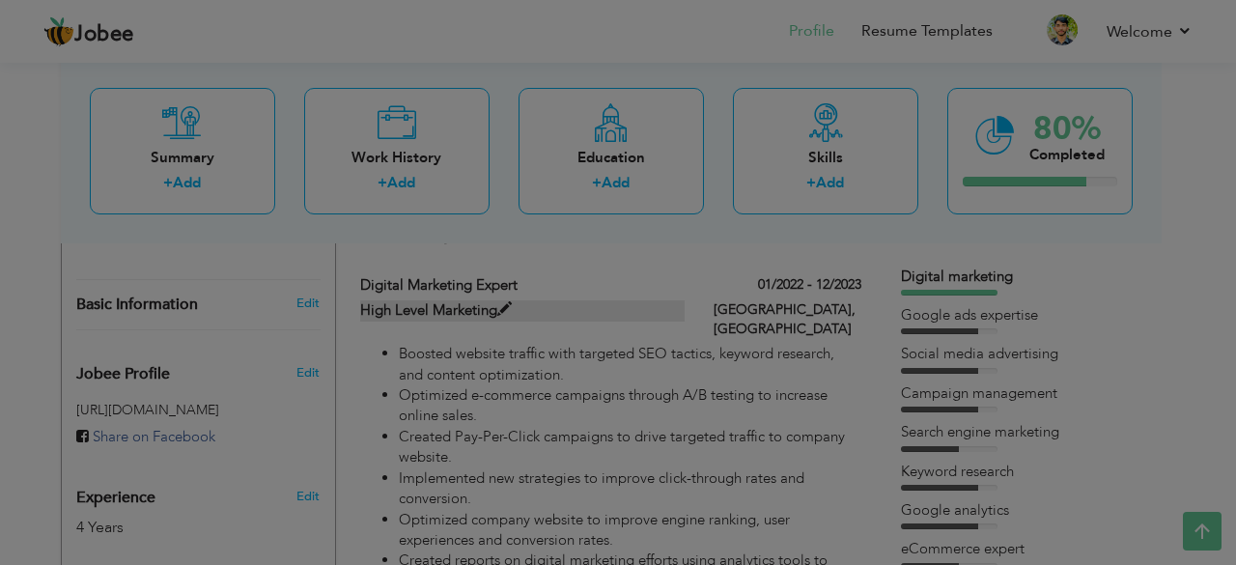
scroll to position [0, 0]
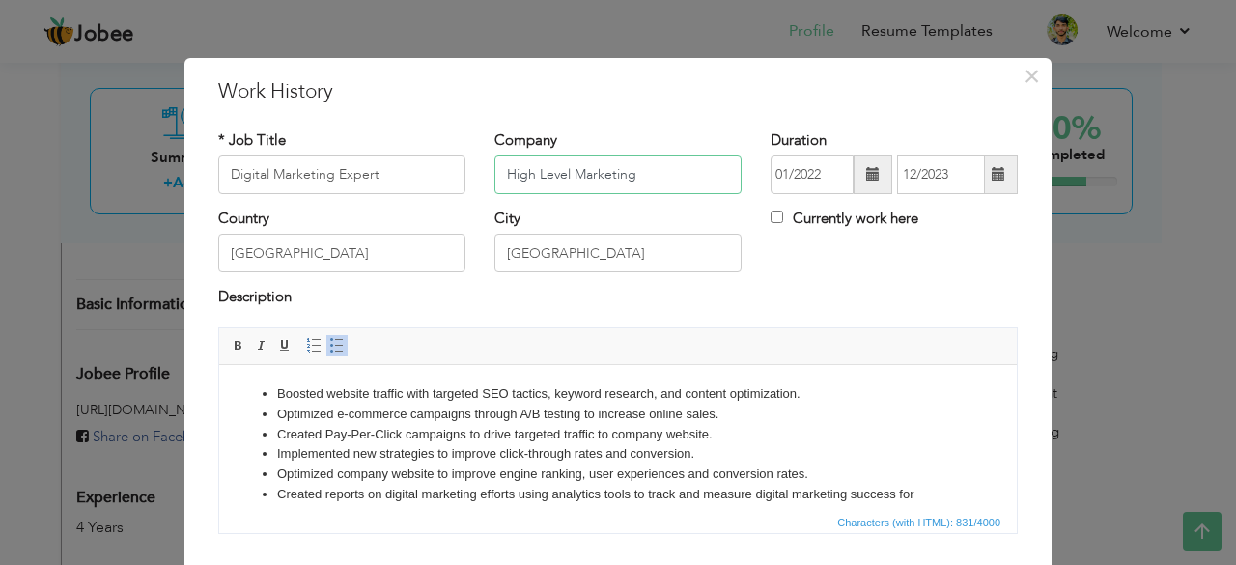
drag, startPoint x: 655, startPoint y: 176, endPoint x: 271, endPoint y: 164, distance: 383.4
click at [271, 164] on div "* Job Title Digital Marketing Expert Company High Level Marketing Duration 01/2…" at bounding box center [618, 169] width 828 height 78
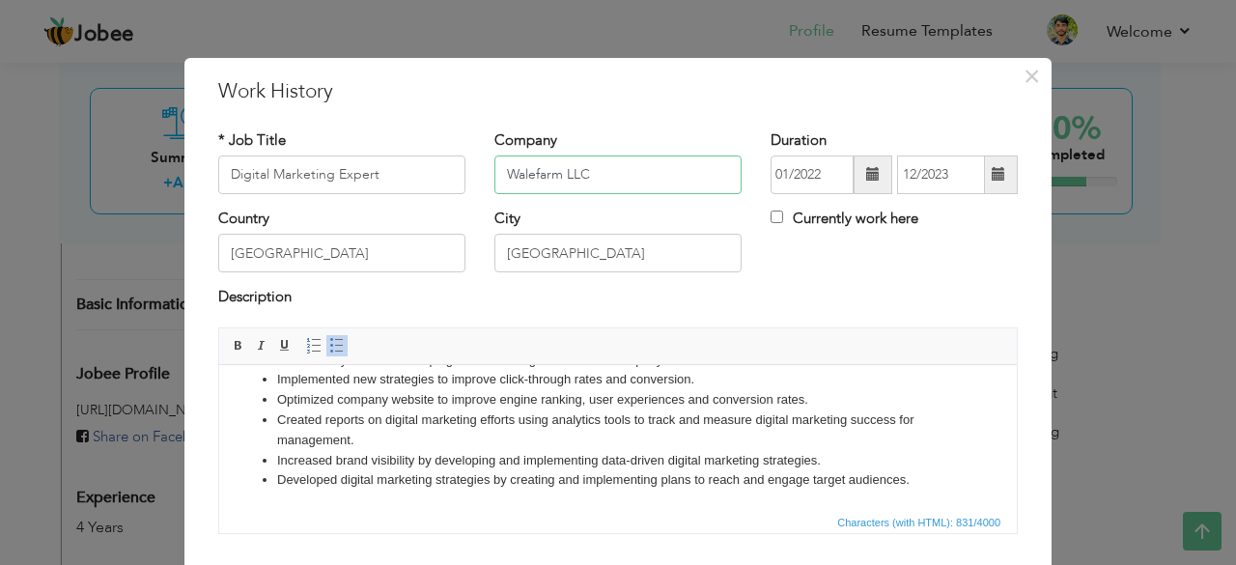
scroll to position [124, 0]
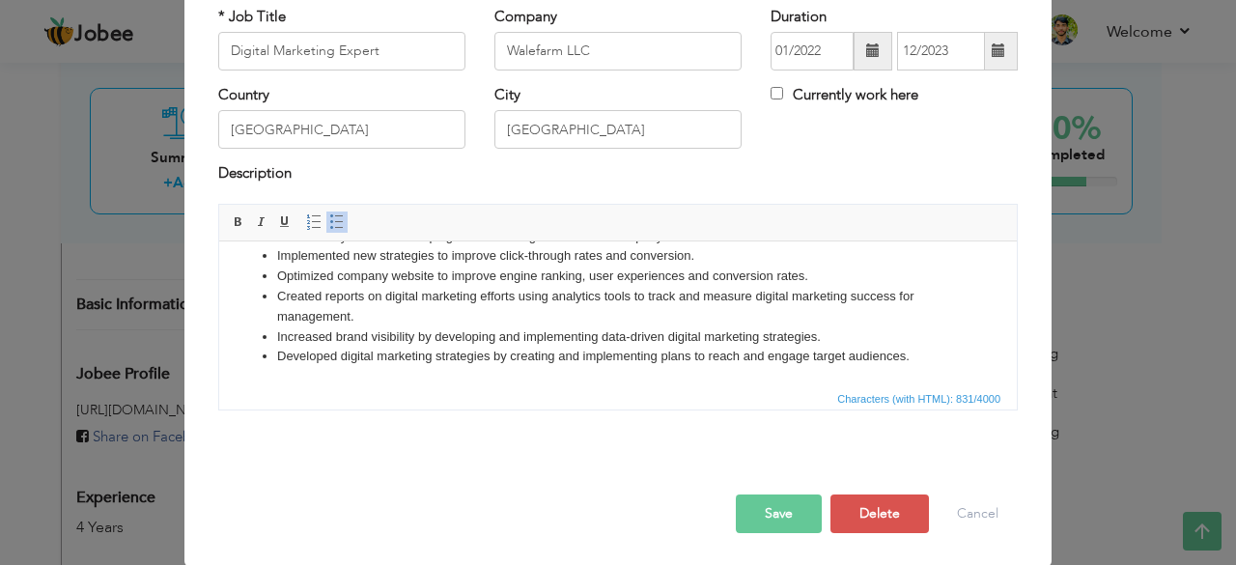
click at [772, 515] on button "Save" at bounding box center [779, 513] width 86 height 39
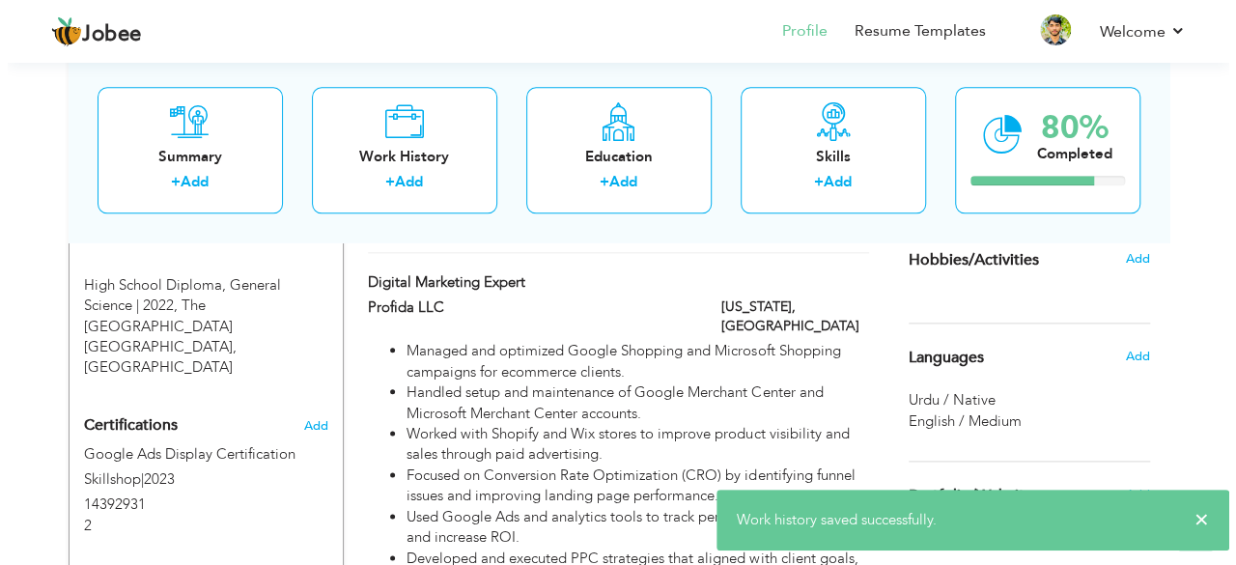
scroll to position [973, 0]
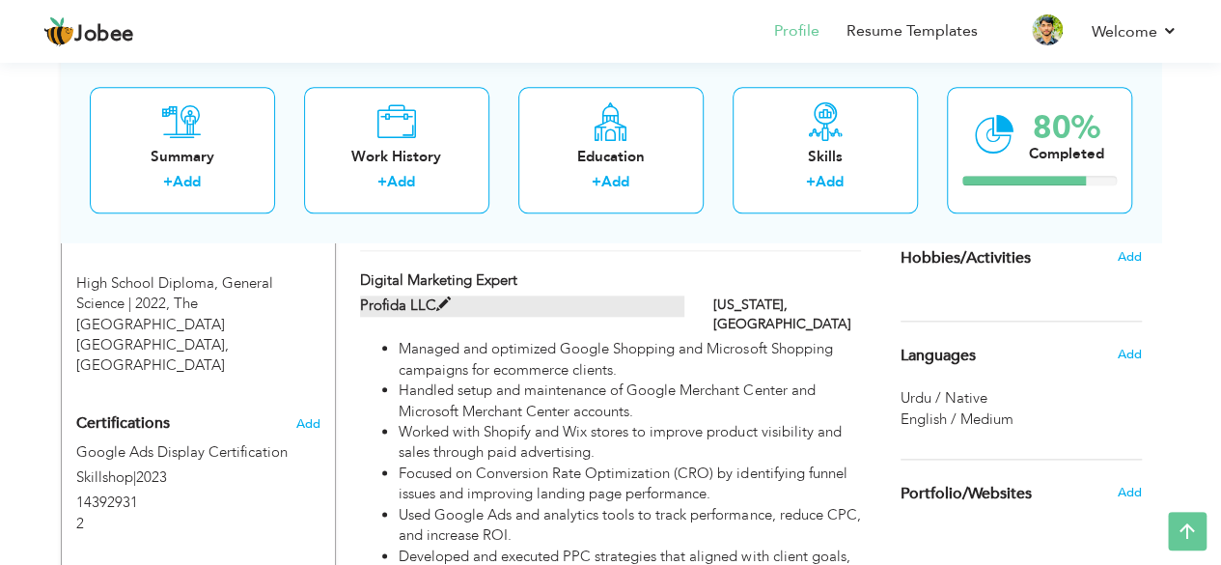
click at [439, 297] on span at bounding box center [443, 304] width 14 height 14
type input "Profida LLC"
type input "[US_STATE]"
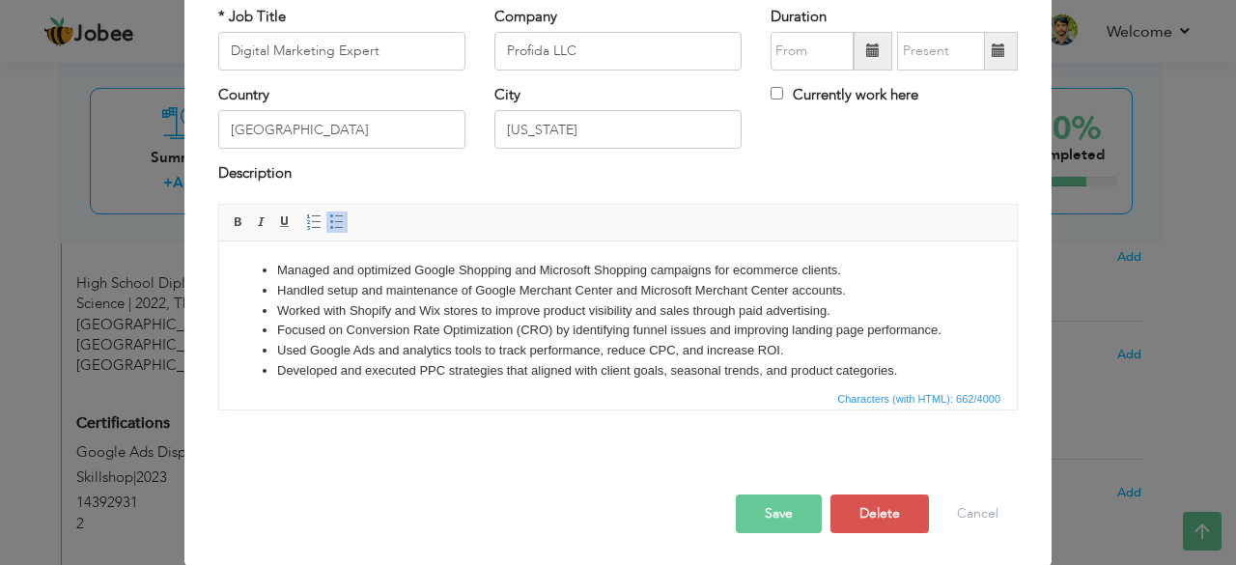
scroll to position [0, 0]
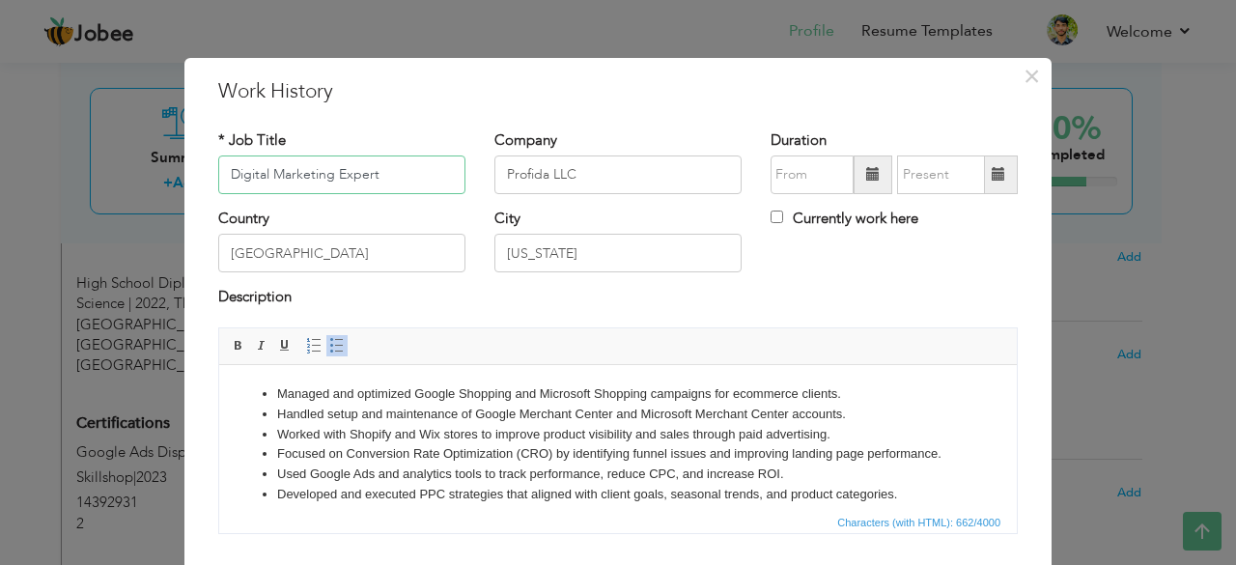
click at [416, 167] on input "Digital Marketing Expert" at bounding box center [341, 174] width 247 height 39
drag, startPoint x: 597, startPoint y: 178, endPoint x: 347, endPoint y: 169, distance: 250.2
click at [347, 169] on div "* Job Title Digital Marketing Expert Company Profida LLC Duration Currently wor…" at bounding box center [618, 169] width 828 height 78
type input "Hero Marketing Agency"
click at [770, 217] on input "Currently work here" at bounding box center [776, 216] width 13 height 13
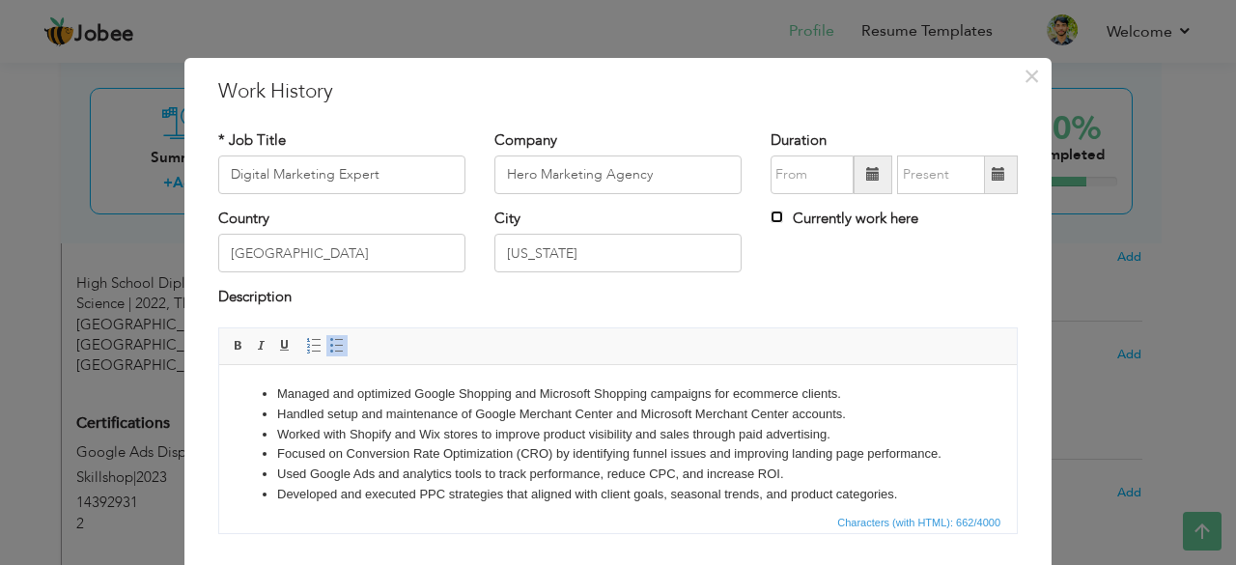
checkbox input "true"
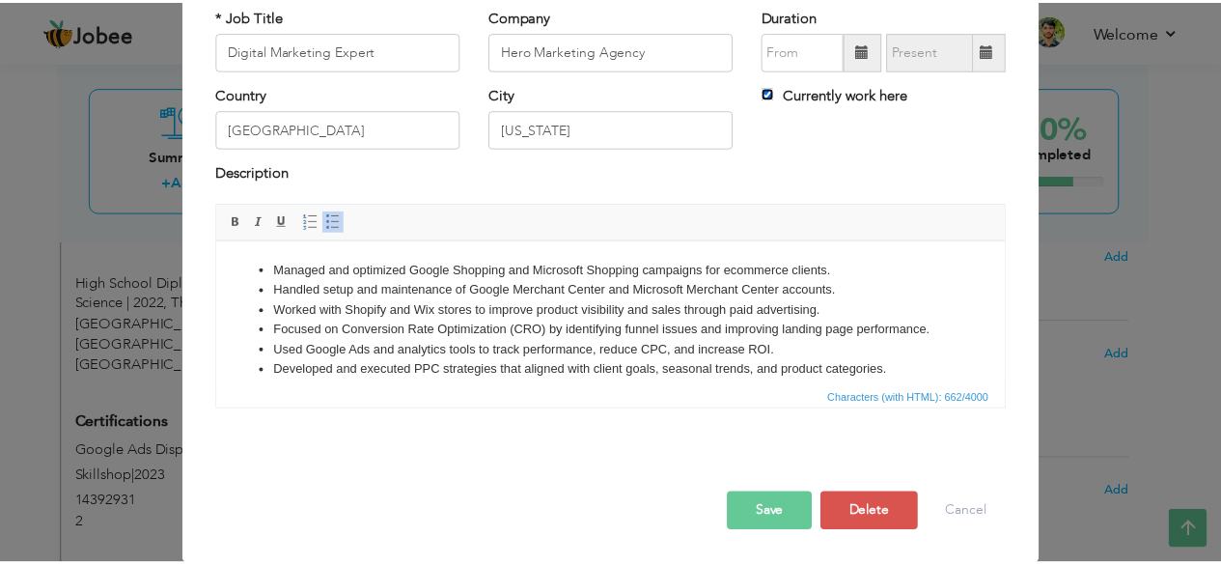
scroll to position [123, 0]
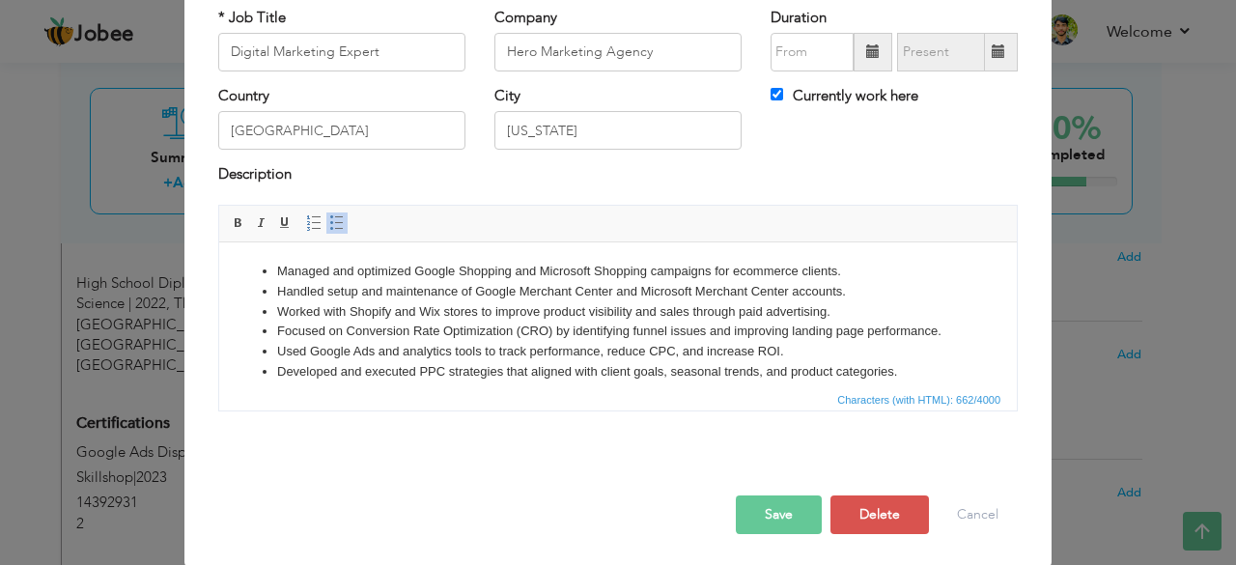
click at [869, 50] on span at bounding box center [873, 51] width 14 height 14
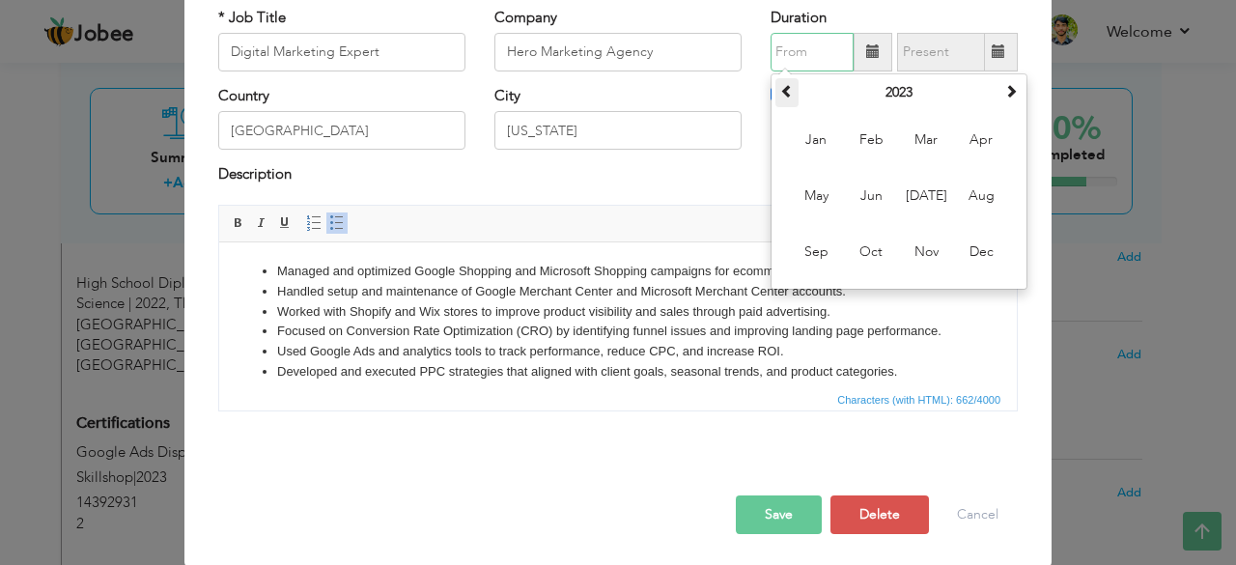
click at [781, 92] on span at bounding box center [787, 91] width 14 height 14
click at [1005, 102] on th at bounding box center [1010, 92] width 23 height 29
click at [855, 152] on span "Feb" at bounding box center [871, 140] width 52 height 52
type input "02/2023"
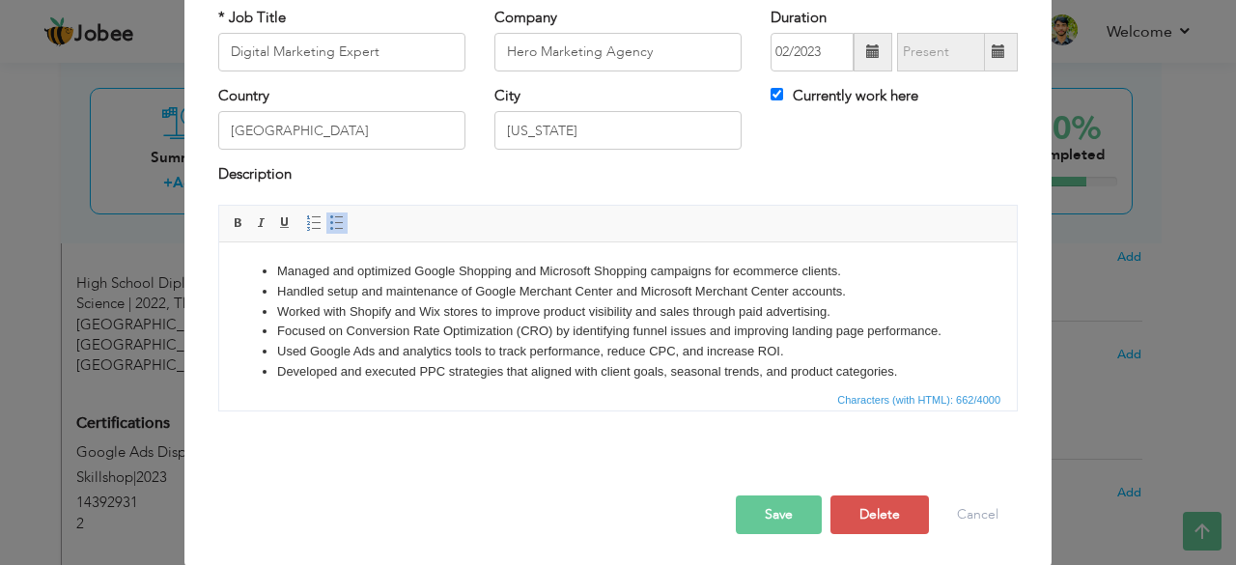
click at [784, 511] on button "Save" at bounding box center [779, 514] width 86 height 39
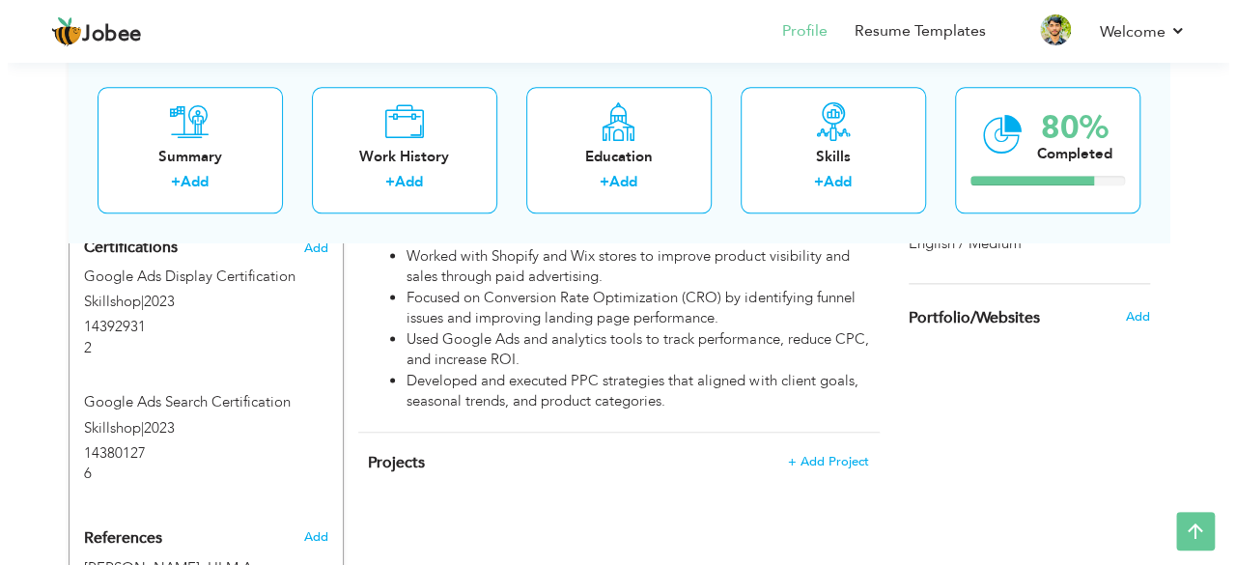
scroll to position [1131, 0]
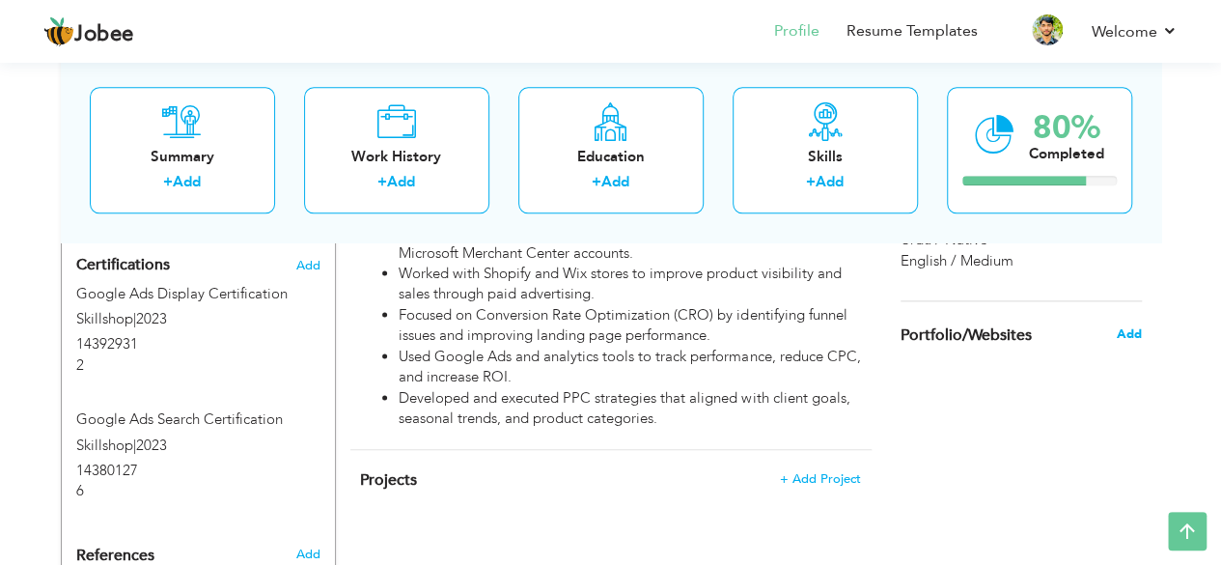
click at [1131, 333] on span "Add" at bounding box center [1128, 333] width 25 height 17
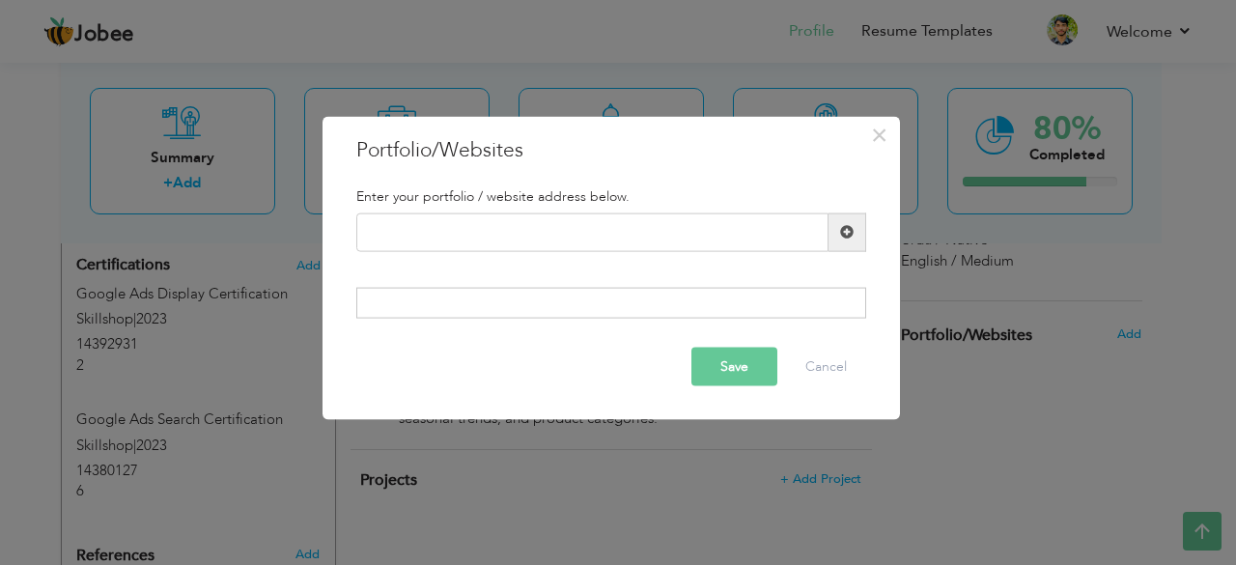
click at [643, 292] on div at bounding box center [611, 303] width 510 height 31
click at [633, 232] on input "text" at bounding box center [592, 231] width 472 height 39
paste input "[URL][DOMAIN_NAME]"
type input "[URL][DOMAIN_NAME]"
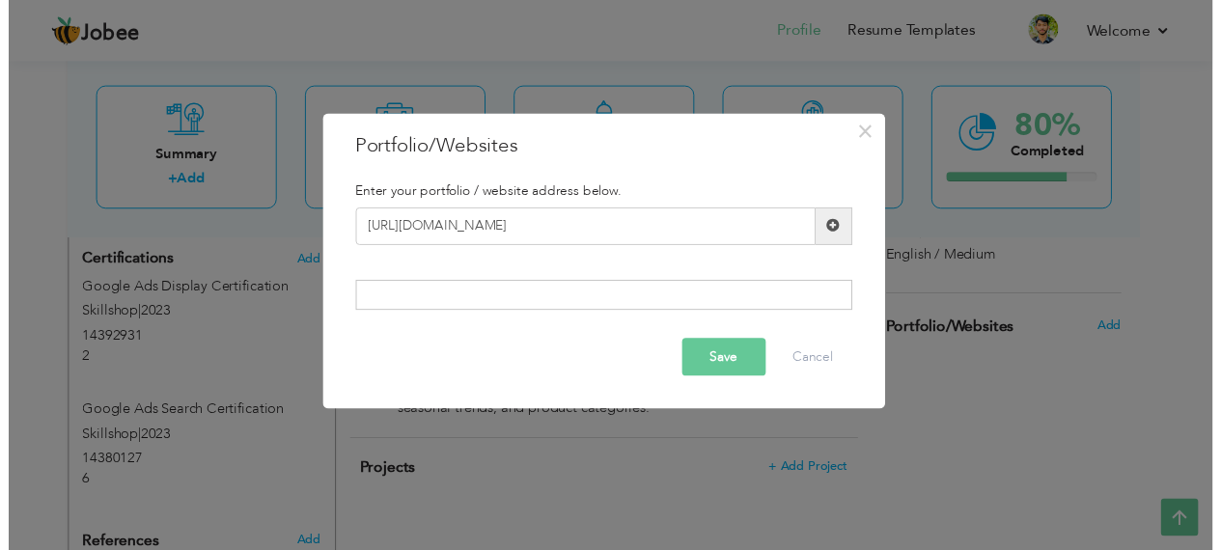
scroll to position [0, 0]
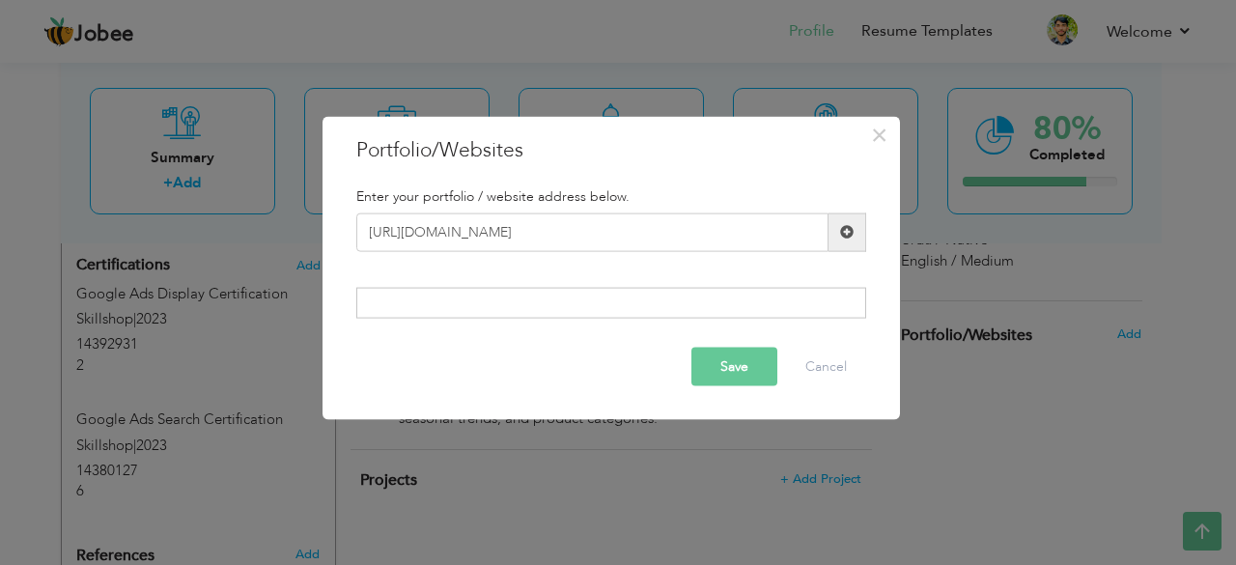
click at [724, 365] on button "Save" at bounding box center [734, 367] width 86 height 39
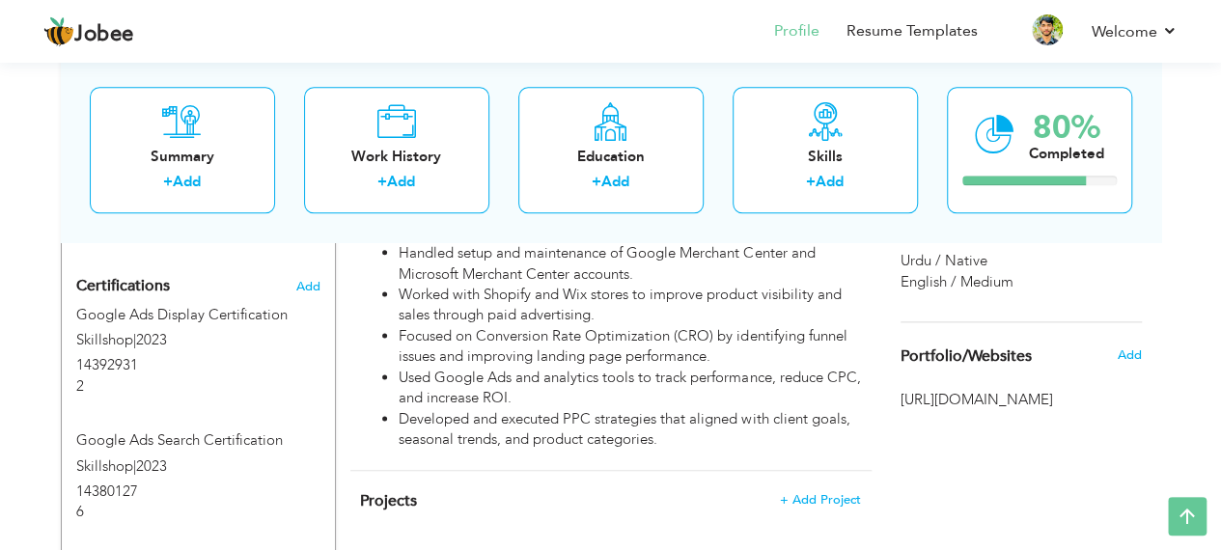
scroll to position [1097, 0]
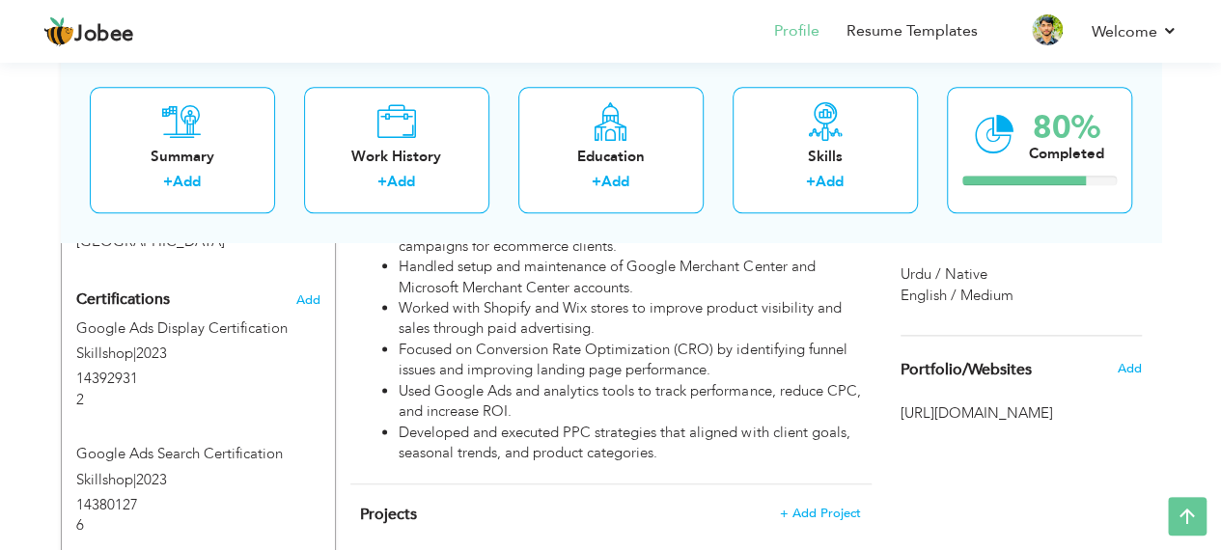
click at [1014, 423] on span "[URL][DOMAIN_NAME]" at bounding box center [1021, 414] width 241 height 20
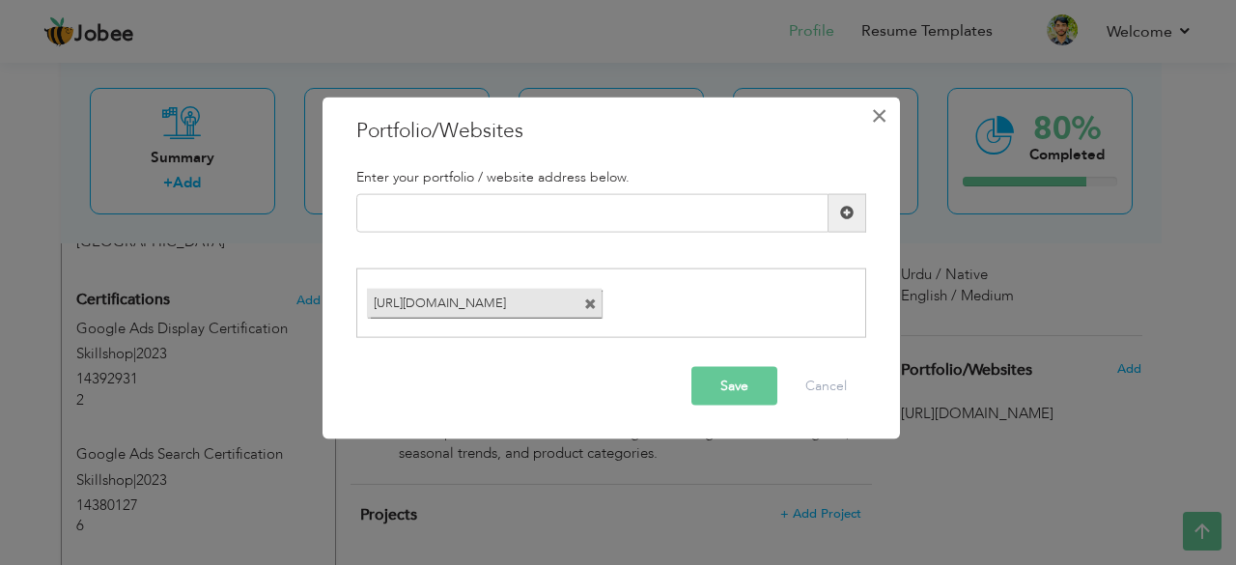
click at [879, 110] on span "×" at bounding box center [879, 115] width 16 height 35
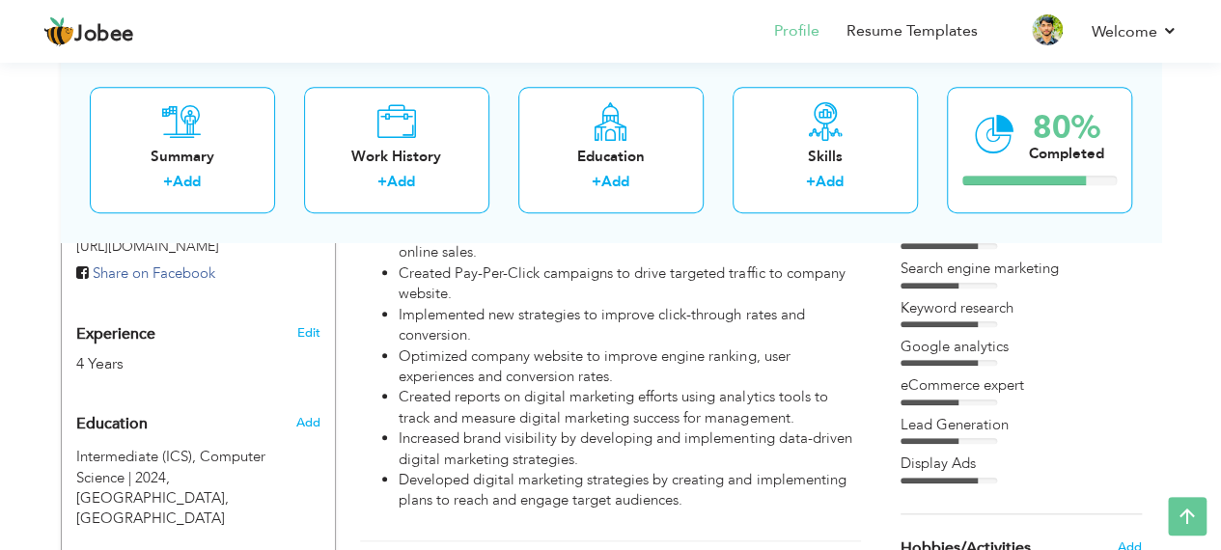
scroll to position [617, 0]
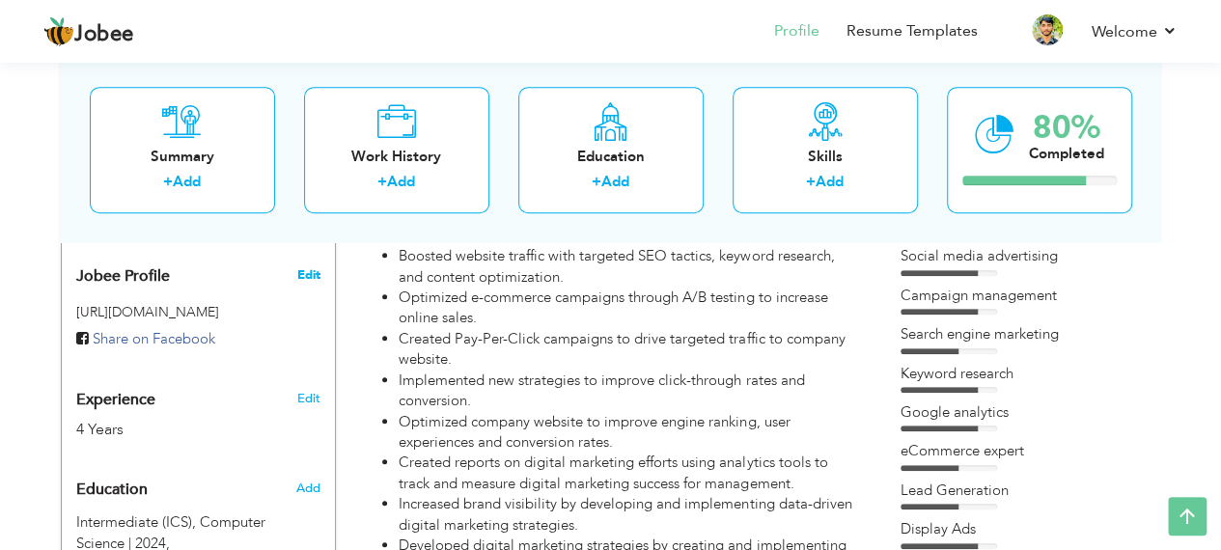
click at [310, 271] on span "Edit" at bounding box center [307, 274] width 23 height 17
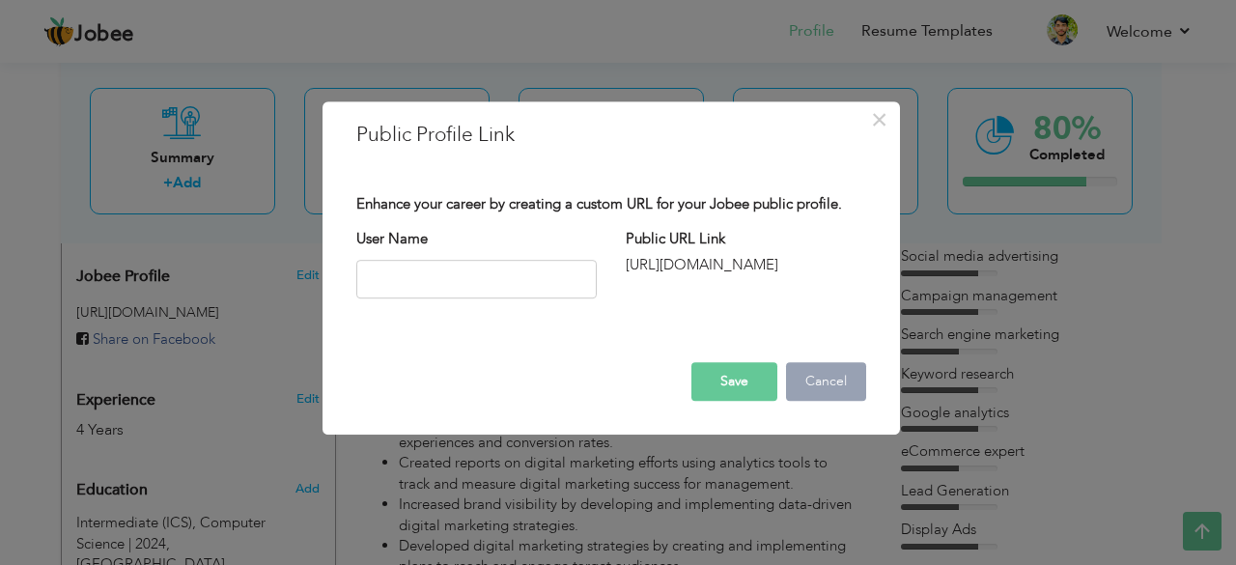
click at [822, 386] on button "Cancel" at bounding box center [826, 381] width 80 height 39
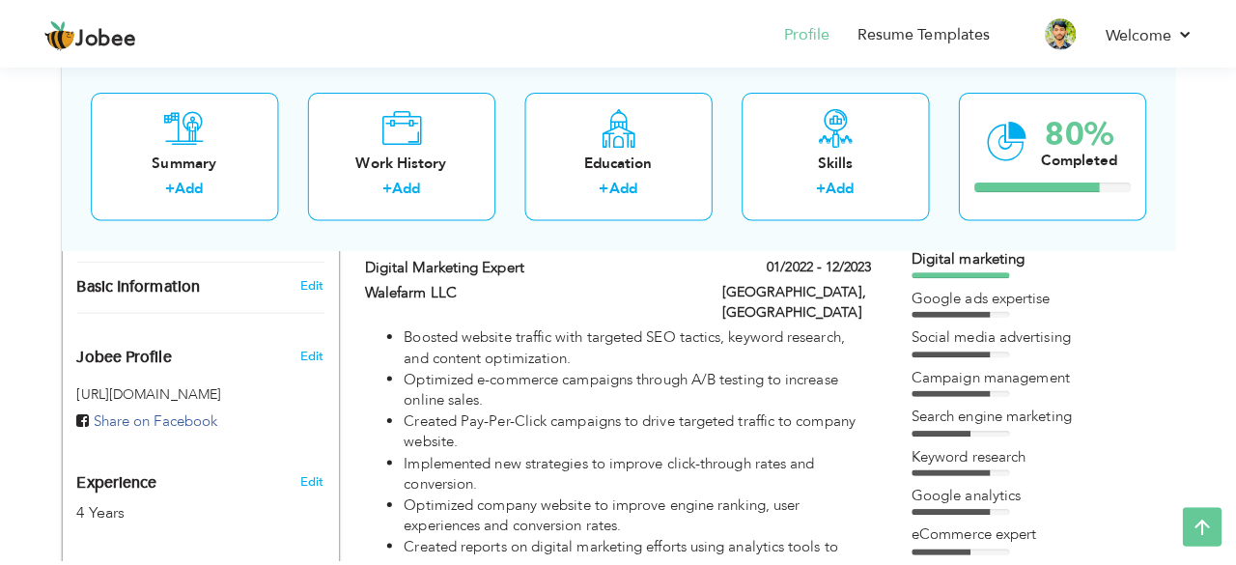
scroll to position [543, 0]
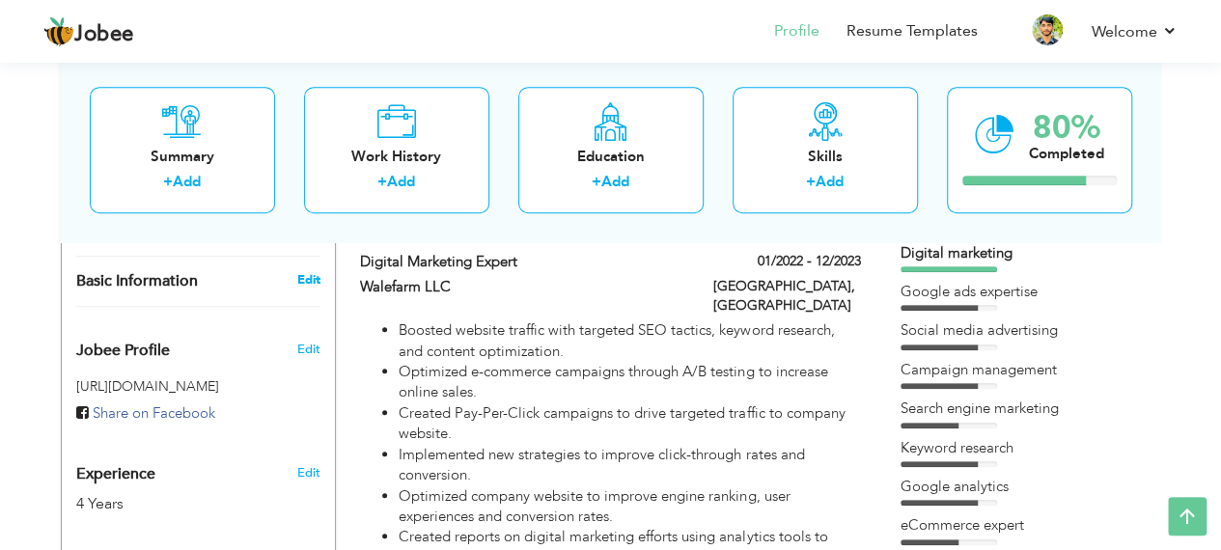
click at [311, 271] on link "Edit" at bounding box center [307, 279] width 23 height 17
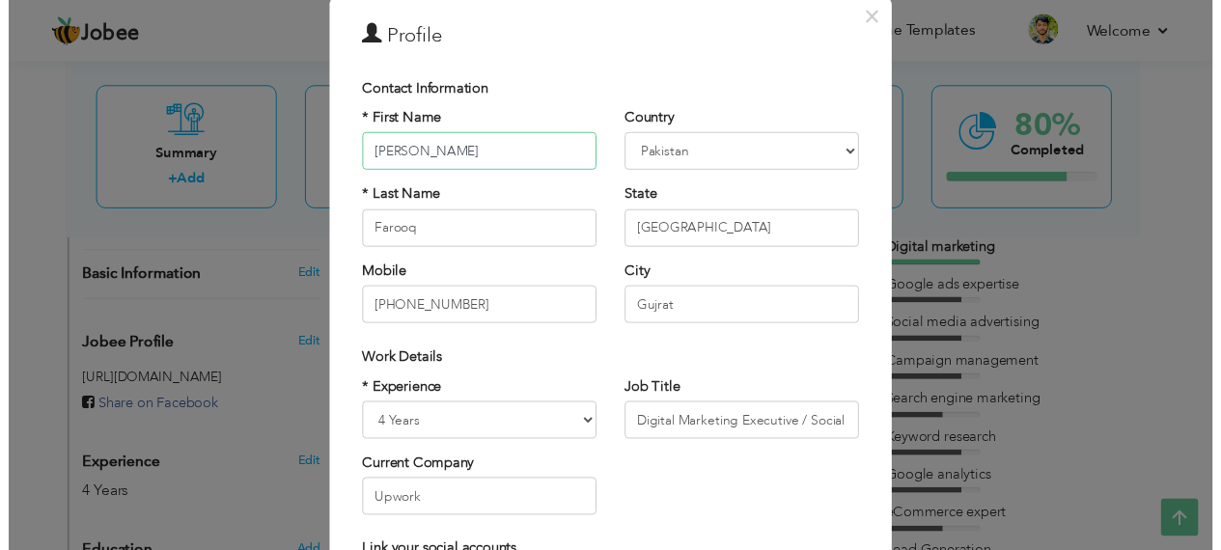
scroll to position [0, 0]
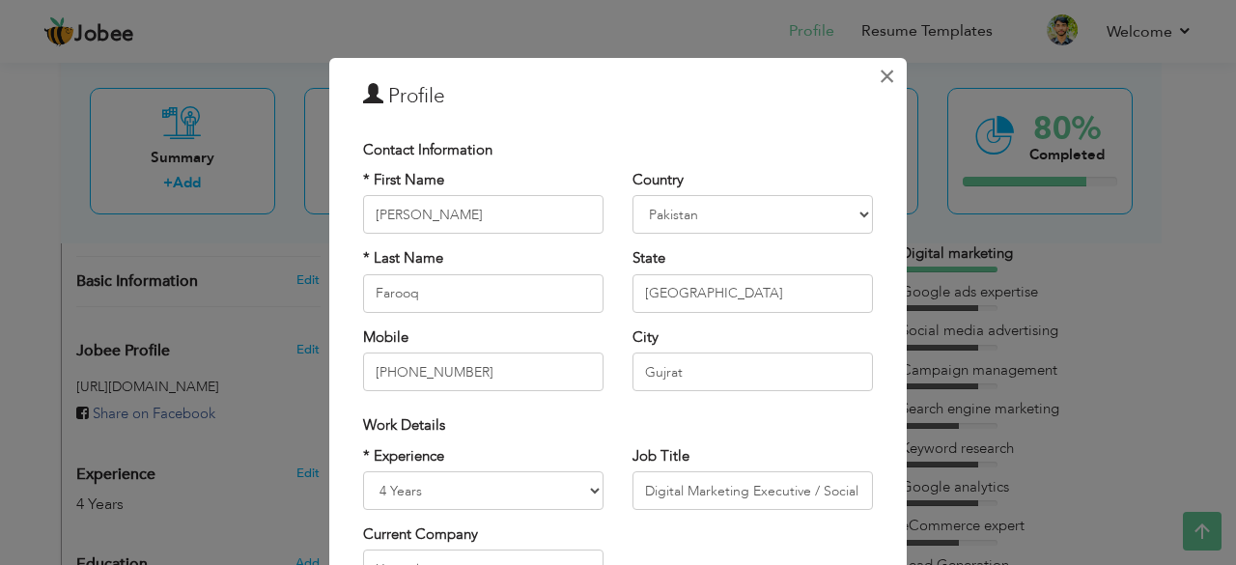
click at [871, 66] on button "×" at bounding box center [886, 76] width 31 height 31
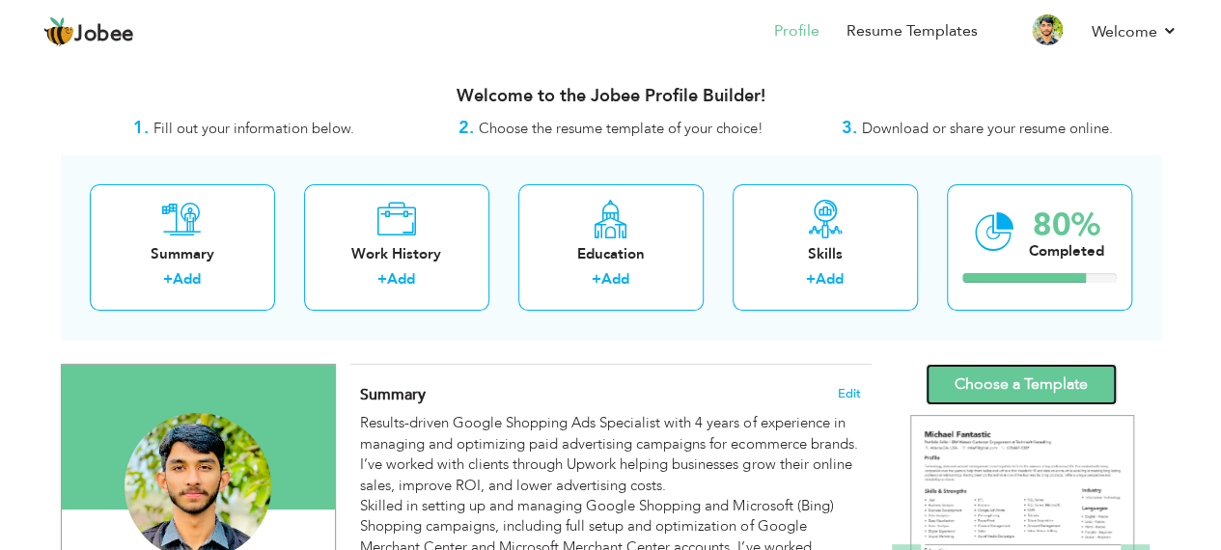
click at [987, 376] on link "Choose a Template" at bounding box center [1021, 385] width 191 height 42
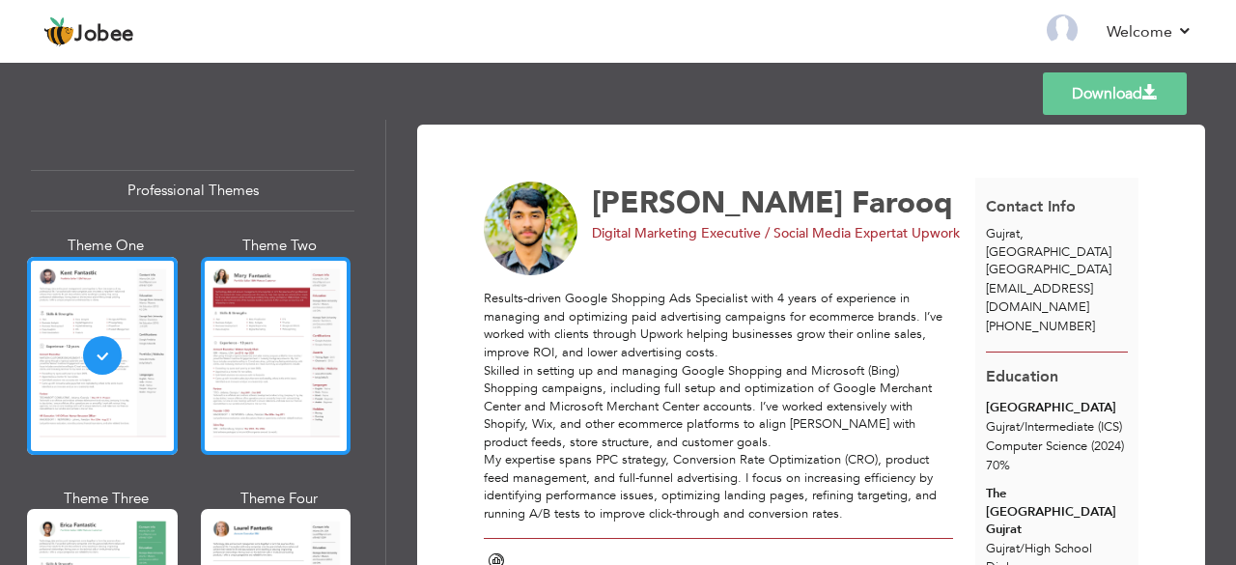
click at [273, 330] on div at bounding box center [276, 356] width 151 height 198
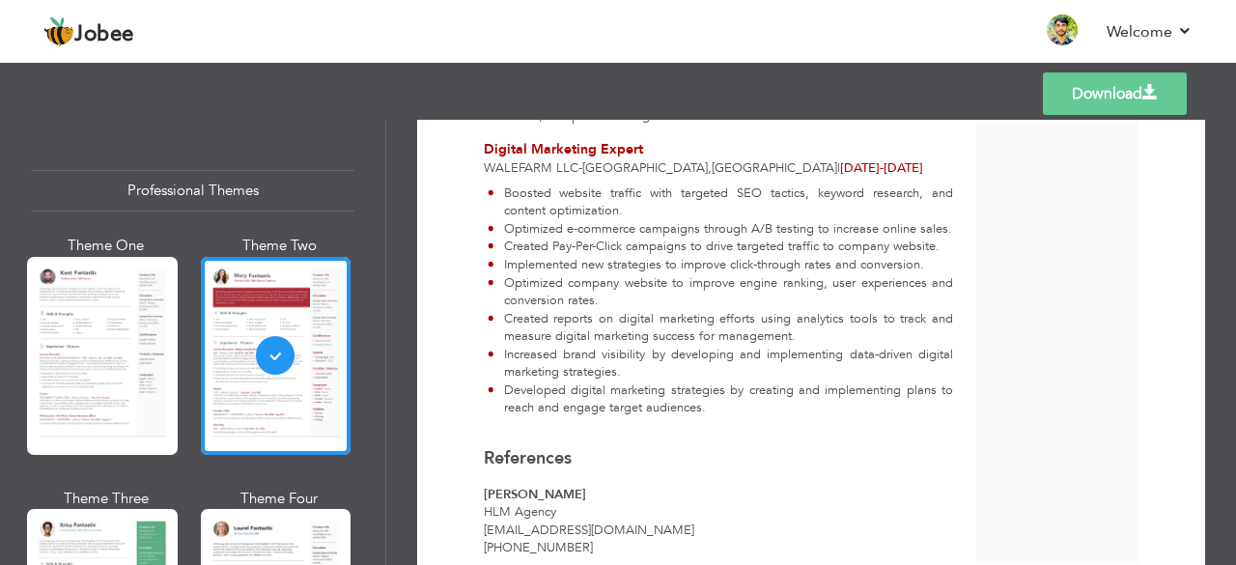
scroll to position [1045, 0]
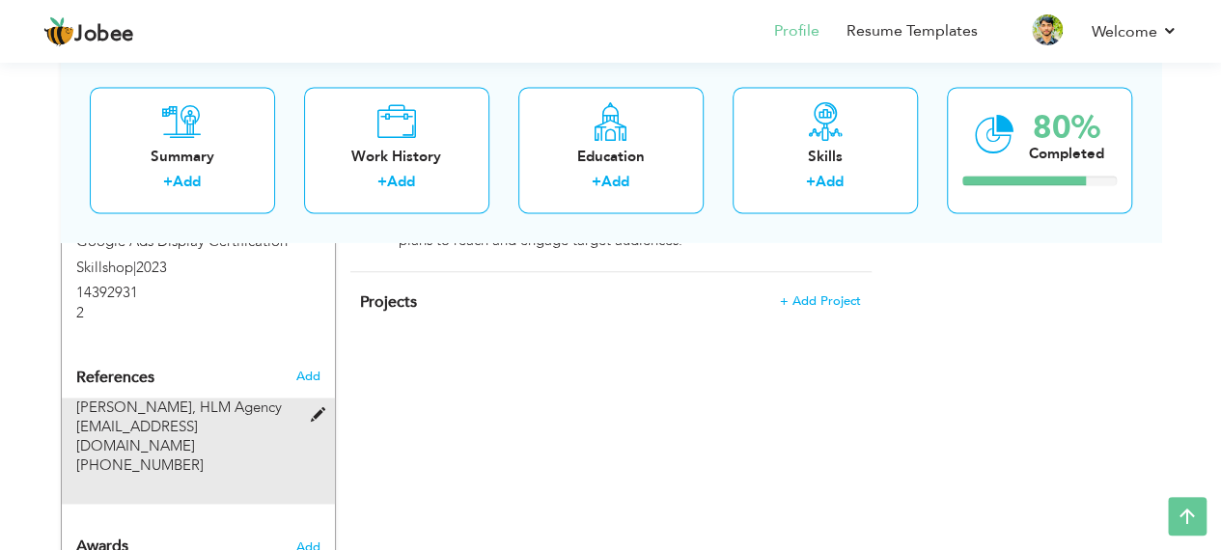
click at [317, 408] on span at bounding box center [322, 415] width 24 height 14
type input "[PERSON_NAME]"
type input "HLM Agency"
type input "gmustafa@highlevelmarketing.com"
type input "[PHONE_NUMBER]"
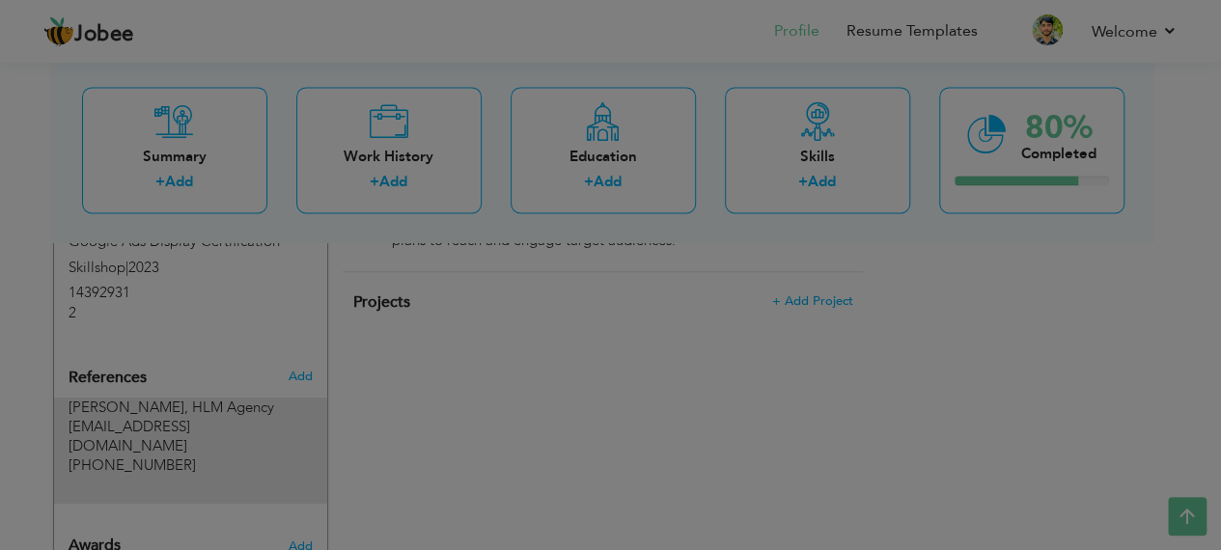
scroll to position [1294, 0]
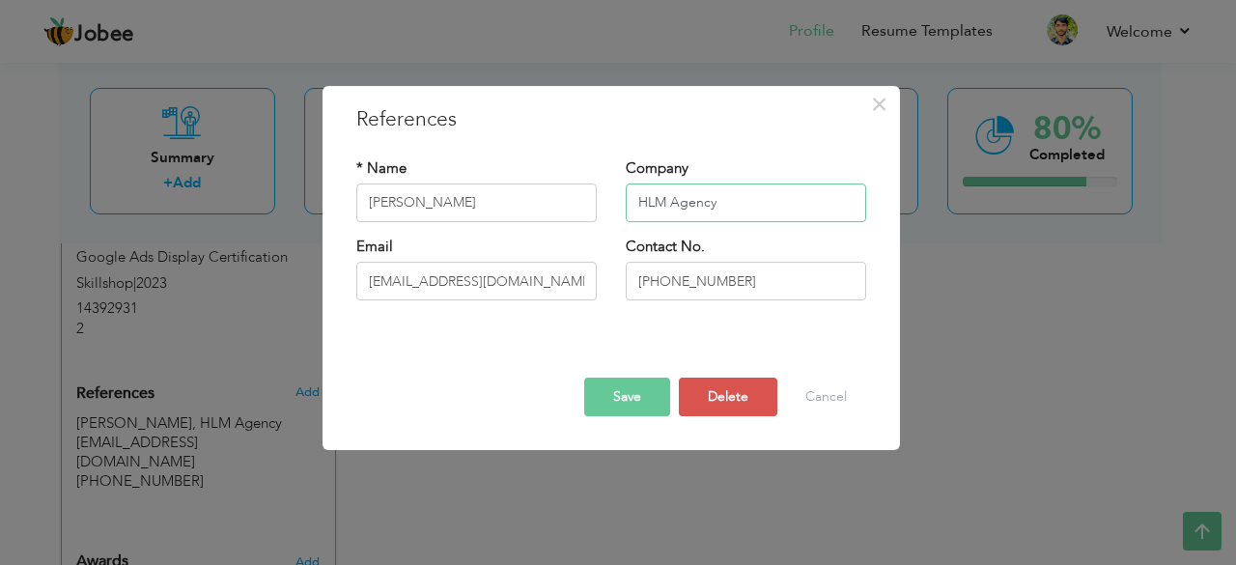
click at [705, 198] on input "HLM Agency" at bounding box center [746, 202] width 240 height 39
type input "Map Ranking"
click at [498, 283] on input "gmustafa@highlevelmarketing.com" at bounding box center [476, 281] width 240 height 39
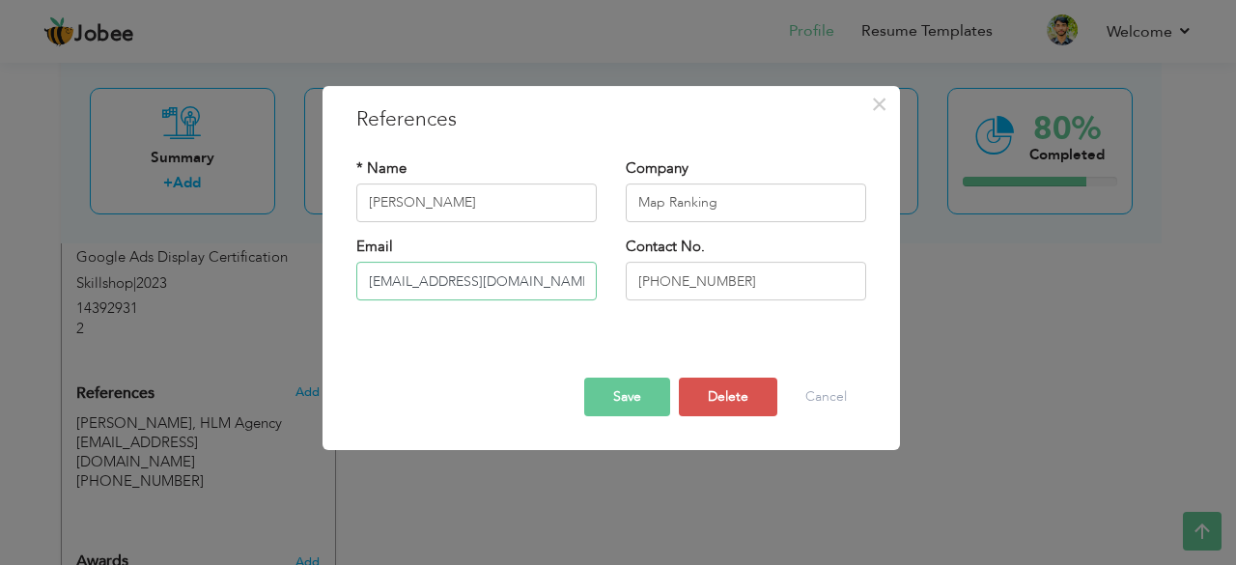
click at [498, 283] on input "gmustafa@highlevelmarketing.com" at bounding box center [476, 281] width 240 height 39
type input "[EMAIL_ADDRESS][DOMAIN_NAME]"
click at [603, 378] on button "Save" at bounding box center [627, 396] width 86 height 39
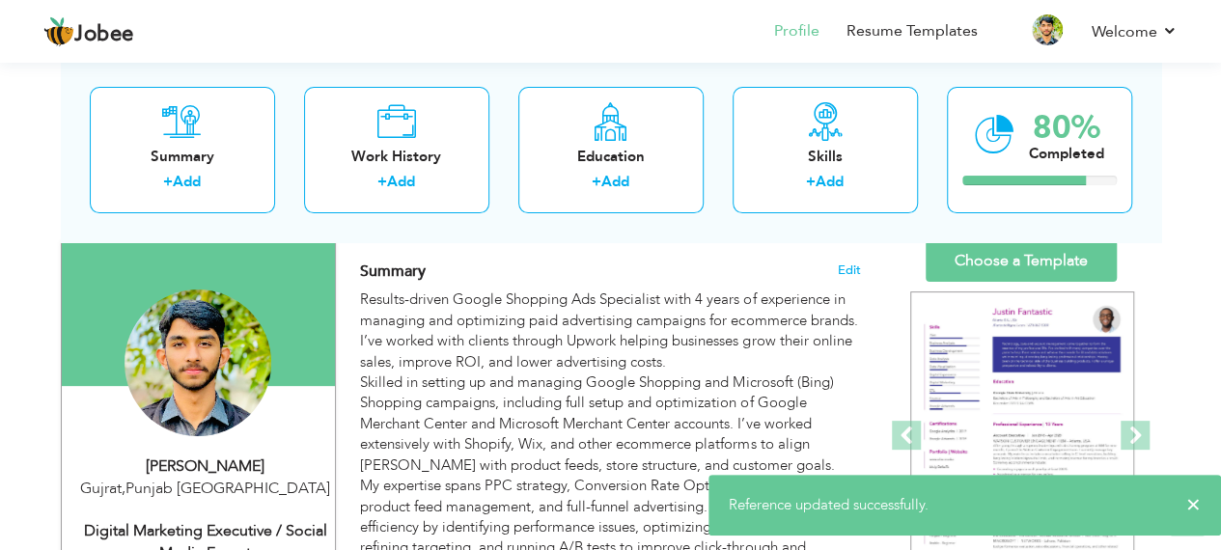
scroll to position [0, 0]
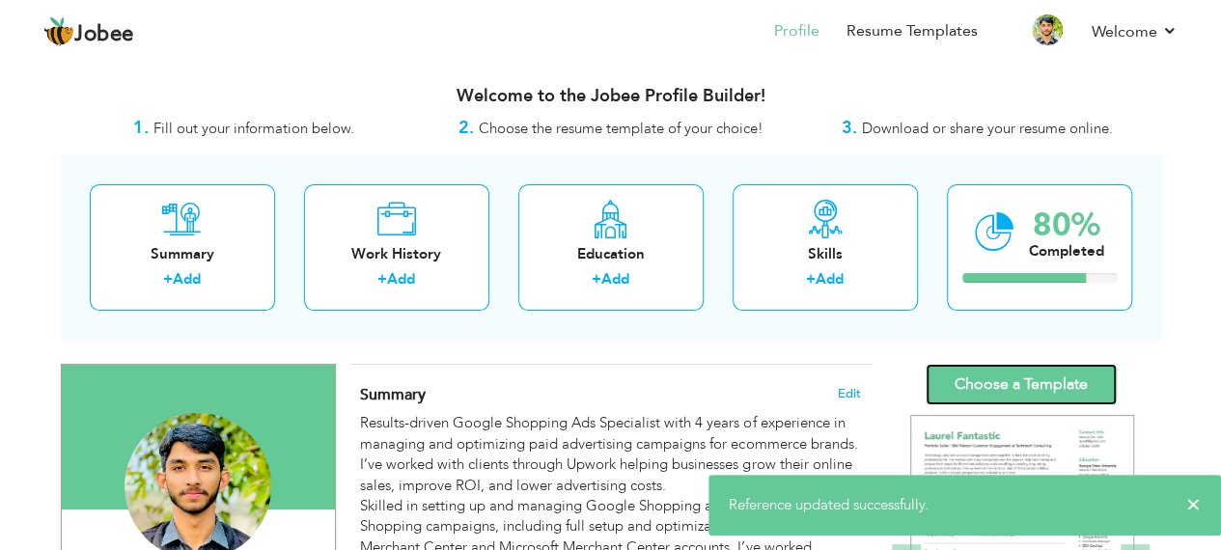
click at [996, 380] on link "Choose a Template" at bounding box center [1021, 385] width 191 height 42
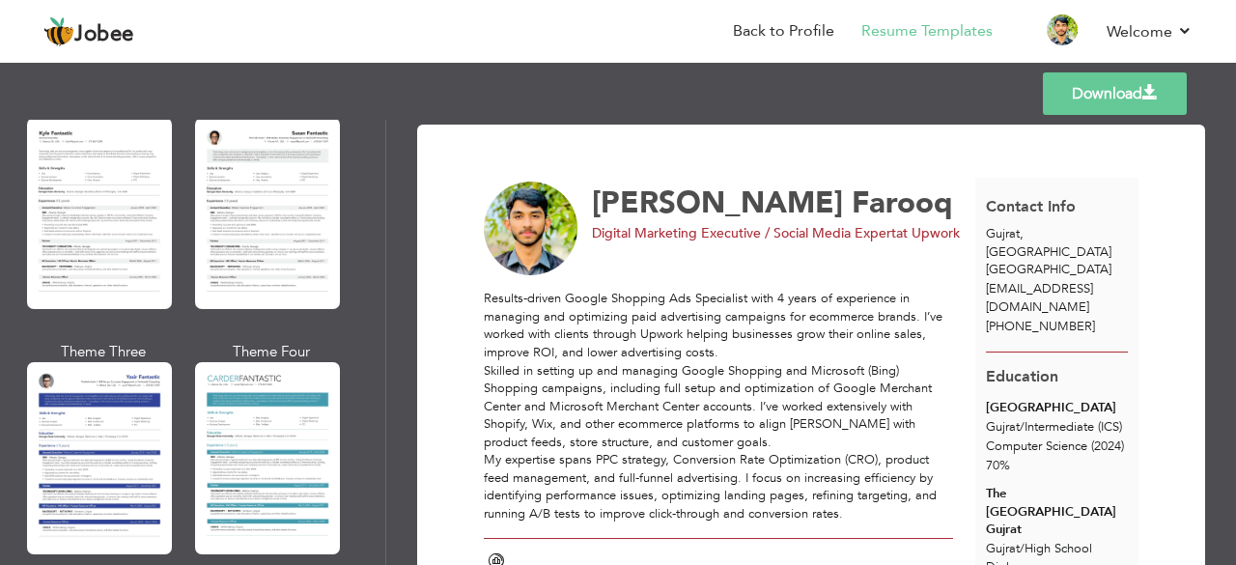
click at [1153, 92] on span at bounding box center [1149, 92] width 15 height 15
